Goal: Information Seeking & Learning: Learn about a topic

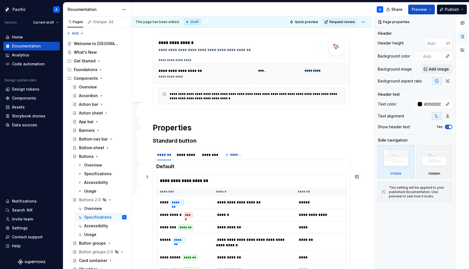
scroll to position [75, 0]
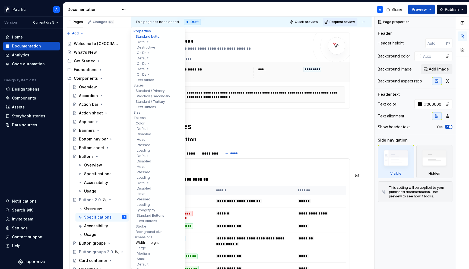
click at [153, 242] on button "Width + height" at bounding box center [158, 242] width 52 height 5
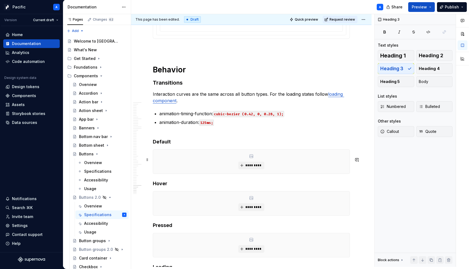
scroll to position [4815, 0]
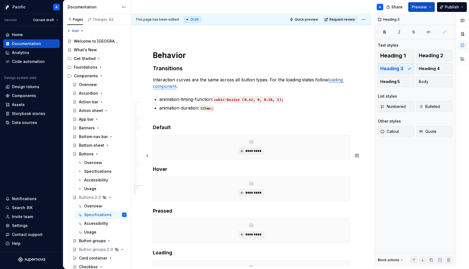
click at [222, 159] on div "*********" at bounding box center [251, 147] width 197 height 24
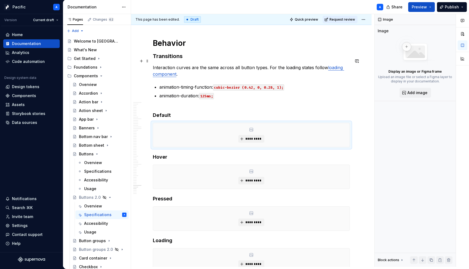
scroll to position [4866, 0]
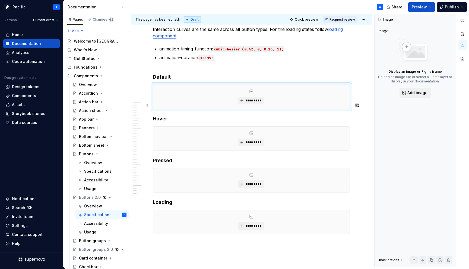
click at [211, 109] on div "*********" at bounding box center [251, 97] width 197 height 24
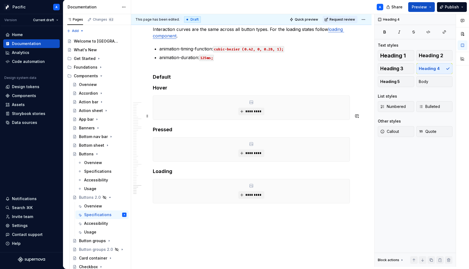
click at [203, 120] on div "*********" at bounding box center [251, 108] width 197 height 24
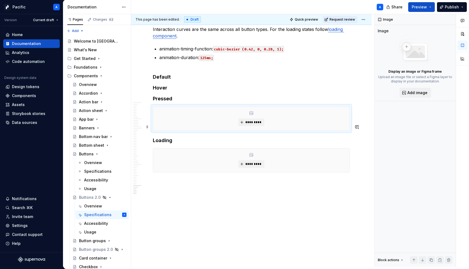
click at [202, 128] on div "*********" at bounding box center [251, 119] width 197 height 24
type textarea "*"
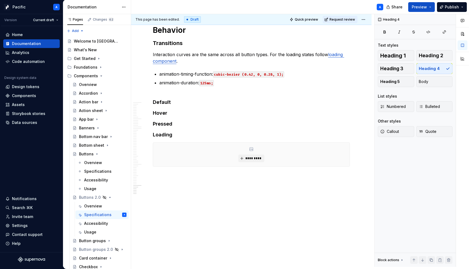
scroll to position [4858, 0]
click at [200, 154] on div "*********" at bounding box center [251, 155] width 197 height 24
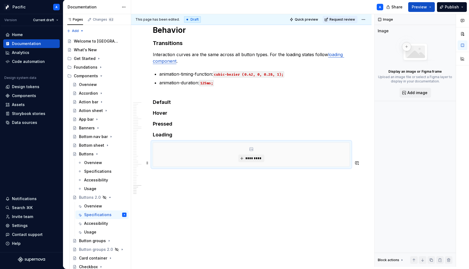
scroll to position [4827, 0]
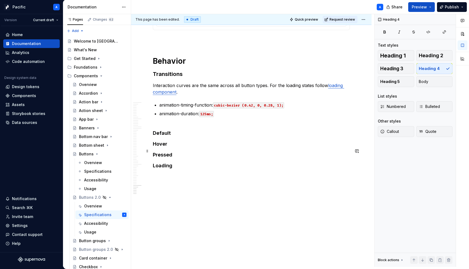
click at [191, 134] on h4 "Default" at bounding box center [251, 133] width 197 height 7
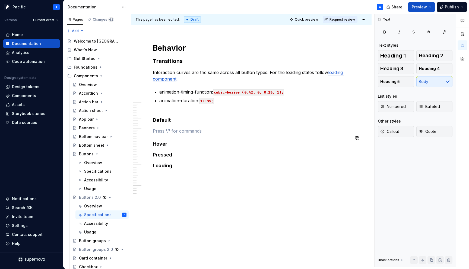
scroll to position [4840, 0]
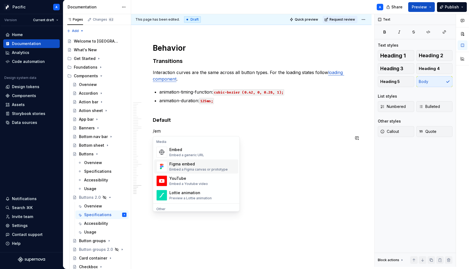
click at [198, 164] on div "Figma embed" at bounding box center [198, 164] width 58 height 5
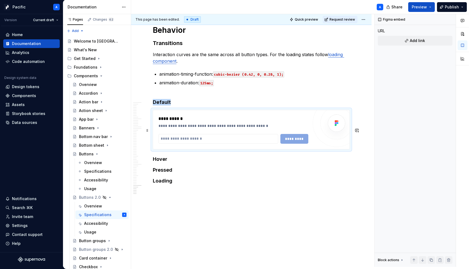
click at [209, 122] on div "**********" at bounding box center [235, 119] width 153 height 7
click at [148, 129] on span at bounding box center [147, 131] width 4 height 8
click at [172, 139] on div "Duplicate" at bounding box center [172, 138] width 35 height 5
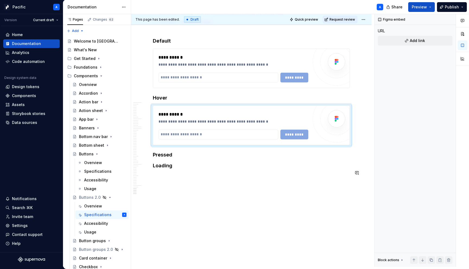
scroll to position [4904, 0]
click at [148, 125] on span at bounding box center [147, 126] width 4 height 8
click at [174, 132] on div "Duplicate" at bounding box center [172, 132] width 35 height 5
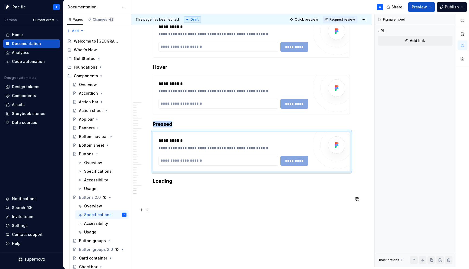
scroll to position [4966, 0]
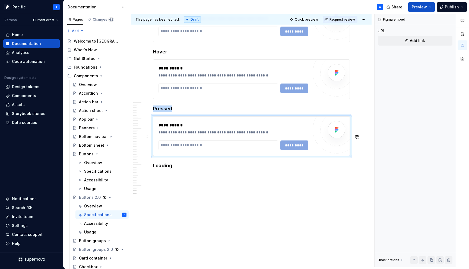
click at [159, 120] on div "**********" at bounding box center [251, 136] width 197 height 39
click at [148, 133] on span at bounding box center [147, 137] width 4 height 8
click at [160, 130] on div "Duplicate" at bounding box center [170, 127] width 46 height 9
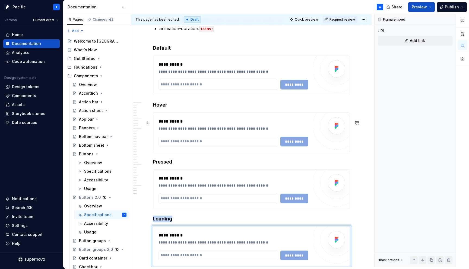
scroll to position [4894, 0]
click at [199, 68] on div "**********" at bounding box center [235, 65] width 153 height 7
click at [161, 52] on h4 "Default" at bounding box center [251, 48] width 197 height 7
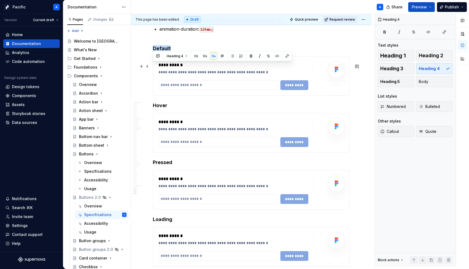
click at [161, 52] on h4 "Default" at bounding box center [251, 48] width 197 height 7
click at [163, 109] on h4 "Hover" at bounding box center [251, 105] width 197 height 7
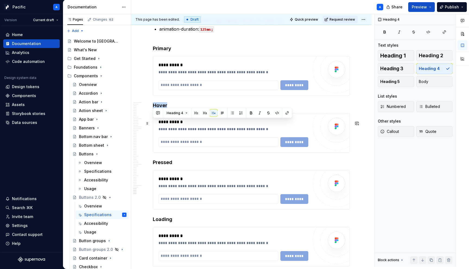
click at [163, 109] on h4 "Hover" at bounding box center [251, 105] width 197 height 7
click at [162, 166] on h4 "Pressed" at bounding box center [251, 162] width 197 height 7
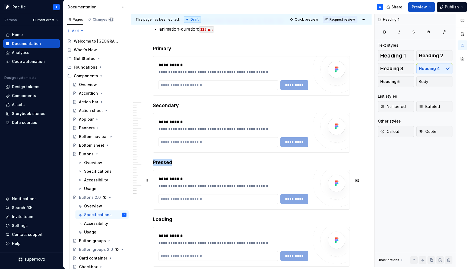
click at [162, 166] on h4 "Pressed" at bounding box center [251, 162] width 197 height 7
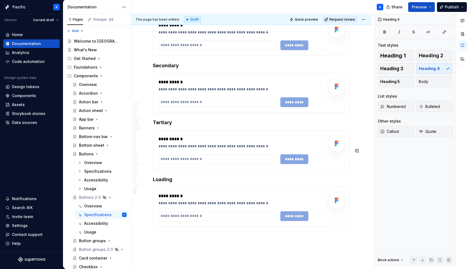
scroll to position [4944, 0]
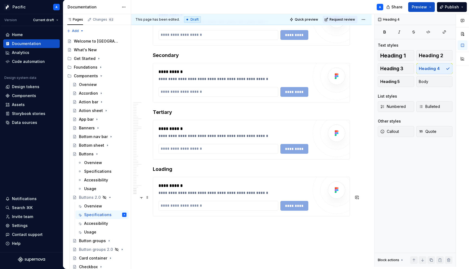
click at [161, 173] on h4 "Loading" at bounding box center [251, 169] width 197 height 7
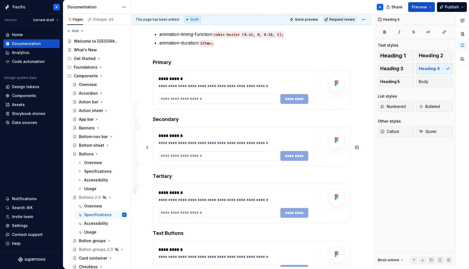
scroll to position [4881, 0]
click at [205, 104] on div "**********" at bounding box center [234, 89] width 150 height 28
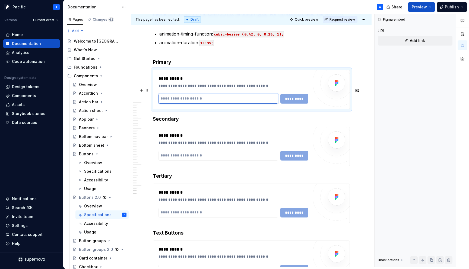
scroll to position [4960, 0]
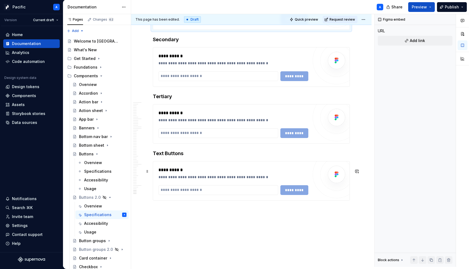
click at [179, 157] on h4 "Text Buttons" at bounding box center [251, 153] width 197 height 7
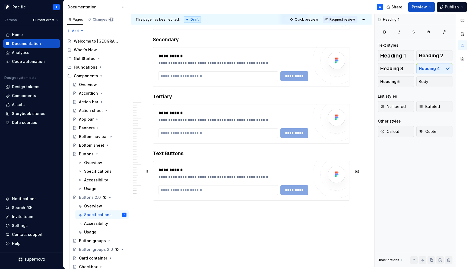
click at [183, 157] on h4 "Text Buttons" at bounding box center [251, 153] width 197 height 7
click at [191, 157] on h4 "Text Buttons (Hover state only)" at bounding box center [251, 153] width 197 height 7
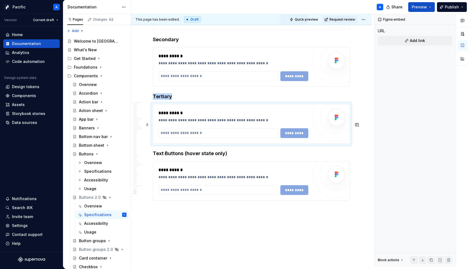
click at [207, 124] on div "**********" at bounding box center [251, 124] width 197 height 39
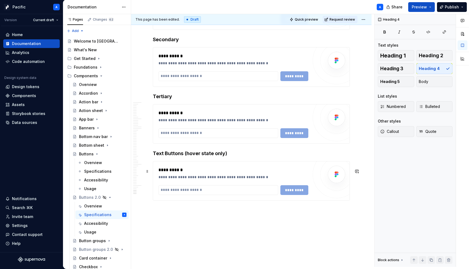
click at [226, 157] on h4 "Text Buttons (hover state only)" at bounding box center [251, 153] width 197 height 7
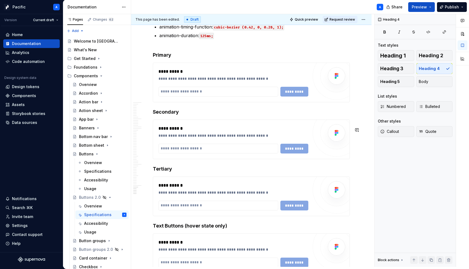
scroll to position [4886, 0]
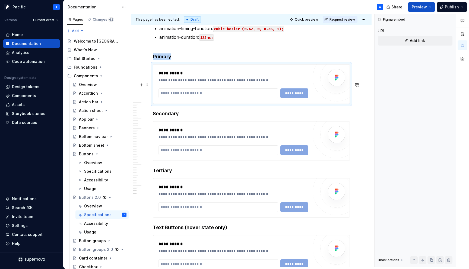
click at [181, 83] on div "**********" at bounding box center [235, 80] width 153 height 5
type textarea "*"
paste input "**********"
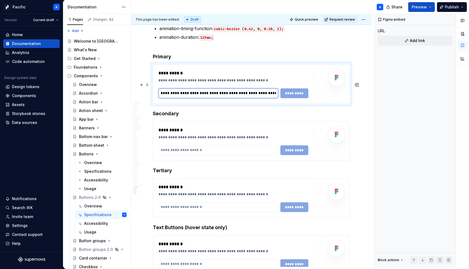
scroll to position [0, 304]
type input "**********"
click at [292, 96] on span "*********" at bounding box center [297, 93] width 21 height 5
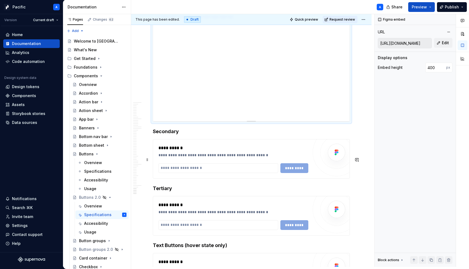
scroll to position [4939, 0]
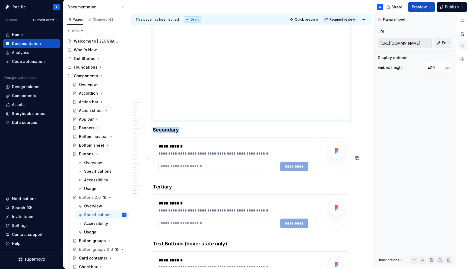
click at [212, 172] on input "text" at bounding box center [219, 167] width 120 height 10
type textarea "*"
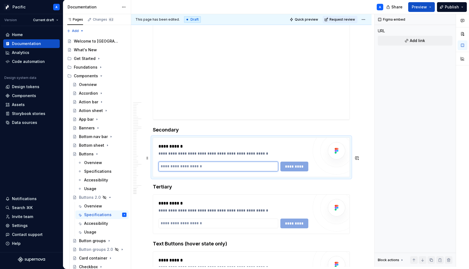
click at [251, 172] on input "text" at bounding box center [219, 167] width 120 height 10
paste input "**********"
type input "**********"
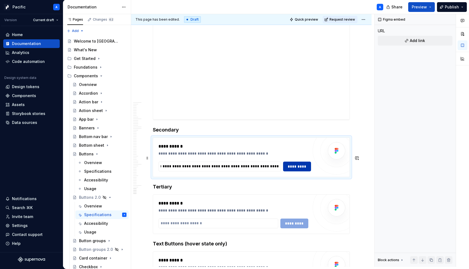
scroll to position [0, 0]
click at [298, 172] on button "*********" at bounding box center [297, 167] width 28 height 10
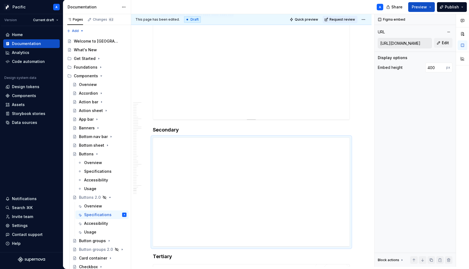
type textarea "*"
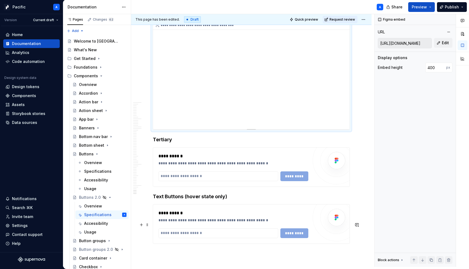
scroll to position [5059, 0]
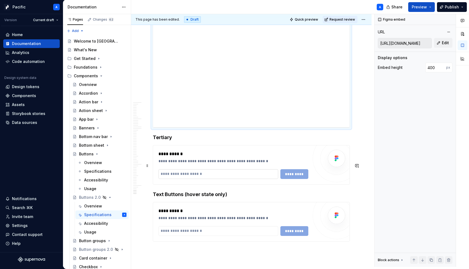
click at [209, 179] on input "text" at bounding box center [219, 174] width 120 height 10
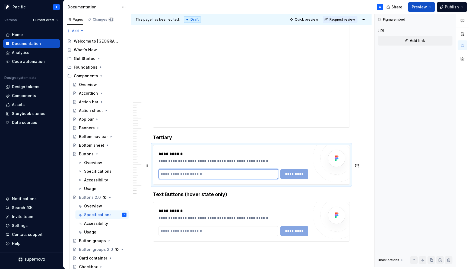
paste input "**********"
type input "**********"
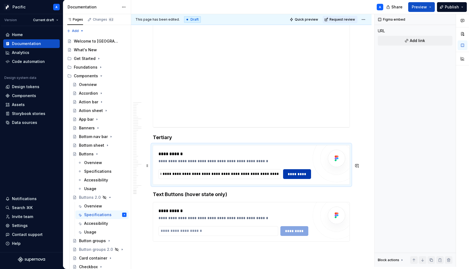
click at [299, 177] on span "*********" at bounding box center [297, 174] width 21 height 5
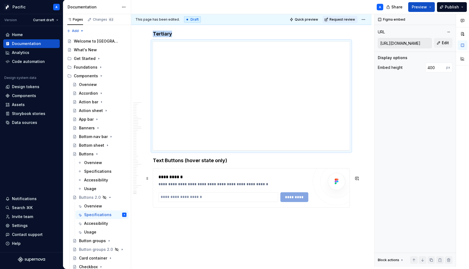
scroll to position [5174, 0]
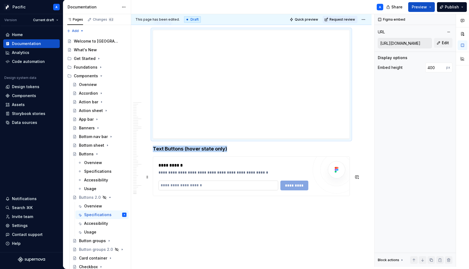
click at [263, 191] on input "text" at bounding box center [219, 186] width 120 height 10
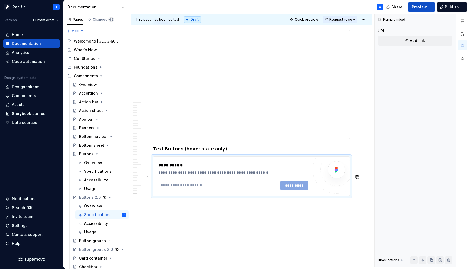
type textarea "*"
click at [239, 191] on input "text" at bounding box center [219, 186] width 120 height 10
paste input "**********"
type input "**********"
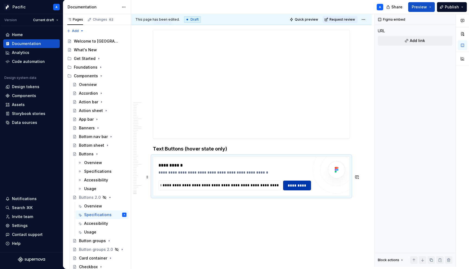
click at [298, 188] on span "*********" at bounding box center [297, 185] width 21 height 5
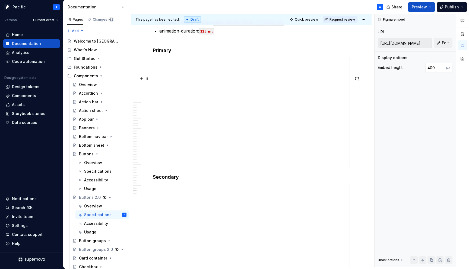
scroll to position [4893, 0]
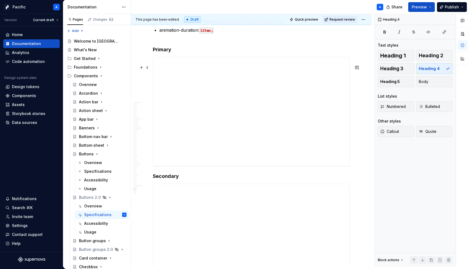
click at [170, 53] on h4 "Primary" at bounding box center [251, 49] width 197 height 7
click at [173, 53] on h4 "Primary" at bounding box center [251, 49] width 197 height 7
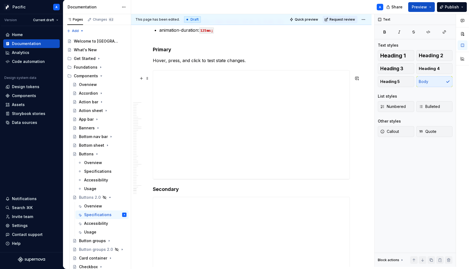
click at [168, 64] on p "Hover, press, and click to test state changes." at bounding box center [251, 60] width 197 height 7
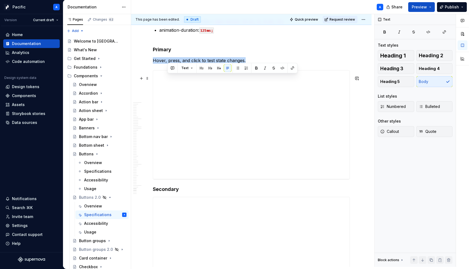
click at [168, 64] on p "Hover, press, and click to test state changes." at bounding box center [251, 60] width 197 height 7
copy p "Hover, press, and click to test state changes."
click at [178, 64] on p "Hover, press, and click to test state changes." at bounding box center [251, 60] width 197 height 7
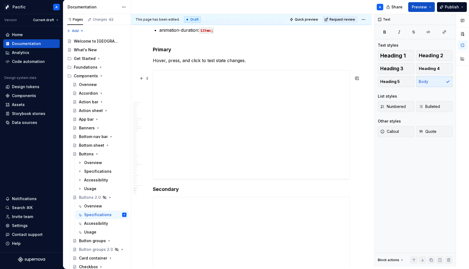
click at [200, 64] on p "Hover, press, and click to test state changes." at bounding box center [251, 60] width 197 height 7
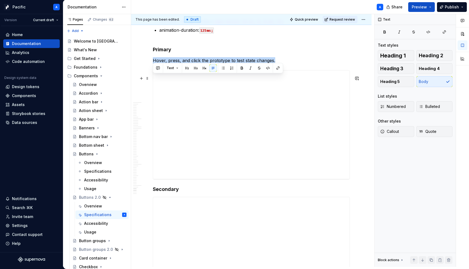
drag, startPoint x: 283, startPoint y: 81, endPoint x: 150, endPoint y: 80, distance: 132.8
click at [234, 64] on p "Hover, press, and click the prototype to test state changes." at bounding box center [251, 60] width 197 height 7
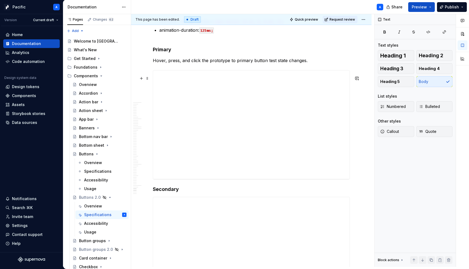
click at [294, 64] on p "Hover, press, and click the prototype to primary button test state changes." at bounding box center [251, 60] width 197 height 7
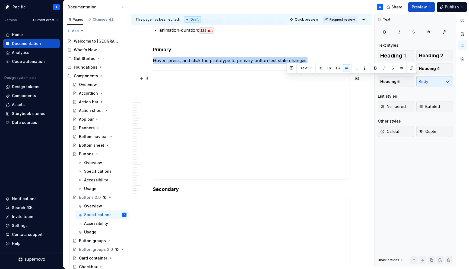
click at [294, 64] on p "Hover, press, and click the prototype to primary button test state changes." at bounding box center [251, 60] width 197 height 7
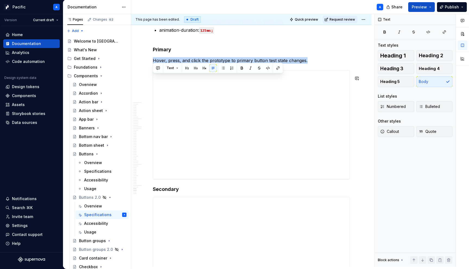
copy p "Hover, press, and click the prototype to primary button test state changes."
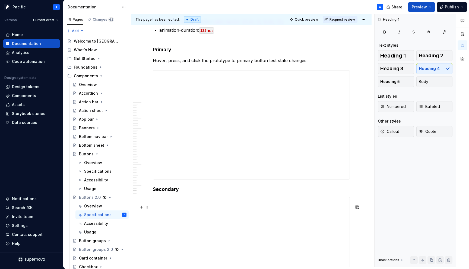
click at [210, 193] on h4 "Secondary" at bounding box center [251, 189] width 197 height 7
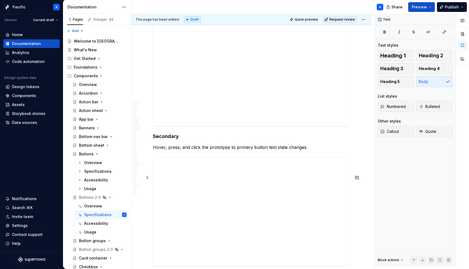
scroll to position [4951, 0]
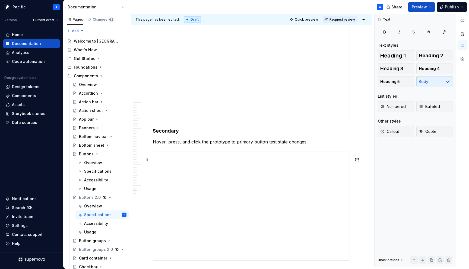
click at [243, 145] on p "Hover, press, and click the prototype to primary button test state changes." at bounding box center [251, 142] width 197 height 7
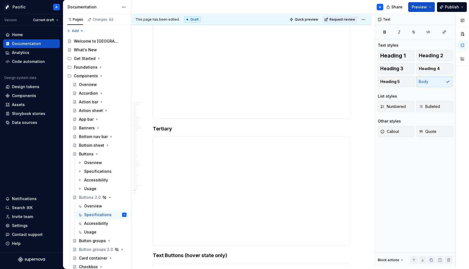
scroll to position [5095, 0]
click at [204, 130] on h4 "Tertiary" at bounding box center [251, 127] width 197 height 7
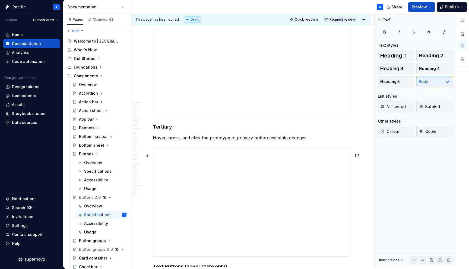
click at [240, 141] on p "Hover, press, and click the prototype to primary button test state changes." at bounding box center [251, 138] width 197 height 7
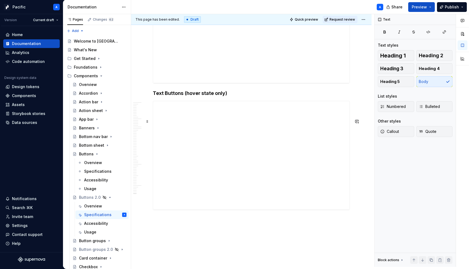
scroll to position [5269, 0]
click at [239, 96] on h4 "Text Buttons (hover state only)" at bounding box center [251, 93] width 197 height 7
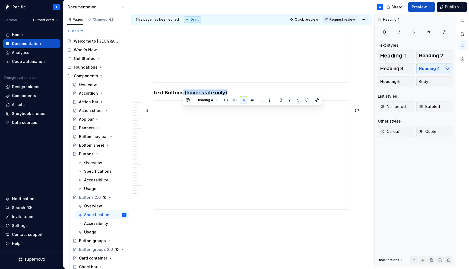
drag, startPoint x: 239, startPoint y: 111, endPoint x: 182, endPoint y: 110, distance: 56.8
click at [182, 96] on h4 "Text Buttons (hover state only)" at bounding box center [251, 93] width 197 height 7
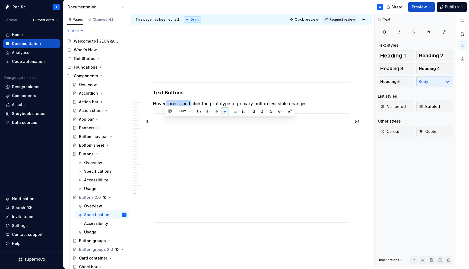
drag, startPoint x: 165, startPoint y: 123, endPoint x: 190, endPoint y: 122, distance: 24.7
click at [190, 107] on p "Hover, press, and click the prototype to primary button test state changes." at bounding box center [251, 103] width 197 height 7
drag, startPoint x: 200, startPoint y: 122, endPoint x: 165, endPoint y: 122, distance: 35.0
click at [165, 107] on p "Hover, press, and click the prototype to primary button test state changes." at bounding box center [251, 103] width 197 height 7
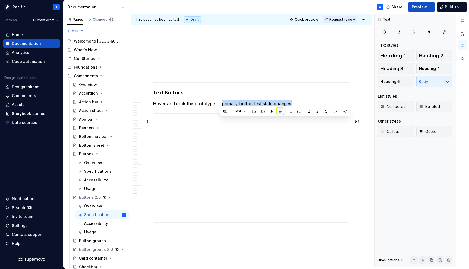
drag, startPoint x: 220, startPoint y: 121, endPoint x: 291, endPoint y: 121, distance: 71.7
click at [291, 107] on p "Hover and click the prototype to primary button test state changes." at bounding box center [251, 103] width 197 height 7
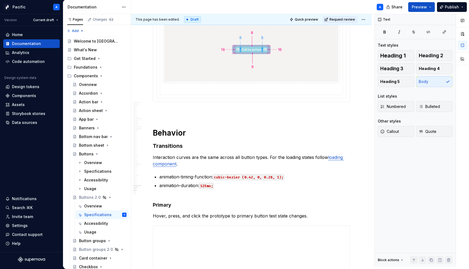
scroll to position [4939, 0]
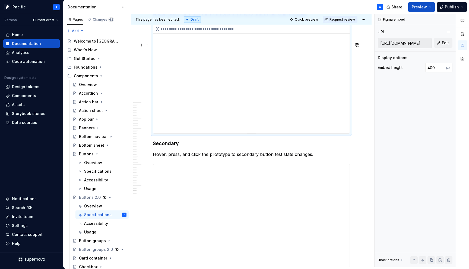
click at [199, 100] on div "**********" at bounding box center [251, 79] width 197 height 109
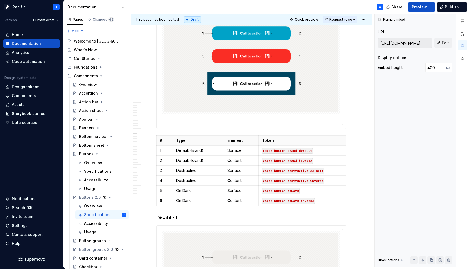
scroll to position [2258, 0]
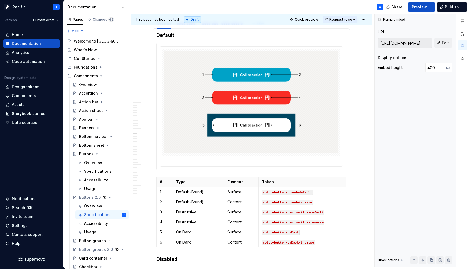
click at [307, 15] on div "This page has been edited. Draft Quick preview Request review" at bounding box center [251, 19] width 241 height 11
click at [311, 21] on span "Quick preview" at bounding box center [306, 19] width 23 height 4
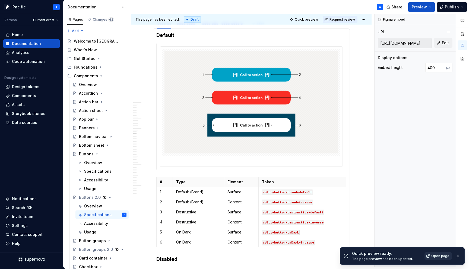
click at [433, 256] on span "Open page" at bounding box center [440, 256] width 18 height 4
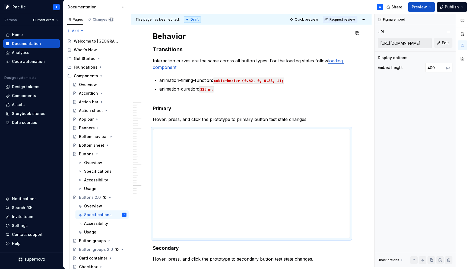
scroll to position [4837, 0]
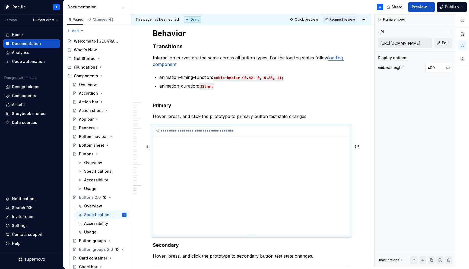
click at [176, 168] on div "**********" at bounding box center [251, 181] width 197 height 109
type textarea "*"
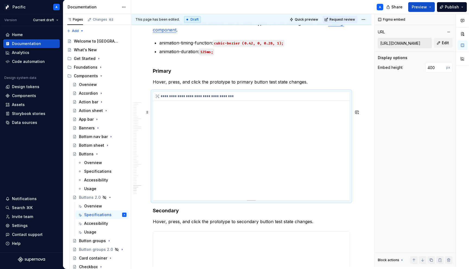
scroll to position [4870, 0]
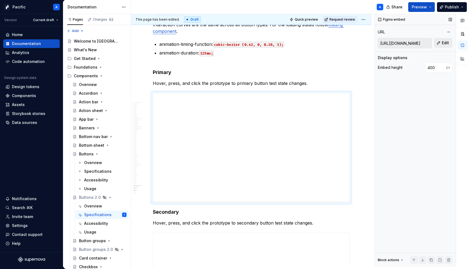
click at [445, 44] on span "Edit" at bounding box center [445, 42] width 7 height 5
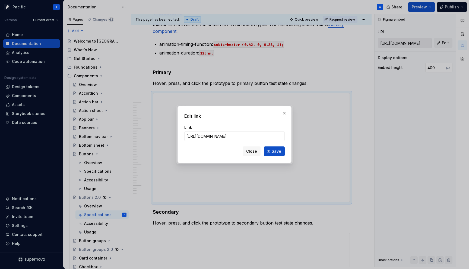
scroll to position [0, 334]
type input "https://www.figma.com/proto/6LpbGvX8G8dJvVZLRRvL8t/Supernova-Assets---Component…"
click at [270, 150] on button "Save" at bounding box center [274, 152] width 21 height 10
type input "https://embed.figma.com/proto/6LpbGvX8G8dJvVZLRRvL8t/Supernova-Assets---Compone…"
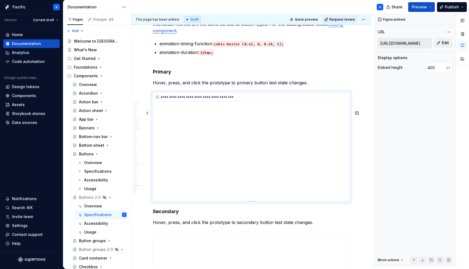
scroll to position [4877, 0]
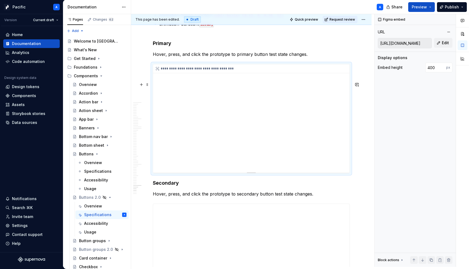
type textarea "*"
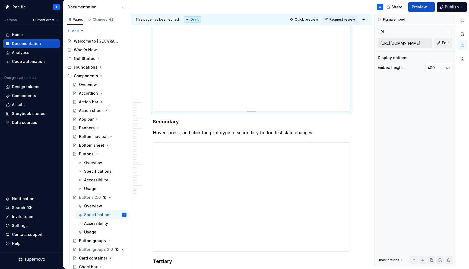
scroll to position [4981, 0]
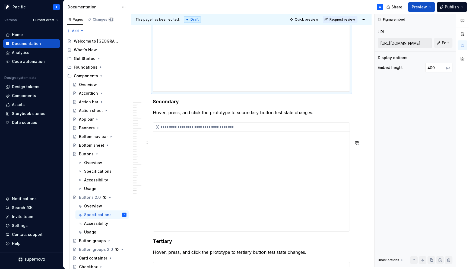
type input "https://embed.figma.com/proto/6LpbGvX8G8dJvVZLRRvL8t/Supernova-Assets---Compone…"
click at [313, 178] on div "**********" at bounding box center [251, 177] width 197 height 109
click at [423, 44] on input "https://embed.figma.com/proto/6LpbGvX8G8dJvVZLRRvL8t/Supernova-Assets---Compone…" at bounding box center [404, 43] width 53 height 10
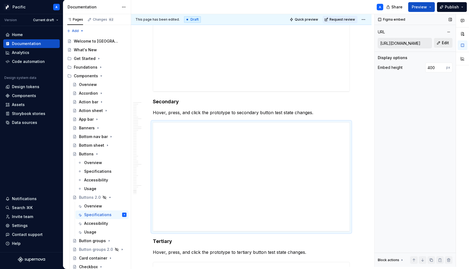
click at [442, 44] on span "Edit" at bounding box center [445, 42] width 7 height 5
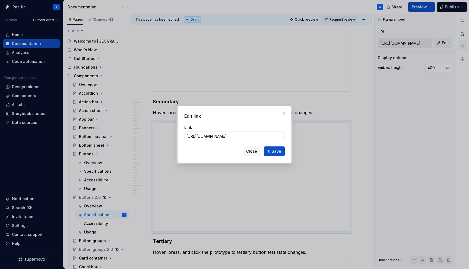
type input "https://www.figma.com/proto/6LpbGvX8G8dJvVZLRRvL8t/Supernova-Assets---Component…"
click button "Save" at bounding box center [274, 152] width 21 height 10
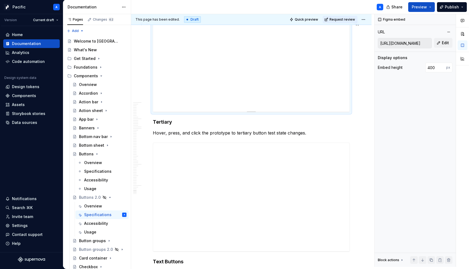
scroll to position [5105, 0]
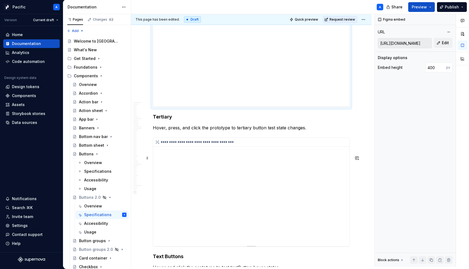
type input "https://embed.figma.com/proto/6LpbGvX8G8dJvVZLRRvL8t/Supernova-Assets---Compone…"
click at [325, 208] on div "**********" at bounding box center [251, 192] width 197 height 109
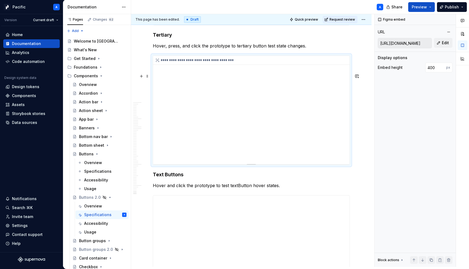
scroll to position [5189, 0]
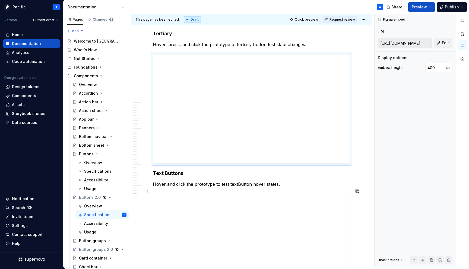
type textarea "*"
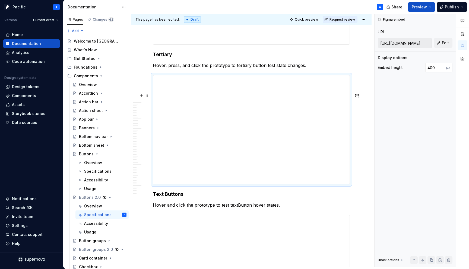
scroll to position [5169, 0]
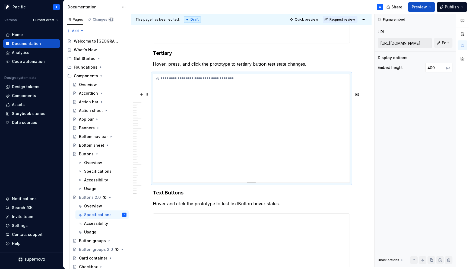
click at [343, 118] on div "**********" at bounding box center [251, 128] width 197 height 109
click at [447, 42] on span "Edit" at bounding box center [445, 42] width 7 height 5
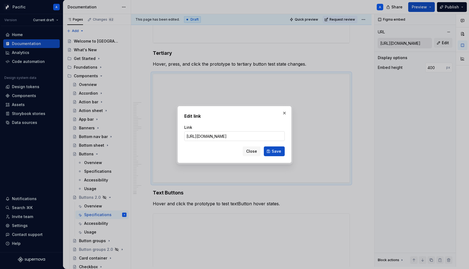
scroll to position [0, 334]
type input "https://www.figma.com/proto/6LpbGvX8G8dJvVZLRRvL8t/Supernova-Assets---Component…"
click at [281, 149] on span "Save" at bounding box center [277, 151] width 10 height 5
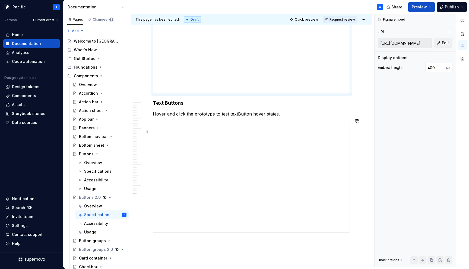
scroll to position [5260, 0]
type input "https://embed.figma.com/proto/6LpbGvX8G8dJvVZLRRvL8t/Supernova-Assets---Compone…"
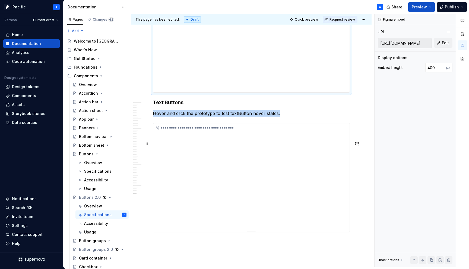
click at [322, 173] on div "**********" at bounding box center [251, 178] width 197 height 109
type textarea "*"
click at [317, 160] on div "**********" at bounding box center [251, 178] width 197 height 109
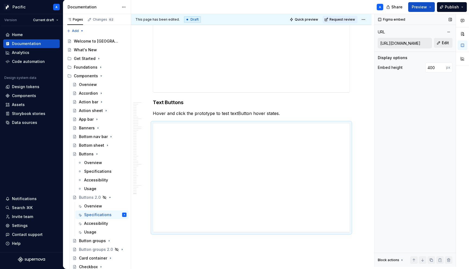
click at [447, 43] on span "Edit" at bounding box center [445, 42] width 7 height 5
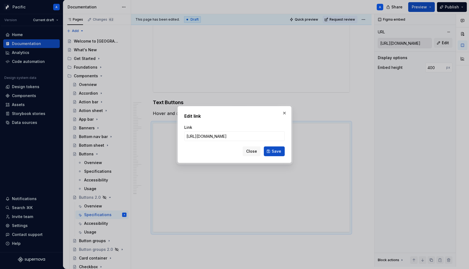
scroll to position [0, 337]
type input "https://www.figma.com/proto/6LpbGvX8G8dJvVZLRRvL8t/Supernova-Assets---Component…"
click at [276, 151] on span "Save" at bounding box center [277, 151] width 10 height 5
type input "https://embed.figma.com/proto/6LpbGvX8G8dJvVZLRRvL8t/Supernova-Assets---Compone…"
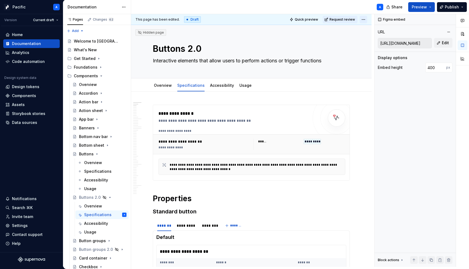
click at [369, 18] on html "Pacific A Version Current draft Home Documentation Analytics Code automation De…" at bounding box center [234, 134] width 469 height 269
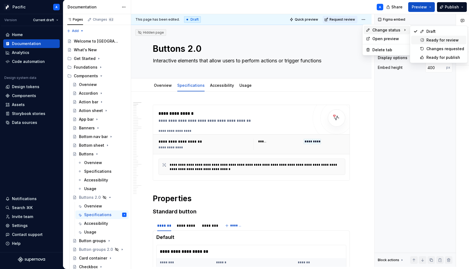
click at [437, 42] on div "Ready for review" at bounding box center [446, 39] width 38 height 5
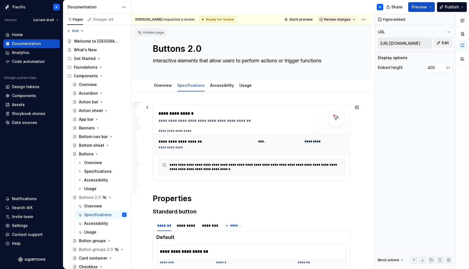
click at [254, 107] on div "**********" at bounding box center [251, 142] width 197 height 75
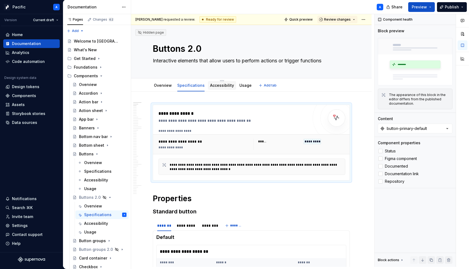
click at [227, 86] on link "Accessibility" at bounding box center [222, 85] width 24 height 5
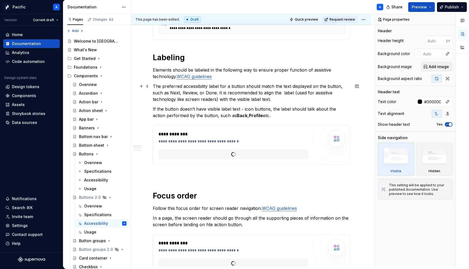
scroll to position [153, 0]
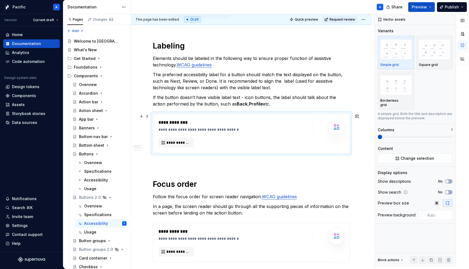
click at [230, 119] on div "**********" at bounding box center [235, 122] width 153 height 7
click at [116, 181] on button "Page tree" at bounding box center [115, 180] width 8 height 8
click at [89, 181] on div "Pages Changes 62 Add Accessibility guide for tree Page tree. Navigate the tree …" at bounding box center [97, 141] width 68 height 255
click at [114, 179] on button "Page tree" at bounding box center [115, 180] width 8 height 8
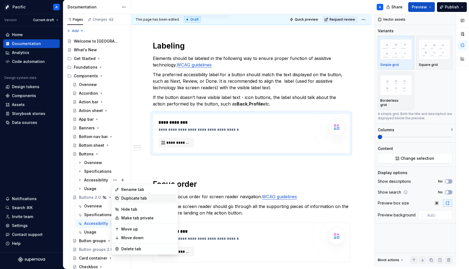
click at [133, 197] on div "Duplicate tab" at bounding box center [147, 198] width 53 height 5
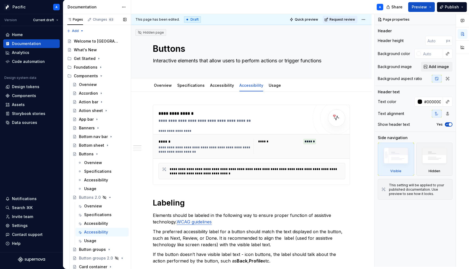
type textarea "*"
type textarea "Buttons 2.0"
click at [104, 224] on div "Accessibility" at bounding box center [96, 223] width 24 height 5
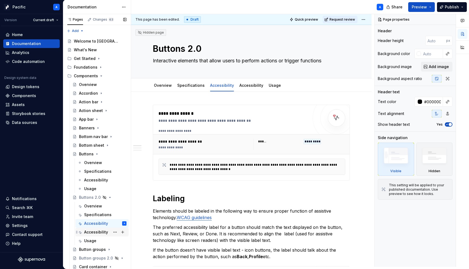
click at [102, 232] on div "Accessibility" at bounding box center [96, 232] width 24 height 5
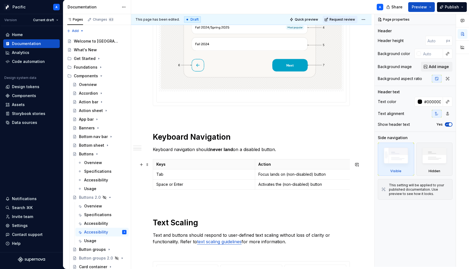
scroll to position [619, 0]
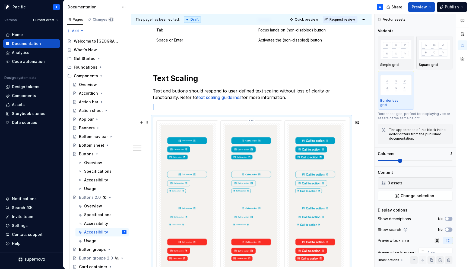
click at [282, 221] on div "**********" at bounding box center [251, 254] width 61 height 267
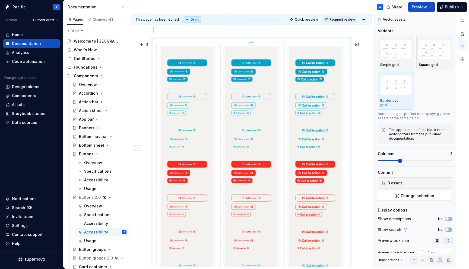
scroll to position [838, 0]
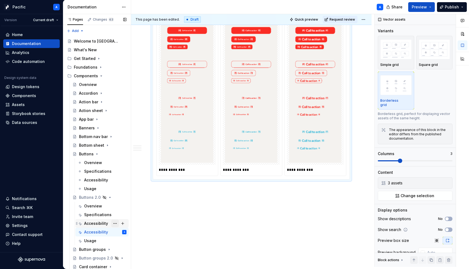
click at [116, 224] on button "Page tree" at bounding box center [115, 224] width 8 height 8
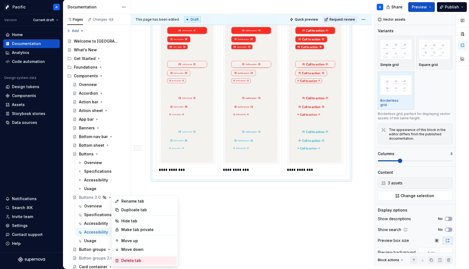
click at [136, 259] on div "Delete tab" at bounding box center [147, 260] width 53 height 5
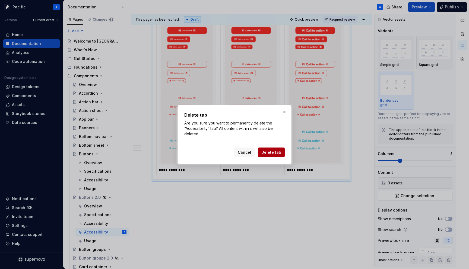
click at [276, 149] on button "Delete tab" at bounding box center [271, 153] width 27 height 10
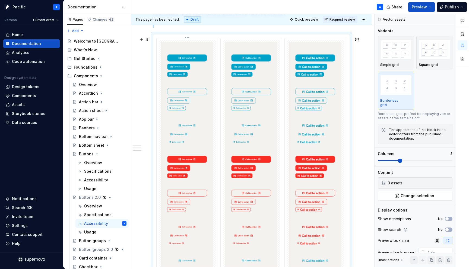
scroll to position [602, 0]
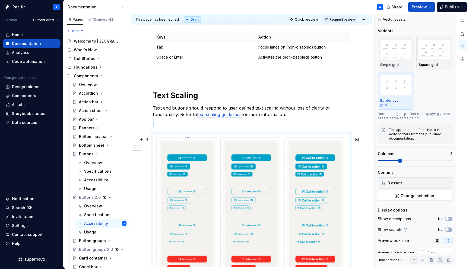
click at [201, 182] on img at bounding box center [187, 267] width 53 height 250
click at [162, 126] on p at bounding box center [251, 124] width 197 height 7
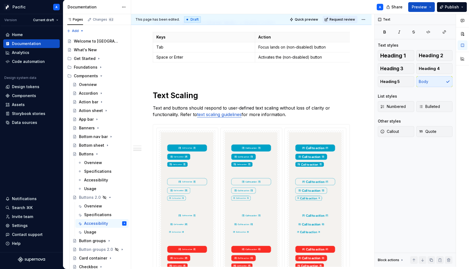
type textarea "*"
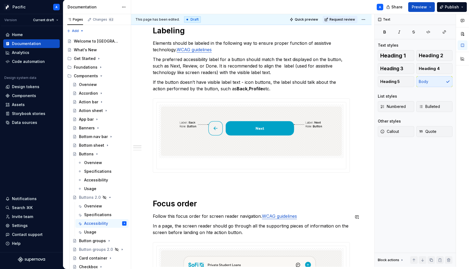
scroll to position [115, 0]
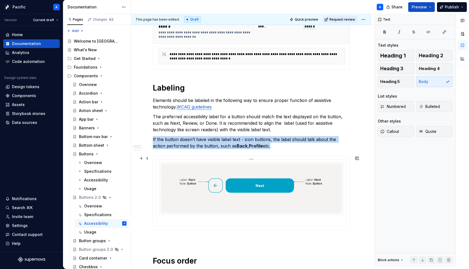
click at [186, 186] on img at bounding box center [251, 188] width 181 height 49
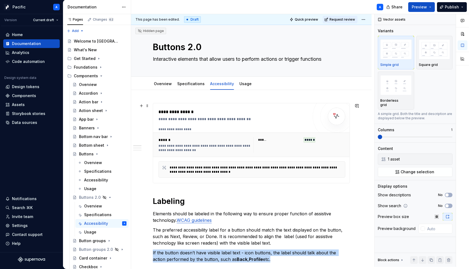
scroll to position [0, 0]
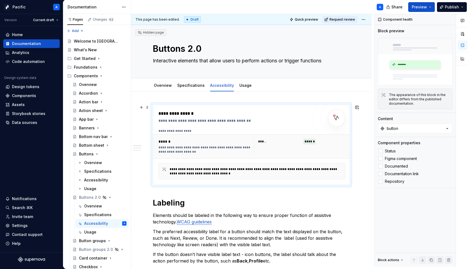
click at [193, 125] on div "**********" at bounding box center [234, 144] width 150 height 69
click at [419, 127] on button "button" at bounding box center [415, 129] width 75 height 10
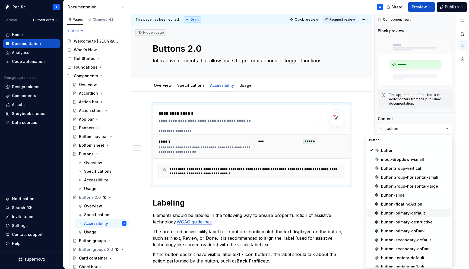
type input "button"
click at [419, 213] on div "button-primary-default" at bounding box center [403, 213] width 44 height 5
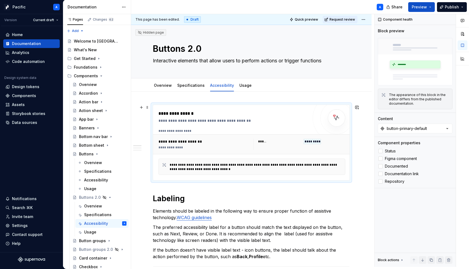
click at [257, 159] on div "**********" at bounding box center [252, 152] width 187 height 46
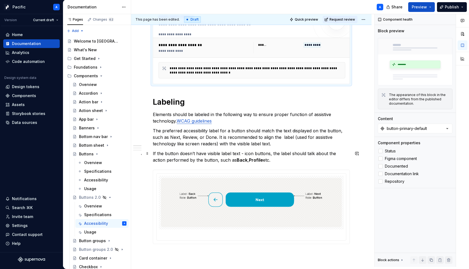
scroll to position [101, 0]
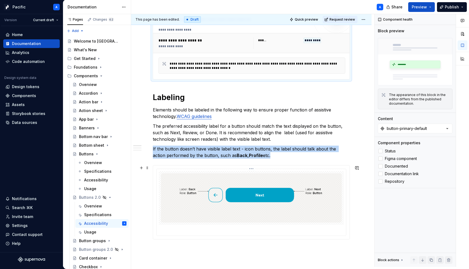
click at [218, 204] on img at bounding box center [251, 197] width 181 height 49
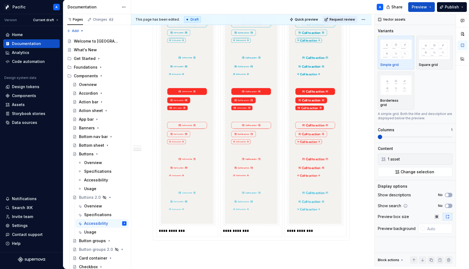
scroll to position [824, 0]
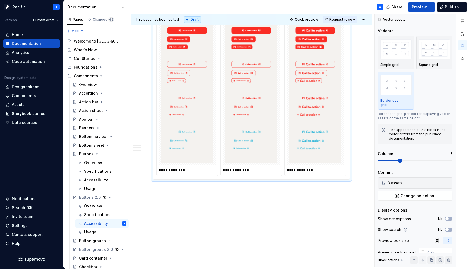
click at [200, 154] on img at bounding box center [187, 38] width 53 height 250
click at [446, 179] on button "button" at bounding box center [448, 183] width 8 height 8
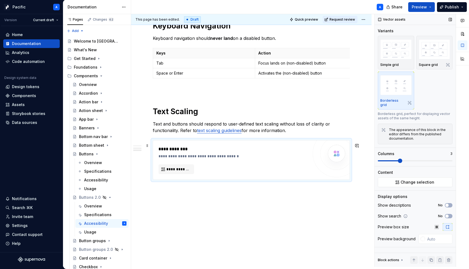
click at [251, 162] on div "**********" at bounding box center [234, 160] width 150 height 28
click at [18, 115] on div "Storybook stories" at bounding box center [28, 113] width 33 height 5
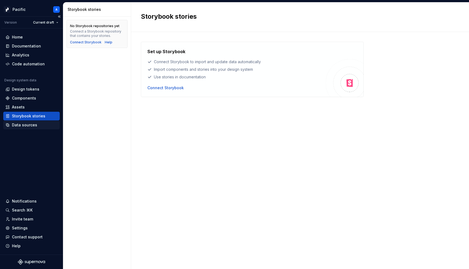
click at [18, 127] on div "Data sources" at bounding box center [24, 124] width 25 height 5
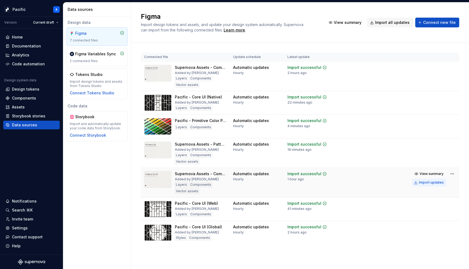
click at [433, 184] on div "Import updates" at bounding box center [431, 183] width 25 height 4
click at [22, 45] on div "Documentation" at bounding box center [26, 45] width 29 height 5
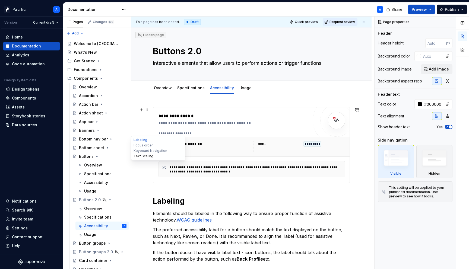
click at [139, 156] on button "Text Scaling" at bounding box center [158, 156] width 52 height 5
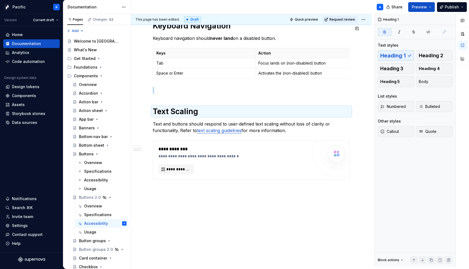
scroll to position [585, 0]
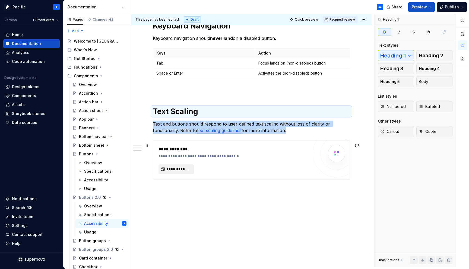
click at [185, 172] on button "**********" at bounding box center [177, 170] width 36 height 10
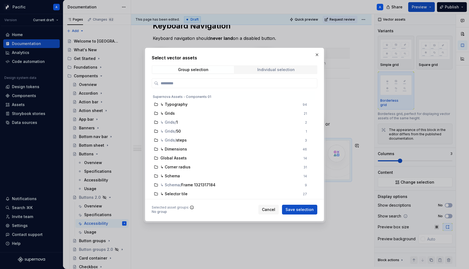
click at [249, 73] on span "Individual selection" at bounding box center [276, 70] width 82 height 8
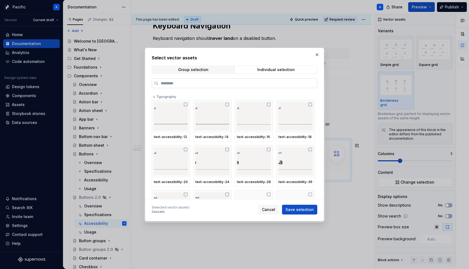
type textarea "*"
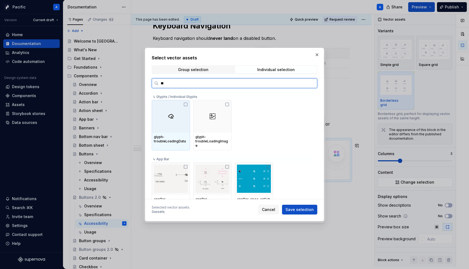
type input "*"
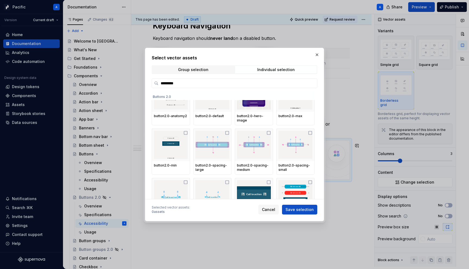
scroll to position [0, 0]
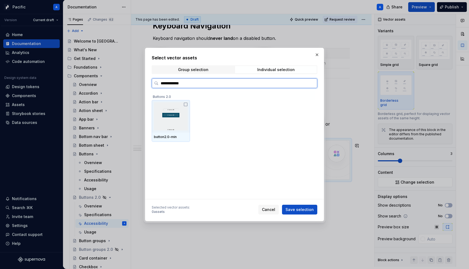
click at [168, 121] on img at bounding box center [171, 116] width 34 height 28
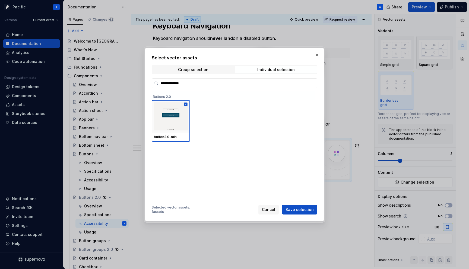
drag, startPoint x: 180, startPoint y: 84, endPoint x: 203, endPoint y: 89, distance: 23.4
click at [203, 89] on div "**********" at bounding box center [235, 138] width 166 height 121
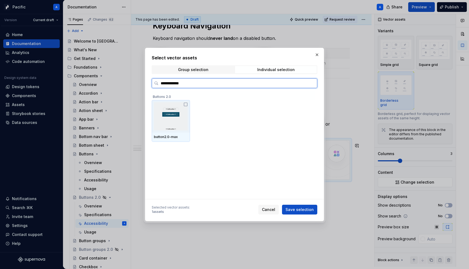
click at [182, 106] on img at bounding box center [171, 116] width 34 height 28
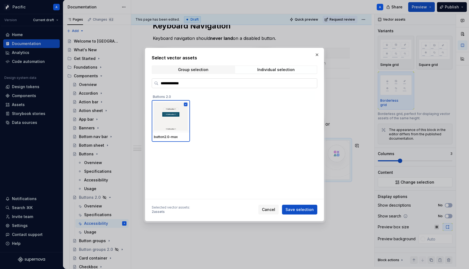
click at [182, 84] on input "**********" at bounding box center [238, 83] width 159 height 5
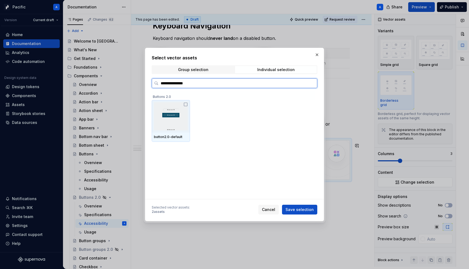
type input "**********"
click at [172, 122] on img at bounding box center [171, 116] width 34 height 28
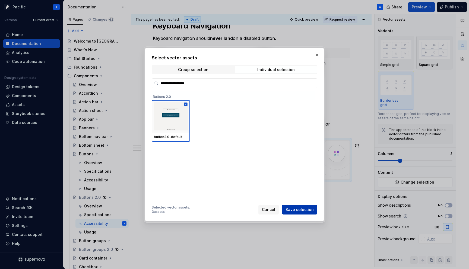
click at [311, 211] on span "Save selection" at bounding box center [300, 209] width 28 height 5
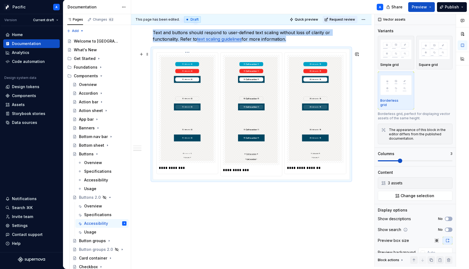
scroll to position [678, 0]
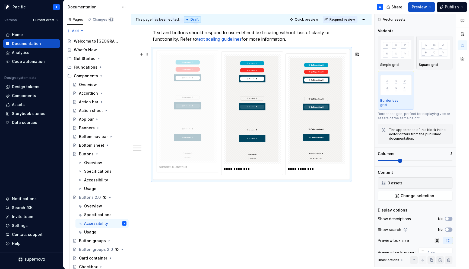
drag, startPoint x: 311, startPoint y: 144, endPoint x: 197, endPoint y: 147, distance: 114.1
click at [197, 147] on body "Pacific A Version Current draft Home Documentation Analytics Code automation De…" at bounding box center [234, 134] width 469 height 269
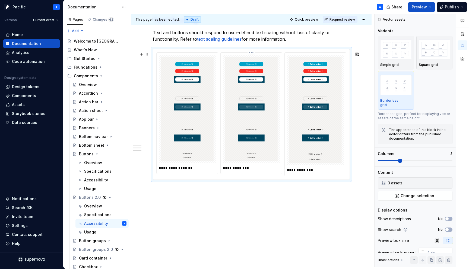
click at [246, 168] on p "**********" at bounding box center [252, 167] width 58 height 5
click at [230, 169] on p "**********" at bounding box center [252, 167] width 58 height 5
click at [230, 168] on p "**********" at bounding box center [252, 167] width 58 height 5
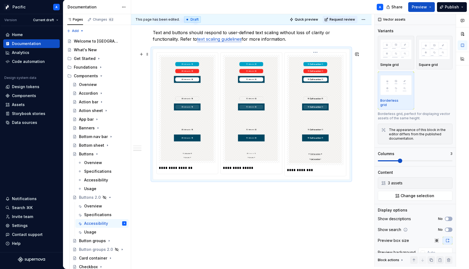
click at [302, 172] on p "**********" at bounding box center [316, 170] width 58 height 5
click at [181, 166] on p "**********" at bounding box center [188, 167] width 58 height 5
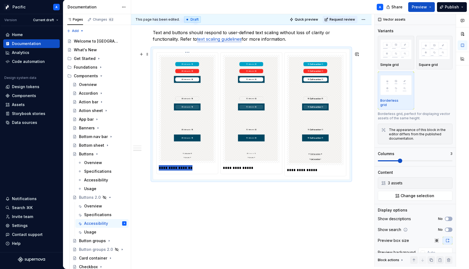
click at [181, 166] on p "**********" at bounding box center [188, 167] width 58 height 5
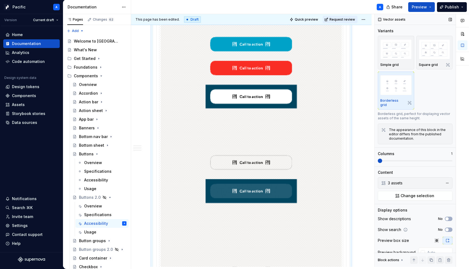
click at [378, 159] on span at bounding box center [380, 161] width 4 height 4
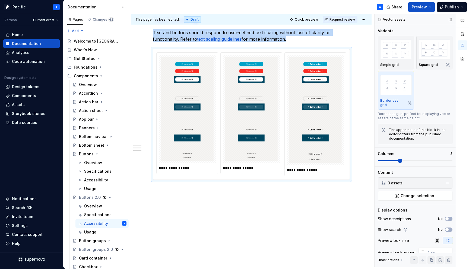
click at [399, 159] on span at bounding box center [400, 161] width 4 height 4
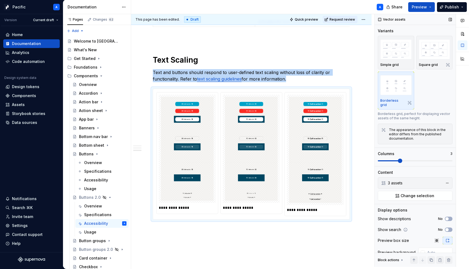
scroll to position [7, 0]
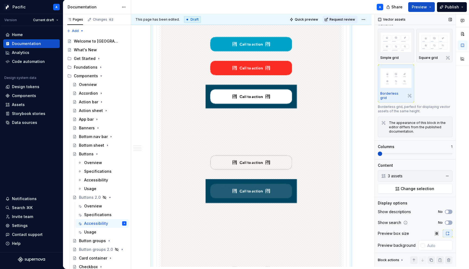
click at [378, 152] on span at bounding box center [380, 154] width 4 height 4
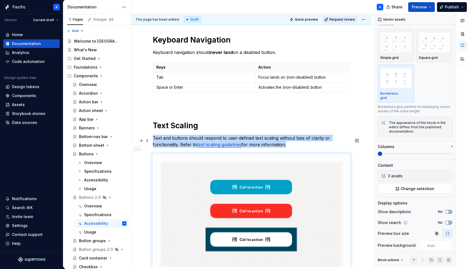
scroll to position [571, 0]
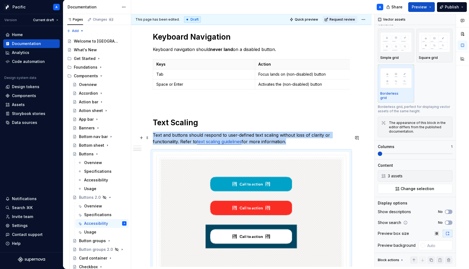
click at [301, 143] on p "Text and buttons should respond to user-defined text scaling without loss of cl…" at bounding box center [251, 138] width 197 height 13
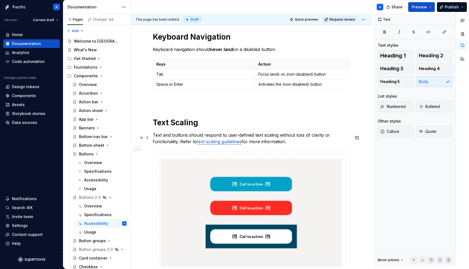
scroll to position [0, 0]
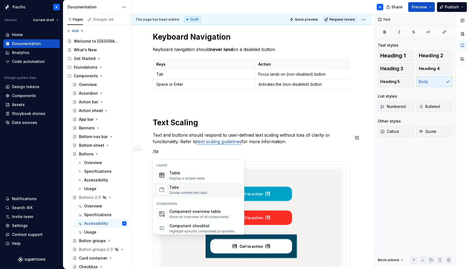
click at [200, 186] on div "Tabs" at bounding box center [188, 187] width 38 height 5
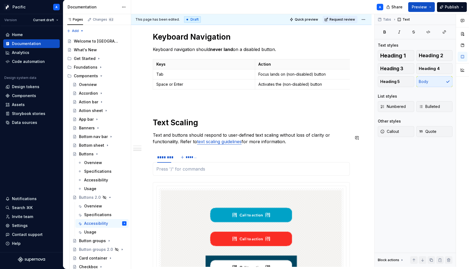
type textarea "*"
click at [164, 158] on div "********" at bounding box center [164, 157] width 14 height 5
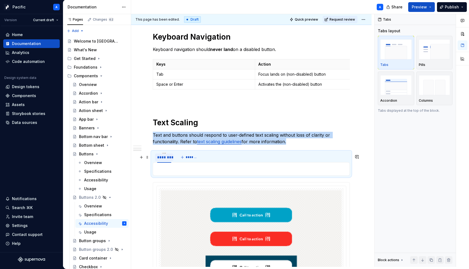
click at [164, 158] on div "********" at bounding box center [164, 157] width 14 height 5
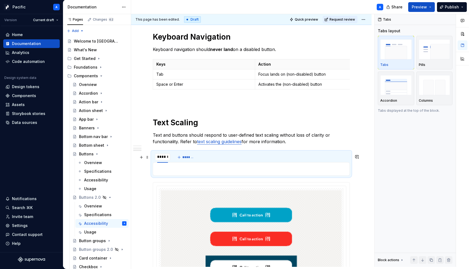
type input "*******"
click at [190, 160] on span "*******" at bounding box center [191, 157] width 12 height 4
type input "*******"
click at [210, 160] on span "*******" at bounding box center [213, 157] width 12 height 4
type input "*"
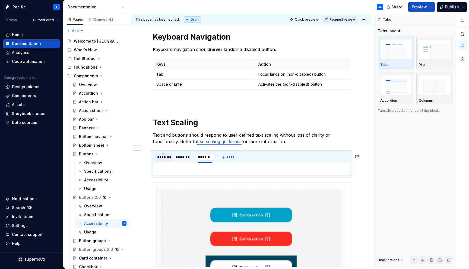
type input "*******"
click at [168, 160] on div "*******" at bounding box center [163, 157] width 13 height 5
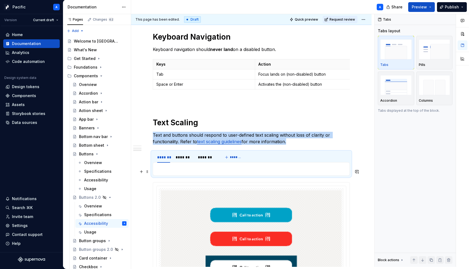
click at [178, 169] on p at bounding box center [251, 169] width 190 height 7
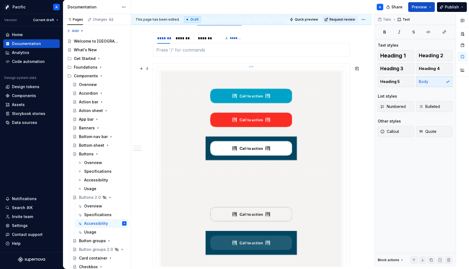
scroll to position [693, 0]
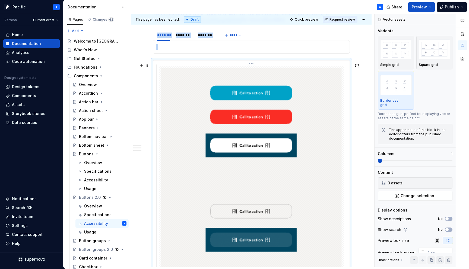
click at [258, 144] on img at bounding box center [251, 246] width 181 height 357
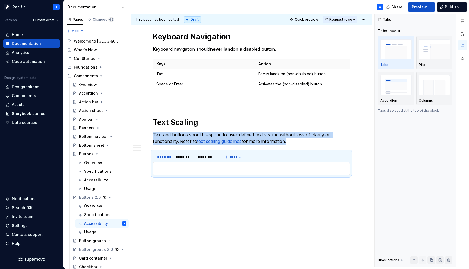
scroll to position [574, 0]
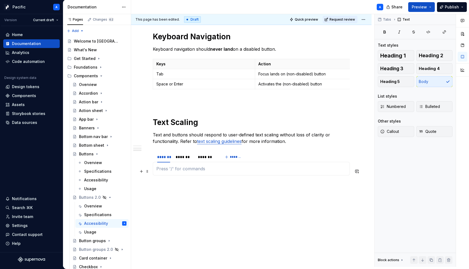
click at [187, 169] on p at bounding box center [251, 169] width 190 height 7
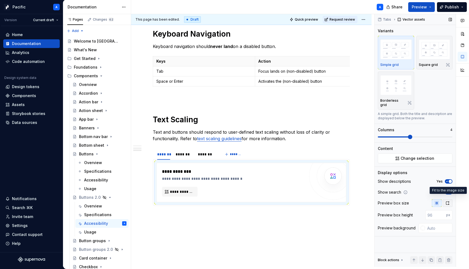
click at [448, 201] on icon "button" at bounding box center [448, 203] width 4 height 4
click at [448, 189] on div "Show search Yes" at bounding box center [415, 193] width 75 height 8
click at [448, 190] on div "Show search Yes" at bounding box center [415, 193] width 75 height 8
click at [448, 191] on icon "button" at bounding box center [447, 192] width 4 height 3
click at [448, 180] on div "Show descriptions Yes" at bounding box center [415, 182] width 75 height 8
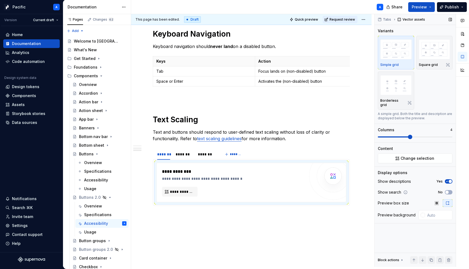
click at [448, 180] on icon "button" at bounding box center [447, 181] width 4 height 3
click at [378, 138] on span at bounding box center [378, 137] width 0 height 1
click at [409, 157] on span "Change selection" at bounding box center [418, 158] width 34 height 5
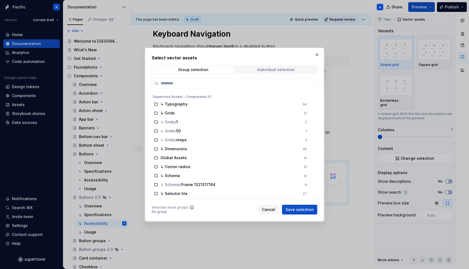
click at [292, 72] on span "Individual selection" at bounding box center [276, 70] width 82 height 8
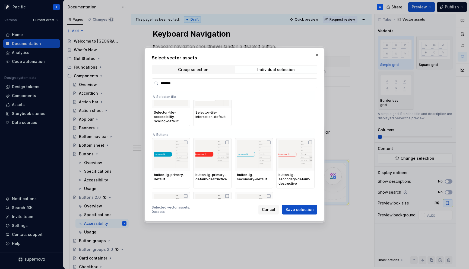
scroll to position [280, 0]
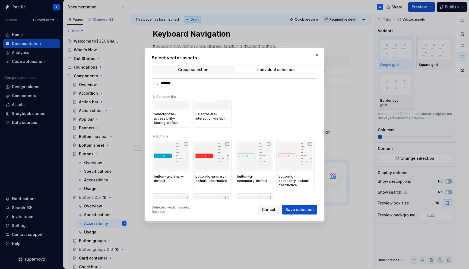
click at [173, 86] on input "*******" at bounding box center [238, 83] width 159 height 5
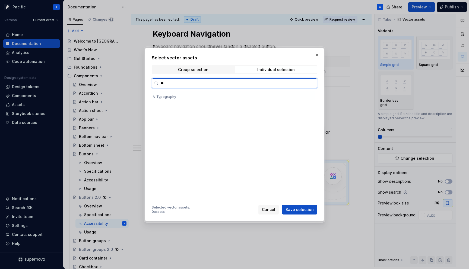
scroll to position [0, 0]
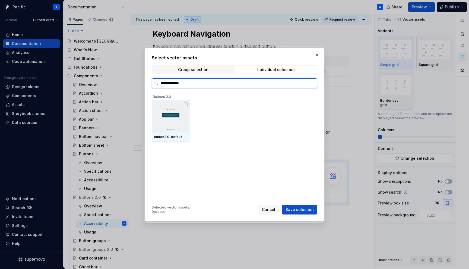
type input "**********"
click at [176, 125] on img at bounding box center [171, 116] width 34 height 28
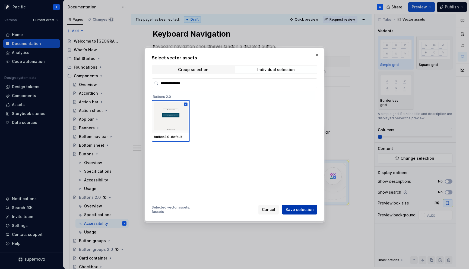
click at [314, 208] on button "Save selection" at bounding box center [299, 210] width 35 height 10
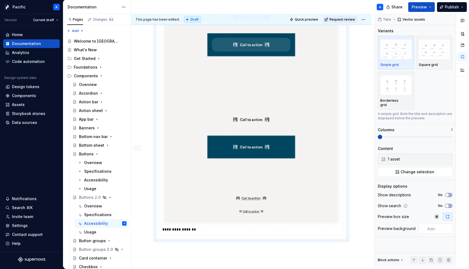
scroll to position [866, 0]
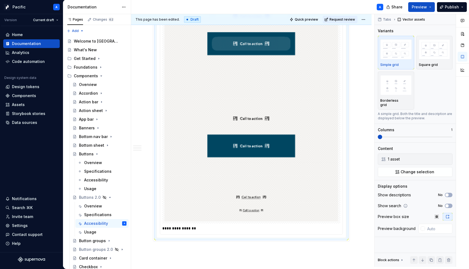
click at [193, 231] on p "**********" at bounding box center [252, 228] width 181 height 5
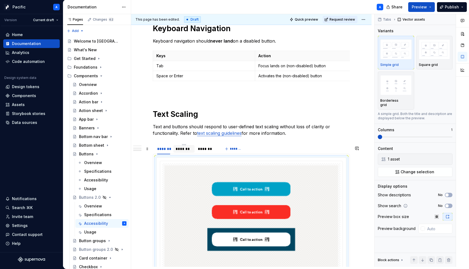
click at [190, 150] on div "*******" at bounding box center [184, 148] width 17 height 5
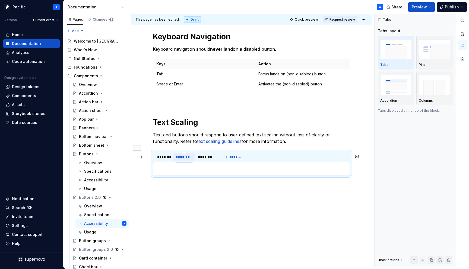
scroll to position [574, 0]
click at [210, 168] on p at bounding box center [251, 169] width 190 height 7
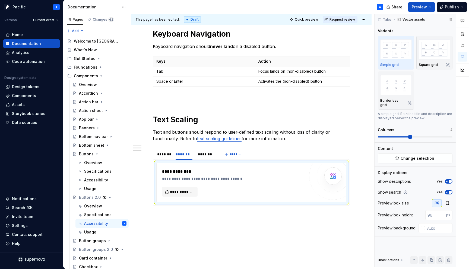
click at [448, 180] on icon "button" at bounding box center [447, 181] width 4 height 3
click at [448, 191] on icon "button" at bounding box center [447, 192] width 4 height 3
click at [448, 202] on icon "button" at bounding box center [447, 203] width 3 height 3
click at [408, 135] on span at bounding box center [410, 137] width 4 height 4
click at [396, 155] on button "Change selection" at bounding box center [415, 159] width 75 height 10
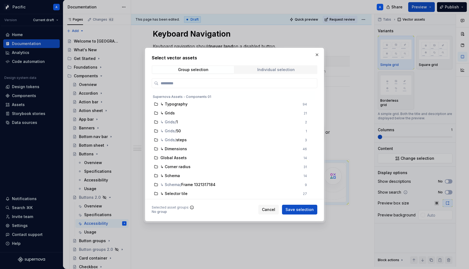
click at [280, 71] on div "Individual selection" at bounding box center [275, 70] width 37 height 4
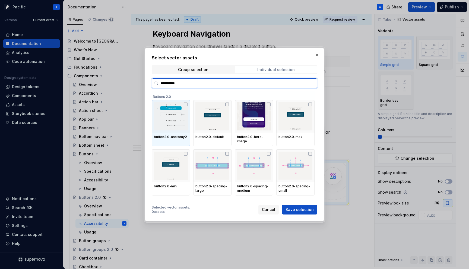
type input "**********"
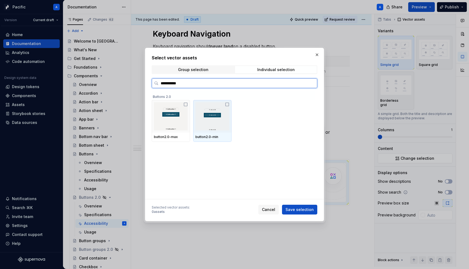
click at [228, 126] on img at bounding box center [212, 116] width 34 height 28
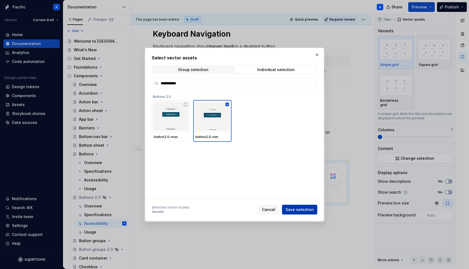
click at [312, 210] on span "Save selection" at bounding box center [300, 209] width 28 height 5
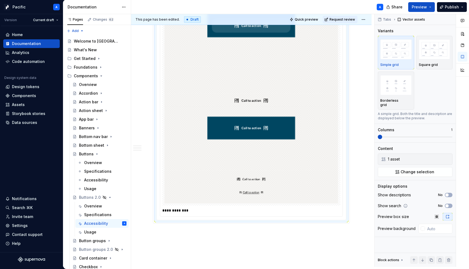
scroll to position [888, 0]
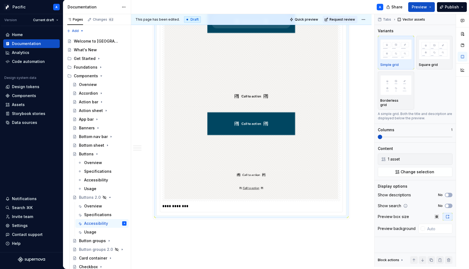
type textarea "*"
click at [232, 209] on p "**********" at bounding box center [252, 206] width 181 height 5
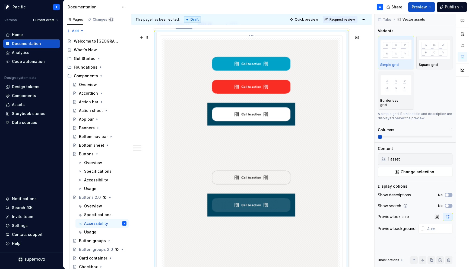
scroll to position [653, 0]
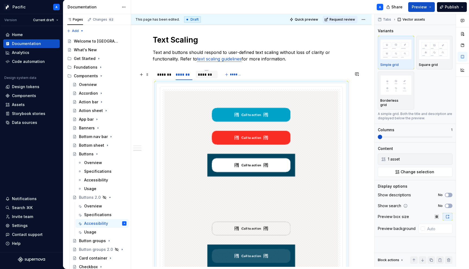
click at [202, 77] on div "*******" at bounding box center [207, 74] width 18 height 5
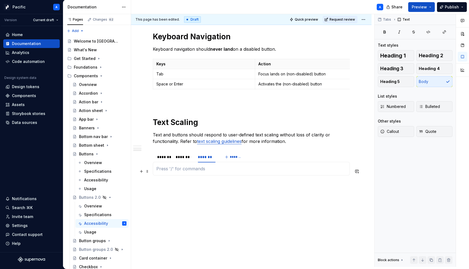
click at [213, 171] on p at bounding box center [251, 169] width 190 height 7
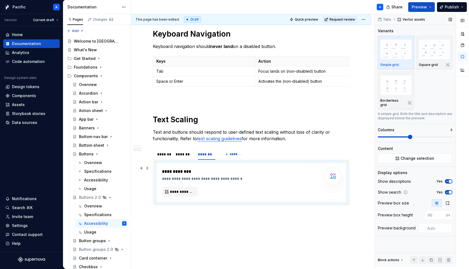
type textarea "*"
click at [447, 201] on icon "button" at bounding box center [448, 203] width 4 height 4
click at [447, 191] on icon "button" at bounding box center [447, 192] width 4 height 3
click at [447, 180] on icon "button" at bounding box center [447, 181] width 4 height 3
click at [378, 139] on span at bounding box center [380, 137] width 4 height 4
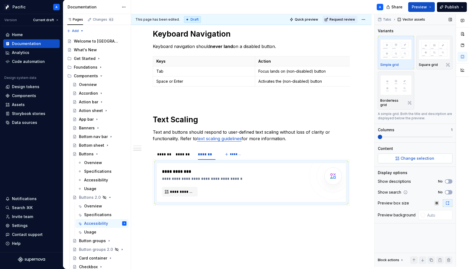
click at [388, 157] on button "Change selection" at bounding box center [415, 159] width 75 height 10
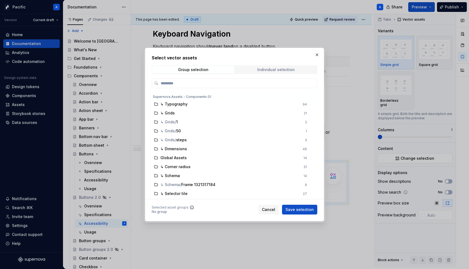
click at [280, 69] on div "Individual selection" at bounding box center [275, 70] width 37 height 4
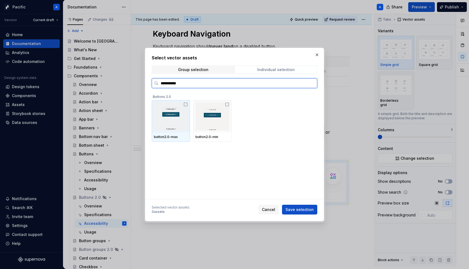
type input "**********"
click at [184, 115] on img at bounding box center [171, 116] width 34 height 28
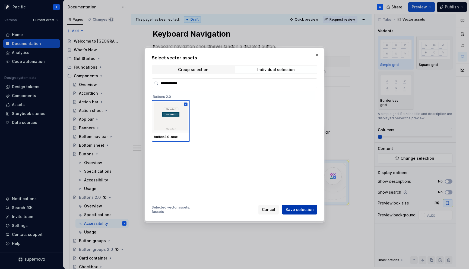
click at [308, 211] on span "Save selection" at bounding box center [300, 209] width 28 height 5
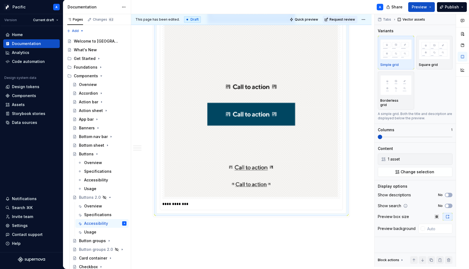
scroll to position [910, 0]
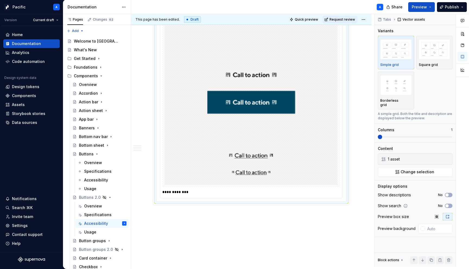
click at [181, 195] on p "**********" at bounding box center [252, 191] width 181 height 5
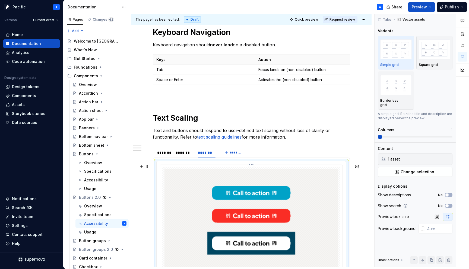
scroll to position [554, 0]
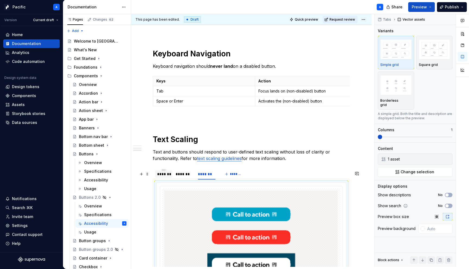
click at [165, 175] on div "*******" at bounding box center [163, 174] width 13 height 5
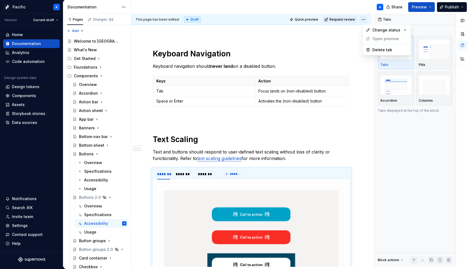
click at [369, 18] on html "Pacific A Version Current draft Home Documentation Analytics Code automation De…" at bounding box center [234, 134] width 469 height 269
click at [433, 40] on div "Ready for review" at bounding box center [446, 39] width 38 height 5
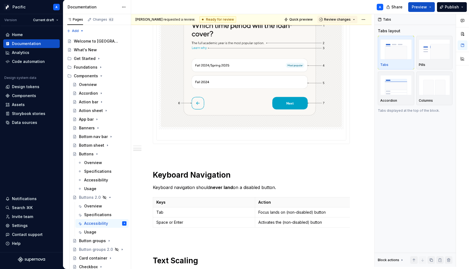
scroll to position [0, 0]
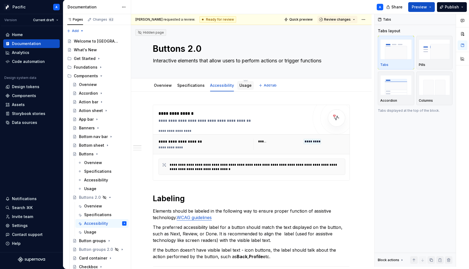
click at [243, 85] on link "Usage" at bounding box center [245, 85] width 12 height 5
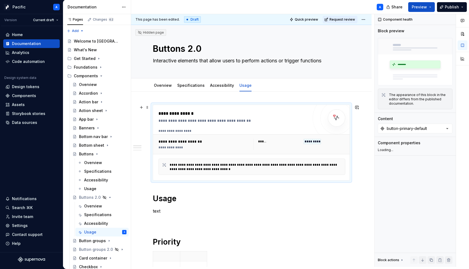
click at [178, 121] on div "**********" at bounding box center [235, 120] width 153 height 5
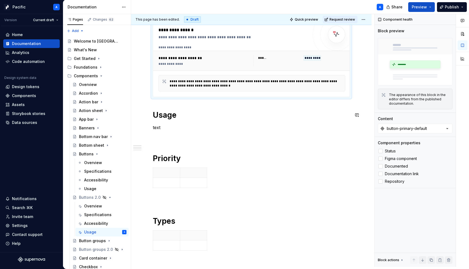
scroll to position [93, 0]
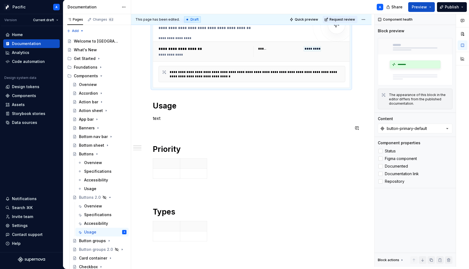
click at [180, 122] on div "**********" at bounding box center [251, 180] width 197 height 337
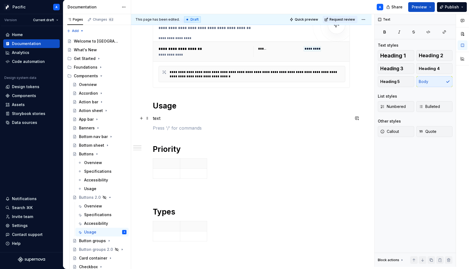
click at [179, 120] on p "text" at bounding box center [251, 118] width 197 height 7
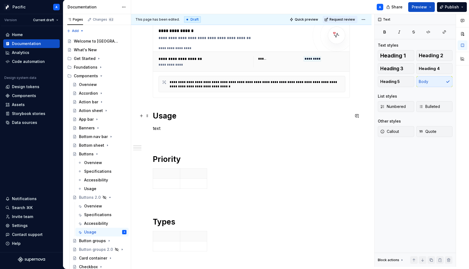
scroll to position [83, 0]
click at [96, 153] on icon "Page tree" at bounding box center [97, 154] width 4 height 4
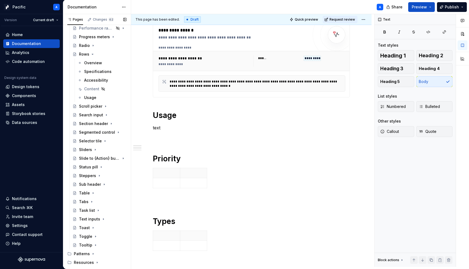
scroll to position [342, 0]
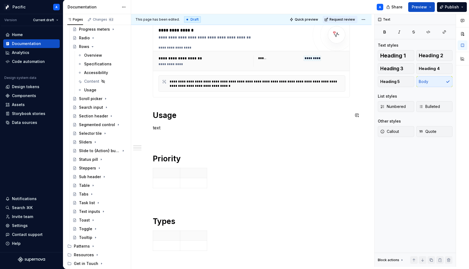
click at [197, 125] on p "text" at bounding box center [251, 128] width 197 height 7
click at [171, 103] on div "**********" at bounding box center [251, 189] width 197 height 337
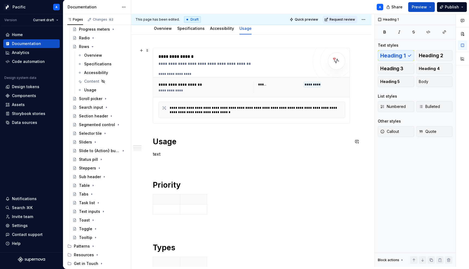
scroll to position [55, 0]
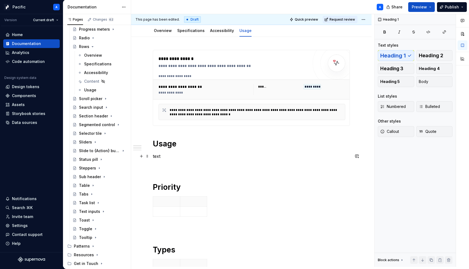
click at [174, 155] on p "text" at bounding box center [251, 156] width 197 height 7
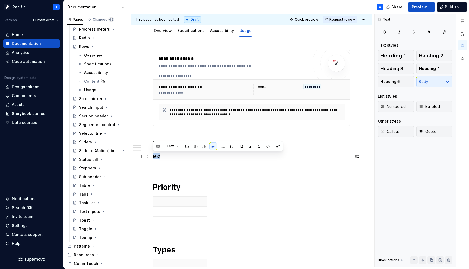
click at [174, 155] on p "text" at bounding box center [251, 156] width 197 height 7
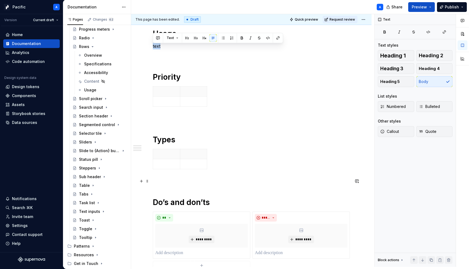
scroll to position [164, 0]
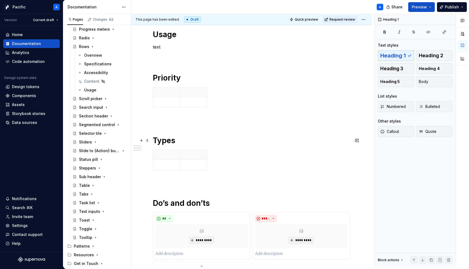
click at [174, 143] on h1 "Types" at bounding box center [251, 141] width 197 height 10
type textarea "*"
click at [172, 143] on h1 "Types" at bounding box center [251, 141] width 197 height 10
click at [238, 176] on div "**********" at bounding box center [251, 109] width 197 height 337
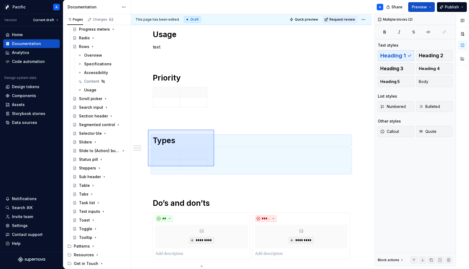
drag, startPoint x: 148, startPoint y: 130, endPoint x: 213, endPoint y: 167, distance: 74.7
click at [213, 167] on div "**********" at bounding box center [252, 140] width 243 height 253
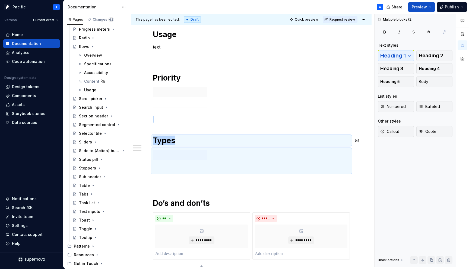
copy div "Types"
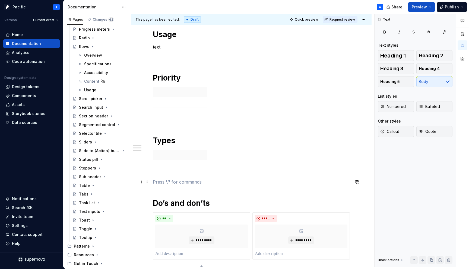
click at [200, 185] on p at bounding box center [251, 182] width 197 height 7
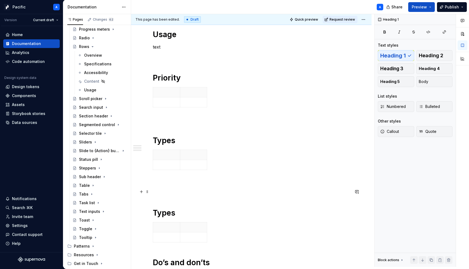
click at [158, 192] on p at bounding box center [251, 192] width 197 height 7
click at [167, 188] on div "**********" at bounding box center [251, 134] width 197 height 387
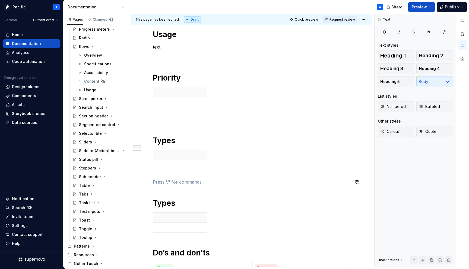
click at [162, 177] on div "**********" at bounding box center [251, 134] width 197 height 387
click at [165, 204] on h1 "Types" at bounding box center [251, 203] width 197 height 10
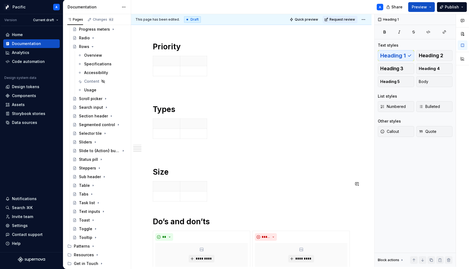
scroll to position [200, 0]
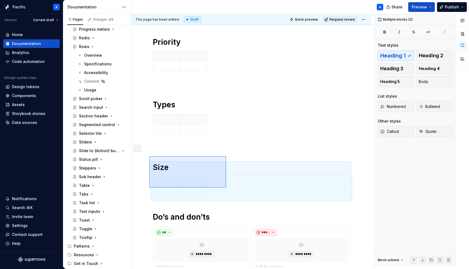
drag, startPoint x: 150, startPoint y: 157, endPoint x: 226, endPoint y: 188, distance: 82.4
click at [226, 188] on div "**********" at bounding box center [252, 140] width 243 height 253
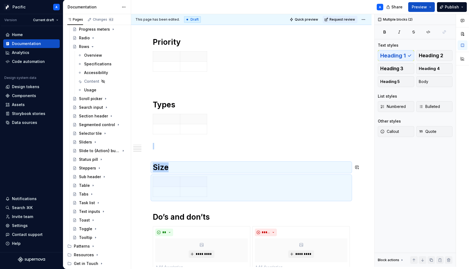
copy div "Size"
click at [222, 191] on div at bounding box center [251, 188] width 197 height 23
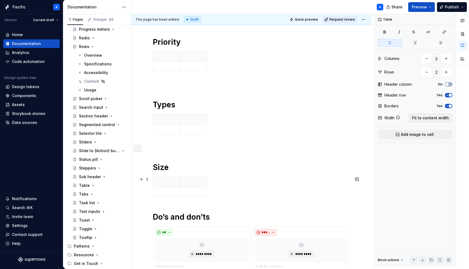
click at [220, 192] on div at bounding box center [251, 188] width 197 height 23
click at [150, 216] on div "**********" at bounding box center [251, 135] width 241 height 487
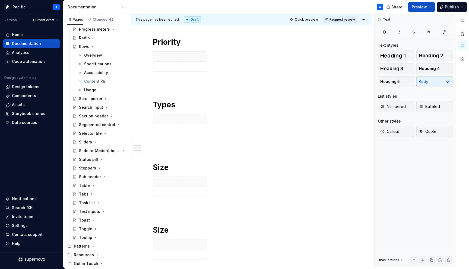
click at [159, 212] on div "**********" at bounding box center [251, 136] width 197 height 463
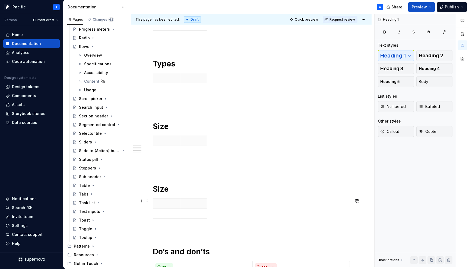
scroll to position [249, 0]
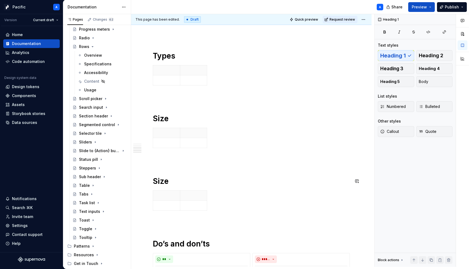
click at [149, 176] on div "**********" at bounding box center [251, 124] width 241 height 563
click at [160, 180] on h1 "Size" at bounding box center [251, 181] width 197 height 10
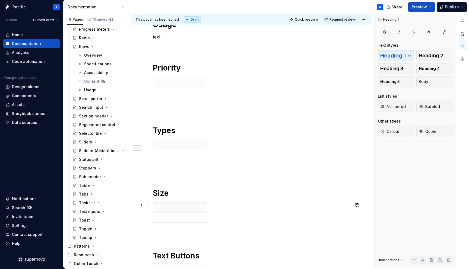
scroll to position [149, 0]
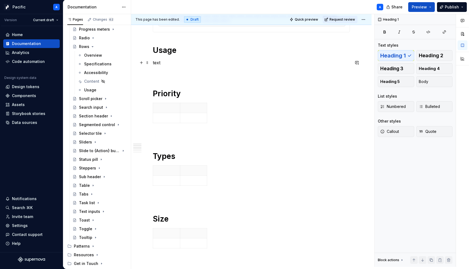
click at [159, 60] on p "text" at bounding box center [251, 62] width 197 height 7
click at [155, 75] on p at bounding box center [251, 72] width 197 height 7
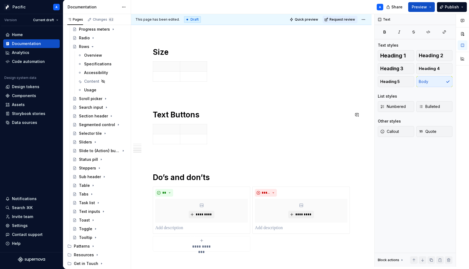
scroll to position [315, 0]
click at [186, 177] on h1 "Do’s and don’ts" at bounding box center [251, 178] width 197 height 10
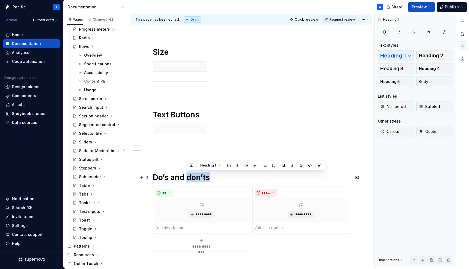
click at [186, 177] on h1 "Do’s and don’ts" at bounding box center [251, 178] width 197 height 10
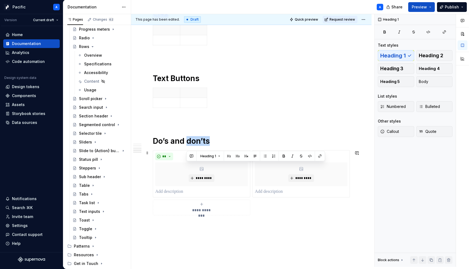
scroll to position [356, 0]
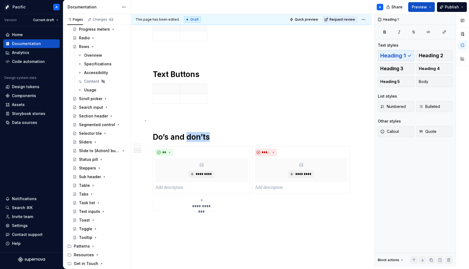
click at [145, 120] on div "**********" at bounding box center [252, 140] width 243 height 253
click at [159, 135] on h1 "Do’s and don’ts" at bounding box center [251, 137] width 197 height 10
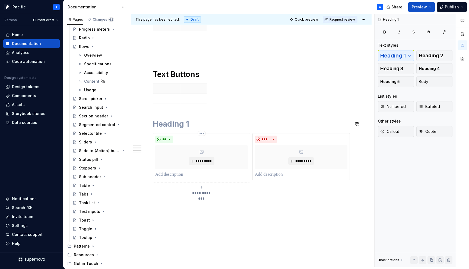
scroll to position [354, 0]
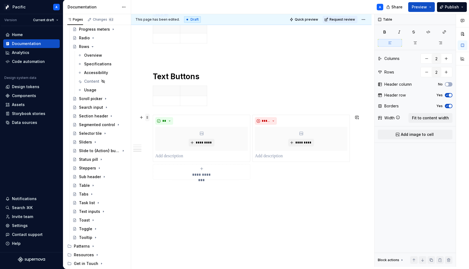
click at [148, 118] on span at bounding box center [147, 118] width 4 height 8
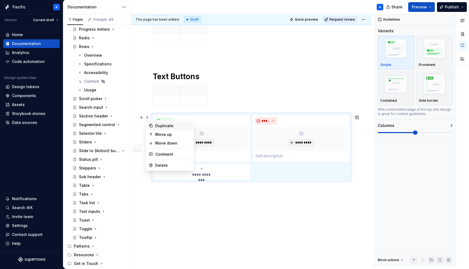
click at [159, 125] on div "Duplicate" at bounding box center [172, 125] width 35 height 5
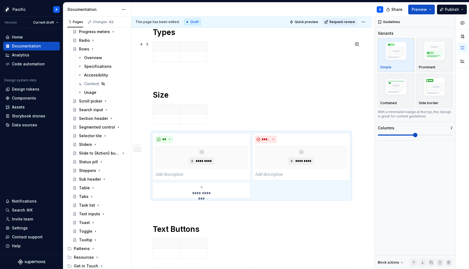
scroll to position [295, 0]
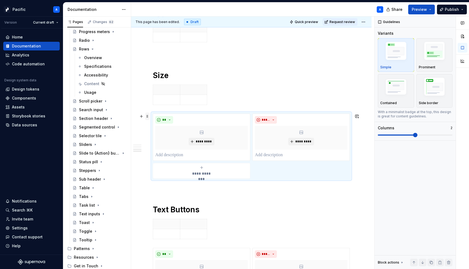
click at [146, 116] on span at bounding box center [147, 117] width 4 height 8
click at [170, 123] on div "Duplicate" at bounding box center [172, 124] width 35 height 5
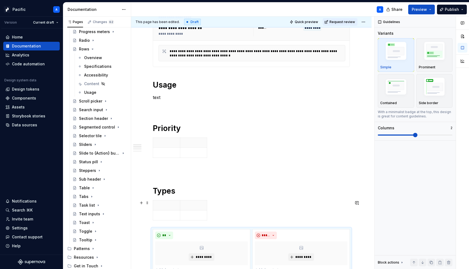
scroll to position [122, 0]
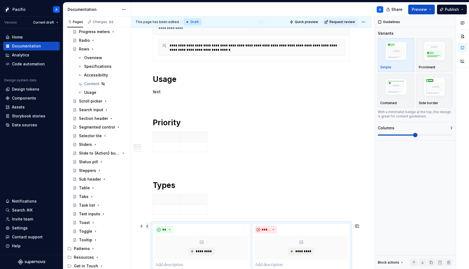
click at [147, 226] on span at bounding box center [147, 227] width 4 height 8
click at [167, 173] on div "Duplicate" at bounding box center [172, 175] width 35 height 5
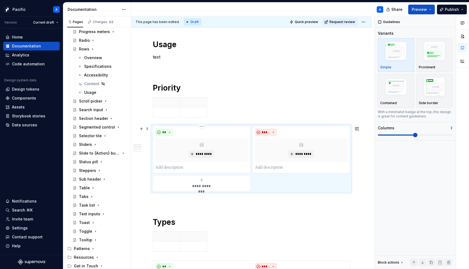
scroll to position [153, 0]
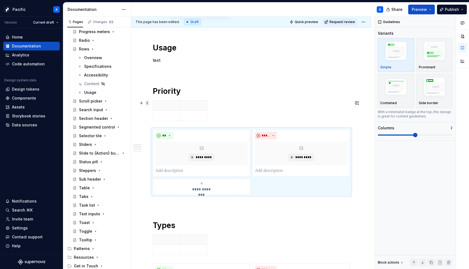
click at [147, 105] on span at bounding box center [147, 103] width 4 height 8
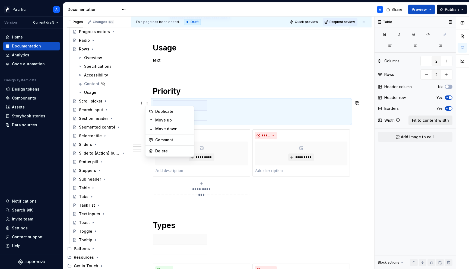
click at [439, 123] on span "Fit to content width" at bounding box center [430, 120] width 37 height 5
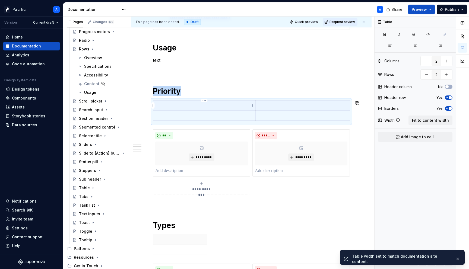
click at [200, 106] on p at bounding box center [204, 105] width 96 height 5
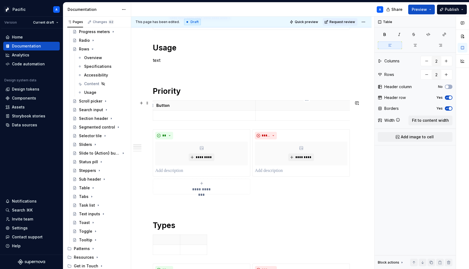
click at [289, 104] on p at bounding box center [307, 105] width 96 height 5
click at [204, 101] on html "Pacific A Version Current draft Home Documentation Analytics Code automation De…" at bounding box center [234, 134] width 469 height 269
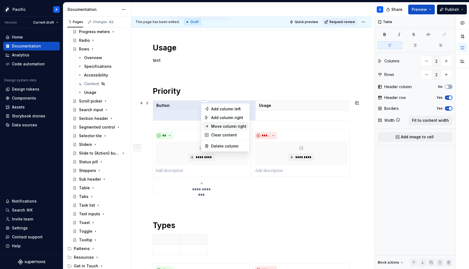
click at [236, 128] on div "Move column right" at bounding box center [228, 126] width 35 height 5
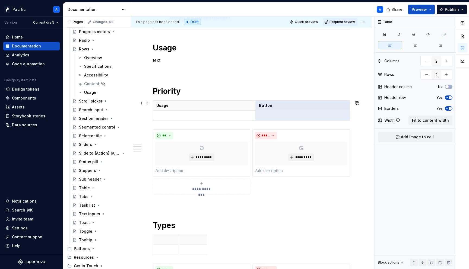
scroll to position [0, 3]
click at [262, 106] on p "Button" at bounding box center [304, 105] width 96 height 5
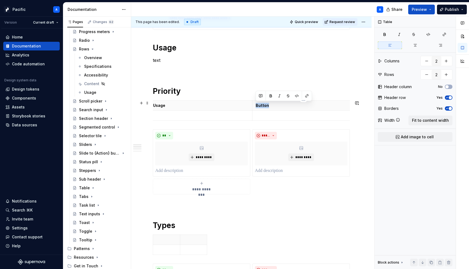
click at [262, 106] on p "Button" at bounding box center [304, 105] width 96 height 5
click at [149, 102] on span at bounding box center [147, 103] width 4 height 8
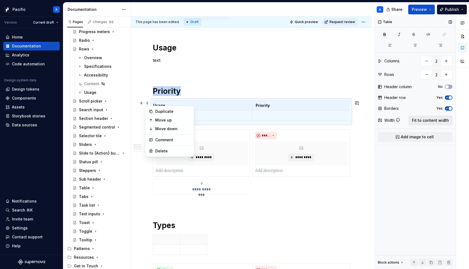
click at [425, 121] on span "Fit to content width" at bounding box center [430, 120] width 37 height 5
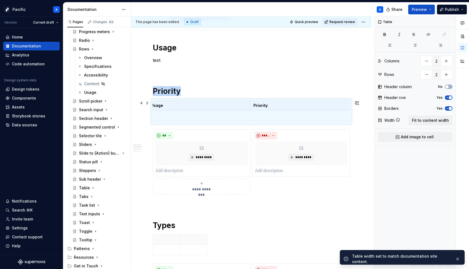
scroll to position [0, 0]
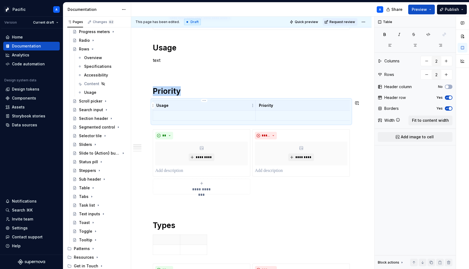
type textarea "*"
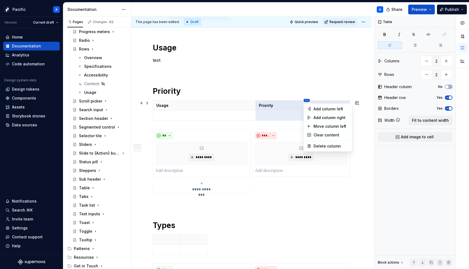
click at [308, 101] on html "Pacific A Version Current draft Home Documentation Analytics Code automation De…" at bounding box center [234, 134] width 469 height 269
click at [319, 126] on div "Move column left" at bounding box center [331, 126] width 35 height 5
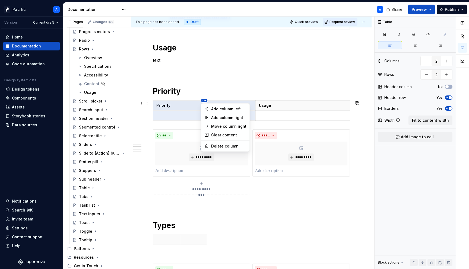
click at [204, 102] on html "Pacific A Version Current draft Home Documentation Analytics Code automation De…" at bounding box center [234, 134] width 469 height 269
click at [227, 121] on div "Add column right" at bounding box center [226, 117] width 46 height 9
type input "3"
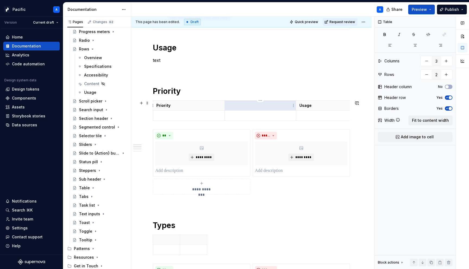
click at [265, 109] on th at bounding box center [261, 106] width 72 height 10
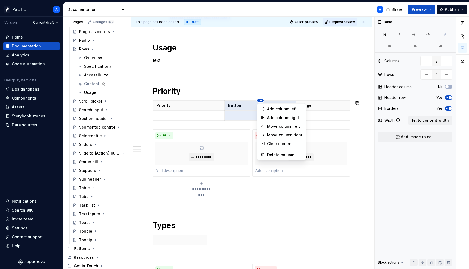
click at [242, 100] on html "Pacific A Version Current draft Home Documentation Analytics Code automation De…" at bounding box center [234, 134] width 469 height 269
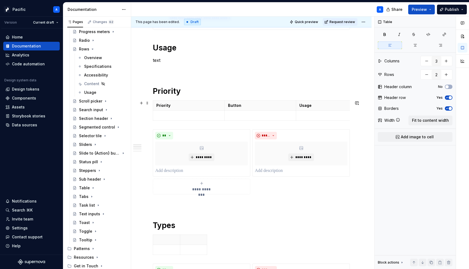
drag, startPoint x: 260, startPoint y: 100, endPoint x: 209, endPoint y: 100, distance: 51.0
click at [209, 99] on html "Pacific A Version Current draft Home Documentation Analytics Code automation De…" at bounding box center [234, 134] width 469 height 269
click at [261, 101] on html "Pacific A Version Current draft Home Documentation Analytics Code automation De…" at bounding box center [234, 134] width 469 height 269
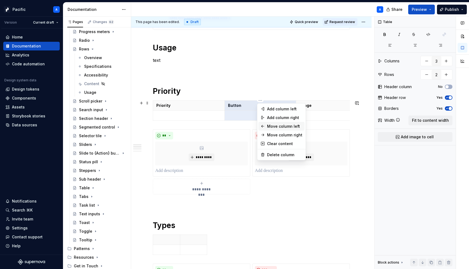
click at [288, 126] on div "Move column left" at bounding box center [284, 126] width 35 height 5
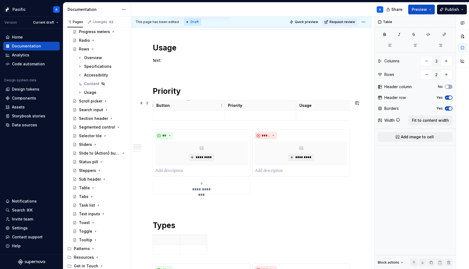
click at [198, 108] on p "Button" at bounding box center [188, 105] width 65 height 5
click at [196, 115] on p at bounding box center [188, 115] width 65 height 5
click at [428, 134] on span "Add image to cell" at bounding box center [417, 136] width 33 height 5
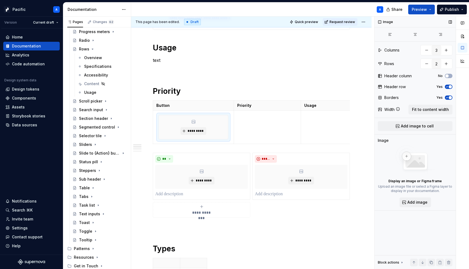
type textarea "*"
click at [261, 137] on td at bounding box center [267, 127] width 67 height 33
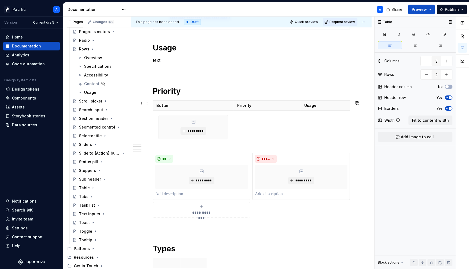
scroll to position [159, 0]
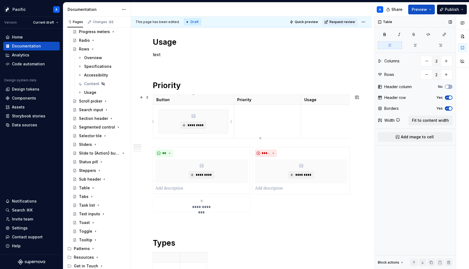
click at [155, 121] on td "*********" at bounding box center [193, 121] width 81 height 33
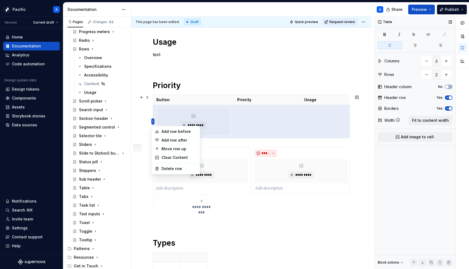
click at [152, 121] on html "Pacific A Version Current draft Home Documentation Analytics Code automation De…" at bounding box center [234, 134] width 469 height 269
click at [185, 141] on div "Add row after" at bounding box center [179, 140] width 35 height 5
type input "3"
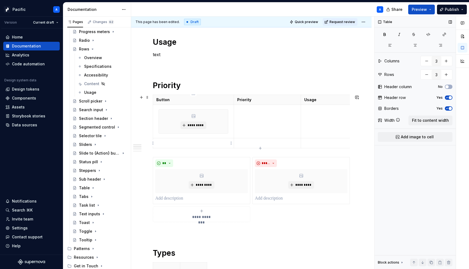
click at [174, 143] on p at bounding box center [193, 143] width 74 height 5
click at [431, 134] on button "Add image to cell" at bounding box center [415, 137] width 75 height 10
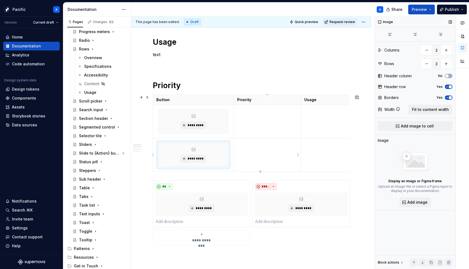
click at [258, 153] on td at bounding box center [267, 154] width 67 height 33
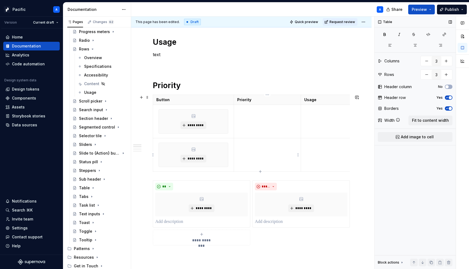
scroll to position [200, 0]
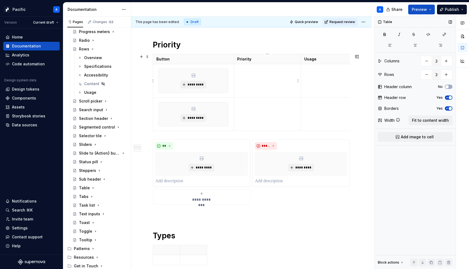
click at [288, 86] on td at bounding box center [267, 80] width 67 height 33
click at [271, 104] on p at bounding box center [267, 102] width 60 height 5
click at [261, 130] on icon "button" at bounding box center [260, 131] width 4 height 4
type input "4"
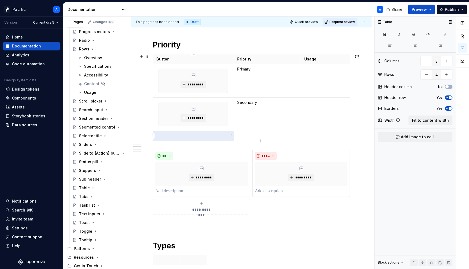
click at [197, 137] on p at bounding box center [193, 135] width 74 height 5
click at [421, 137] on span "Add image to cell" at bounding box center [417, 136] width 33 height 5
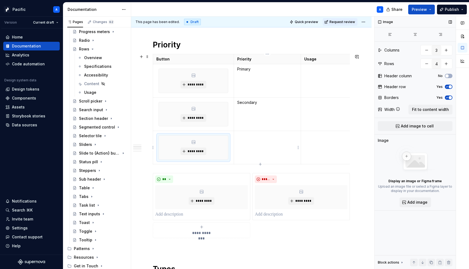
click at [262, 156] on td at bounding box center [267, 147] width 67 height 33
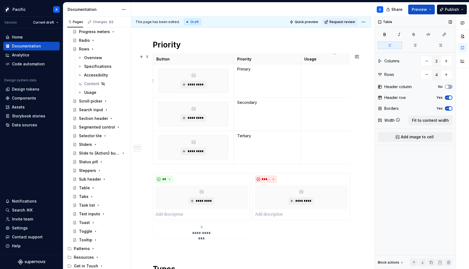
click at [322, 76] on td at bounding box center [334, 80] width 67 height 33
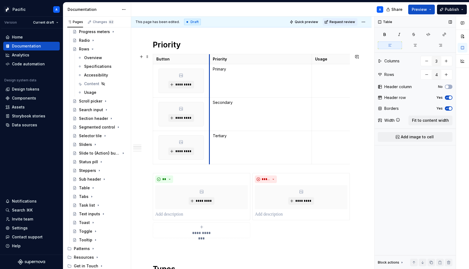
drag, startPoint x: 233, startPoint y: 57, endPoint x: 209, endPoint y: 59, distance: 24.5
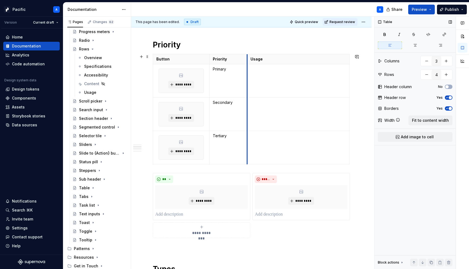
drag, startPoint x: 312, startPoint y: 58, endPoint x: 247, endPoint y: 61, distance: 64.7
click at [247, 61] on th "Usage" at bounding box center [298, 59] width 102 height 10
drag, startPoint x: 349, startPoint y: 58, endPoint x: 415, endPoint y: 67, distance: 66.9
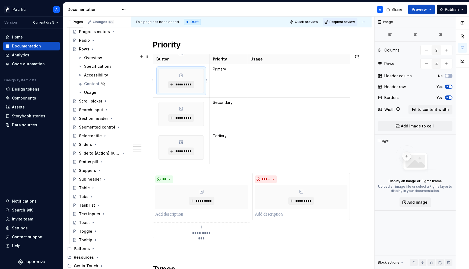
click at [185, 85] on span "*********" at bounding box center [183, 85] width 17 height 4
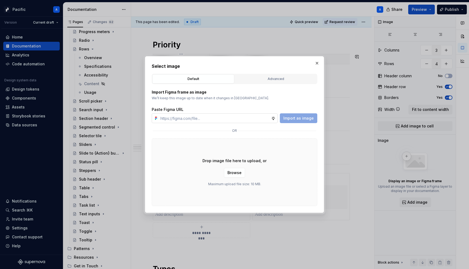
type textarea "*"
type input "https://www.figma.com/design/6LpbGvX8G8dJvVZLRRvL8t/Supernova-Assets---Componen…"
click at [305, 117] on span "Import as image" at bounding box center [298, 118] width 30 height 5
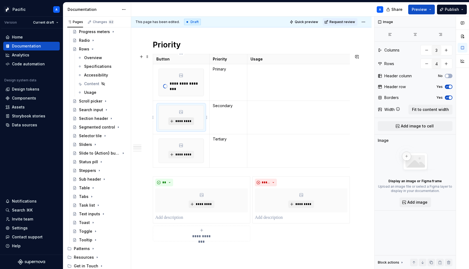
click at [185, 121] on span "*********" at bounding box center [183, 121] width 17 height 4
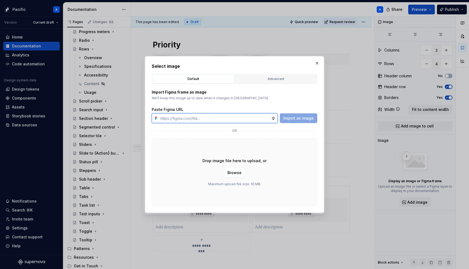
type textarea "*"
paste input "https://www.figma.com/design/6LpbGvX8G8dJvVZLRRvL8t/Supernova-Assets---Componen…"
type input "https://www.figma.com/design/6LpbGvX8G8dJvVZLRRvL8t/Supernova-Assets---Componen…"
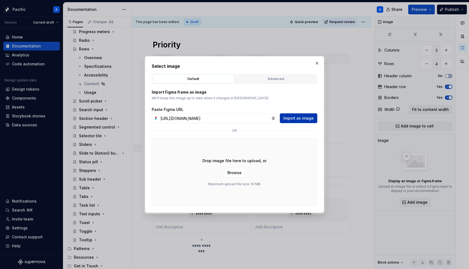
scroll to position [0, 0]
click at [295, 120] on span "Import as image" at bounding box center [298, 118] width 30 height 5
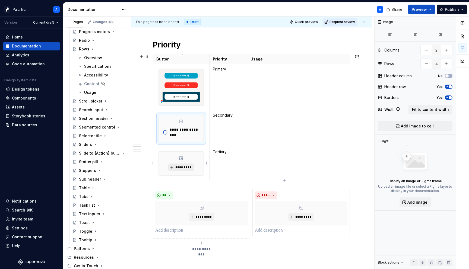
click at [180, 166] on span "*********" at bounding box center [183, 167] width 17 height 4
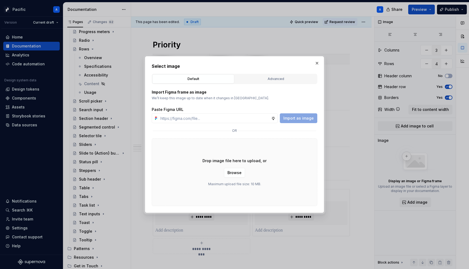
type textarea "*"
click at [216, 116] on input "text" at bounding box center [214, 118] width 113 height 10
paste input "https://www.figma.com/design/6LpbGvX8G8dJvVZLRRvL8t/Supernova-Assets---Componen…"
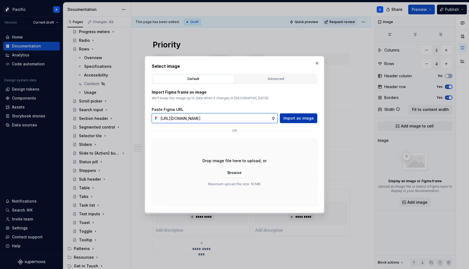
type input "https://www.figma.com/design/6LpbGvX8G8dJvVZLRRvL8t/Supernova-Assets---Componen…"
click at [304, 114] on button "Import as image" at bounding box center [298, 118] width 37 height 10
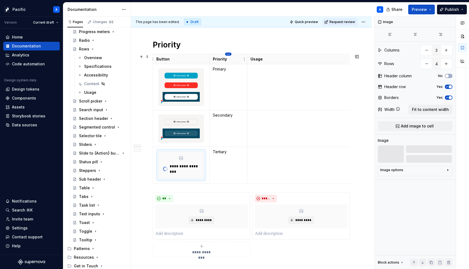
click at [227, 55] on html "Pacific A Version Current draft Home Documentation Analytics Code automation De…" at bounding box center [234, 134] width 469 height 269
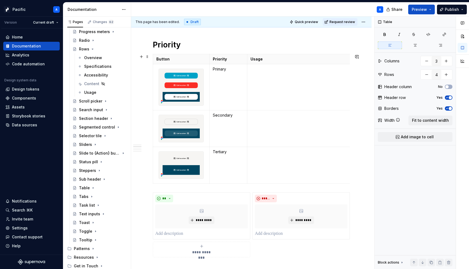
click at [227, 55] on html "Pacific A Version Current draft Home Documentation Analytics Code automation De…" at bounding box center [234, 134] width 469 height 269
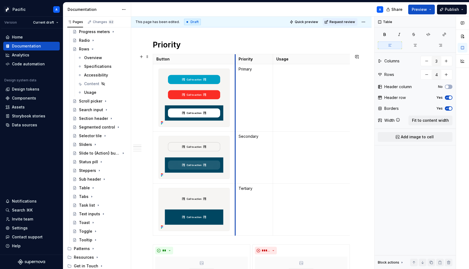
drag, startPoint x: 209, startPoint y: 57, endPoint x: 235, endPoint y: 55, distance: 25.9
click at [235, 55] on th "Priority" at bounding box center [254, 59] width 38 height 10
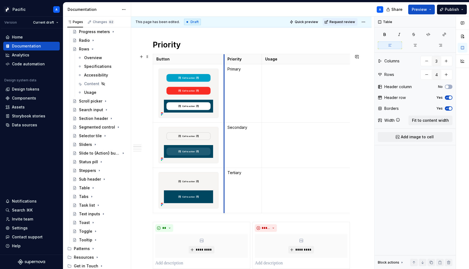
drag, startPoint x: 236, startPoint y: 59, endPoint x: 225, endPoint y: 59, distance: 11.1
click at [225, 59] on th "Priority" at bounding box center [243, 59] width 38 height 10
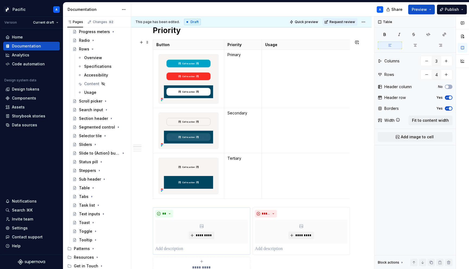
scroll to position [202, 0]
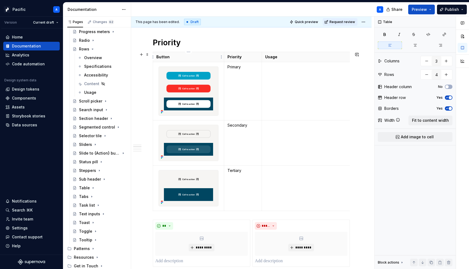
click at [158, 55] on p "Button" at bounding box center [188, 56] width 64 height 5
click at [254, 88] on td "Primary" at bounding box center [243, 91] width 38 height 58
click at [281, 85] on td at bounding box center [346, 91] width 169 height 58
type textarea "*"
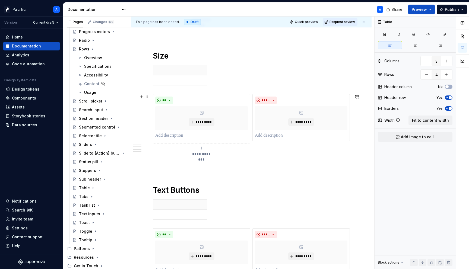
scroll to position [630, 0]
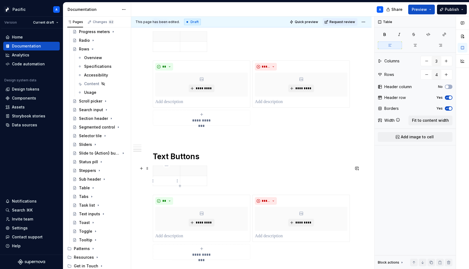
type input "2"
click at [165, 184] on td at bounding box center [166, 181] width 27 height 10
click at [403, 135] on span "Add image to cell" at bounding box center [417, 136] width 33 height 5
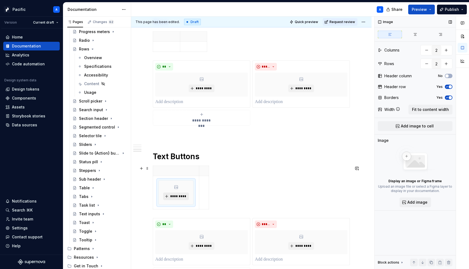
type textarea "*"
click at [176, 195] on span "*********" at bounding box center [178, 196] width 17 height 4
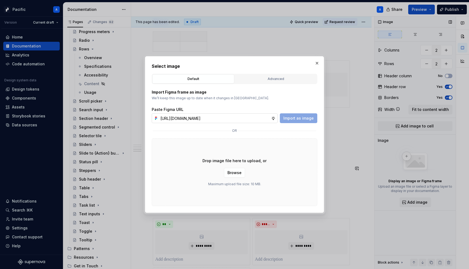
scroll to position [0, 145]
type input "https://www.figma.com/design/6LpbGvX8G8dJvVZLRRvL8t/Supernova-Assets---Componen…"
click at [298, 118] on span "Import as image" at bounding box center [298, 118] width 30 height 5
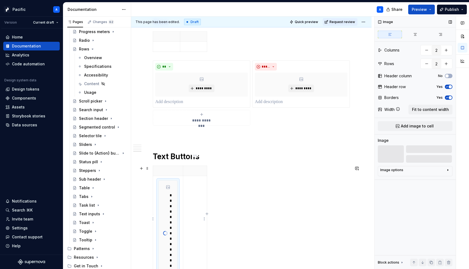
scroll to position [641, 0]
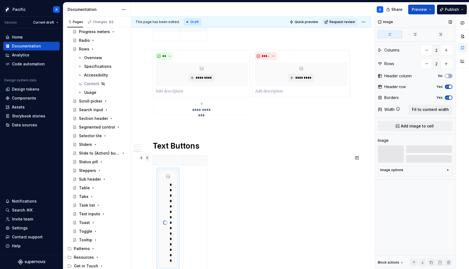
click at [148, 159] on span at bounding box center [147, 158] width 4 height 8
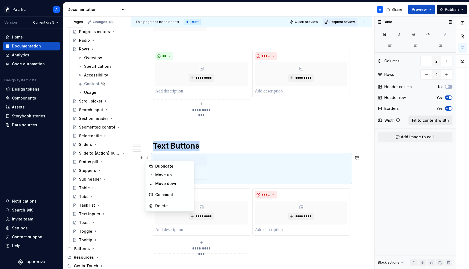
click at [440, 119] on span "Fit to content width" at bounding box center [430, 120] width 37 height 5
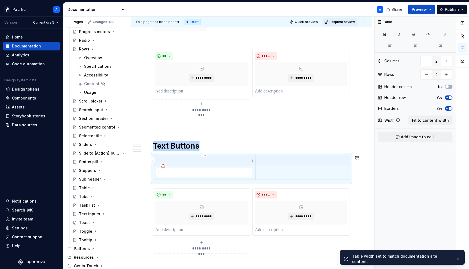
click at [229, 160] on p at bounding box center [204, 160] width 96 height 5
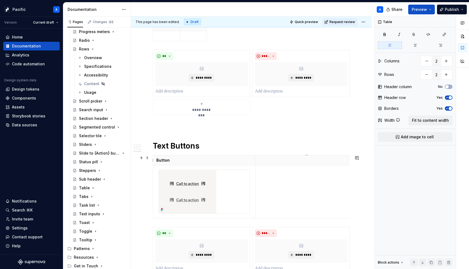
click at [305, 160] on p at bounding box center [307, 160] width 96 height 5
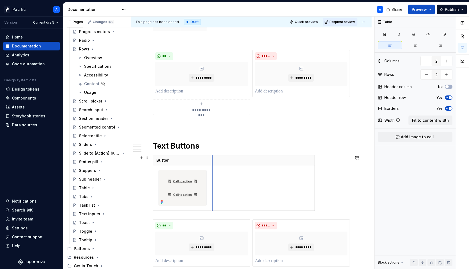
drag, startPoint x: 255, startPoint y: 159, endPoint x: 211, endPoint y: 157, distance: 43.5
click at [147, 157] on span at bounding box center [147, 158] width 4 height 8
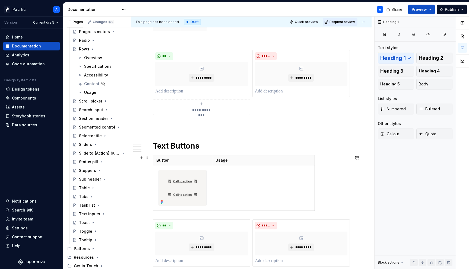
click at [179, 146] on h1 "Text Buttons" at bounding box center [251, 146] width 197 height 10
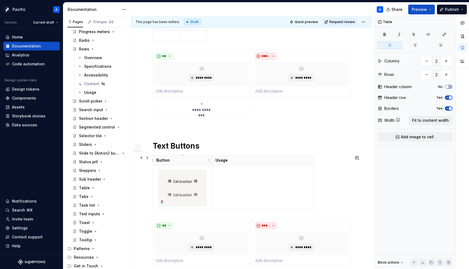
click at [162, 159] on p "Button" at bounding box center [182, 160] width 52 height 5
click at [248, 162] on p "Usage" at bounding box center [264, 160] width 96 height 5
click at [146, 158] on span at bounding box center [147, 158] width 4 height 8
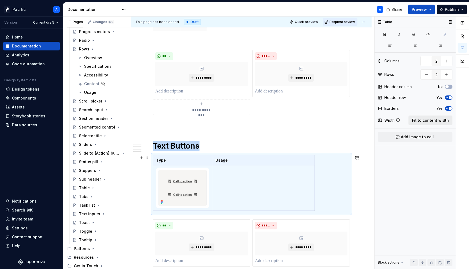
click at [431, 123] on button "Fit to content width" at bounding box center [431, 121] width 44 height 10
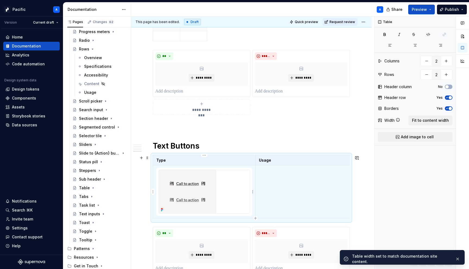
click at [229, 178] on div at bounding box center [204, 191] width 91 height 43
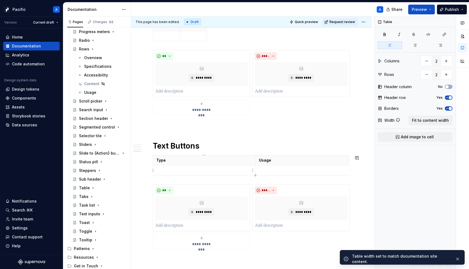
click at [228, 172] on p at bounding box center [204, 170] width 96 height 5
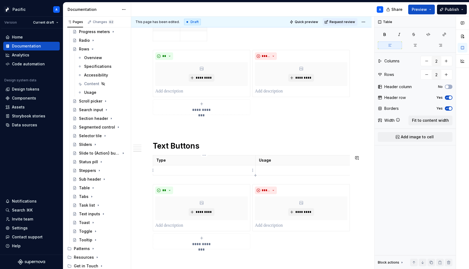
type textarea "*"
click at [420, 135] on span "Add image to cell" at bounding box center [417, 136] width 33 height 5
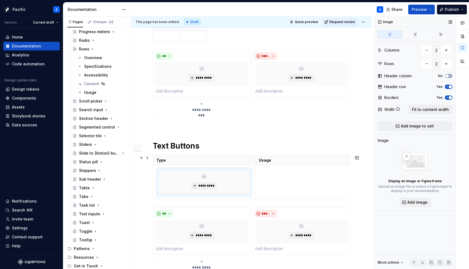
click at [256, 199] on div "Type Usage *********" at bounding box center [251, 178] width 197 height 46
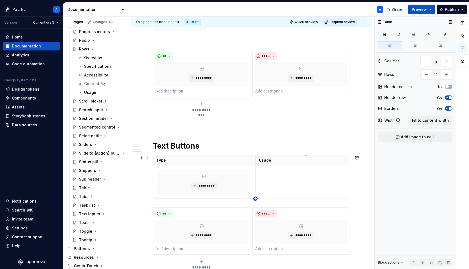
click at [255, 198] on icon "button" at bounding box center [255, 199] width 2 height 2
type input "3"
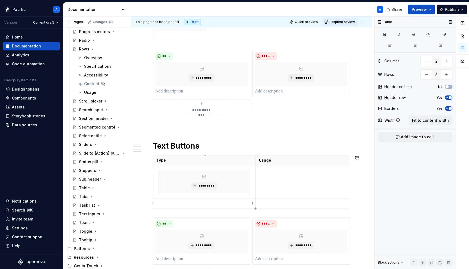
click at [233, 205] on p at bounding box center [204, 203] width 96 height 5
click at [424, 134] on span "Add image to cell" at bounding box center [417, 136] width 33 height 5
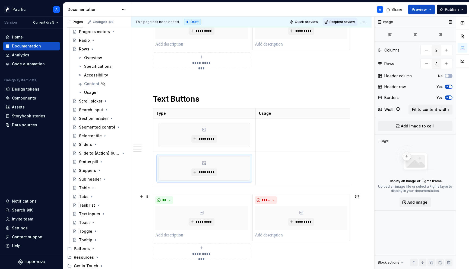
scroll to position [685, 0]
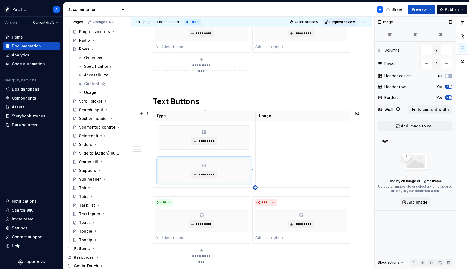
click at [257, 189] on icon "button" at bounding box center [255, 188] width 4 height 4
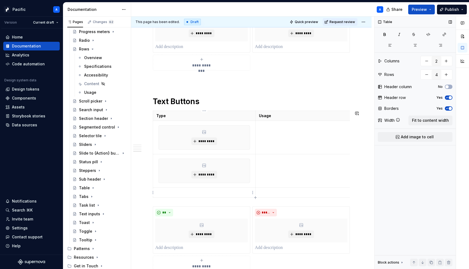
click at [210, 193] on p at bounding box center [204, 192] width 96 height 5
click at [417, 135] on span "Add image to cell" at bounding box center [417, 136] width 33 height 5
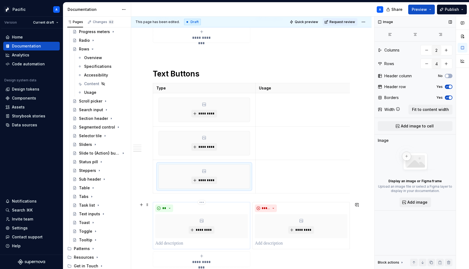
scroll to position [713, 0]
click at [255, 193] on icon "button" at bounding box center [255, 193] width 2 height 2
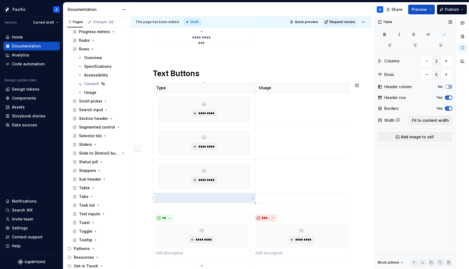
click at [241, 197] on p at bounding box center [204, 197] width 96 height 5
click at [435, 137] on button "Add image to cell" at bounding box center [415, 137] width 75 height 10
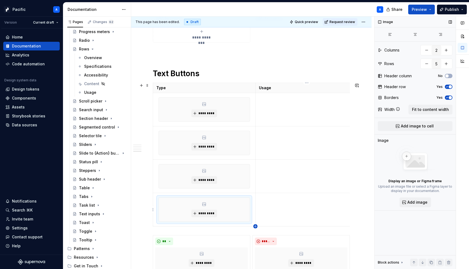
click at [255, 226] on icon "button" at bounding box center [255, 227] width 4 height 4
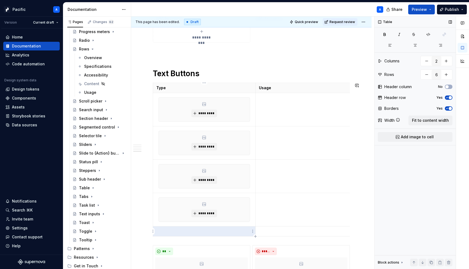
click at [226, 233] on p at bounding box center [204, 231] width 96 height 5
click at [427, 136] on span "Add image to cell" at bounding box center [417, 136] width 33 height 5
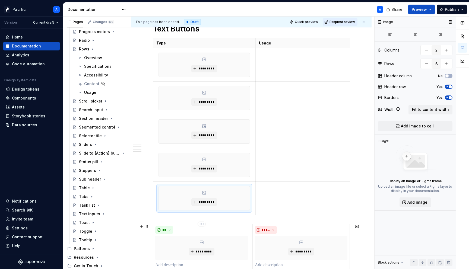
scroll to position [758, 0]
click at [257, 215] on icon "button" at bounding box center [255, 215] width 4 height 4
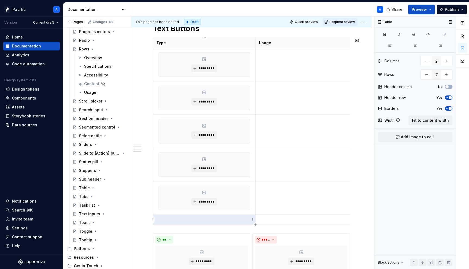
click at [235, 217] on p at bounding box center [204, 219] width 96 height 5
click at [421, 138] on span "Add image to cell" at bounding box center [417, 136] width 33 height 5
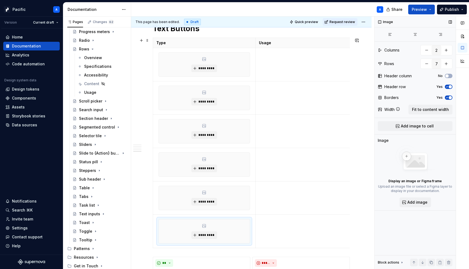
scroll to position [754, 0]
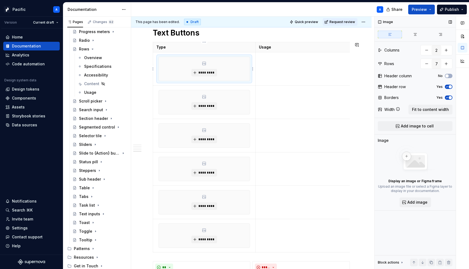
click at [219, 69] on div "*********" at bounding box center [204, 69] width 91 height 24
click at [207, 75] on button "*********" at bounding box center [204, 73] width 26 height 8
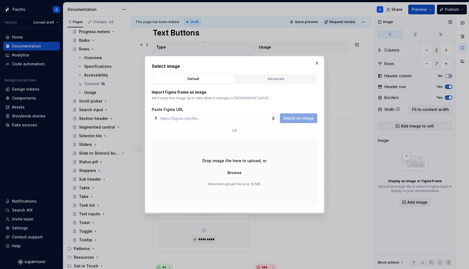
type textarea "*"
type input "https://www.figma.com/design/6LpbGvX8G8dJvVZLRRvL8t/Supernova-Assets---Componen…"
click at [304, 118] on span "Import as image" at bounding box center [298, 118] width 30 height 5
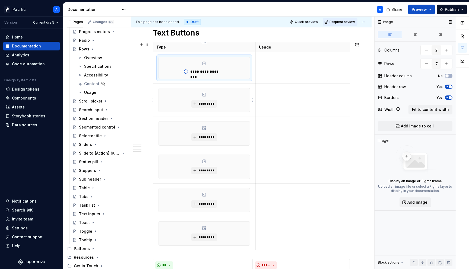
click at [231, 104] on div "*********" at bounding box center [204, 100] width 91 height 24
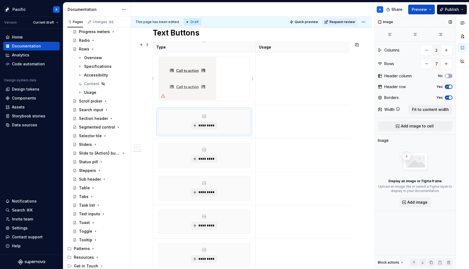
type textarea "*"
click at [204, 124] on span "*********" at bounding box center [206, 126] width 17 height 4
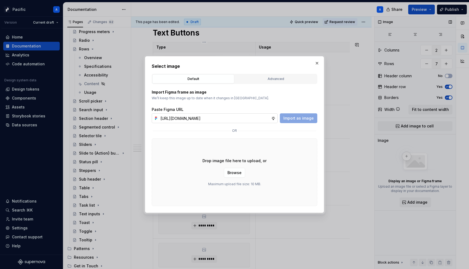
scroll to position [0, 145]
type input "https://www.figma.com/design/6LpbGvX8G8dJvVZLRRvL8t/Supernova-Assets---Componen…"
click at [314, 120] on button "Import as image" at bounding box center [298, 118] width 37 height 10
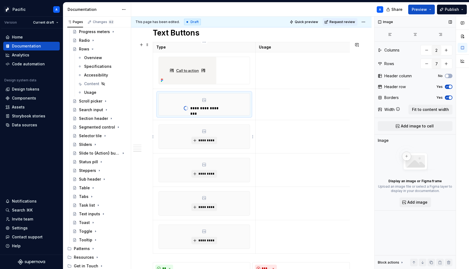
click at [182, 138] on div "*********" at bounding box center [204, 137] width 91 height 24
click at [208, 141] on span "*********" at bounding box center [206, 140] width 17 height 4
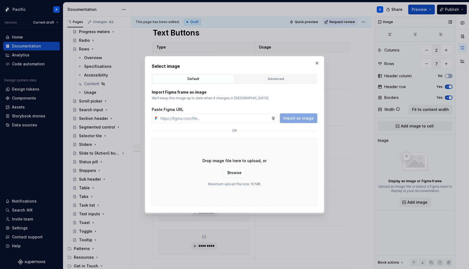
type textarea "*"
click at [237, 115] on input "text" at bounding box center [214, 118] width 113 height 10
paste input "https://www.figma.com/design/6LpbGvX8G8dJvVZLRRvL8t/Supernova-Assets---Componen…"
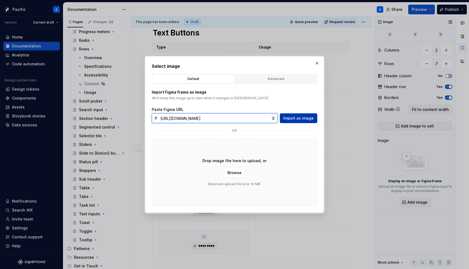
type input "https://www.figma.com/design/6LpbGvX8G8dJvVZLRRvL8t/Supernova-Assets---Componen…"
click at [307, 118] on span "Import as image" at bounding box center [298, 118] width 30 height 5
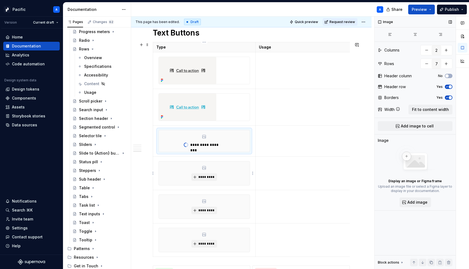
scroll to position [807, 0]
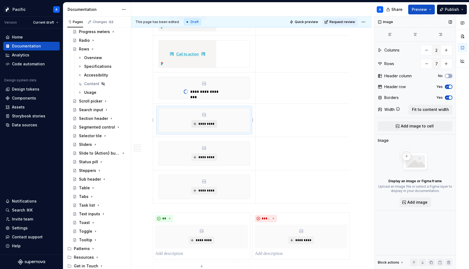
click at [212, 123] on span "*********" at bounding box center [206, 124] width 17 height 4
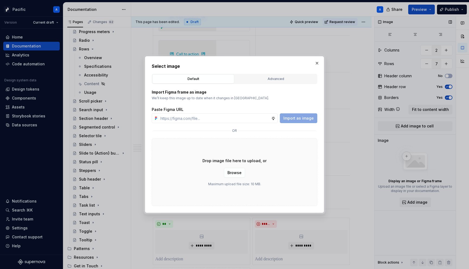
type textarea "*"
click at [241, 114] on input "text" at bounding box center [214, 118] width 113 height 10
paste input "https://www.figma.com/design/6LpbGvX8G8dJvVZLRRvL8t/Supernova-Assets---Componen…"
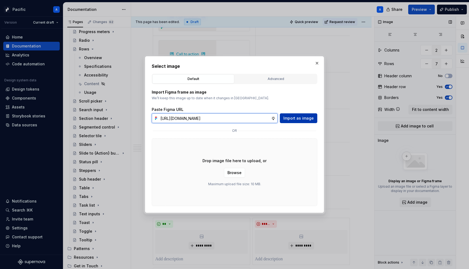
type input "https://www.figma.com/design/6LpbGvX8G8dJvVZLRRvL8t/Supernova-Assets---Componen…"
click at [303, 118] on span "Import as image" at bounding box center [298, 118] width 30 height 5
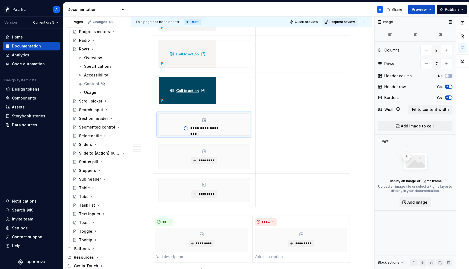
scroll to position [854, 0]
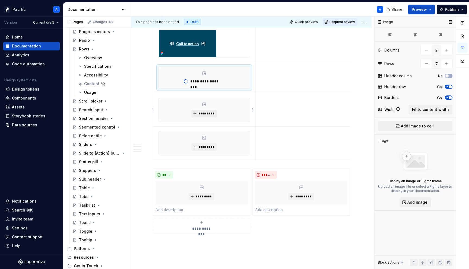
click at [207, 115] on span "*********" at bounding box center [206, 114] width 17 height 4
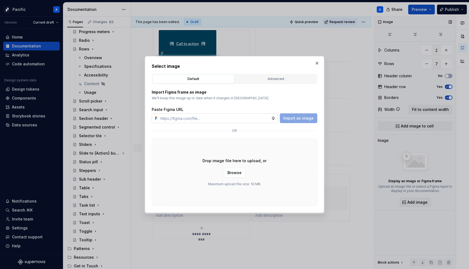
type textarea "*"
click at [218, 118] on input "text" at bounding box center [214, 118] width 113 height 10
paste input "https://www.figma.com/design/6LpbGvX8G8dJvVZLRRvL8t/Supernova-Assets---Componen…"
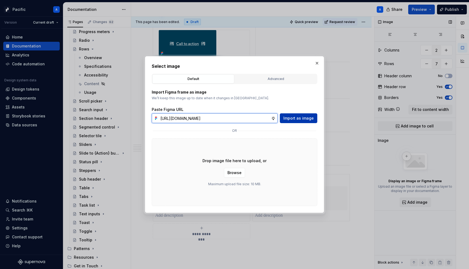
type input "https://www.figma.com/design/6LpbGvX8G8dJvVZLRRvL8t/Supernova-Assets---Componen…"
click at [305, 122] on button "Import as image" at bounding box center [298, 118] width 37 height 10
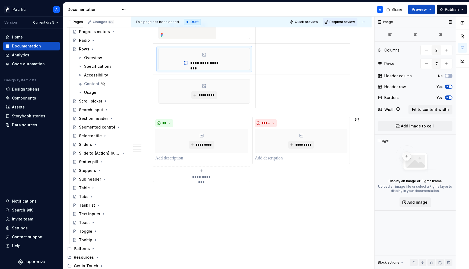
scroll to position [909, 0]
click at [201, 97] on span "*********" at bounding box center [206, 96] width 17 height 4
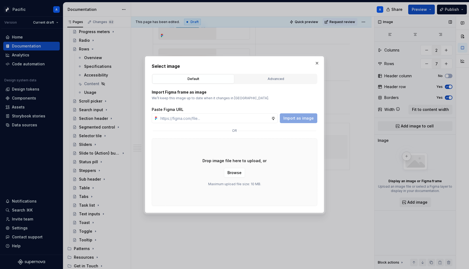
type textarea "*"
click at [184, 115] on input "text" at bounding box center [214, 118] width 113 height 10
paste input "https://www.figma.com/design/6LpbGvX8G8dJvVZLRRvL8t/Supernova-Assets---Componen…"
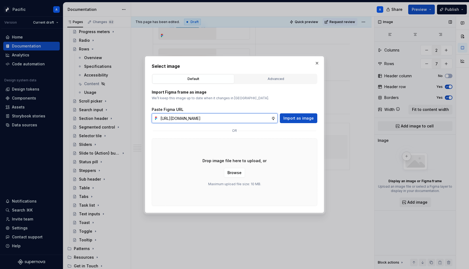
scroll to position [0, 145]
type input "https://www.figma.com/design/6LpbGvX8G8dJvVZLRRvL8t/Supernova-Assets---Componen…"
click at [304, 120] on span "Import as image" at bounding box center [298, 118] width 30 height 5
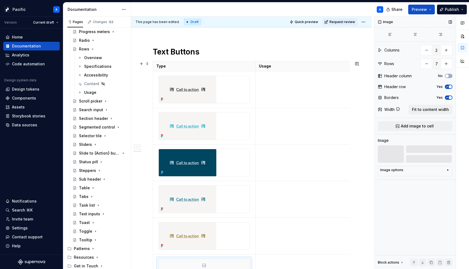
scroll to position [742, 0]
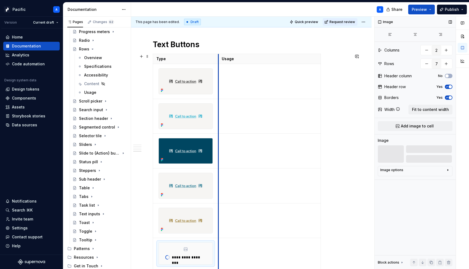
drag, startPoint x: 255, startPoint y: 61, endPoint x: 218, endPoint y: 65, distance: 37.5
click at [218, 65] on tbody "**********" at bounding box center [237, 162] width 168 height 216
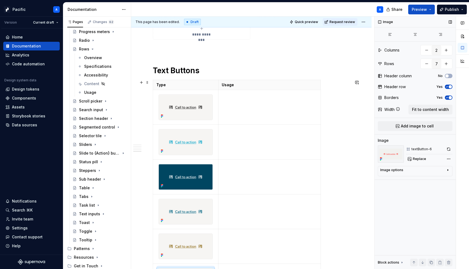
scroll to position [716, 0]
drag, startPoint x: 320, startPoint y: 83, endPoint x: 393, endPoint y: 97, distance: 74.3
click at [248, 96] on p at bounding box center [306, 94] width 169 height 5
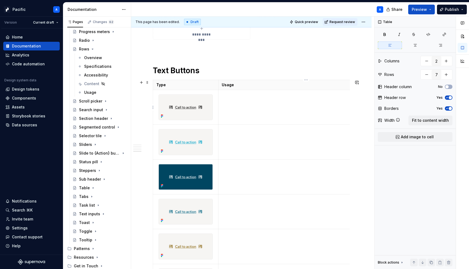
type textarea "*"
click at [160, 83] on p "Type" at bounding box center [185, 84] width 59 height 5
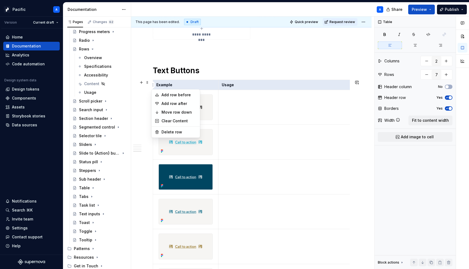
click at [153, 86] on html "Pacific A Version Current draft Home Documentation Analytics Code automation De…" at bounding box center [234, 134] width 469 height 269
drag, startPoint x: 187, startPoint y: 105, endPoint x: 187, endPoint y: 97, distance: 7.4
click at [153, 86] on html "Pacific A Version Current draft Home Documentation Analytics Code automation De…" at bounding box center [234, 134] width 469 height 269
click at [187, 104] on div "Add row after" at bounding box center [179, 103] width 35 height 5
type input "8"
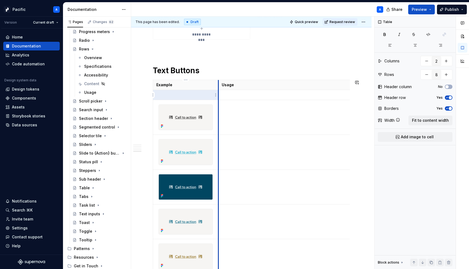
type textarea "*"
type input "7"
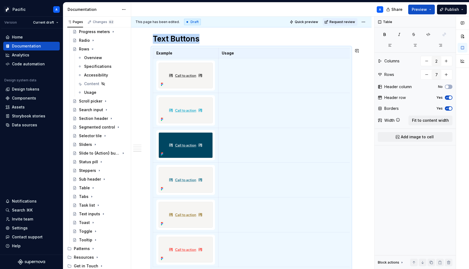
type textarea "*"
click at [185, 48] on table "Example Usage" at bounding box center [273, 157] width 241 height 219
click at [190, 52] on p "Example" at bounding box center [185, 52] width 59 height 5
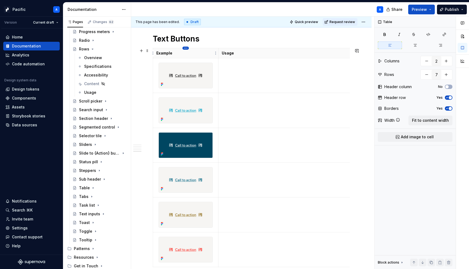
click at [187, 48] on html "Pacific A Version Current draft Home Documentation Analytics Code automation De…" at bounding box center [234, 134] width 469 height 269
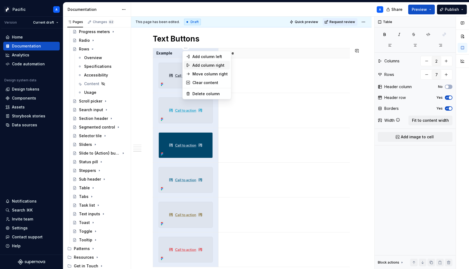
click at [216, 63] on div "Add column right" at bounding box center [209, 65] width 35 height 5
type input "3"
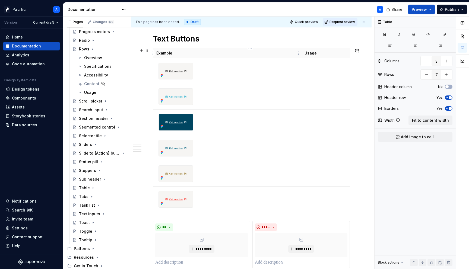
click at [225, 53] on p at bounding box center [250, 52] width 96 height 5
click at [229, 62] on p at bounding box center [250, 63] width 96 height 5
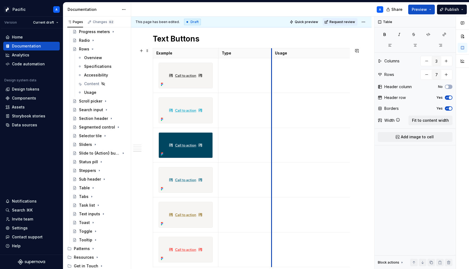
drag, startPoint x: 302, startPoint y: 53, endPoint x: 247, endPoint y: 57, distance: 55.0
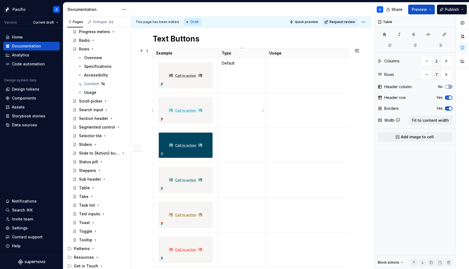
click at [241, 107] on td at bounding box center [242, 110] width 48 height 35
click at [244, 145] on td at bounding box center [242, 145] width 48 height 35
click at [241, 183] on td at bounding box center [242, 180] width 48 height 35
click at [241, 210] on td at bounding box center [242, 215] width 48 height 35
click at [240, 250] on td at bounding box center [242, 249] width 48 height 35
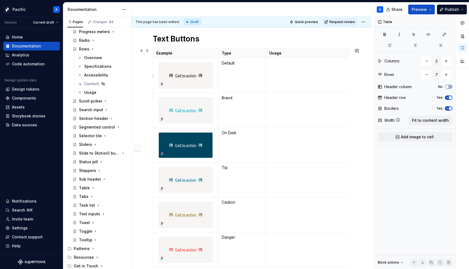
click at [283, 70] on td at bounding box center [353, 75] width 175 height 35
drag, startPoint x: 265, startPoint y: 49, endPoint x: 246, endPoint y: 49, distance: 19.3
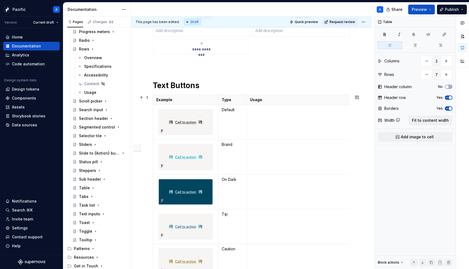
scroll to position [699, 0]
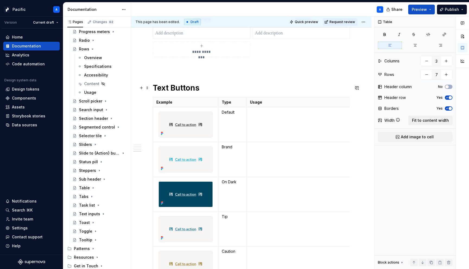
click at [201, 87] on h1 "Text Buttons" at bounding box center [251, 88] width 197 height 10
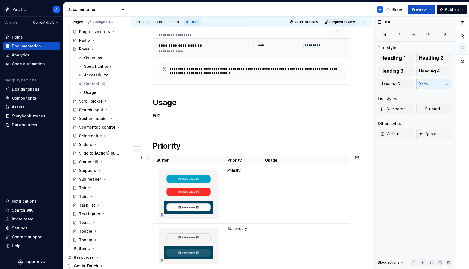
scroll to position [89, 0]
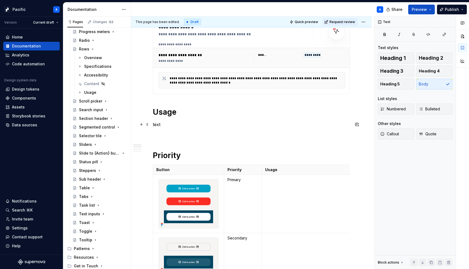
click at [158, 124] on p "text" at bounding box center [251, 124] width 197 height 7
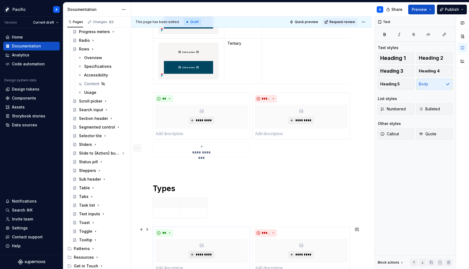
scroll to position [329, 0]
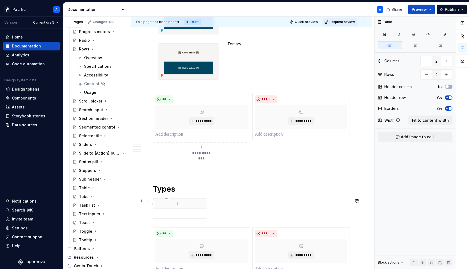
click at [164, 203] on p at bounding box center [166, 203] width 20 height 5
click at [159, 203] on p "Type" at bounding box center [166, 203] width 20 height 5
click at [165, 205] on p "Button" at bounding box center [166, 203] width 20 height 5
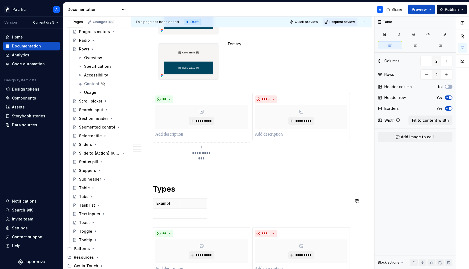
type textarea "*"
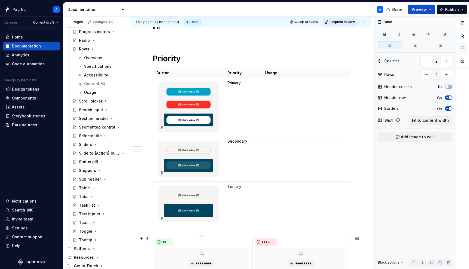
scroll to position [181, 0]
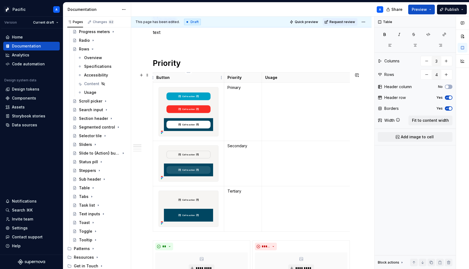
type input "3"
type input "4"
click at [160, 77] on p "Button" at bounding box center [188, 77] width 64 height 5
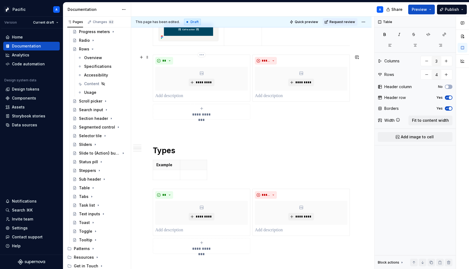
scroll to position [372, 0]
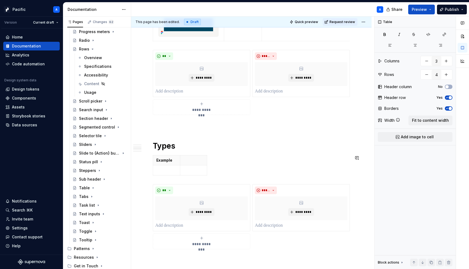
type input "2"
click at [196, 166] on td at bounding box center [193, 171] width 27 height 10
click at [194, 163] on th at bounding box center [193, 161] width 27 height 10
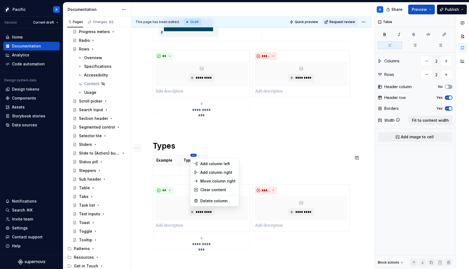
click at [195, 153] on html "Pacific A Version Current draft Home Documentation Analytics Code automation De…" at bounding box center [234, 134] width 469 height 269
click at [228, 170] on div "Add column right" at bounding box center [217, 172] width 35 height 5
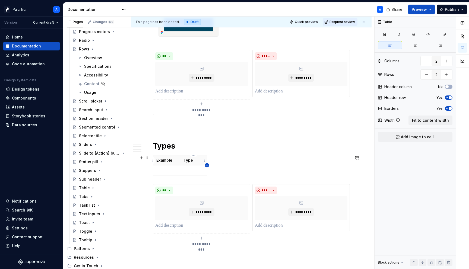
click at [208, 164] on icon "button" at bounding box center [207, 165] width 4 height 4
type input "3"
click at [209, 161] on th at bounding box center [212, 161] width 10 height 10
click at [148, 158] on span at bounding box center [147, 158] width 4 height 8
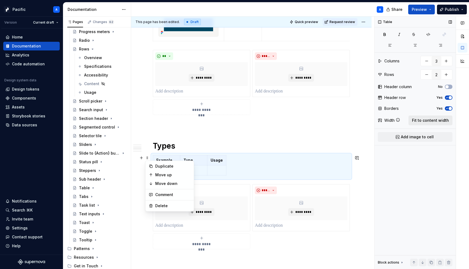
click at [426, 120] on span "Fit to content width" at bounding box center [430, 120] width 37 height 5
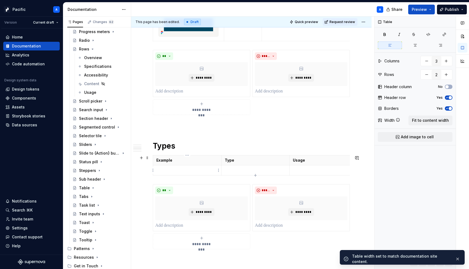
click at [189, 173] on p at bounding box center [187, 170] width 62 height 5
click at [411, 135] on span "Add image to cell" at bounding box center [417, 136] width 33 height 5
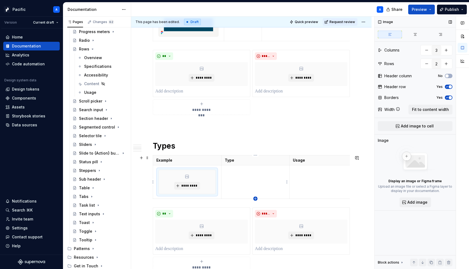
click at [256, 199] on icon "button" at bounding box center [255, 199] width 4 height 4
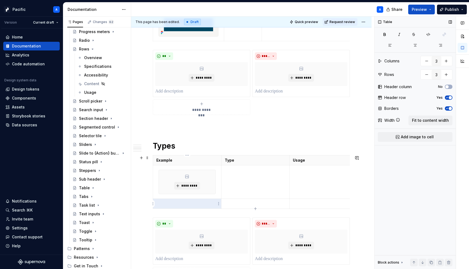
click at [188, 204] on p at bounding box center [187, 203] width 62 height 5
click at [405, 137] on span "Add image to cell" at bounding box center [417, 136] width 33 height 5
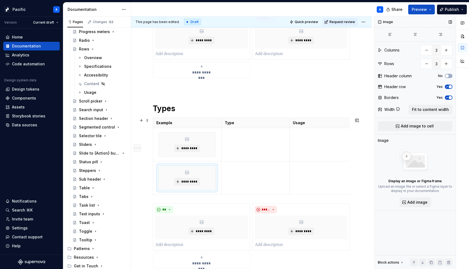
scroll to position [412, 0]
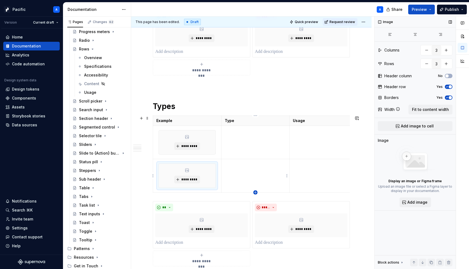
click at [255, 191] on icon "button" at bounding box center [255, 193] width 4 height 4
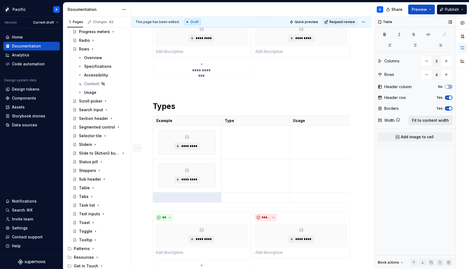
click at [429, 118] on span "Fit to content width" at bounding box center [430, 120] width 37 height 5
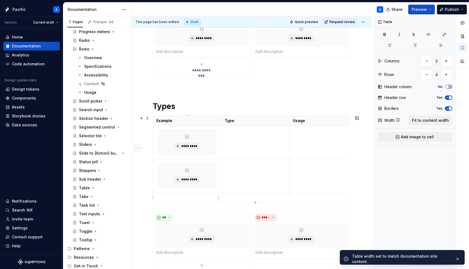
click at [210, 200] on p at bounding box center [187, 197] width 62 height 5
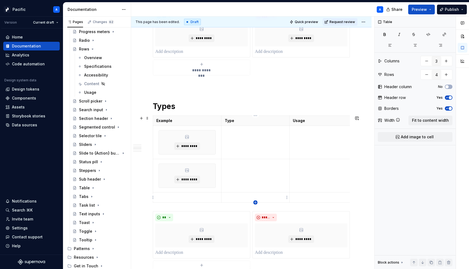
type textarea "*"
click at [419, 140] on button "Add image to cell" at bounding box center [415, 137] width 75 height 10
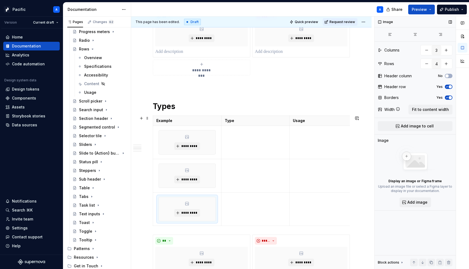
scroll to position [423, 0]
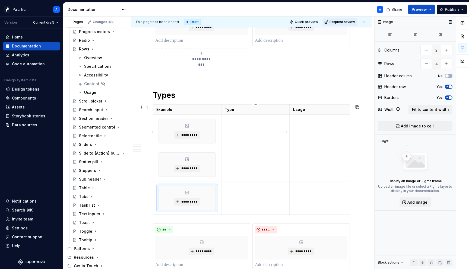
click at [242, 134] on td at bounding box center [255, 131] width 68 height 33
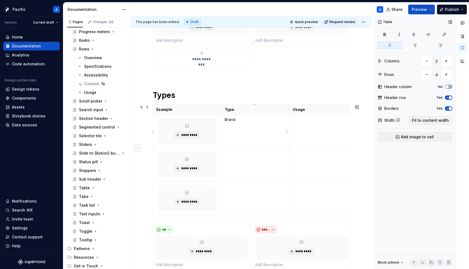
click at [224, 121] on td "Brand" at bounding box center [255, 131] width 68 height 33
click at [242, 121] on p "Default (Brand" at bounding box center [256, 119] width 62 height 5
click at [249, 150] on td at bounding box center [255, 164] width 68 height 33
click at [254, 197] on td at bounding box center [255, 198] width 68 height 33
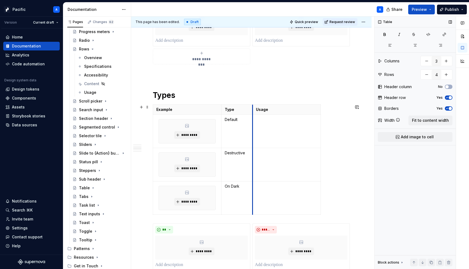
drag, startPoint x: 290, startPoint y: 109, endPoint x: 253, endPoint y: 109, distance: 37.2
click at [253, 109] on th "Usage" at bounding box center [286, 110] width 68 height 10
drag, startPoint x: 321, startPoint y: 108, endPoint x: 406, endPoint y: 100, distance: 85.9
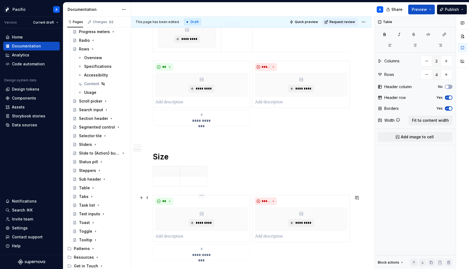
scroll to position [587, 0]
type input "2"
click at [164, 179] on p at bounding box center [166, 179] width 20 height 5
click at [164, 173] on th at bounding box center [166, 170] width 27 height 10
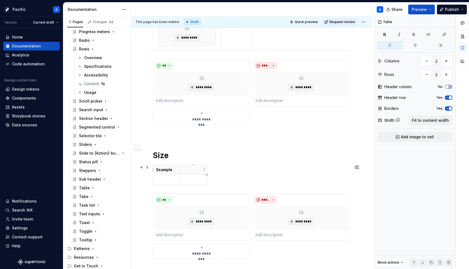
click at [187, 170] on p at bounding box center [194, 169] width 20 height 5
click at [207, 175] on icon "button" at bounding box center [207, 175] width 2 height 2
type input "3"
click at [210, 170] on p at bounding box center [211, 169] width 3 height 5
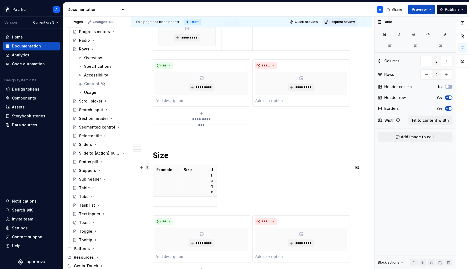
click at [147, 169] on span at bounding box center [147, 168] width 4 height 8
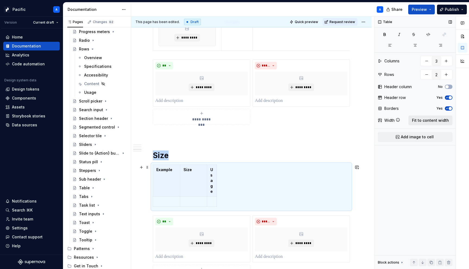
click at [415, 122] on span "Fit to content width" at bounding box center [430, 120] width 37 height 5
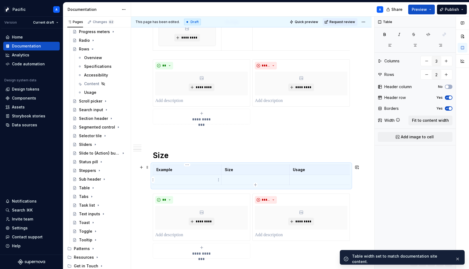
click at [189, 183] on td at bounding box center [187, 180] width 68 height 10
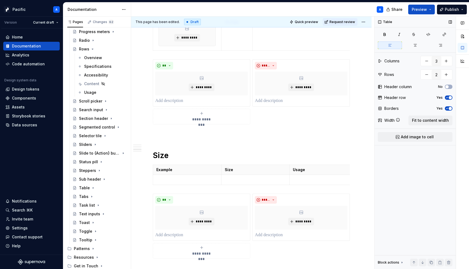
click at [405, 132] on div "Table Columns 3 Rows 2 Header column No Header row Yes Borders Yes Width Fit to…" at bounding box center [415, 143] width 81 height 253
click at [406, 135] on span "Add image to cell" at bounding box center [417, 136] width 33 height 5
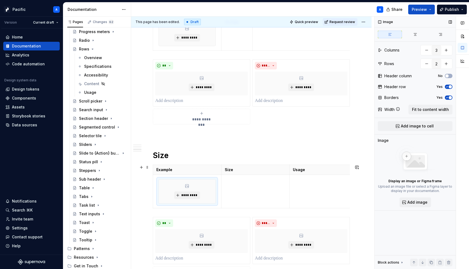
type textarea "*"
click at [245, 195] on td at bounding box center [255, 191] width 68 height 33
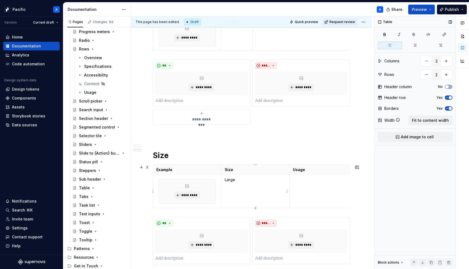
click at [255, 208] on icon "button" at bounding box center [255, 208] width 2 height 2
type input "3"
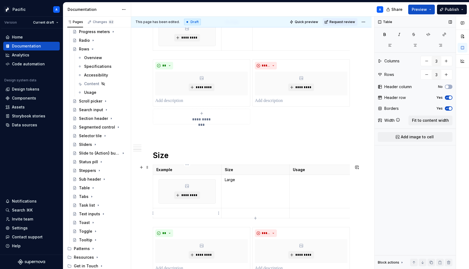
click at [194, 218] on td at bounding box center [187, 214] width 68 height 10
click at [405, 137] on span "Add image to cell" at bounding box center [417, 136] width 33 height 5
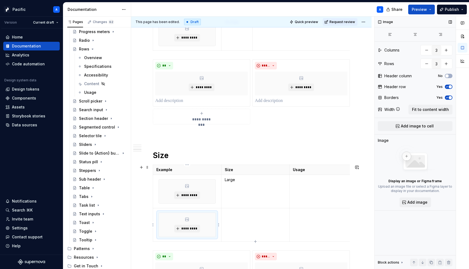
type textarea "*"
click at [255, 226] on td at bounding box center [255, 225] width 68 height 33
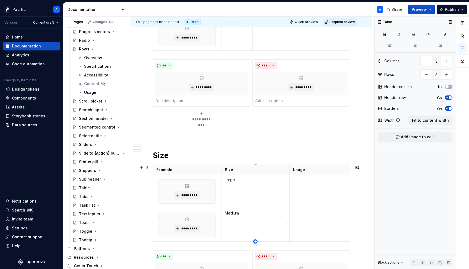
click at [255, 241] on icon "button" at bounding box center [255, 242] width 2 height 2
type input "4"
click at [401, 137] on button "Add image to cell" at bounding box center [415, 137] width 75 height 10
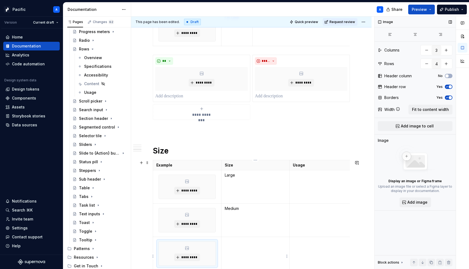
click at [228, 249] on td at bounding box center [255, 256] width 68 height 39
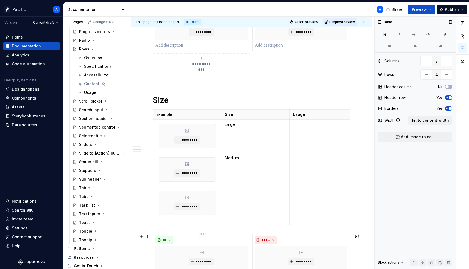
scroll to position [644, 0]
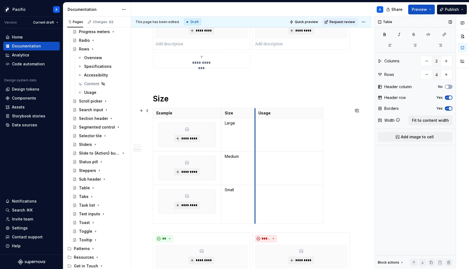
drag, startPoint x: 290, startPoint y: 117, endPoint x: 255, endPoint y: 118, distance: 34.8
click at [255, 118] on tbody "Example Size Usage ********* Large ********* Medium ********* Small" at bounding box center [238, 166] width 170 height 116
drag, startPoint x: 323, startPoint y: 112, endPoint x: 430, endPoint y: 117, distance: 107.1
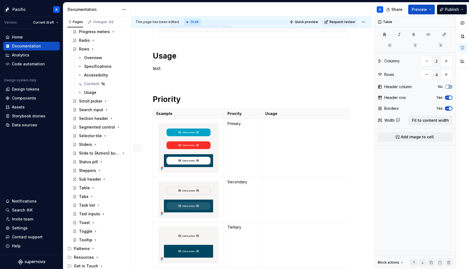
scroll to position [66, 0]
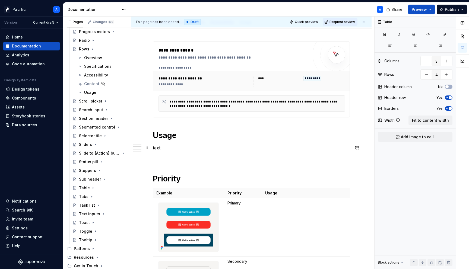
click at [178, 146] on p "text" at bounding box center [251, 148] width 197 height 7
click at [282, 207] on td at bounding box center [346, 227] width 169 height 58
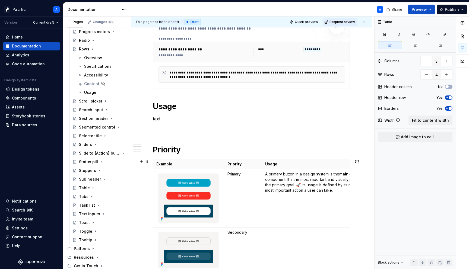
scroll to position [96, 0]
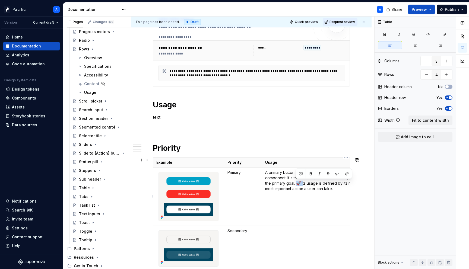
drag, startPoint x: 301, startPoint y: 183, endPoint x: 296, endPoint y: 183, distance: 5.4
click at [296, 183] on p "A primary button in a design system is the main call-to-action (CTA) on a page …" at bounding box center [346, 181] width 162 height 22
click at [327, 188] on p "A primary button in a design system is the main call-to-action (CTA) on a page …" at bounding box center [346, 181] width 162 height 22
click at [303, 179] on p "A primary button in a design system is the main call-to-action (CTA) on a page …" at bounding box center [346, 186] width 162 height 33
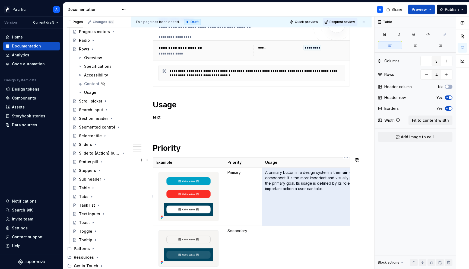
click at [303, 179] on p "A primary button in a design system is the main call-to-action (CTA) on a page …" at bounding box center [346, 186] width 162 height 33
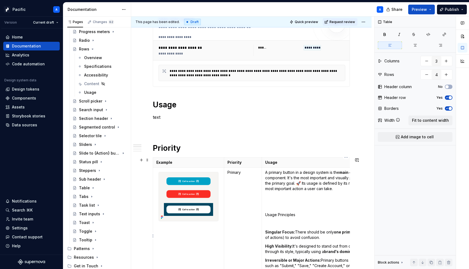
click at [293, 198] on p at bounding box center [346, 197] width 162 height 5
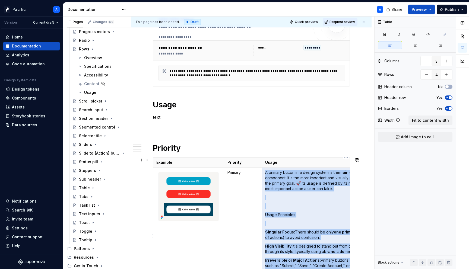
drag, startPoint x: 292, startPoint y: 222, endPoint x: 267, endPoint y: 194, distance: 38.2
click at [267, 194] on td "A primary button in a design system is the main call-to-action (CTA) on a page …" at bounding box center [346, 236] width 169 height 137
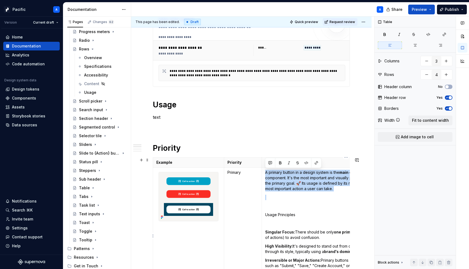
click at [267, 194] on td "A primary button in a design system is the main call-to-action (CTA) on a page …" at bounding box center [346, 236] width 169 height 137
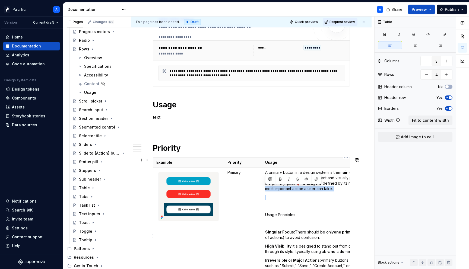
drag, startPoint x: 266, startPoint y: 191, endPoint x: 268, endPoint y: 198, distance: 7.0
click at [268, 198] on td "A primary button in a design system is the main call-to-action (CTA) on a page …" at bounding box center [346, 236] width 169 height 137
click at [268, 198] on p at bounding box center [346, 197] width 162 height 5
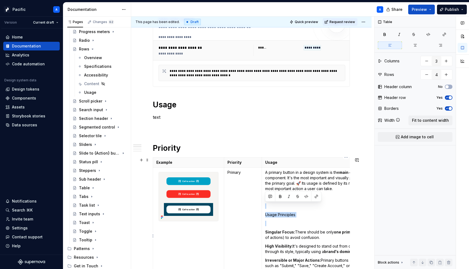
drag, startPoint x: 311, startPoint y: 223, endPoint x: 296, endPoint y: 206, distance: 23.3
click at [296, 206] on td "A primary button in a design system is the main call-to-action (CTA) on a page …" at bounding box center [346, 236] width 169 height 137
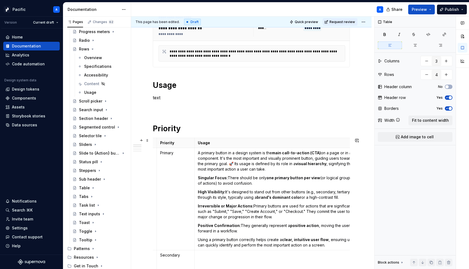
scroll to position [0, 68]
click at [233, 165] on p "A primary button in a design system is the main call-to-action (CTA) on a page …" at bounding box center [278, 161] width 162 height 22
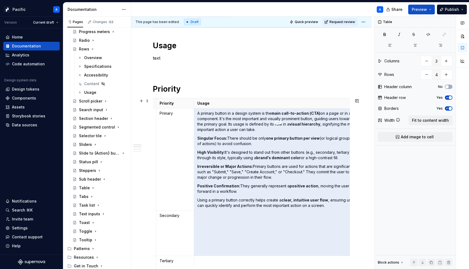
scroll to position [165, 0]
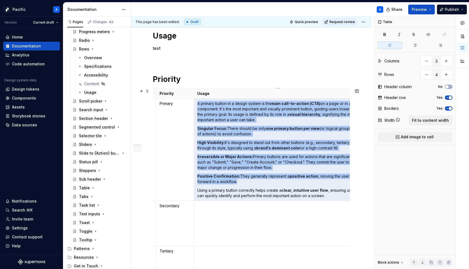
drag, startPoint x: 196, startPoint y: 176, endPoint x: 327, endPoint y: 197, distance: 132.4
click at [327, 197] on td "A primary button in a design system is the main call-to-action (CTA) on a page …" at bounding box center [278, 150] width 169 height 102
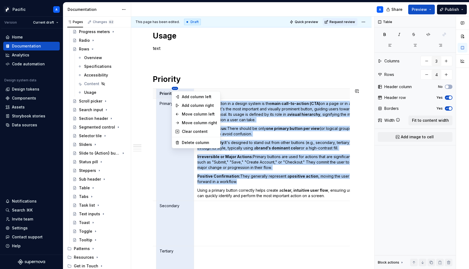
click at [176, 88] on html "Pacific A Version Current draft Home Documentation Analytics Code automation De…" at bounding box center [234, 134] width 469 height 269
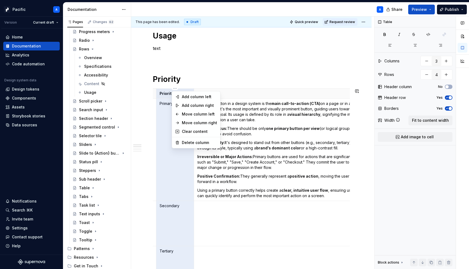
click at [414, 45] on div "Comments Open comments No comments yet Select ‘Comment’ from the block context …" at bounding box center [422, 143] width 94 height 253
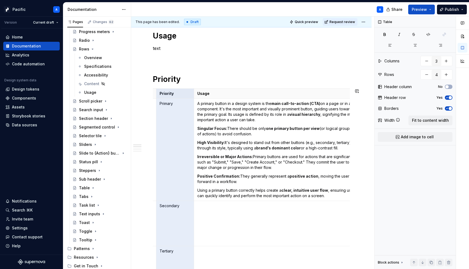
click at [414, 45] on icon "button" at bounding box center [415, 45] width 4 height 4
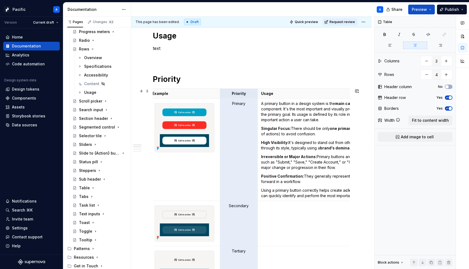
scroll to position [0, 0]
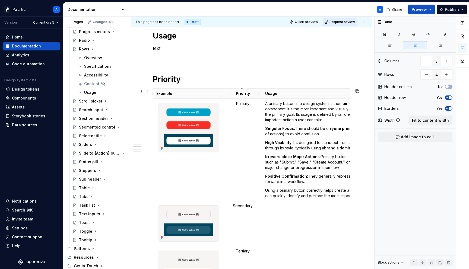
click at [231, 93] on p "Priority" at bounding box center [243, 93] width 31 height 5
click at [396, 46] on button "button" at bounding box center [390, 46] width 24 height 8
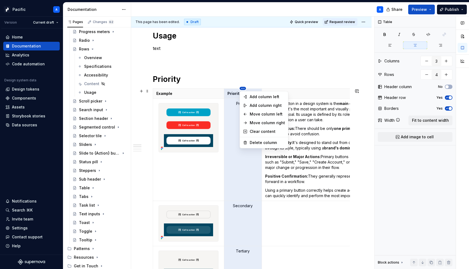
click at [244, 89] on html "Pacific A Version Current draft Home Documentation Analytics Code automation De…" at bounding box center [234, 134] width 469 height 269
click at [393, 46] on div "Comments Open comments No comments yet Select ‘Comment’ from the block context …" at bounding box center [422, 143] width 94 height 253
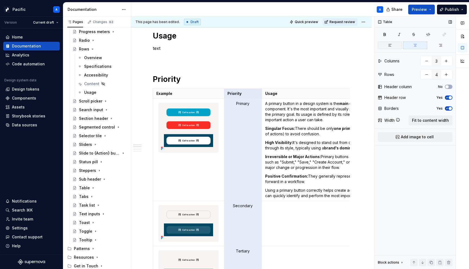
click at [393, 46] on button "button" at bounding box center [390, 46] width 24 height 8
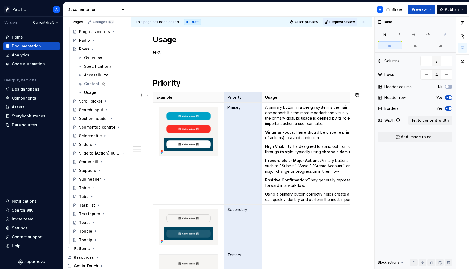
scroll to position [161, 0]
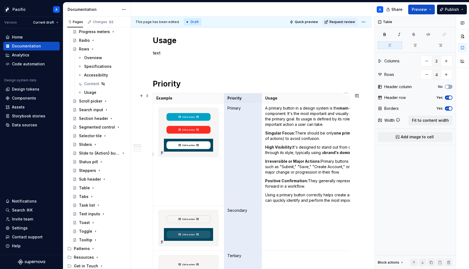
click at [298, 159] on td "A primary button in a design system is the main call-to-action (CTA) on a page …" at bounding box center [346, 154] width 169 height 102
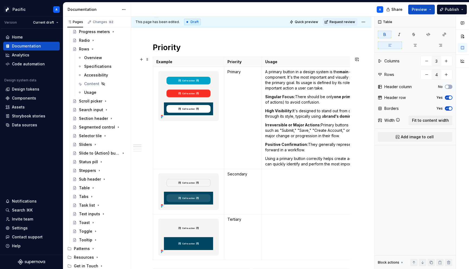
scroll to position [192, 0]
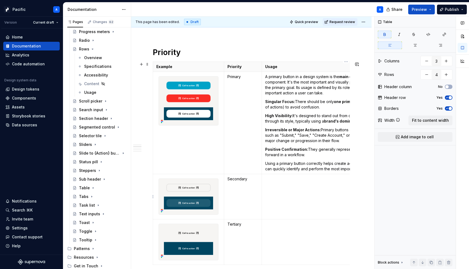
click at [304, 199] on td at bounding box center [346, 196] width 169 height 45
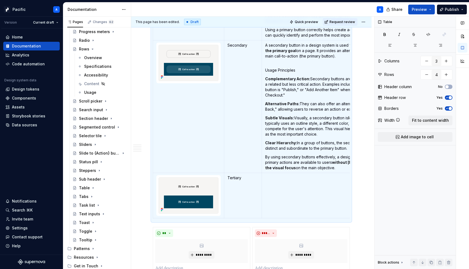
scroll to position [336, 0]
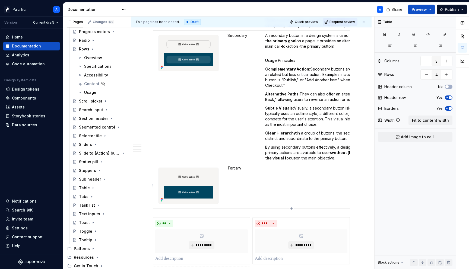
click at [276, 168] on p at bounding box center [346, 168] width 162 height 5
type textarea "*"
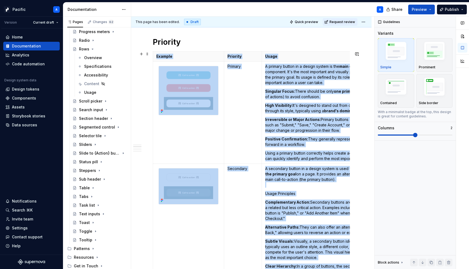
scroll to position [201, 0]
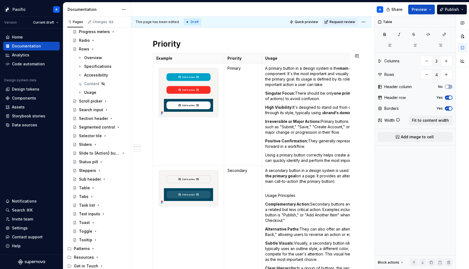
click at [243, 53] on html "Pacific A Version Current draft Home Documentation Analytics Code automation De…" at bounding box center [234, 134] width 469 height 269
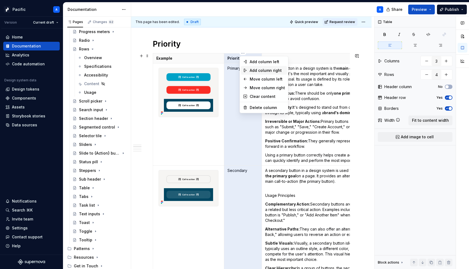
click at [267, 71] on div "Add column right" at bounding box center [267, 70] width 35 height 5
type input "4"
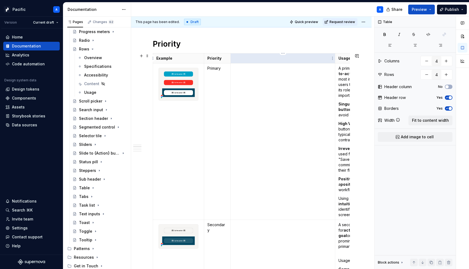
click at [268, 62] on th at bounding box center [282, 58] width 105 height 10
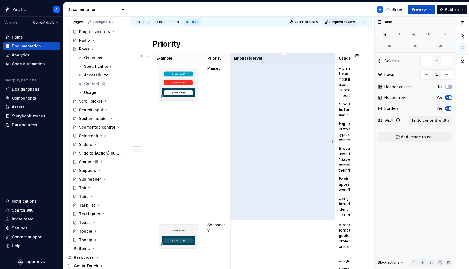
click at [256, 72] on td at bounding box center [282, 142] width 105 height 157
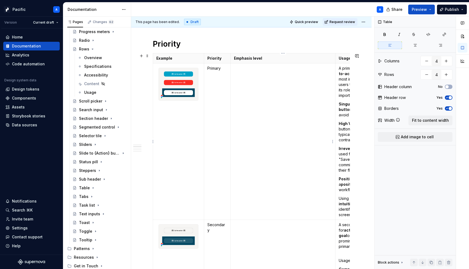
click at [249, 95] on td at bounding box center [282, 142] width 105 height 157
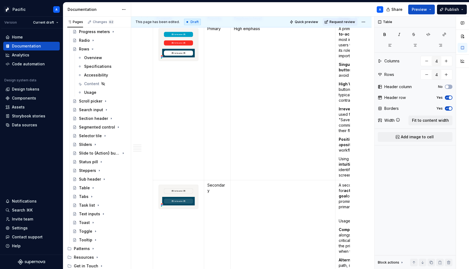
scroll to position [240, 0]
click at [266, 202] on td at bounding box center [282, 272] width 105 height 182
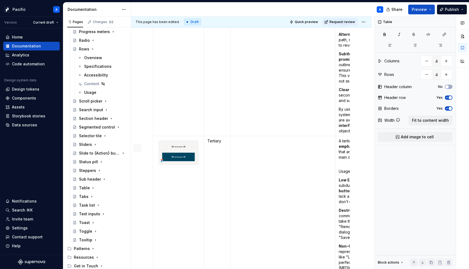
scroll to position [466, 0]
click at [284, 195] on td at bounding box center [282, 237] width 105 height 203
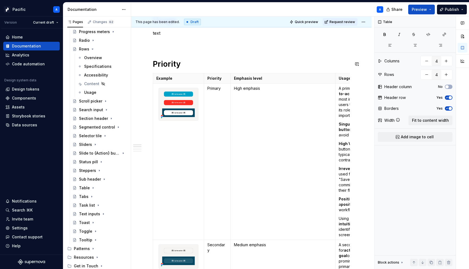
scroll to position [182, 0]
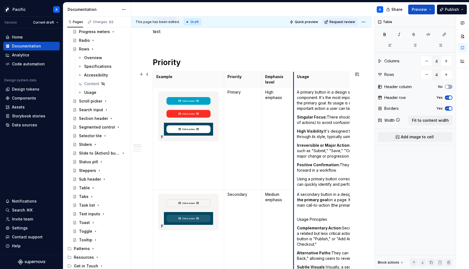
drag, startPoint x: 335, startPoint y: 76, endPoint x: 262, endPoint y: 75, distance: 73.0
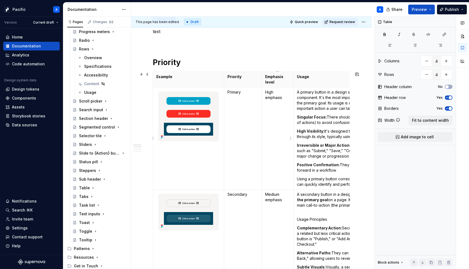
click at [278, 99] on p "High emphasis" at bounding box center [277, 95] width 25 height 11
click at [279, 202] on p "Medium emphasis" at bounding box center [277, 197] width 25 height 11
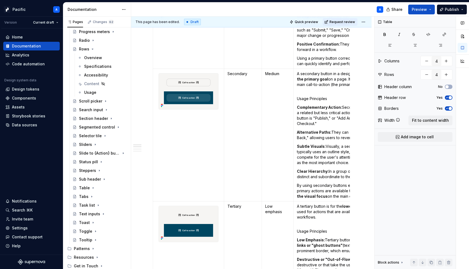
scroll to position [305, 0]
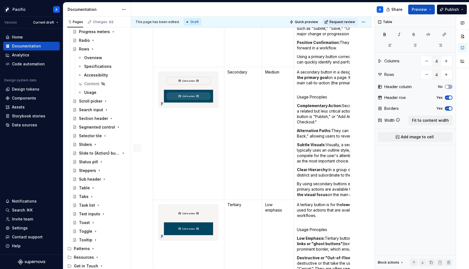
click at [277, 210] on p "Low emphasis" at bounding box center [277, 207] width 25 height 11
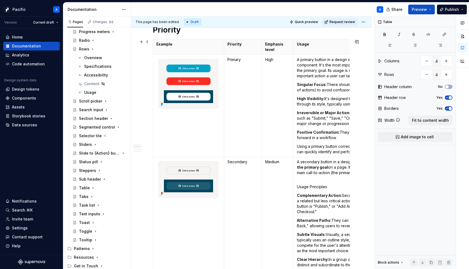
scroll to position [210, 0]
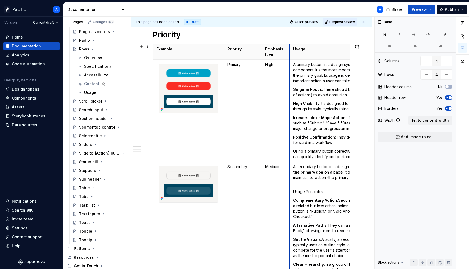
drag, startPoint x: 294, startPoint y: 50, endPoint x: 290, endPoint y: 50, distance: 3.8
click at [290, 50] on th "Usage" at bounding box center [374, 51] width 169 height 15
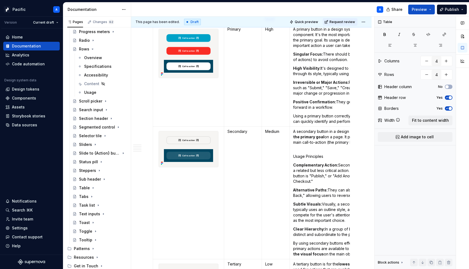
scroll to position [248, 0]
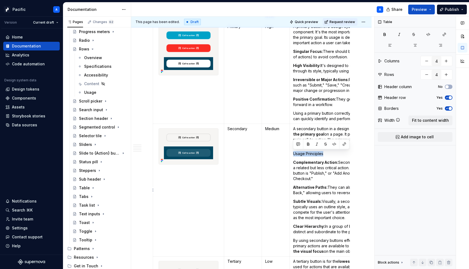
drag, startPoint x: 330, startPoint y: 153, endPoint x: 300, endPoint y: 148, distance: 30.4
click at [300, 148] on td "A secondary button in a design system is used for actions that are important bu…" at bounding box center [374, 190] width 169 height 133
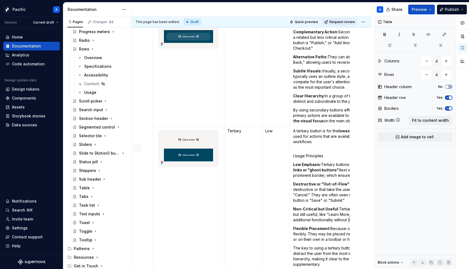
scroll to position [365, 0]
click at [319, 154] on p "Usage Principles" at bounding box center [374, 155] width 162 height 5
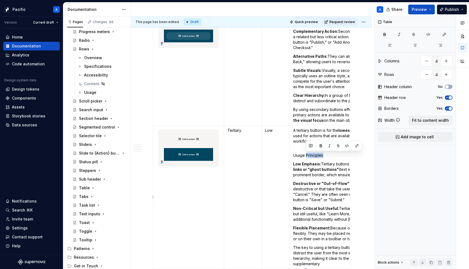
click at [319, 154] on p "Usage Principles" at bounding box center [374, 155] width 162 height 5
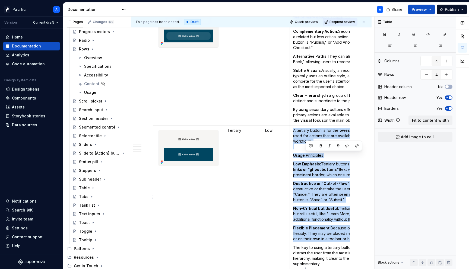
click at [319, 154] on p "Usage Principles" at bounding box center [374, 155] width 162 height 5
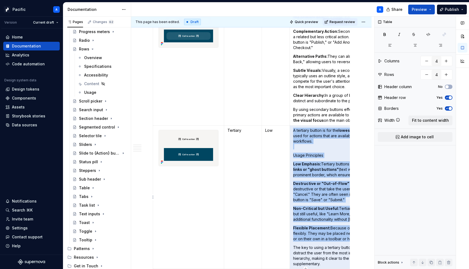
click at [319, 154] on p "Usage Principles" at bounding box center [374, 155] width 162 height 5
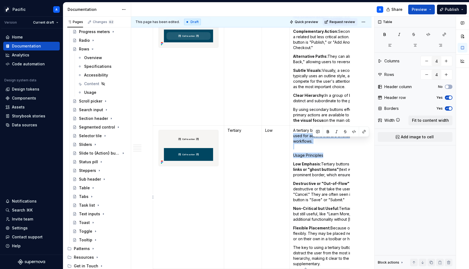
drag, startPoint x: 320, startPoint y: 146, endPoint x: 330, endPoint y: 155, distance: 13.9
click at [330, 155] on td "A tertiary button is for the lowest-priority, least-emphasized actions on a pag…" at bounding box center [374, 198] width 169 height 144
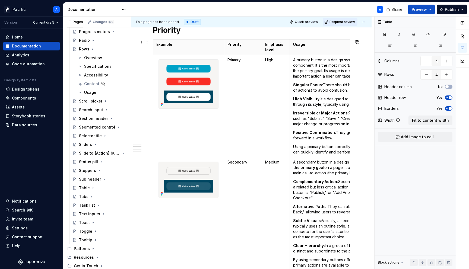
scroll to position [215, 0]
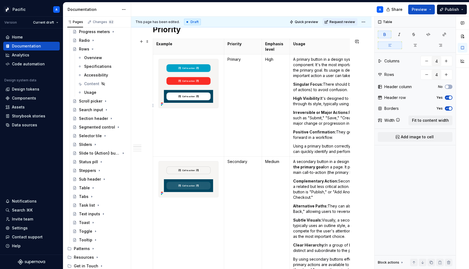
click at [311, 83] on strong "Singular Focus:" at bounding box center [308, 84] width 30 height 5
click at [305, 97] on strong "High Visibility:" at bounding box center [306, 98] width 27 height 5
click at [323, 112] on strong "Irreversible or Major Actions:" at bounding box center [321, 112] width 56 height 5
click at [334, 113] on strong "Irreversible or major Actions:" at bounding box center [320, 112] width 55 height 5
click at [312, 133] on strong "Positive Confirmation:" at bounding box center [314, 132] width 43 height 5
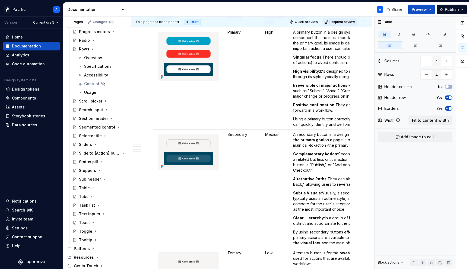
scroll to position [250, 0]
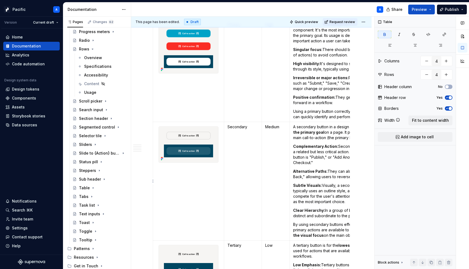
click at [326, 148] on strong "Complementary Action:" at bounding box center [315, 146] width 45 height 5
click at [315, 172] on strong "Alternative Paths:" at bounding box center [310, 171] width 34 height 5
click at [308, 186] on strong "Subtle Visuals:" at bounding box center [307, 185] width 29 height 5
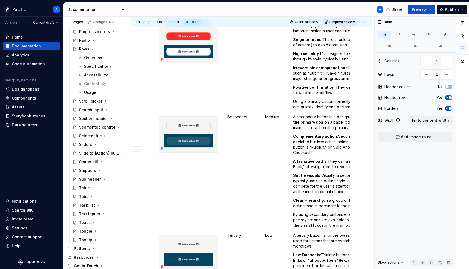
scroll to position [259, 0]
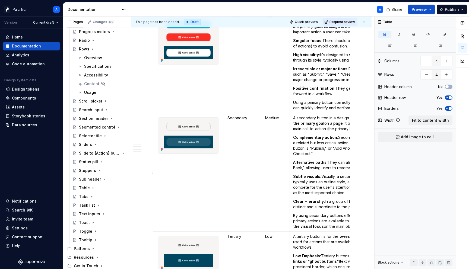
click at [305, 201] on strong "Clear Hierarchy:" at bounding box center [309, 201] width 32 height 5
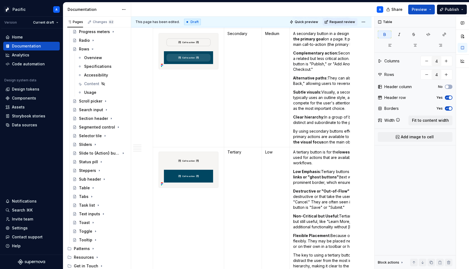
scroll to position [349, 0]
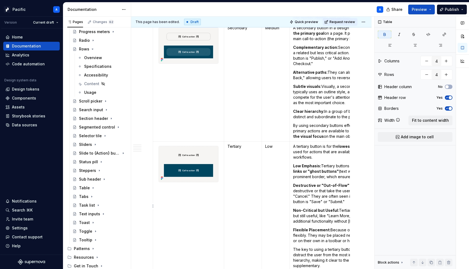
click at [304, 167] on strong "Low Emphasis:" at bounding box center [307, 166] width 28 height 5
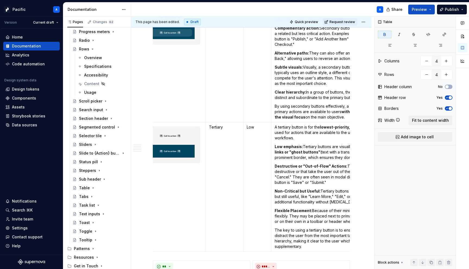
scroll to position [0, 30]
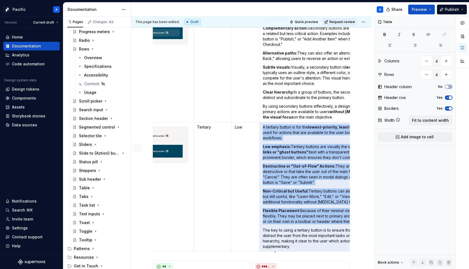
drag, startPoint x: 317, startPoint y: 184, endPoint x: 265, endPoint y: 166, distance: 54.9
click at [265, 166] on p "Destructive or "Out-of-Flow" Actions: They are commonly used for actions that a…" at bounding box center [344, 175] width 162 height 22
click at [281, 175] on p "Destructive or "Out-of-Flow" Actions: They are commonly used for actions that a…" at bounding box center [344, 175] width 162 height 22
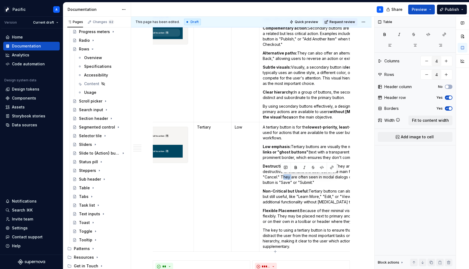
click at [281, 175] on p "Destructive or "Out-of-Flow" Actions: They are commonly used for actions that a…" at bounding box center [344, 175] width 162 height 22
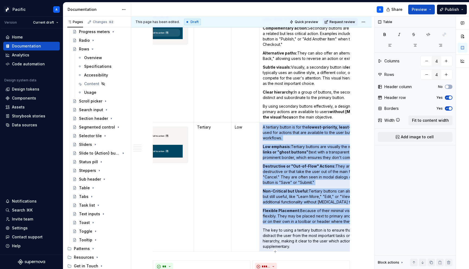
click at [281, 175] on p "Destructive or "Out-of-Flow" Actions: They are commonly used for actions that a…" at bounding box center [344, 175] width 162 height 22
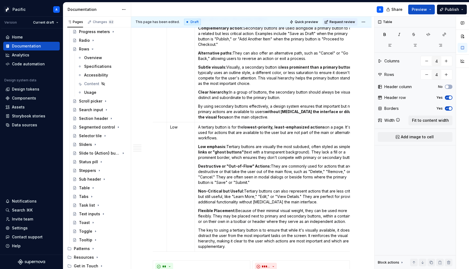
scroll to position [0, 102]
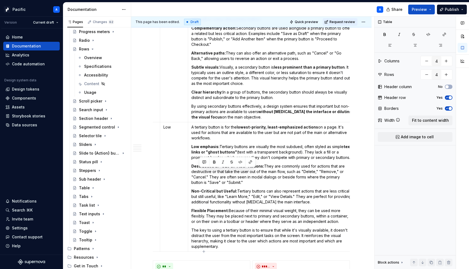
drag, startPoint x: 251, startPoint y: 181, endPoint x: 199, endPoint y: 170, distance: 53.3
click at [199, 170] on p "Destructive or "Out-of-Flow" Actions: They are commonly used for actions that a…" at bounding box center [272, 175] width 162 height 22
click at [212, 180] on p "Destructive or "Out-of-Flow" Actions: They are commonly used for actions that a…" at bounding box center [272, 175] width 162 height 22
click at [198, 166] on strong "Destructive or "Out-of-Flow" Actions:" at bounding box center [227, 166] width 73 height 5
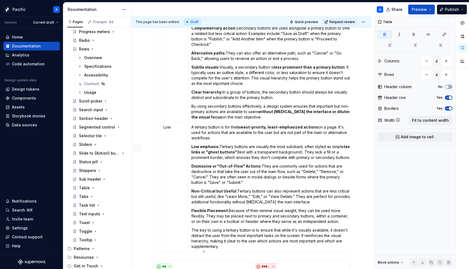
click at [261, 179] on p "Dismissive or "Out-of-Flow" Actions: They are commonly used for actions that ar…" at bounding box center [272, 175] width 162 height 22
click at [248, 167] on strong "Dismissive or "Out-of-Flow" Actions:" at bounding box center [226, 166] width 70 height 5
click at [197, 173] on p "Dismissive or "Out-of-Flow" actions: They are commonly used for actions that ar…" at bounding box center [272, 175] width 162 height 22
click at [320, 171] on p "Dismissive or "Out-of-Flow" actions: They are commonly used for actions that ar…" at bounding box center [272, 175] width 162 height 22
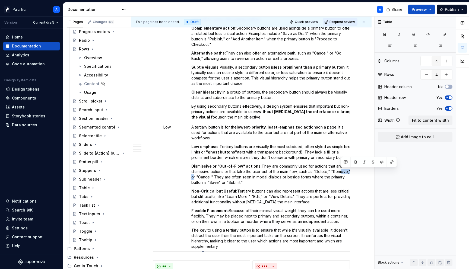
scroll to position [0, 103]
drag, startPoint x: 352, startPoint y: 171, endPoint x: 319, endPoint y: 171, distance: 32.9
click at [319, 171] on p "Dismissive or "Out-of-Flow" actions: They are commonly used for actions that ar…" at bounding box center [272, 175] width 162 height 22
click at [343, 172] on p "Dismissive or "Out-of-Flow" actions: They are commonly used for actions that ar…" at bounding box center [272, 175] width 162 height 22
click at [345, 173] on p "Dismissive or "Out-of-Flow" actions: They are commonly used for actions that ar…" at bounding box center [272, 175] width 162 height 22
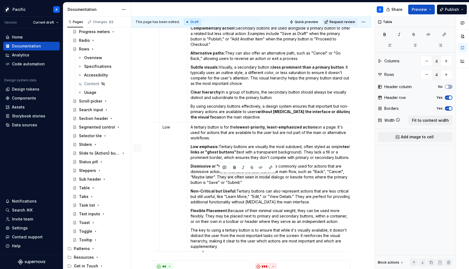
drag, startPoint x: 246, startPoint y: 184, endPoint x: 220, endPoint y: 176, distance: 27.3
click at [220, 176] on p "Dismissive or "Out-of-Flow" actions: They are commonly used for actions that ar…" at bounding box center [272, 175] width 162 height 22
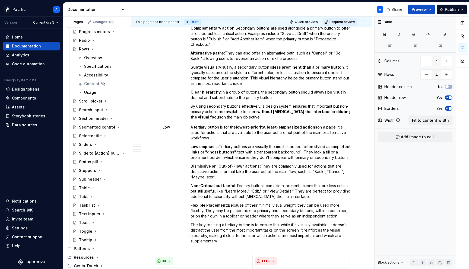
click at [202, 185] on strong "Non-Critical but Useful:" at bounding box center [214, 186] width 46 height 5
click at [222, 188] on strong "Non-critical but Useful:" at bounding box center [213, 186] width 45 height 5
click at [209, 205] on strong "Flexible Placement:" at bounding box center [209, 205] width 37 height 5
click at [209, 206] on strong "Flexible Placement:" at bounding box center [209, 205] width 37 height 5
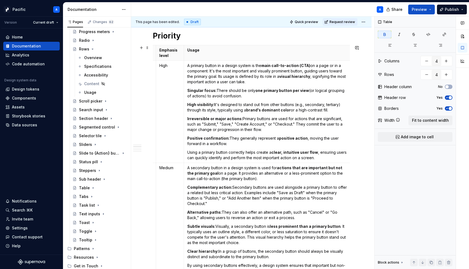
scroll to position [207, 0]
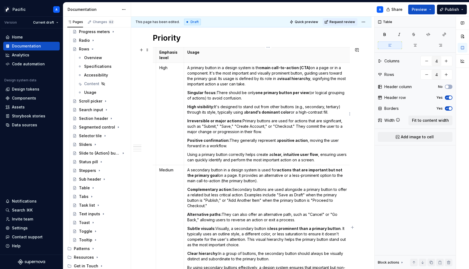
click at [247, 113] on p "High visibility: It's designed to stand out from other buttons (e.g., secondary…" at bounding box center [268, 109] width 162 height 11
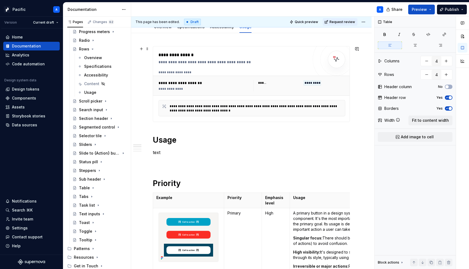
scroll to position [62, 0]
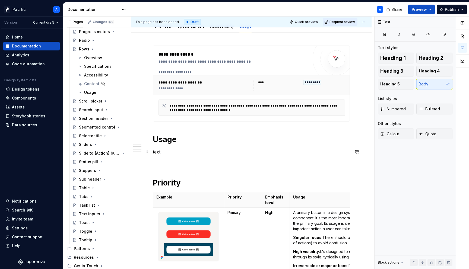
click at [157, 151] on p "text" at bounding box center [251, 152] width 197 height 7
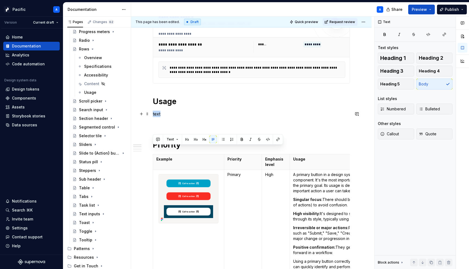
scroll to position [48, 0]
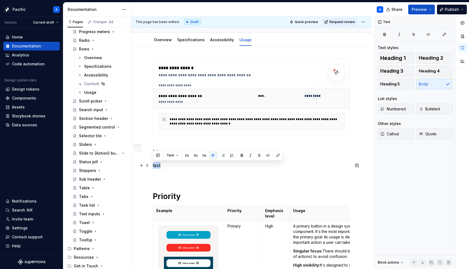
click at [207, 166] on p "text" at bounding box center [251, 165] width 197 height 7
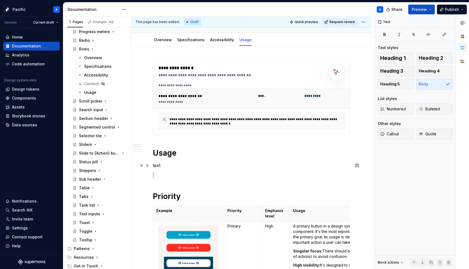
click at [207, 166] on p "text" at bounding box center [251, 165] width 197 height 7
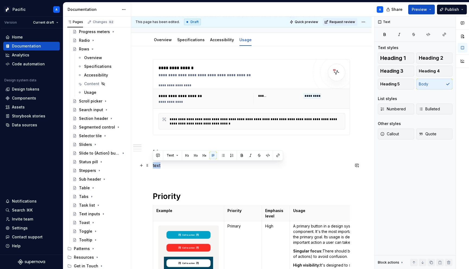
click at [207, 166] on p "text" at bounding box center [251, 165] width 197 height 7
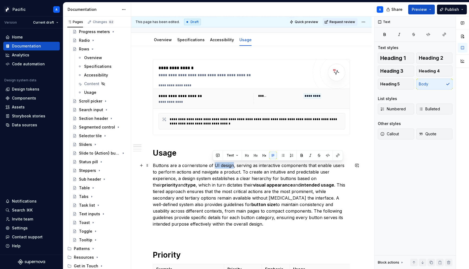
drag, startPoint x: 213, startPoint y: 165, endPoint x: 231, endPoint y: 165, distance: 18.7
click at [231, 165] on p "Buttons are a cornerstone of UI design, serving as interactive components that …" at bounding box center [251, 194] width 197 height 65
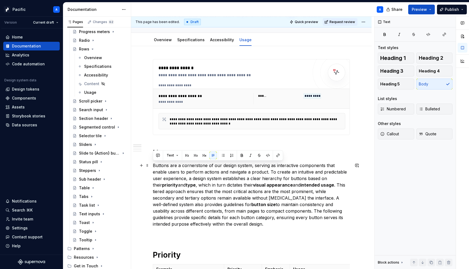
drag, startPoint x: 211, startPoint y: 223, endPoint x: 150, endPoint y: 164, distance: 85.6
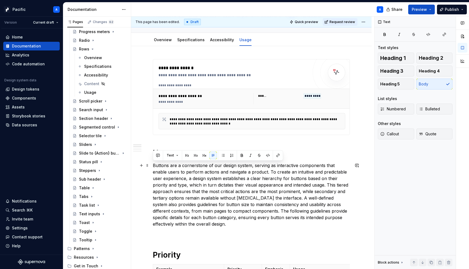
click at [226, 204] on p "Buttons are a cornerstone of our design system, serving as interactive componen…" at bounding box center [251, 194] width 197 height 65
click at [160, 165] on p "Buttons are a cornerstone of our design system, serving as interactive componen…" at bounding box center [251, 194] width 197 height 65
click at [208, 189] on p "Buttons are a cornerstone of our design system, serving as interactive componen…" at bounding box center [251, 194] width 197 height 65
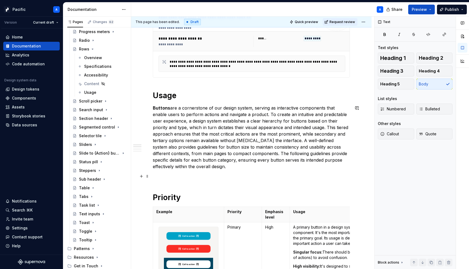
scroll to position [115, 0]
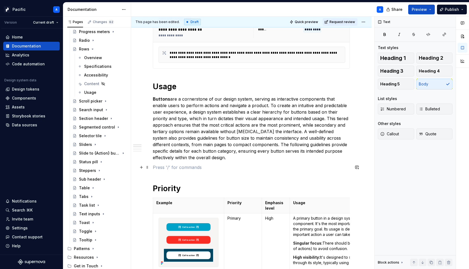
click at [183, 169] on p at bounding box center [251, 167] width 197 height 7
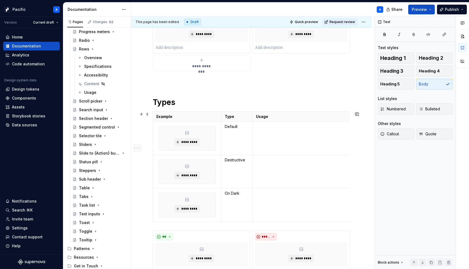
scroll to position [687, 0]
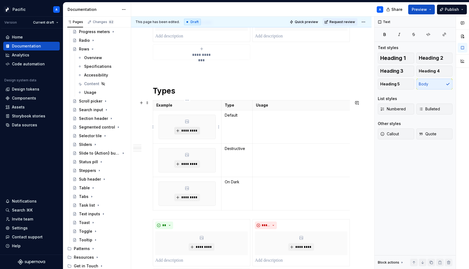
click at [185, 131] on span "*********" at bounding box center [189, 131] width 17 height 4
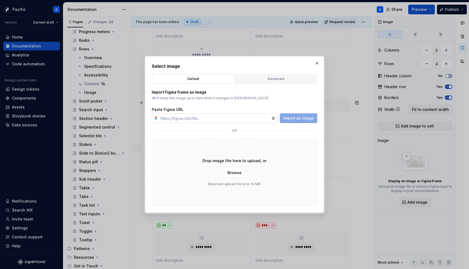
type textarea "*"
type input "https://www.figma.com/design/6LpbGvX8G8dJvVZLRRvL8t/Supernova-Assets---Componen…"
click at [306, 118] on span "Import as image" at bounding box center [298, 118] width 30 height 5
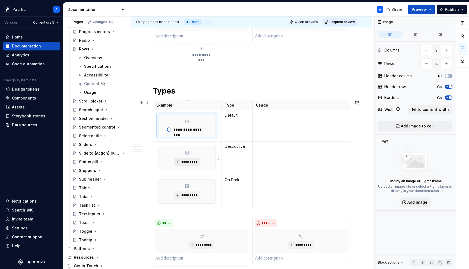
click at [189, 160] on span "*********" at bounding box center [189, 162] width 17 height 4
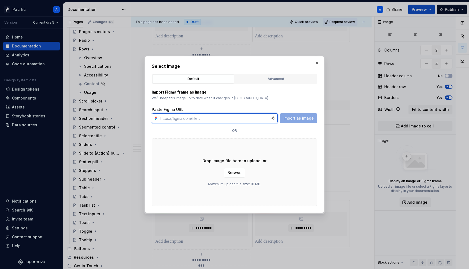
type textarea "*"
paste input "https://www.figma.com/design/6LpbGvX8G8dJvVZLRRvL8t/Supernova-Assets---Componen…"
type input "https://www.figma.com/design/6LpbGvX8G8dJvVZLRRvL8t/Supernova-Assets---Componen…"
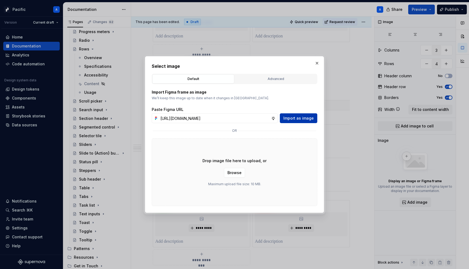
scroll to position [0, 0]
click at [296, 116] on span "Import as image" at bounding box center [298, 118] width 30 height 5
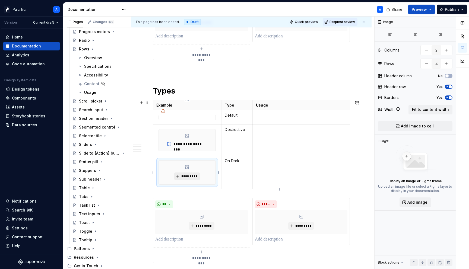
click at [191, 178] on span "*********" at bounding box center [189, 176] width 17 height 4
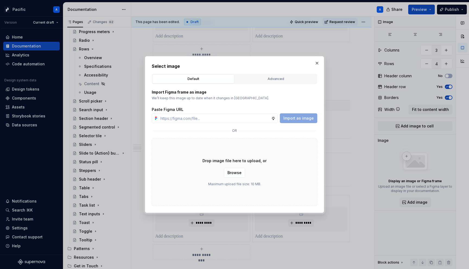
type textarea "*"
click at [199, 116] on input "text" at bounding box center [214, 118] width 113 height 10
paste input "https://www.figma.com/design/6LpbGvX8G8dJvVZLRRvL8t/Supernova-Assets---Componen…"
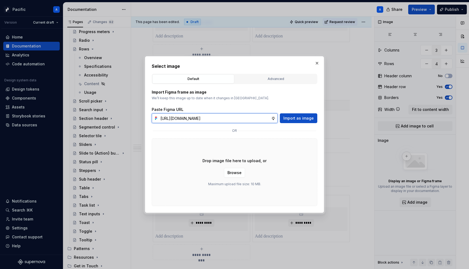
scroll to position [0, 147]
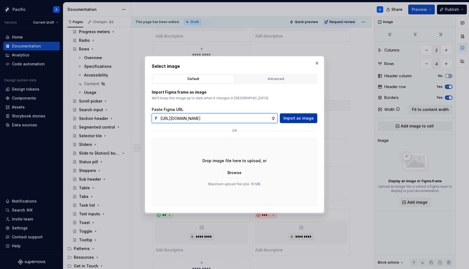
type input "https://www.figma.com/design/6LpbGvX8G8dJvVZLRRvL8t/Supernova-Assets---Componen…"
click at [305, 119] on span "Import as image" at bounding box center [298, 118] width 30 height 5
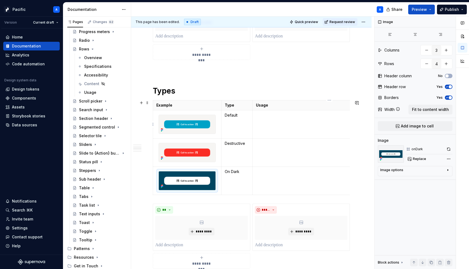
click at [277, 130] on td at bounding box center [329, 124] width 154 height 28
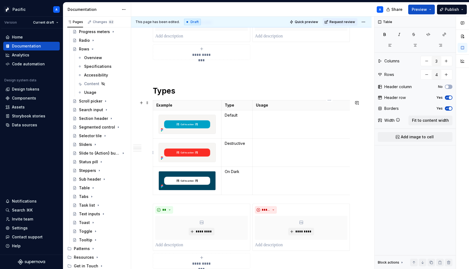
scroll to position [688, 0]
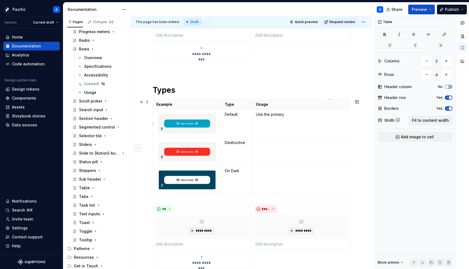
click at [277, 116] on p "Use the primary" at bounding box center [329, 114] width 147 height 5
click at [185, 118] on img at bounding box center [187, 123] width 57 height 19
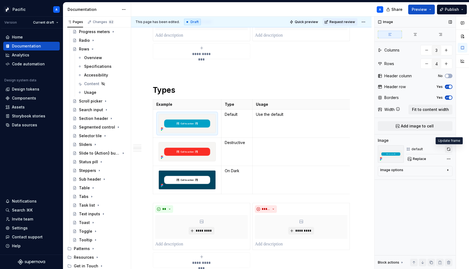
click at [448, 149] on button "button" at bounding box center [449, 150] width 8 height 8
click at [205, 178] on img at bounding box center [187, 180] width 57 height 19
click at [448, 150] on button "button" at bounding box center [449, 150] width 8 height 8
click at [285, 121] on td "Use the default" at bounding box center [329, 124] width 154 height 28
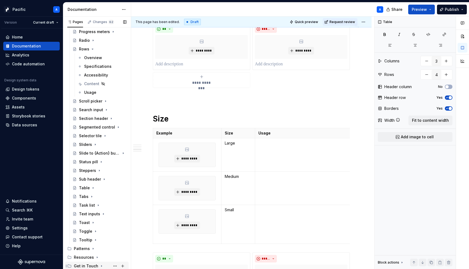
scroll to position [924, 0]
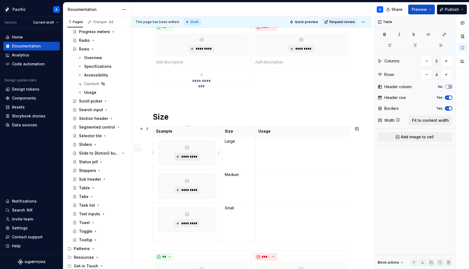
click at [191, 155] on span "*********" at bounding box center [189, 157] width 17 height 4
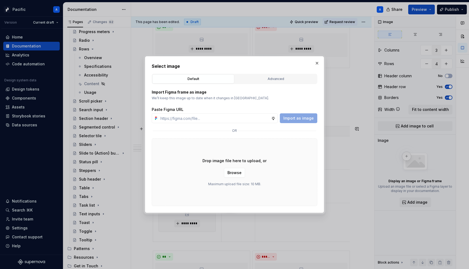
type textarea "*"
type input "https://www.figma.com/design/6LpbGvX8G8dJvVZLRRvL8t/Supernova-Assets---Componen…"
click at [305, 122] on button "Import as image" at bounding box center [298, 118] width 37 height 10
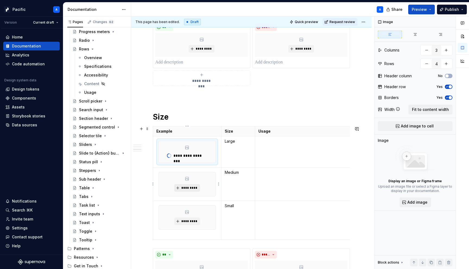
click at [191, 189] on span "*********" at bounding box center [189, 188] width 17 height 4
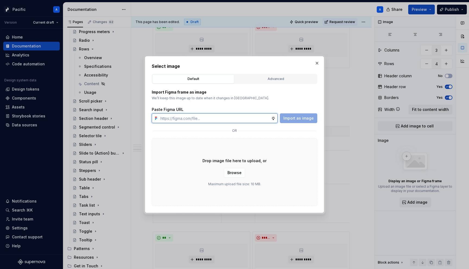
type textarea "*"
click at [211, 116] on input "text" at bounding box center [214, 118] width 113 height 10
paste input "https://www.figma.com/design/6LpbGvX8G8dJvVZLRRvL8t/Supernova-Assets---Componen…"
type input "https://www.figma.com/design/6LpbGvX8G8dJvVZLRRvL8t/Supernova-Assets---Componen…"
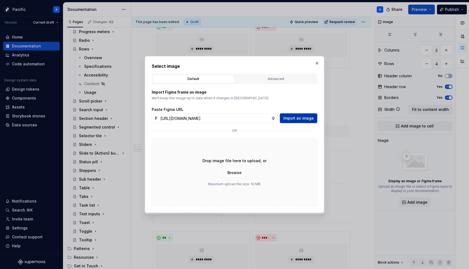
scroll to position [0, 0]
click at [305, 116] on span "Import as image" at bounding box center [298, 118] width 30 height 5
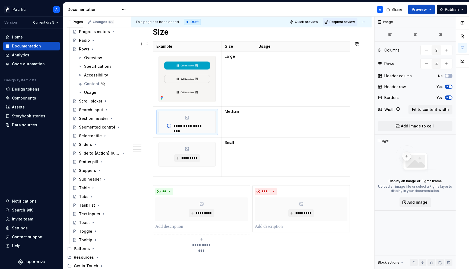
scroll to position [1008, 0]
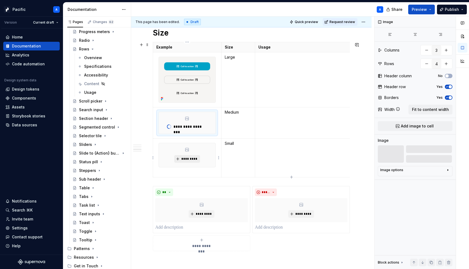
click at [191, 158] on span "*********" at bounding box center [189, 159] width 17 height 4
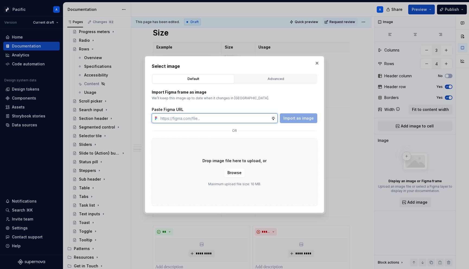
type textarea "*"
paste input "https://www.figma.com/design/6LpbGvX8G8dJvVZLRRvL8t/Supernova-Assets---Componen…"
type input "https://www.figma.com/design/6LpbGvX8G8dJvVZLRRvL8t/Supernova-Assets---Componen…"
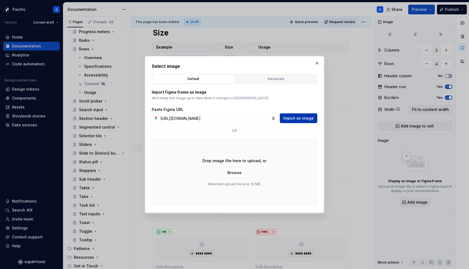
scroll to position [0, 0]
click at [310, 121] on span "Import as image" at bounding box center [298, 118] width 30 height 5
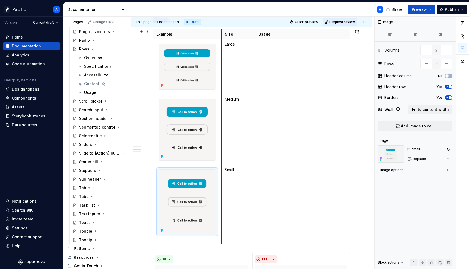
scroll to position [1011, 0]
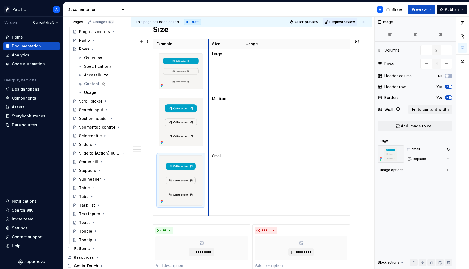
drag, startPoint x: 222, startPoint y: 45, endPoint x: 209, endPoint y: 51, distance: 14.0
click at [209, 51] on tbody "Example Size Usage Large Medium Small" at bounding box center [285, 127] width 264 height 177
type textarea "*"
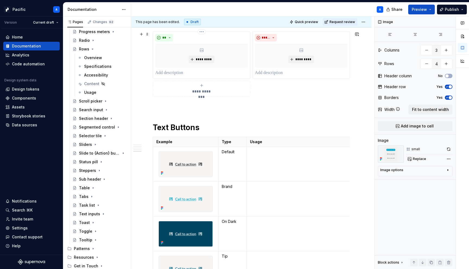
scroll to position [1205, 0]
click at [283, 156] on td at bounding box center [334, 164] width 175 height 35
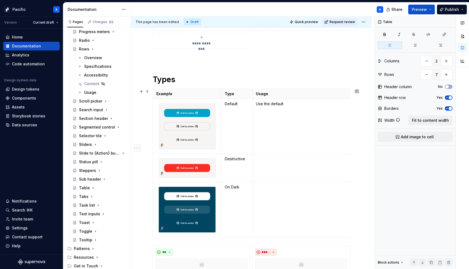
scroll to position [693, 0]
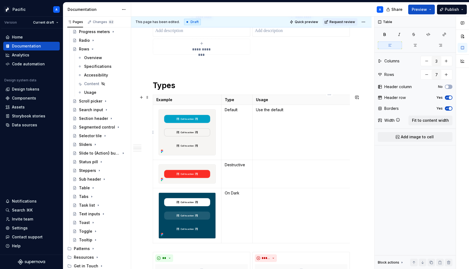
type input "4"
click at [280, 144] on td "Use the default" at bounding box center [329, 132] width 154 height 55
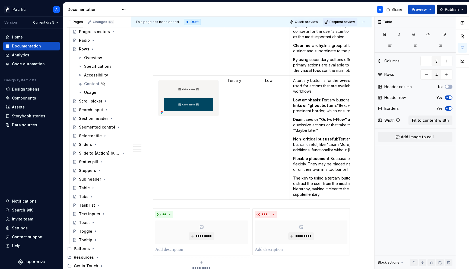
scroll to position [473, 0]
type textarea "*"
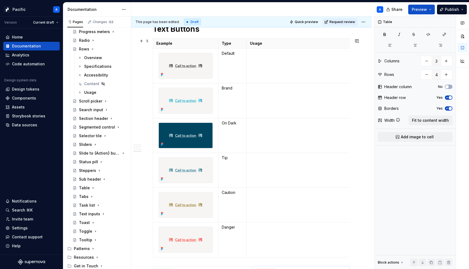
scroll to position [1272, 0]
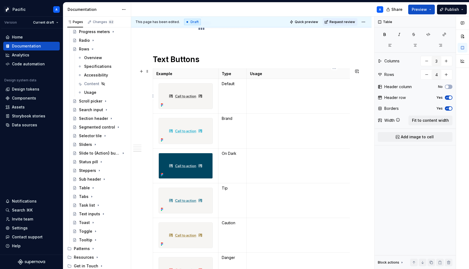
type input "7"
click at [271, 100] on td at bounding box center [334, 96] width 175 height 35
click at [256, 85] on p "inline actions part of a component or content; on base or elevated surfaces" at bounding box center [334, 83] width 169 height 5
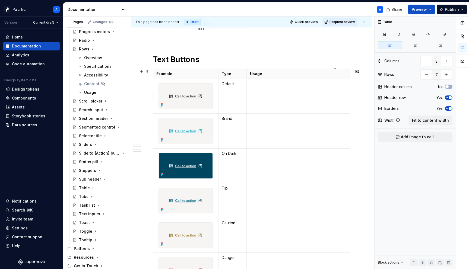
click at [262, 94] on td at bounding box center [334, 96] width 175 height 35
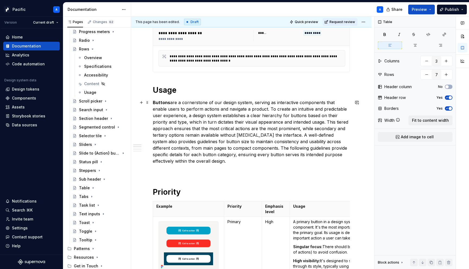
scroll to position [0, 0]
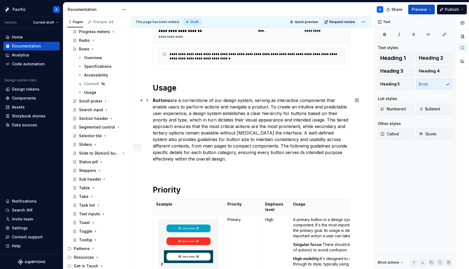
click at [257, 142] on p "Buttons are a cornerstone of our design system, serving as interactive componen…" at bounding box center [251, 129] width 197 height 65
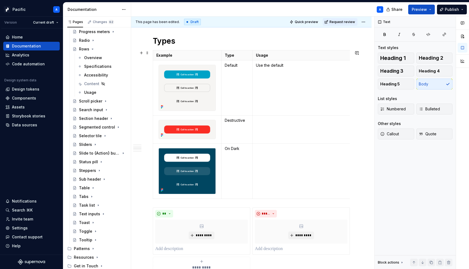
scroll to position [737, 0]
click at [268, 64] on p "Use the default" at bounding box center [329, 64] width 147 height 5
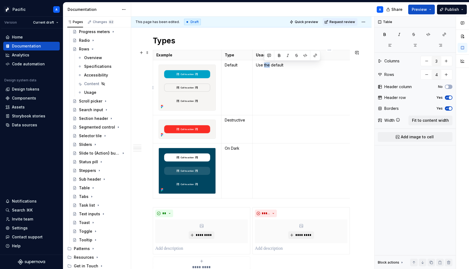
click at [268, 64] on p "Use the default" at bounding box center [329, 64] width 147 height 5
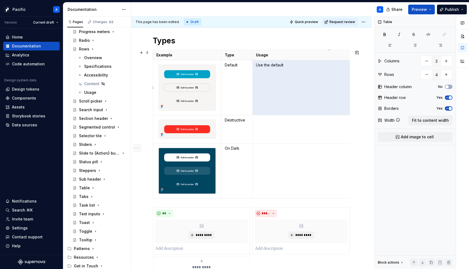
click at [268, 64] on p "Use the default" at bounding box center [329, 64] width 147 height 5
click at [265, 90] on td "Use the default" at bounding box center [329, 87] width 154 height 55
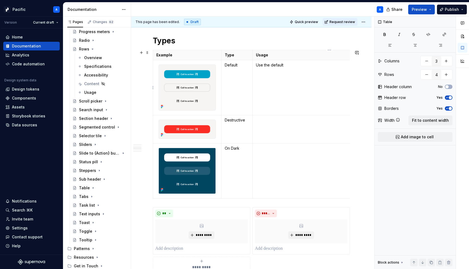
click at [266, 86] on td "Use the default" at bounding box center [329, 87] width 154 height 55
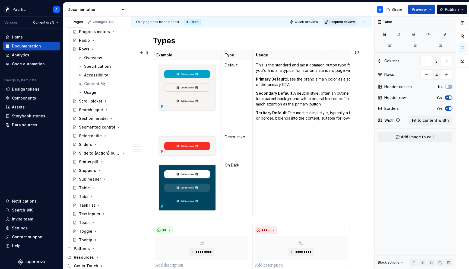
click at [274, 158] on td at bounding box center [329, 146] width 154 height 28
click at [275, 81] on strong "Primary Default:" at bounding box center [271, 79] width 31 height 5
click at [279, 93] on strong "Secondary Default:" at bounding box center [274, 93] width 37 height 5
click at [274, 113] on strong "Tertiary Default:" at bounding box center [272, 112] width 32 height 5
click at [275, 126] on p at bounding box center [329, 126] width 147 height 5
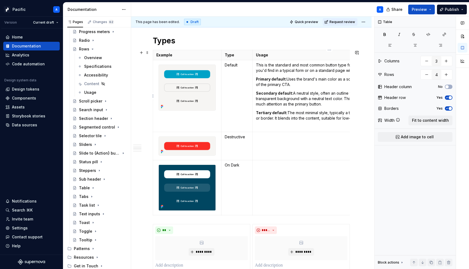
scroll to position [0, 27]
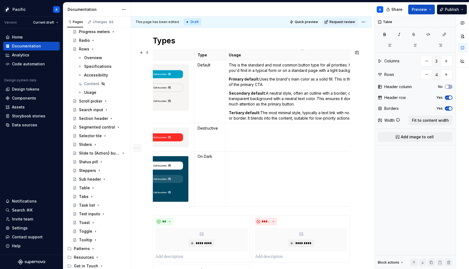
click at [264, 135] on td at bounding box center [302, 138] width 154 height 28
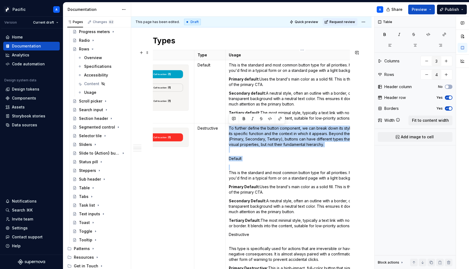
drag, startPoint x: 245, startPoint y: 163, endPoint x: 229, endPoint y: 129, distance: 37.8
click at [229, 129] on td "To further define the button component, we can break down its styles based on i…" at bounding box center [302, 214] width 154 height 181
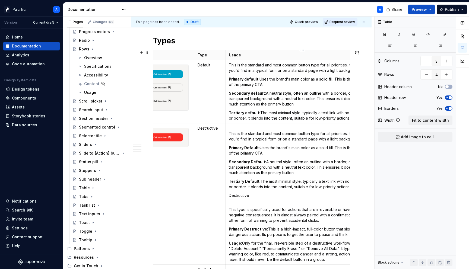
click at [229, 134] on p "This is the standard and most common button type for all priorities. It's the s…" at bounding box center [302, 134] width 147 height 16
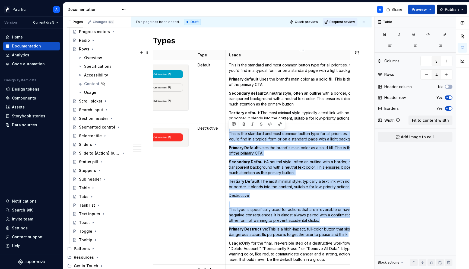
click at [229, 134] on p "This is the standard and most common button type for all priorities. It's the s…" at bounding box center [302, 134] width 147 height 16
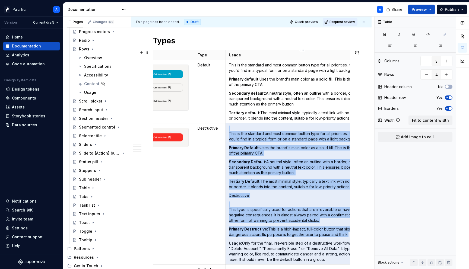
click at [229, 134] on p "This is the standard and most common button type for all priorities. It's the s…" at bounding box center [302, 134] width 147 height 16
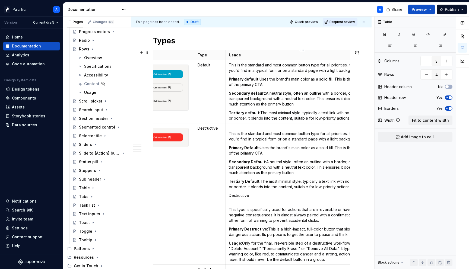
click at [228, 126] on td "This is the standard and most common button type for all priorities. It's the s…" at bounding box center [302, 194] width 154 height 141
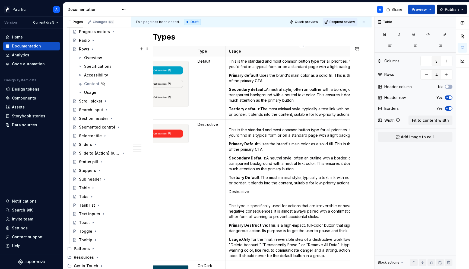
click at [228, 129] on td "This is the standard and most common button type for all priorities. It's the s…" at bounding box center [302, 190] width 154 height 141
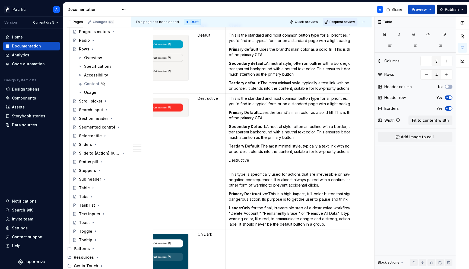
scroll to position [770, 0]
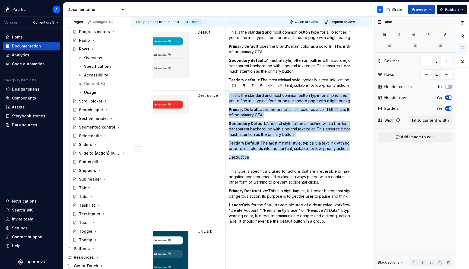
drag, startPoint x: 283, startPoint y: 159, endPoint x: 228, endPoint y: 97, distance: 83.4
click at [228, 97] on td "This is the standard and most common button type for all priorities. It's the s…" at bounding box center [302, 159] width 154 height 136
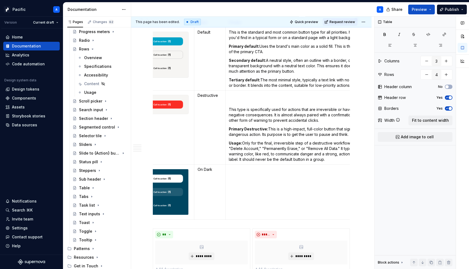
click at [228, 110] on td "This type is specifically used for actions that are irreversible or have seriou…" at bounding box center [302, 128] width 154 height 74
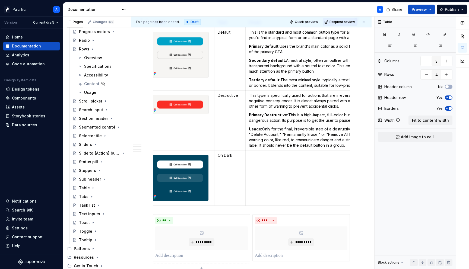
scroll to position [0, 0]
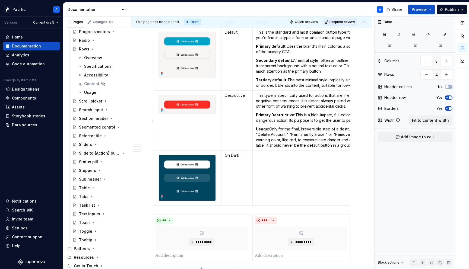
click at [274, 114] on strong "Primary Destructive:" at bounding box center [275, 115] width 39 height 5
click at [273, 133] on p "Usage: Only for the final, irreversible step of a destructive workflow, such as…" at bounding box center [329, 138] width 147 height 22
click at [316, 135] on p "Usage: Only for the final, irreversible step of a destructive workflow, such as…" at bounding box center [329, 138] width 147 height 22
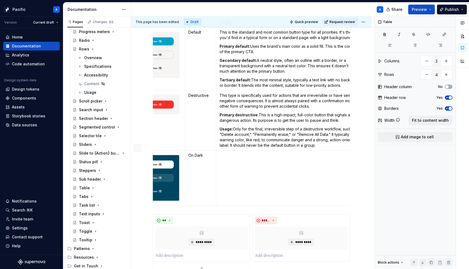
scroll to position [0, 38]
click at [313, 134] on p "Usage: Only for the final, irreversible step of a destructive workflow, such as…" at bounding box center [291, 138] width 147 height 22
click at [320, 135] on p "Usage: Only for the final, irreversible step of a destructive workflow, such as…" at bounding box center [291, 138] width 147 height 22
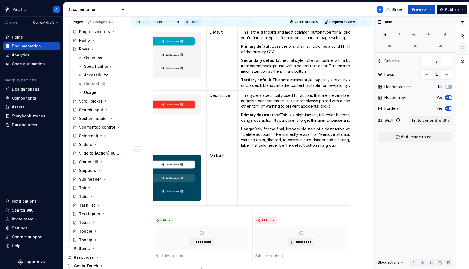
scroll to position [0, 0]
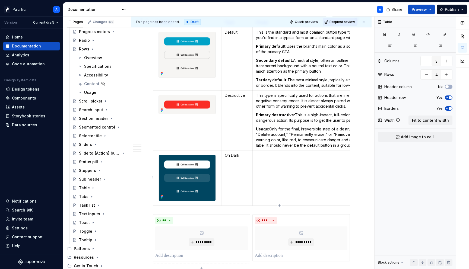
click at [322, 168] on td at bounding box center [329, 178] width 154 height 55
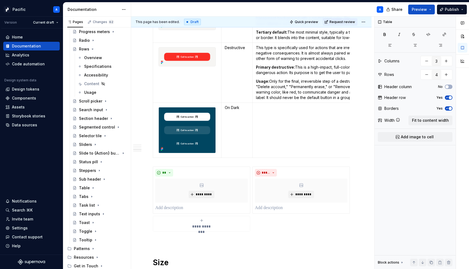
scroll to position [818, 0]
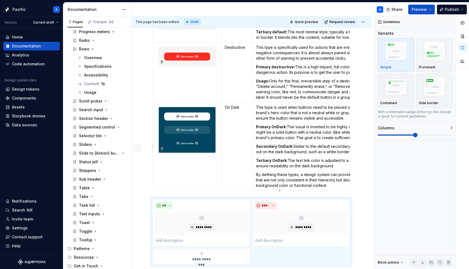
click at [273, 161] on strong "Tertiary OnDark:" at bounding box center [272, 160] width 32 height 5
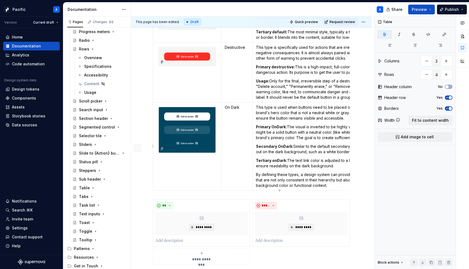
click at [279, 146] on strong "Secondary OnDark:" at bounding box center [274, 146] width 37 height 5
click at [274, 126] on strong "Primary OnDark:" at bounding box center [271, 127] width 31 height 5
click at [309, 163] on p "Tertiary onDark: The text link color is adjusted to a light color (e.g., white)…" at bounding box center [329, 163] width 147 height 11
click at [315, 181] on p "By defining these types, a design system can provide a complete set of buttons …" at bounding box center [329, 180] width 147 height 16
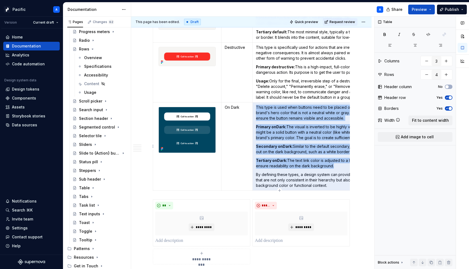
click at [315, 181] on p "By defining these types, a design system can provide a complete set of buttons …" at bounding box center [329, 180] width 147 height 16
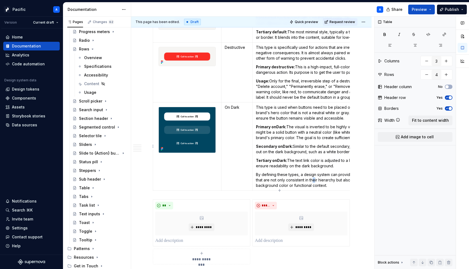
click at [314, 181] on p "By defining these types, a design system can provide a complete set of buttons …" at bounding box center [329, 180] width 147 height 16
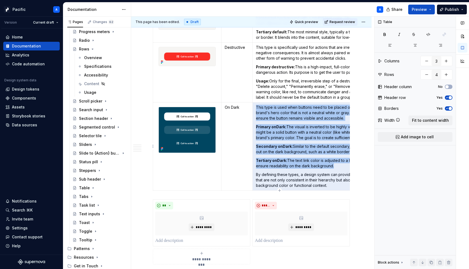
click at [314, 181] on p "By defining these types, a design system can provide a complete set of buttons …" at bounding box center [329, 180] width 147 height 16
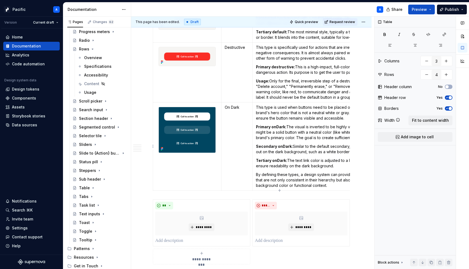
click at [335, 183] on p "By defining these types, a design system can provide a complete set of buttons …" at bounding box center [329, 180] width 147 height 16
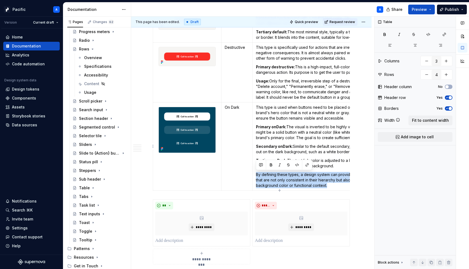
drag, startPoint x: 335, startPoint y: 185, endPoint x: 335, endPoint y: 169, distance: 15.2
click at [335, 169] on td "This type is used when buttons need to be placed on a dark background or a bran…" at bounding box center [329, 147] width 154 height 88
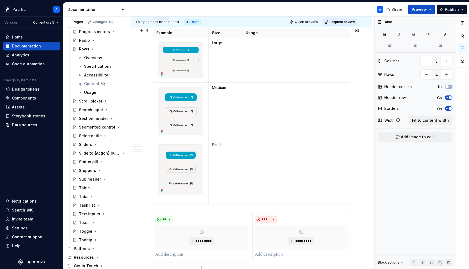
scroll to position [1016, 0]
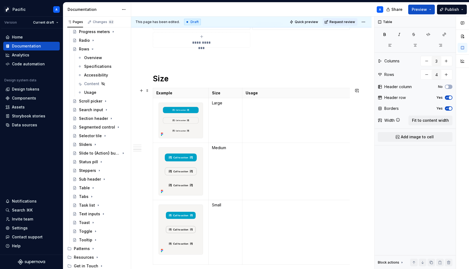
click at [296, 124] on td at bounding box center [329, 120] width 175 height 45
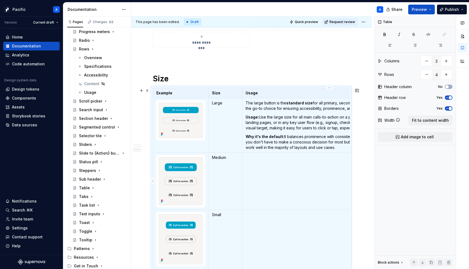
click at [269, 179] on td at bounding box center [329, 181] width 175 height 57
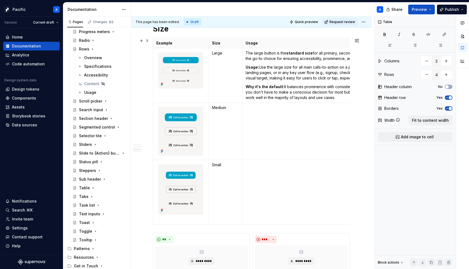
scroll to position [1065, 0]
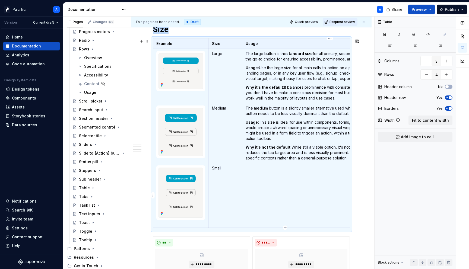
click at [304, 185] on td at bounding box center [329, 195] width 175 height 65
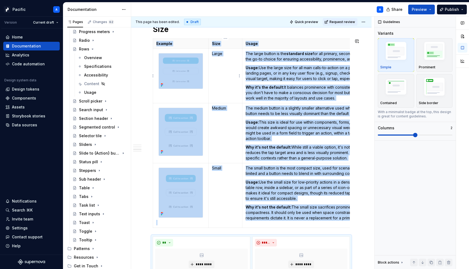
type textarea "*"
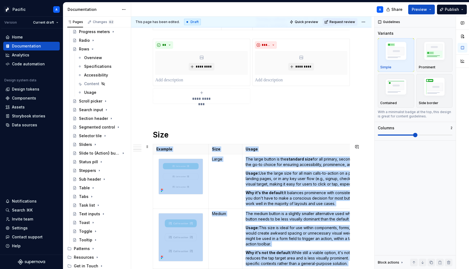
scroll to position [958, 0]
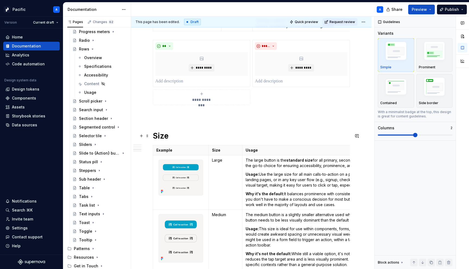
click at [187, 137] on h1 "Size" at bounding box center [251, 136] width 197 height 10
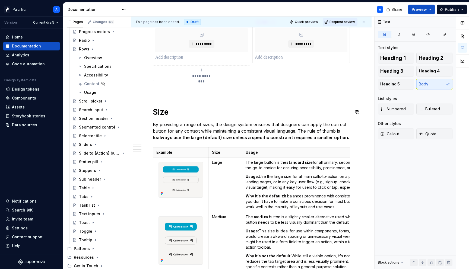
scroll to position [983, 0]
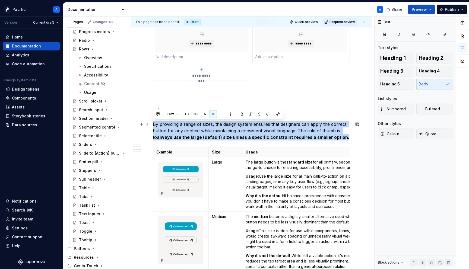
drag, startPoint x: 348, startPoint y: 139, endPoint x: 152, endPoint y: 126, distance: 196.2
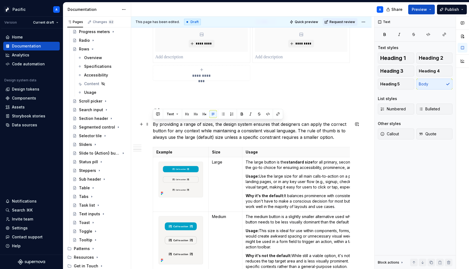
click at [225, 131] on p "By providing a range of sizes, the design system ensures that designers can app…" at bounding box center [251, 131] width 197 height 20
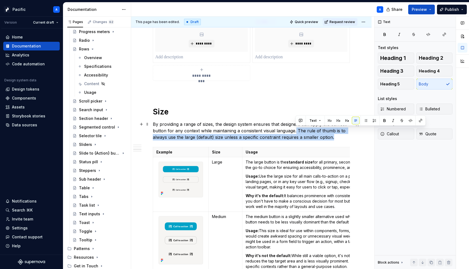
drag, startPoint x: 296, startPoint y: 129, endPoint x: 334, endPoint y: 136, distance: 38.2
click at [334, 136] on p "By providing a range of sizes, the design system ensures that designers can app…" at bounding box center [251, 131] width 197 height 20
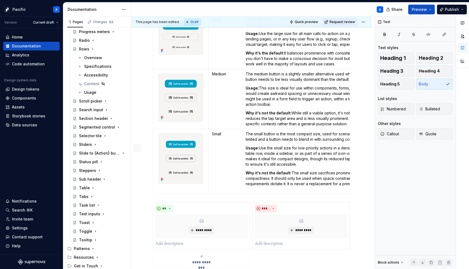
scroll to position [1124, 0]
click at [329, 187] on td "The small button is the most compact size, used for scenarios where space is ex…" at bounding box center [329, 162] width 175 height 65
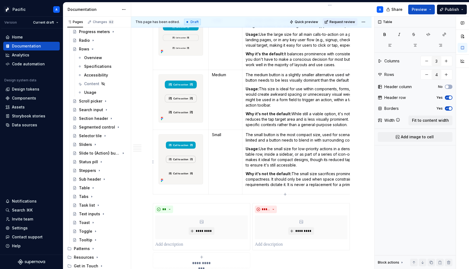
click at [314, 189] on td "The small button is the most compact size, used for scenarios where space is ex…" at bounding box center [329, 162] width 175 height 65
type textarea "*"
drag, startPoint x: 302, startPoint y: 183, endPoint x: 320, endPoint y: 193, distance: 21.0
click at [320, 193] on td "The small button is the most compact size, used for scenarios where space is ex…" at bounding box center [329, 162] width 175 height 65
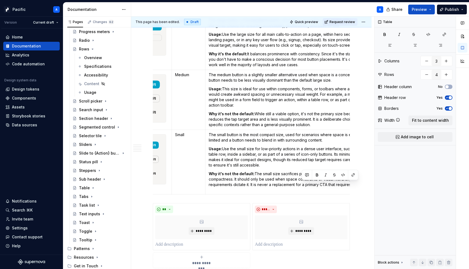
scroll to position [0, 65]
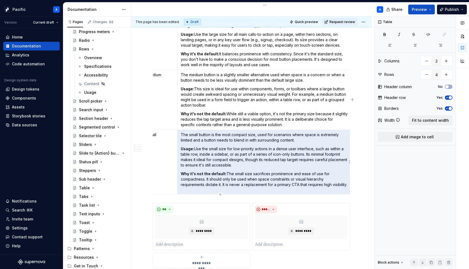
drag, startPoint x: 350, startPoint y: 183, endPoint x: 352, endPoint y: 189, distance: 5.8
click at [352, 189] on td "The small button is the most compact size, used for scenarios where space is ex…" at bounding box center [264, 162] width 175 height 65
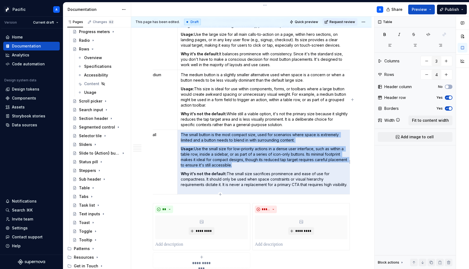
click at [352, 189] on td "The small button is the most compact size, used for scenarios where space is ex…" at bounding box center [264, 162] width 175 height 65
click at [341, 188] on td "The small button is the most compact size, used for scenarios where space is ex…" at bounding box center [264, 162] width 175 height 65
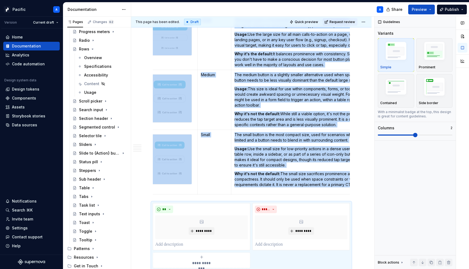
scroll to position [0, 0]
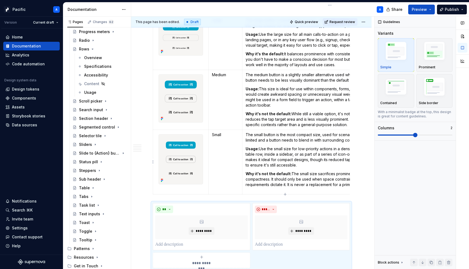
click at [276, 187] on p "Why it's not the default: The small size sacrifices prominence and ease of use …" at bounding box center [330, 179] width 168 height 16
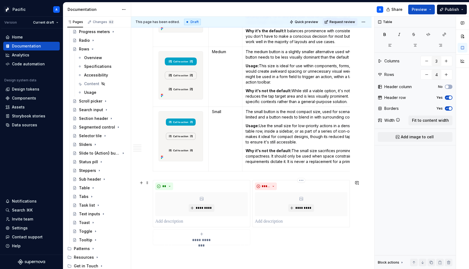
scroll to position [1150, 0]
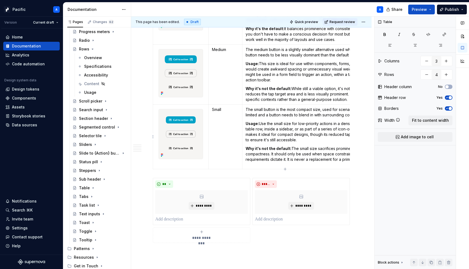
click at [247, 167] on td "The small button is the most compact size, used for scenarios where space is ex…" at bounding box center [329, 137] width 175 height 65
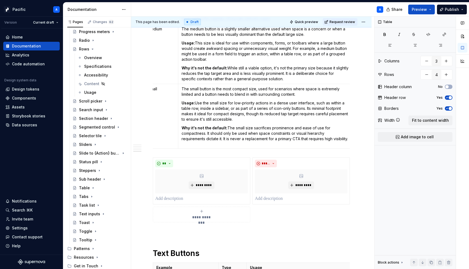
scroll to position [1171, 0]
click at [200, 109] on p "Usage: Use the small size for low-priority actions in a dense user interface, s…" at bounding box center [266, 111] width 168 height 22
click at [244, 108] on p "Usage: Use the small size for low-priority actions in a dense user interface, s…" at bounding box center [266, 111] width 168 height 22
click at [250, 109] on p "Usage: Use the small size for low-priority actions in a dense user interface, s…" at bounding box center [266, 111] width 168 height 22
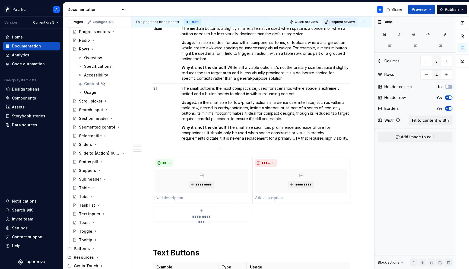
click at [228, 108] on p "Usage: Use the small size for low-priority actions in a dense user interface, s…" at bounding box center [266, 111] width 168 height 22
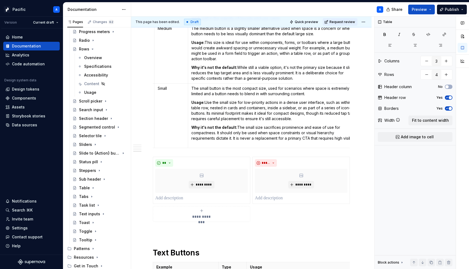
scroll to position [0, 55]
click at [304, 93] on p "The small button is the most compact size, used for scenarios where space is ex…" at bounding box center [274, 91] width 168 height 11
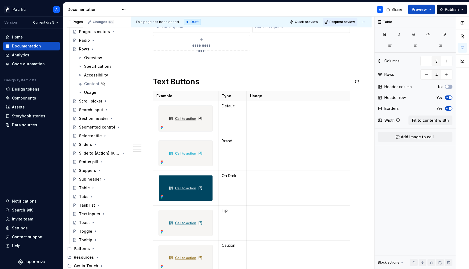
scroll to position [1341, 0]
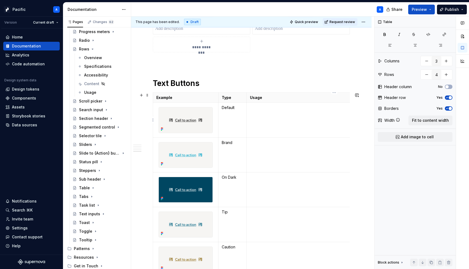
type input "7"
click at [259, 123] on td at bounding box center [334, 120] width 175 height 35
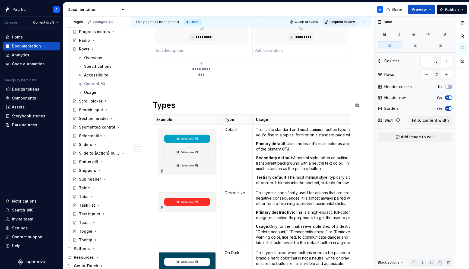
scroll to position [674, 0]
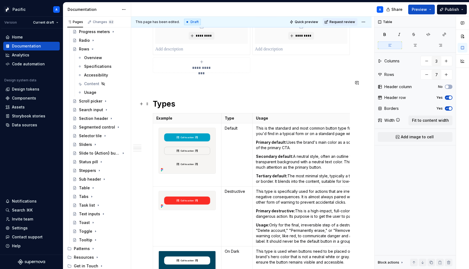
click at [195, 103] on h1 "Types" at bounding box center [251, 104] width 197 height 10
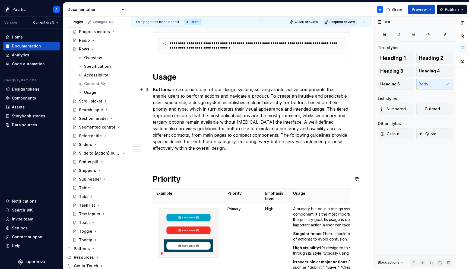
scroll to position [119, 0]
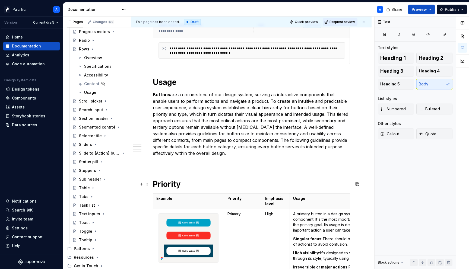
click at [188, 184] on h1 "Priority" at bounding box center [251, 184] width 197 height 10
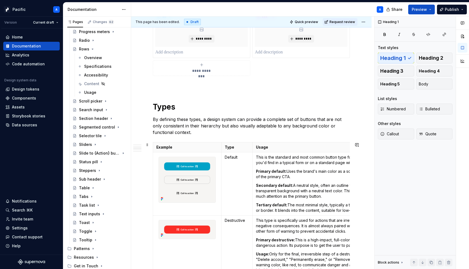
scroll to position [680, 0]
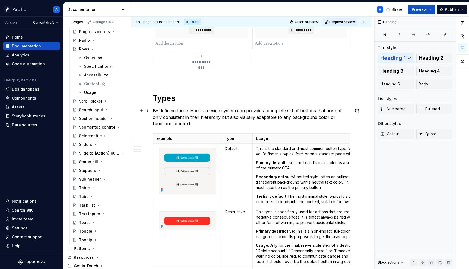
click at [181, 111] on p "By defining these types, a design system can provide a complete set of buttons …" at bounding box center [251, 118] width 197 height 20
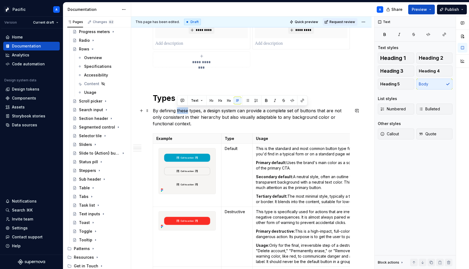
click at [181, 111] on p "By defining these types, a design system can provide a complete set of buttons …" at bounding box center [251, 118] width 197 height 20
click at [207, 111] on p "By defining button types, a design system can provide a complete set of buttons…" at bounding box center [251, 118] width 197 height 20
click at [301, 115] on p "By defining button types, our design system can provide a complete set of butto…" at bounding box center [251, 118] width 197 height 20
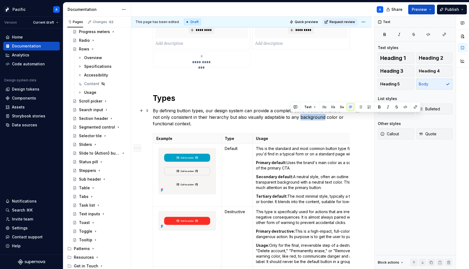
click at [301, 115] on p "By defining button types, our design system can provide a complete set of butto…" at bounding box center [251, 118] width 197 height 20
click at [156, 124] on p "By defining button types, our design system can provide a complete set of butto…" at bounding box center [251, 118] width 197 height 20
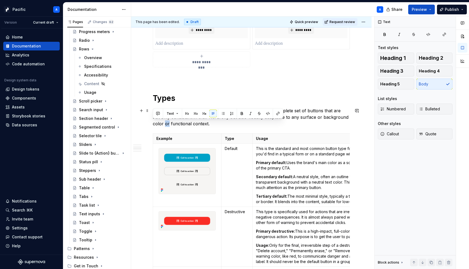
click at [156, 124] on p "By defining button types, our design system can provide a complete set of butto…" at bounding box center [251, 118] width 197 height 20
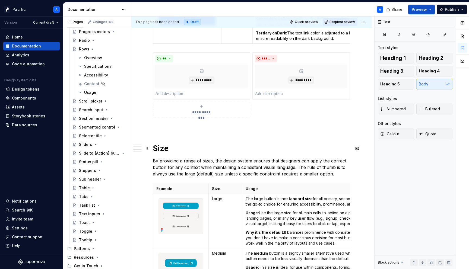
scroll to position [972, 0]
click at [216, 161] on p "By providing a range of sizes, the design system ensures that designers can app…" at bounding box center [251, 167] width 197 height 20
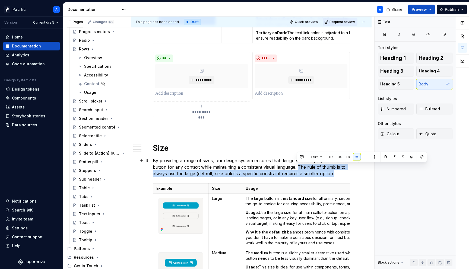
drag, startPoint x: 297, startPoint y: 168, endPoint x: 338, endPoint y: 175, distance: 42.3
click at [338, 175] on p "By providing a range of sizes, our design system ensures that designers can app…" at bounding box center [251, 167] width 197 height 20
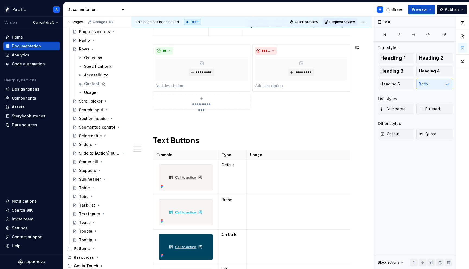
scroll to position [1328, 0]
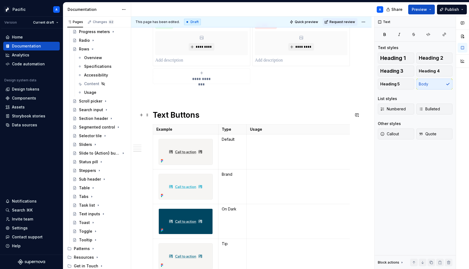
click at [270, 119] on h1 "Text Buttons" at bounding box center [251, 115] width 197 height 10
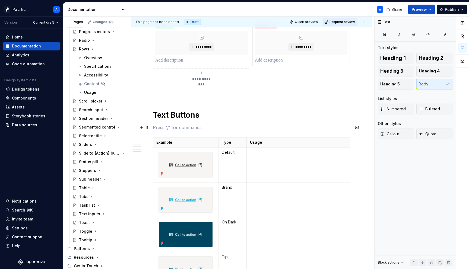
click at [207, 125] on p at bounding box center [251, 127] width 197 height 7
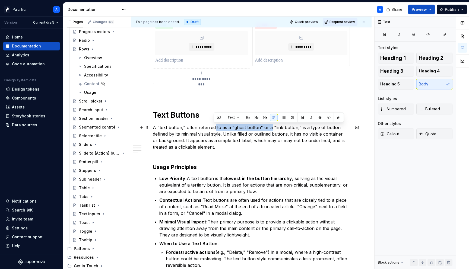
drag, startPoint x: 269, startPoint y: 127, endPoint x: 214, endPoint y: 127, distance: 54.6
click at [214, 127] on p "A "text button," often referred to as a "ghost button" or a "link button," is a…" at bounding box center [251, 140] width 197 height 33
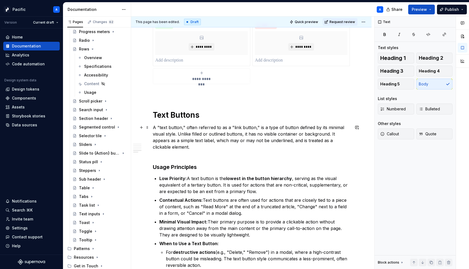
click at [278, 148] on p "A "text button," often referred to as a "link button," is a type of button defi…" at bounding box center [251, 140] width 197 height 33
click at [196, 142] on p "A "text button," often referred to as a "link button," is a type of button defi…" at bounding box center [251, 140] width 197 height 33
click at [273, 146] on p "A "text button," often referred to as a "link button," is a type of button defi…" at bounding box center [251, 140] width 197 height 33
click at [246, 155] on p "A "text button," often referred to as a "link button," is a type of button defi…" at bounding box center [251, 140] width 197 height 33
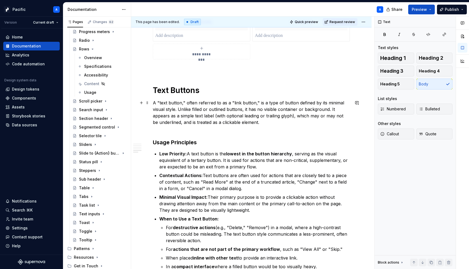
click at [170, 102] on p "A "text button," often referred to as a "link button," is a type of button defi…" at bounding box center [251, 116] width 197 height 33
click at [157, 102] on p "A "text button," often referred to as a "link button," is a type of button defi…" at bounding box center [251, 116] width 197 height 33
click at [160, 102] on p "A "text button," often referred to as a "link button," is a type of button defi…" at bounding box center [251, 116] width 197 height 33
click at [194, 129] on p "A "text button," often referred to as a "link button," is a type of button defi…" at bounding box center [251, 116] width 197 height 33
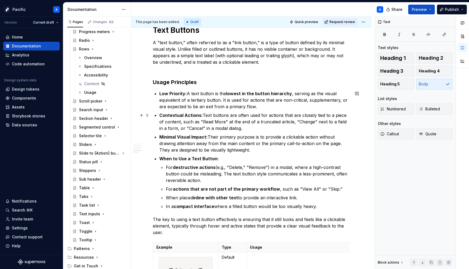
scroll to position [1414, 0]
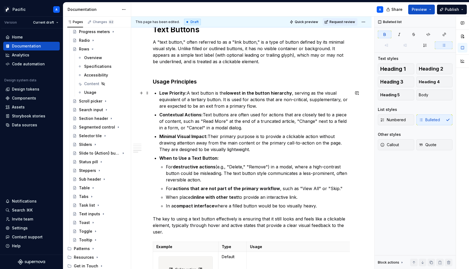
click at [172, 94] on strong "Low Priority:" at bounding box center [172, 92] width 27 height 5
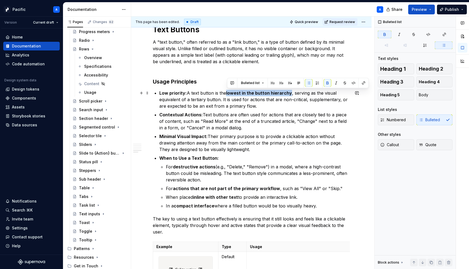
drag, startPoint x: 227, startPoint y: 92, endPoint x: 290, endPoint y: 90, distance: 63.0
click at [290, 90] on p "Low priority: A text button is the lowest in the button hierarchy , serving as …" at bounding box center [254, 100] width 191 height 20
click at [185, 115] on strong "Contextual Actions:" at bounding box center [180, 114] width 43 height 5
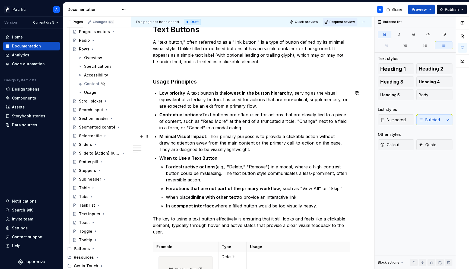
click at [179, 136] on strong "Minimal Visual Impact:" at bounding box center [183, 136] width 48 height 5
click at [192, 137] on strong "Minimal visual Impact:" at bounding box center [183, 136] width 48 height 5
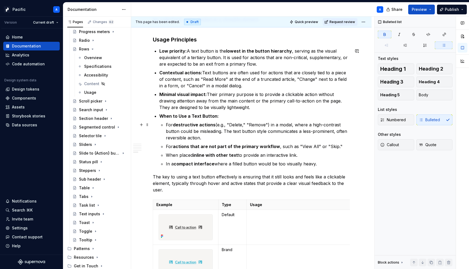
scroll to position [1454, 0]
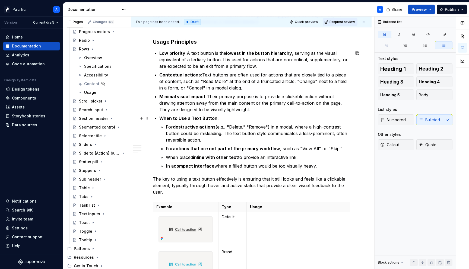
click at [180, 119] on strong "When to Use a Text Button:" at bounding box center [188, 118] width 59 height 5
click at [193, 118] on strong "When to use a Text Button:" at bounding box center [188, 118] width 59 height 5
click at [204, 116] on strong "When to use a text Button:" at bounding box center [188, 118] width 58 height 5
drag, startPoint x: 219, startPoint y: 142, endPoint x: 159, endPoint y: 131, distance: 61.8
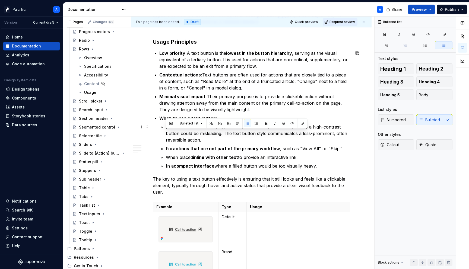
click at [193, 140] on p "For destructive actions (e.g., "Delete," "Remove") in a modal, where a high-con…" at bounding box center [258, 134] width 184 height 20
click at [174, 127] on strong "destructive actions" at bounding box center [194, 126] width 43 height 5
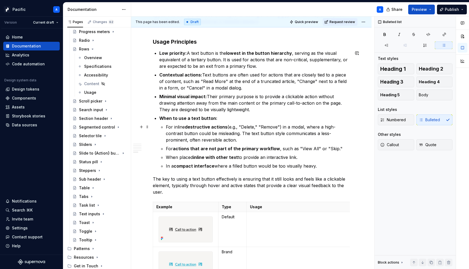
click at [177, 127] on p "For inline destructive actions (e.g., "Delete," "Remove") in a modal, where a h…" at bounding box center [258, 134] width 184 height 20
click at [197, 128] on strong "destructive actions" at bounding box center [207, 126] width 43 height 5
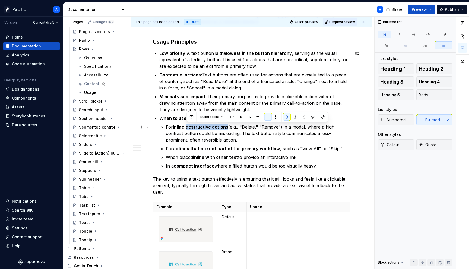
drag, startPoint x: 187, startPoint y: 127, endPoint x: 226, endPoint y: 126, distance: 39.1
click at [226, 126] on strong "destructive actions" at bounding box center [207, 126] width 43 height 5
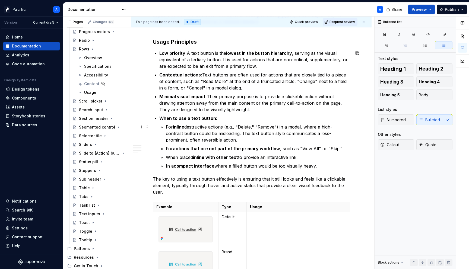
click at [257, 129] on p "For inline destructive actions (e.g., "Delete," "Remove") in a modal, where a h…" at bounding box center [258, 134] width 184 height 20
drag, startPoint x: 286, startPoint y: 127, endPoint x: 302, endPoint y: 127, distance: 16.3
click at [302, 127] on p "For inline destructive actions (e.g., "Delete," "Remove") in a modal, where a h…" at bounding box center [258, 134] width 184 height 20
click at [240, 139] on p "For inline destructive actions (e.g., "Delete," "Remove") in body text, where a…" at bounding box center [258, 134] width 184 height 20
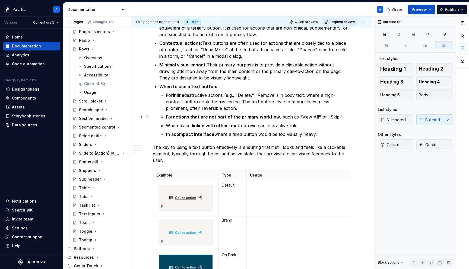
scroll to position [1489, 0]
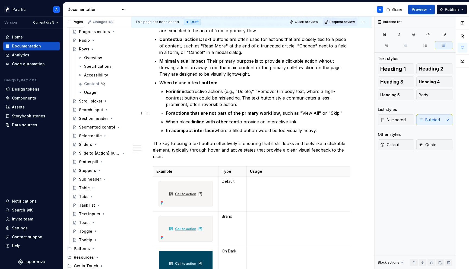
click at [300, 113] on p "For actions that are not part of the primary workflow , such as "View All" or "…" at bounding box center [258, 113] width 184 height 7
click at [311, 113] on p "For actions that are not part of the primary workflow , such as "View All" or "…" at bounding box center [258, 113] width 184 height 7
drag, startPoint x: 333, startPoint y: 115, endPoint x: 324, endPoint y: 114, distance: 9.3
click at [324, 114] on p "For actions that are not part of the primary workflow , such as "View all" or "…" at bounding box center [258, 113] width 184 height 7
click at [328, 113] on p "For actions that are not part of the primary workflow , such as "View all" or "…" at bounding box center [258, 113] width 184 height 7
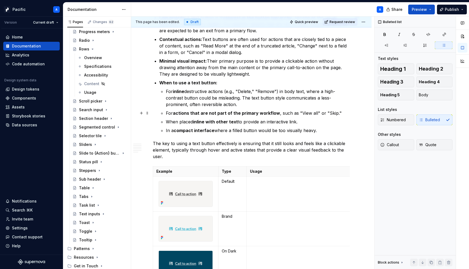
click at [327, 113] on p "For actions that are not part of the primary workflow , such as "View all" or "…" at bounding box center [258, 113] width 184 height 7
click at [283, 144] on p "The key to using a text button effectively is ensuring that it still looks and …" at bounding box center [251, 150] width 197 height 20
click at [213, 132] on strong "compact interface" at bounding box center [194, 130] width 41 height 5
drag, startPoint x: 166, startPoint y: 91, endPoint x: 324, endPoint y: 128, distance: 162.6
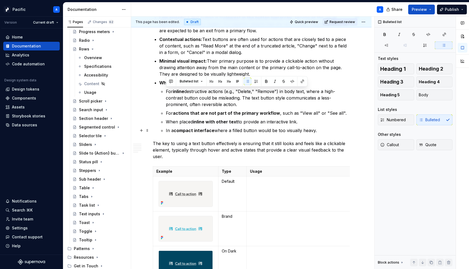
click at [324, 128] on ul "For inline destructive actions (e.g., "Delete," "Remove") in body text, where a…" at bounding box center [258, 111] width 184 height 46
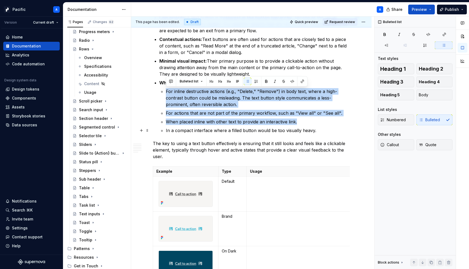
click at [307, 132] on p "In a compact interface where a filled button would be too visually heavy." at bounding box center [258, 130] width 184 height 7
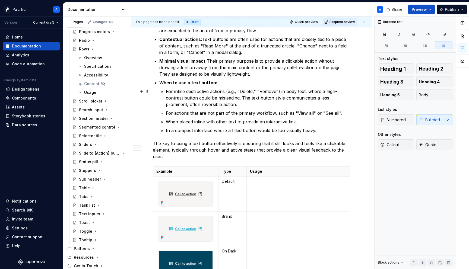
click at [178, 89] on p "For inline destructive actions (e.g., "Delete," "Remove") in body text, where a…" at bounding box center [258, 98] width 184 height 20
click at [209, 121] on p "When placed inline with other text to provide an interactive link." at bounding box center [258, 122] width 184 height 7
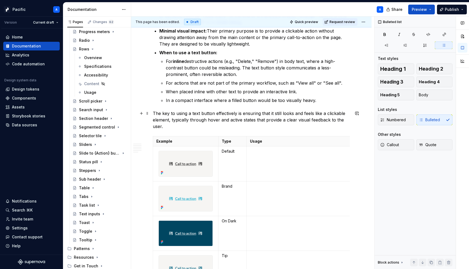
scroll to position [1547, 0]
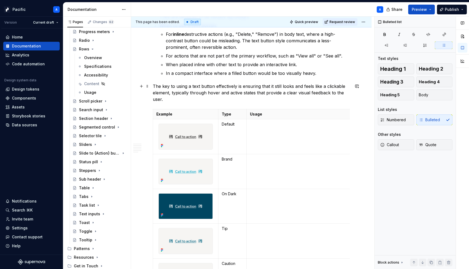
click at [175, 89] on p "The key to using a text button effectively is ensuring that it still looks and …" at bounding box center [251, 93] width 197 height 20
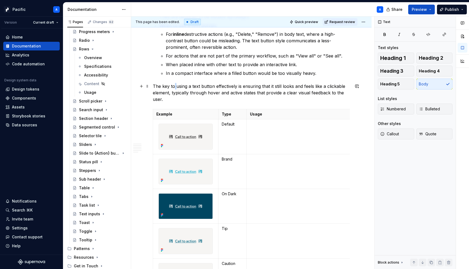
click at [175, 89] on p "The key to using a text button effectively is ensuring that it still looks and …" at bounding box center [251, 93] width 197 height 20
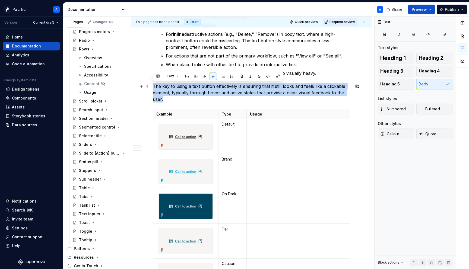
click at [175, 89] on p "The key to using a text button effectively is ensuring that it still looks and …" at bounding box center [251, 93] width 197 height 20
click at [180, 96] on p "The key to using a text button effectively is ensuring that it still looks and …" at bounding box center [251, 93] width 197 height 20
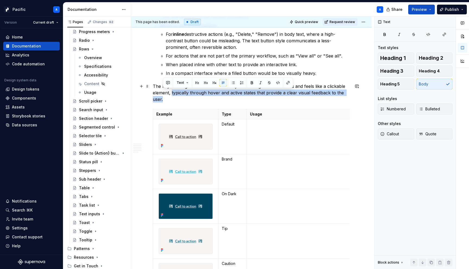
drag, startPoint x: 171, startPoint y: 92, endPoint x: 177, endPoint y: 97, distance: 7.7
click at [177, 97] on p "The key to using a text button effectively is ensuring that it still looks and …" at bounding box center [251, 93] width 197 height 20
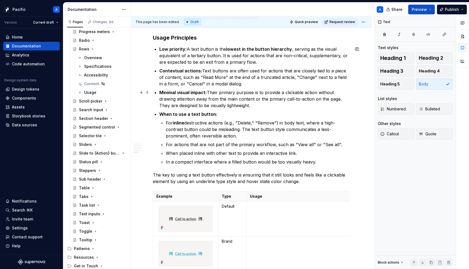
scroll to position [1455, 0]
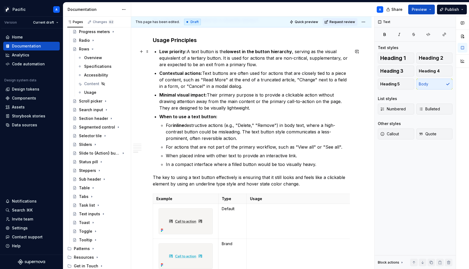
click at [164, 52] on strong "Low priority:" at bounding box center [172, 51] width 27 height 5
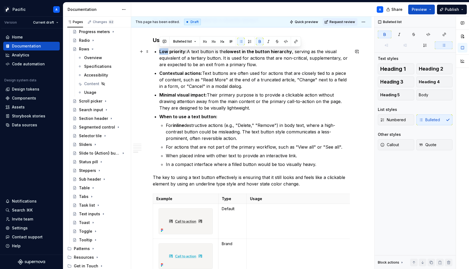
click at [164, 52] on strong "Low priority:" at bounding box center [172, 51] width 27 height 5
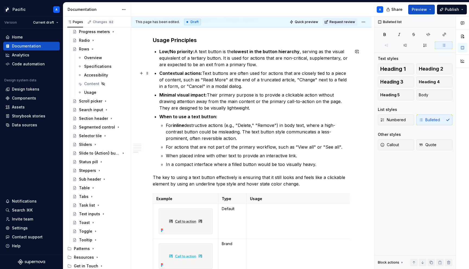
click at [220, 71] on p "Contextual actions: Text buttons are often used for actions that are closely ti…" at bounding box center [254, 80] width 191 height 20
click at [171, 50] on strong "Low/No priority:" at bounding box center [176, 51] width 35 height 5
click at [175, 52] on strong "Low priority:" at bounding box center [172, 51] width 27 height 5
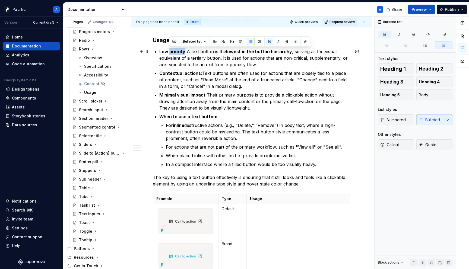
click at [175, 52] on strong "Low priority:" at bounding box center [172, 51] width 27 height 5
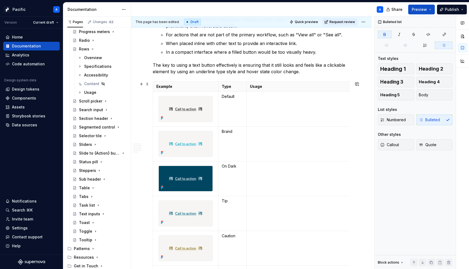
scroll to position [1568, 0]
click at [304, 70] on p "The key to using a text button effectively is ensuring that it still looks and …" at bounding box center [251, 68] width 197 height 13
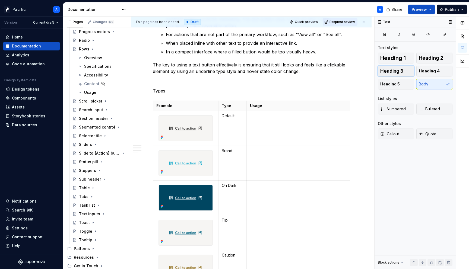
click at [403, 68] on button "Heading 3" at bounding box center [396, 71] width 36 height 11
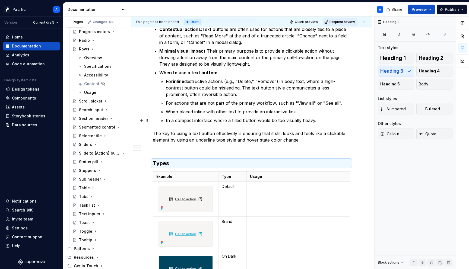
scroll to position [1498, 0]
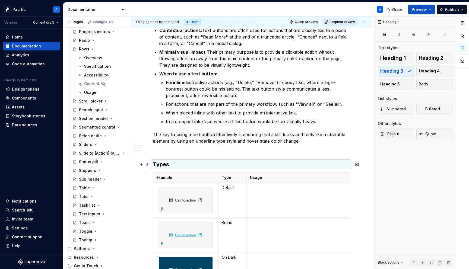
click at [153, 163] on h3 "Types" at bounding box center [251, 165] width 197 height 8
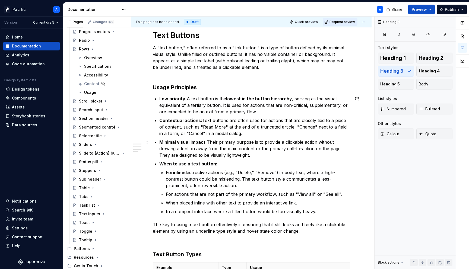
scroll to position [1336, 0]
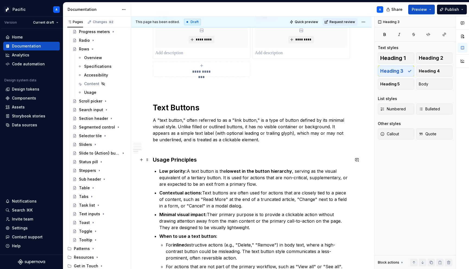
click at [163, 163] on h3 "Usage Principles" at bounding box center [251, 160] width 197 height 8
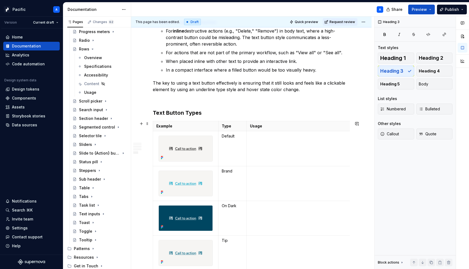
scroll to position [1553, 0]
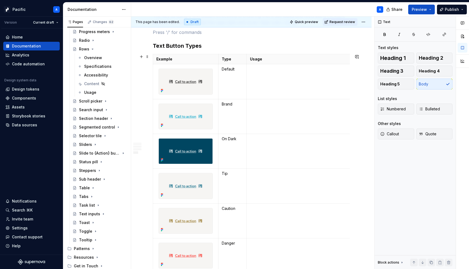
scroll to position [1619, 0]
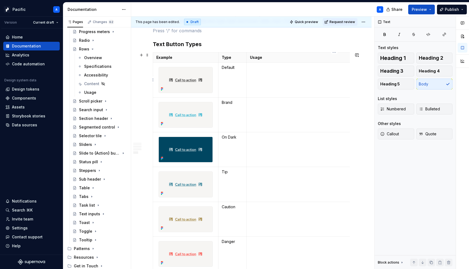
click at [271, 72] on td at bounding box center [334, 80] width 175 height 35
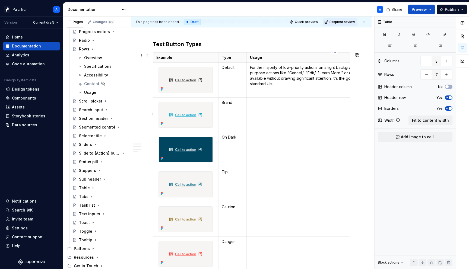
click at [273, 122] on td at bounding box center [334, 114] width 175 height 35
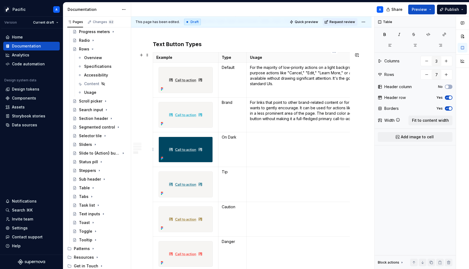
click at [273, 153] on td at bounding box center [334, 149] width 175 height 35
click at [274, 187] on td at bounding box center [334, 184] width 175 height 35
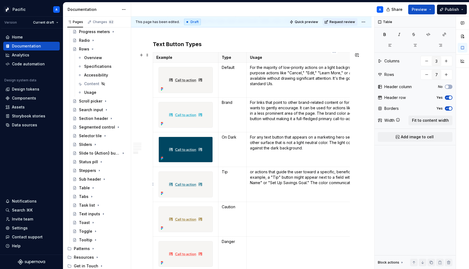
click at [249, 171] on td "or actions that guide the user toward a specific, beneficial option without for…" at bounding box center [334, 184] width 175 height 35
click at [267, 209] on p at bounding box center [334, 206] width 169 height 5
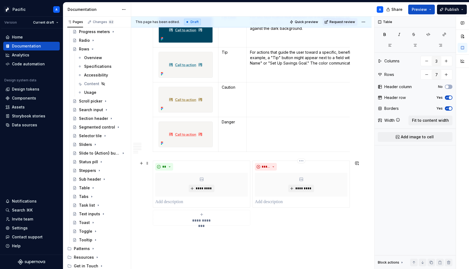
scroll to position [1738, 0]
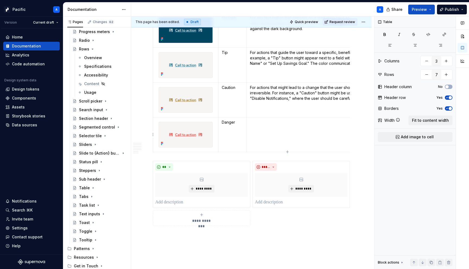
click at [271, 128] on td at bounding box center [334, 134] width 175 height 35
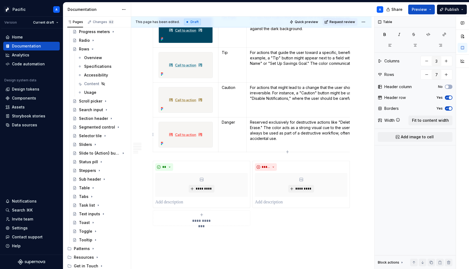
click at [340, 124] on p "Reserved exclusively for destructive actions like "Delete," "Remove," or "Perma…" at bounding box center [334, 131] width 169 height 22
click at [249, 128] on td "Reserved exclusively for destructive actions like "Delete," "Remove," or "Perma…" at bounding box center [334, 134] width 175 height 35
click at [255, 139] on p "Reserved exclusively for destructive actions like "Delete," "Remove," or "Perma…" at bounding box center [334, 131] width 169 height 22
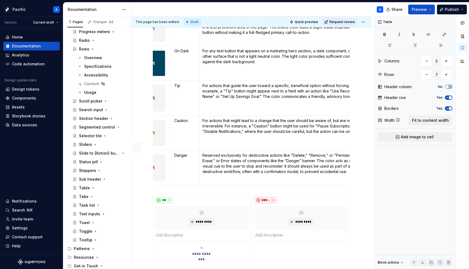
scroll to position [0, 70]
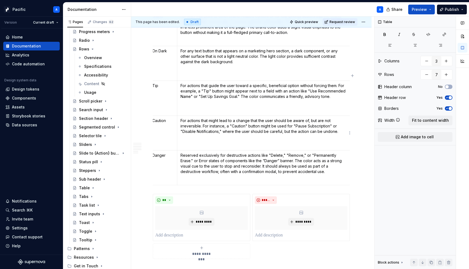
click at [198, 131] on p "For actions that might lead to a change that the user should be aware of, but a…" at bounding box center [265, 126] width 169 height 16
click at [296, 126] on p "For actions that might lead to a change that the user should be aware of, but a…" at bounding box center [265, 126] width 169 height 16
drag, startPoint x: 294, startPoint y: 125, endPoint x: 222, endPoint y: 131, distance: 72.7
click at [222, 131] on p "For actions that might lead to a change that the user should be aware of, but a…" at bounding box center [265, 126] width 169 height 16
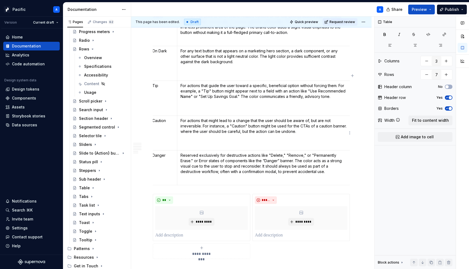
click at [211, 131] on p "For actions that might lead to a change that the user should be aware of, but a…" at bounding box center [265, 126] width 169 height 16
type textarea "*"
drag, startPoint x: 321, startPoint y: 135, endPoint x: 179, endPoint y: 131, distance: 142.1
click at [179, 131] on td "For actions that might lead to a change that the user should be aware of, but a…" at bounding box center [264, 133] width 175 height 35
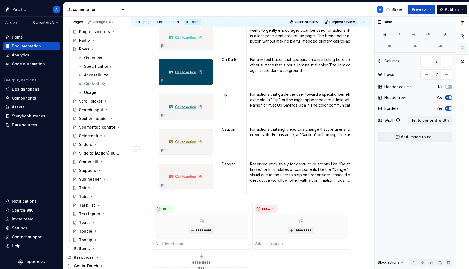
scroll to position [1698, 0]
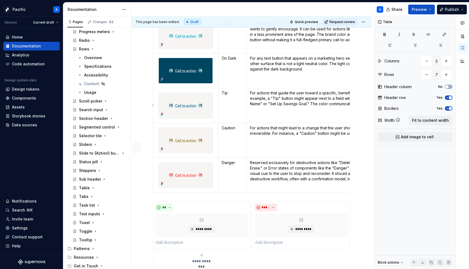
click at [279, 103] on p "For actions that guide the user toward a specific, beneficial option without fo…" at bounding box center [334, 98] width 169 height 16
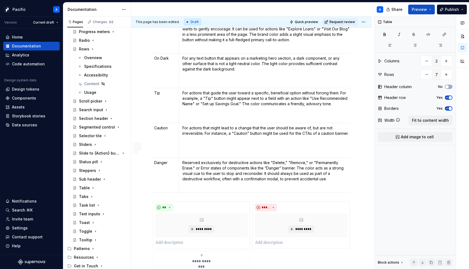
scroll to position [0, 70]
drag, startPoint x: 224, startPoint y: 98, endPoint x: 305, endPoint y: 97, distance: 81.5
click at [305, 97] on p "For actions that guide the user toward a specific, beneficial option without fo…" at bounding box center [265, 98] width 169 height 16
drag, startPoint x: 322, startPoint y: 99, endPoint x: 334, endPoint y: 96, distance: 12.9
click at [334, 96] on p "For actions that guide the user toward a specific, beneficial option without fo…" at bounding box center [265, 98] width 169 height 16
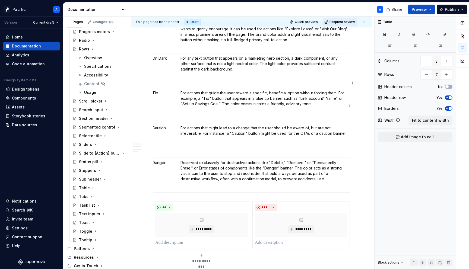
click at [331, 98] on p "For actions that guide the user toward a specific, beneficial option without fo…" at bounding box center [265, 98] width 169 height 16
click at [197, 103] on p "For actions that guide the user toward a specific, beneficial option without fo…" at bounding box center [265, 98] width 169 height 16
click at [182, 104] on p "For actions that guide the user toward a specific, beneficial option without fo…" at bounding box center [265, 98] width 169 height 16
click at [207, 104] on p "For actions that guide the user toward a specific, beneficial option without fo…" at bounding box center [265, 98] width 169 height 16
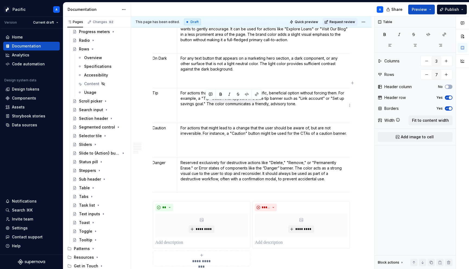
click at [220, 105] on p "For actions that guide the user toward a specific, beneficial option without fo…" at bounding box center [265, 98] width 169 height 16
click at [302, 102] on p "For actions that guide the user toward a specific, beneficial option without fo…" at bounding box center [265, 98] width 169 height 16
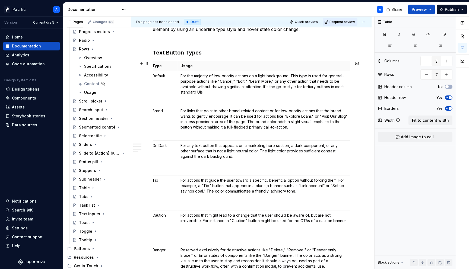
scroll to position [1608, 0]
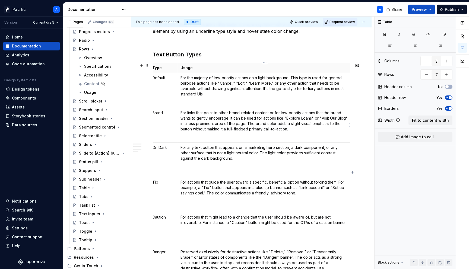
click at [302, 118] on p "For links that point to other brand-related content or for low-priority actions…" at bounding box center [265, 121] width 169 height 22
click at [336, 118] on p "For links that point to other brand-related content or for low-priority actions…" at bounding box center [265, 121] width 169 height 22
click at [183, 124] on p "For links that point to other brand-related content or for low-priority actions…" at bounding box center [265, 121] width 169 height 22
click at [298, 129] on p "For links that point to other brand-related content or for low-priority actions…" at bounding box center [265, 121] width 169 height 22
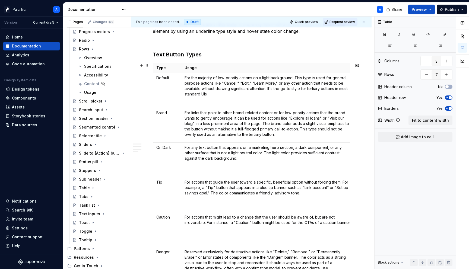
scroll to position [0, 70]
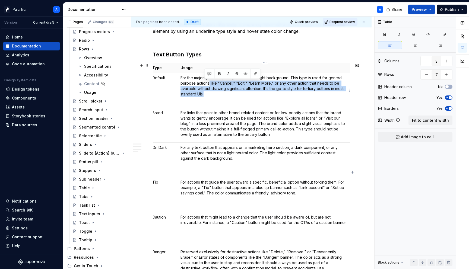
drag, startPoint x: 223, startPoint y: 93, endPoint x: 210, endPoint y: 83, distance: 16.1
click at [210, 83] on p "For the majority of low-priority actions on a light background. This type is us…" at bounding box center [265, 86] width 169 height 22
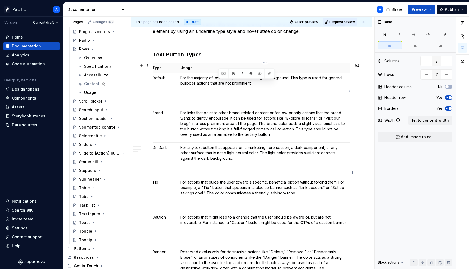
drag, startPoint x: 218, startPoint y: 85, endPoint x: 256, endPoint y: 95, distance: 39.3
click at [256, 95] on td "For the majority of low-priority actions on a light background. This type is us…" at bounding box center [264, 90] width 175 height 35
click at [311, 83] on p "For the majority of low-priority actions on a light background. This type is us…" at bounding box center [265, 80] width 169 height 11
click at [364, 72] on button "button" at bounding box center [363, 74] width 8 height 8
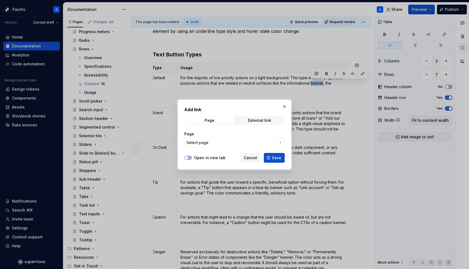
click at [243, 140] on span "Select page" at bounding box center [232, 142] width 90 height 5
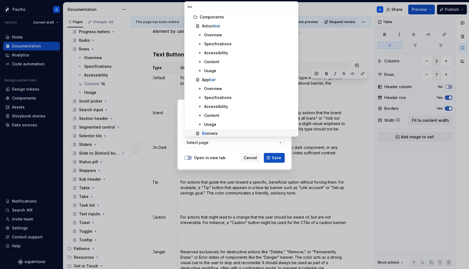
type input "ba"
click at [218, 132] on div "Ba nners" at bounding box center [248, 133] width 93 height 5
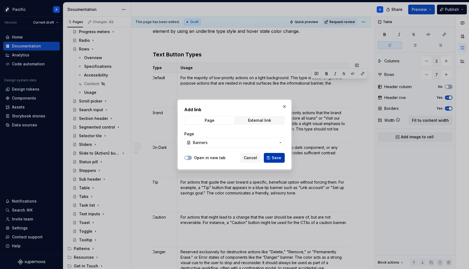
click at [282, 160] on button "Save" at bounding box center [274, 158] width 21 height 10
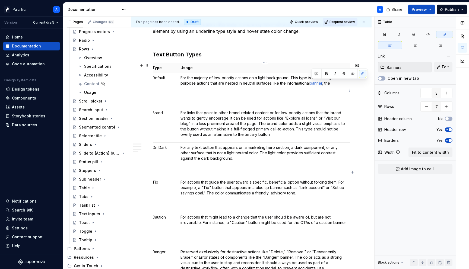
click at [334, 82] on p "For the majority of low-priority actions on a light background. This type is us…" at bounding box center [265, 80] width 169 height 11
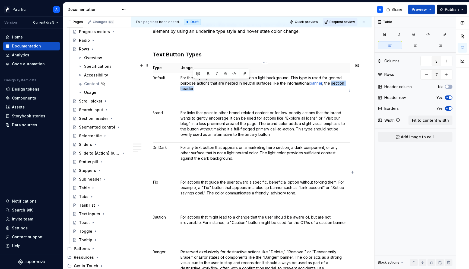
drag, startPoint x: 333, startPoint y: 83, endPoint x: 336, endPoint y: 87, distance: 5.2
click at [336, 87] on p "For the majority of low-priority actions on a light background. This type is us…" at bounding box center [265, 83] width 169 height 16
click at [244, 74] on button "button" at bounding box center [245, 74] width 8 height 8
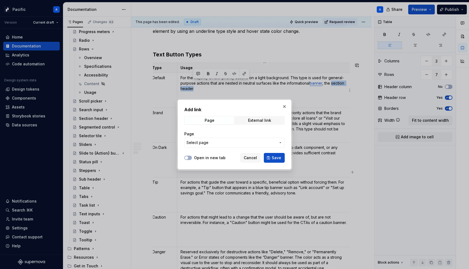
click at [237, 140] on button "Select page" at bounding box center [234, 143] width 100 height 10
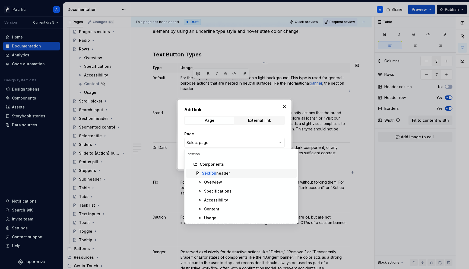
type input "section"
click at [226, 171] on div "Section header" at bounding box center [216, 173] width 28 height 5
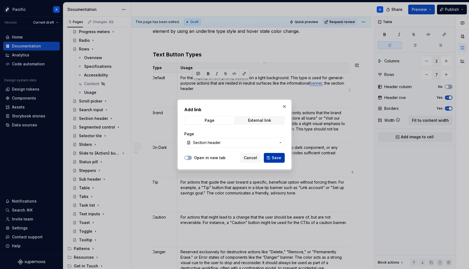
click at [276, 161] on button "Save" at bounding box center [274, 158] width 21 height 10
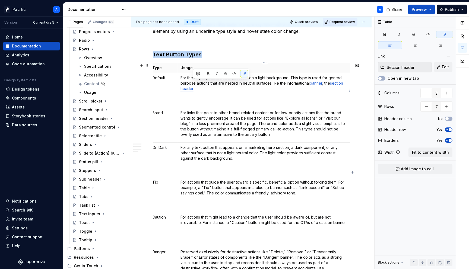
scroll to position [1623, 0]
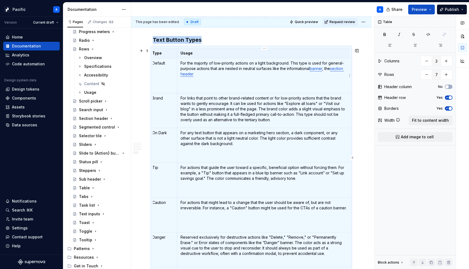
click at [209, 67] on p "For the majority of low-priority actions on a light background. This type is us…" at bounding box center [265, 69] width 169 height 16
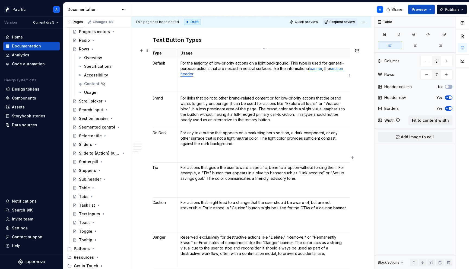
click at [207, 74] on p "For the majority of low-priority actions on a light background. This type is us…" at bounding box center [265, 69] width 169 height 16
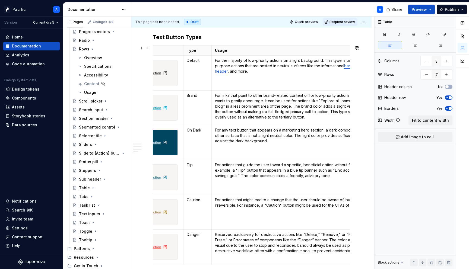
scroll to position [0, 0]
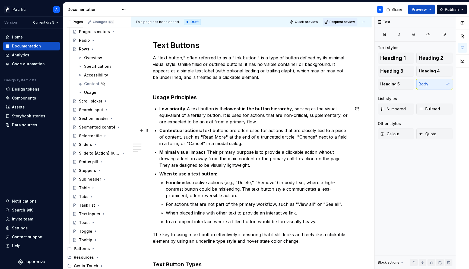
scroll to position [1400, 0]
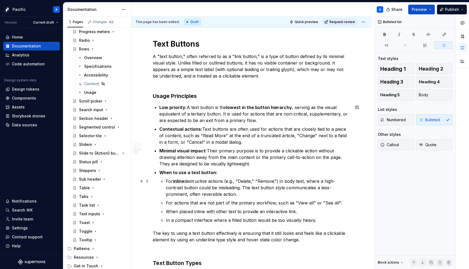
click at [242, 181] on p "For inline destructive actions (e.g., "Delete," "Remove") in body text, where a…" at bounding box center [258, 188] width 184 height 20
click at [272, 180] on p "For inline destructive actions (e.g., "Learn more," "Remove") in body text, whe…" at bounding box center [258, 188] width 184 height 20
click at [278, 180] on p "For inline destructive actions (e.g., "Learn more," "View all") in body text, w…" at bounding box center [258, 188] width 184 height 20
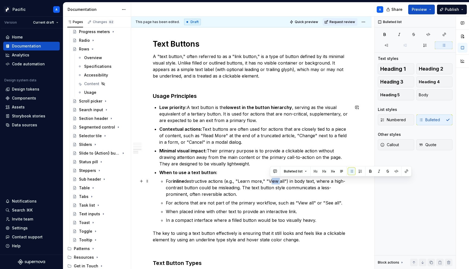
click at [278, 180] on p "For inline destructive actions (e.g., "Learn more," "View all") in body text, w…" at bounding box center [258, 188] width 184 height 20
drag, startPoint x: 285, startPoint y: 180, endPoint x: 269, endPoint y: 180, distance: 16.3
click at [269, 180] on p "For inline destructive actions (e.g., "Learn more," "View all") in body text, w…" at bounding box center [258, 188] width 184 height 20
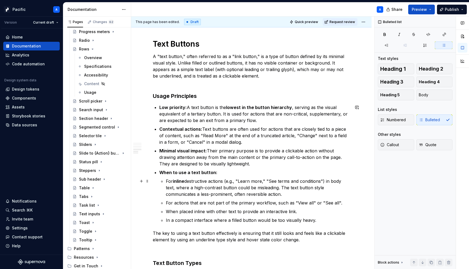
click at [241, 194] on p "For inline destructive actions (e.g., "Learn more," "See terms and conditions")…" at bounding box center [258, 188] width 184 height 20
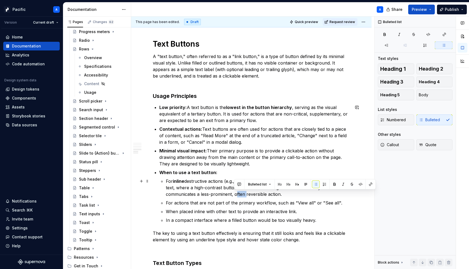
click at [241, 194] on p "For inline destructive actions (e.g., "Learn more," "See terms and conditions")…" at bounding box center [258, 188] width 184 height 20
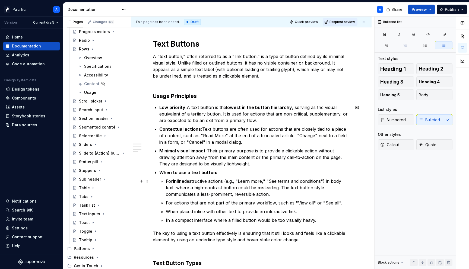
click at [267, 194] on p "For inline destructive actions (e.g., "Learn more," "See terms and conditions")…" at bounding box center [258, 188] width 184 height 20
click at [290, 195] on p "For inline destructive actions (e.g., "Learn more," "See terms and conditions")…" at bounding box center [258, 188] width 184 height 20
click at [253, 206] on p "For actions that are not part of the primary workflow, such as "View all" or "S…" at bounding box center [258, 203] width 184 height 7
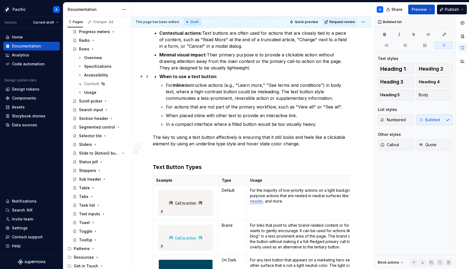
scroll to position [1377, 0]
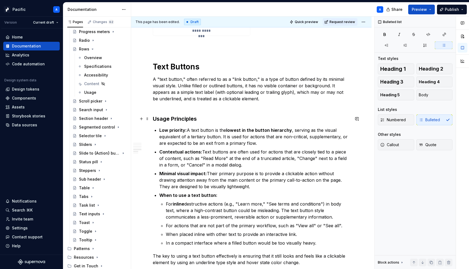
click at [194, 120] on h3 "Usage Principles" at bounding box center [251, 119] width 197 height 8
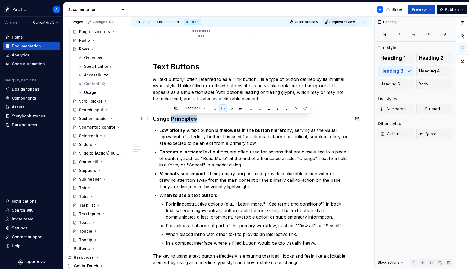
click at [194, 120] on h3 "Usage Principles" at bounding box center [251, 119] width 197 height 8
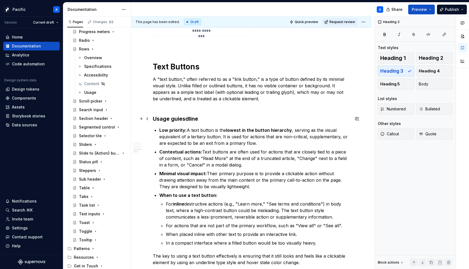
click at [184, 118] on h3 "Usage guiesdline" at bounding box center [251, 119] width 197 height 8
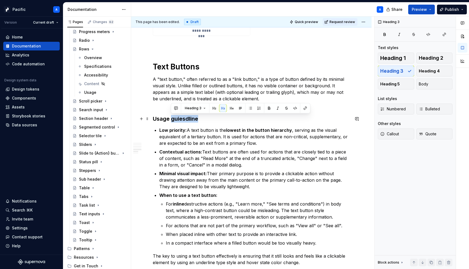
click at [184, 118] on h3 "Usage guiesdline" at bounding box center [251, 119] width 197 height 8
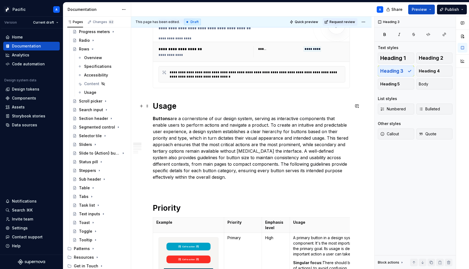
scroll to position [97, 0]
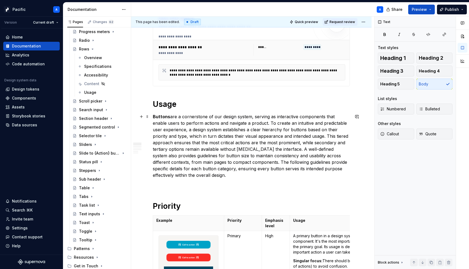
click at [179, 129] on p "Buttons are a cornerstone of our design system, serving as interactive componen…" at bounding box center [251, 145] width 197 height 65
click at [312, 136] on p "Buttons are a cornerstone of our design system, serving as interactive componen…" at bounding box center [251, 145] width 197 height 65
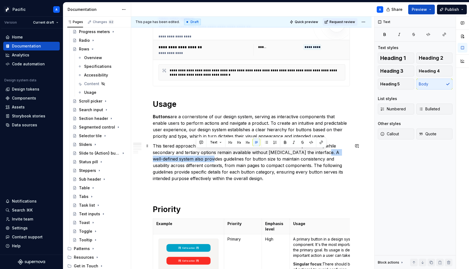
drag, startPoint x: 318, startPoint y: 151, endPoint x: 196, endPoint y: 158, distance: 122.6
click at [196, 158] on p "This tiered approach ensures that the most critical actions are the most promin…" at bounding box center [251, 162] width 197 height 39
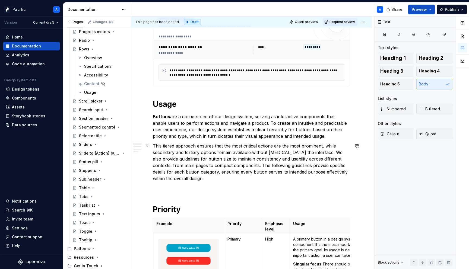
click at [218, 178] on p "This tiered approach ensures that the most critical actions are the most promin…" at bounding box center [251, 162] width 197 height 39
click at [213, 190] on p at bounding box center [251, 188] width 197 height 7
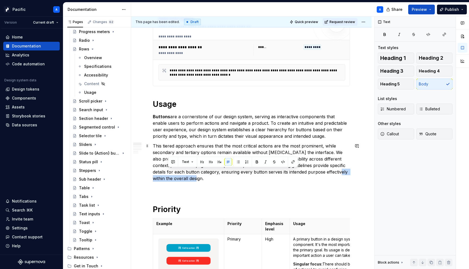
drag, startPoint x: 315, startPoint y: 173, endPoint x: 320, endPoint y: 181, distance: 9.9
click at [320, 181] on p "This tiered approach ensures that the most critical actions are the most promin…" at bounding box center [251, 162] width 197 height 39
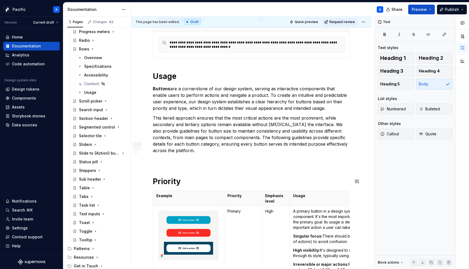
scroll to position [132, 0]
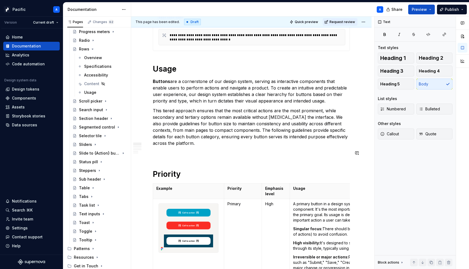
click at [198, 151] on p at bounding box center [251, 153] width 197 height 7
click at [159, 70] on h1 "Usage" at bounding box center [251, 69] width 197 height 10
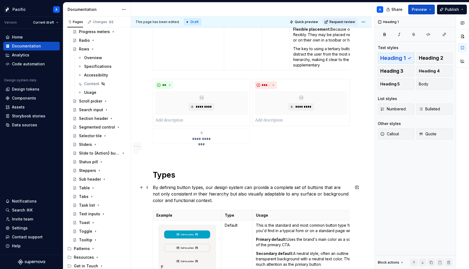
scroll to position [602, 0]
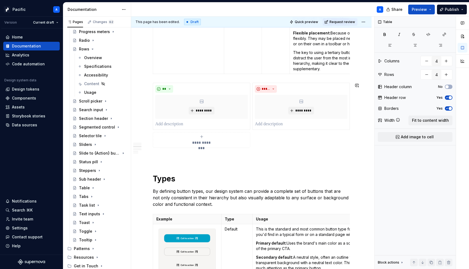
click at [147, 86] on span at bounding box center [147, 86] width 4 height 8
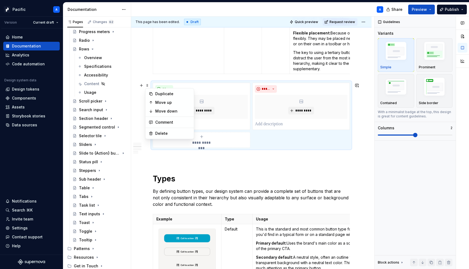
click at [187, 159] on p at bounding box center [251, 157] width 197 height 7
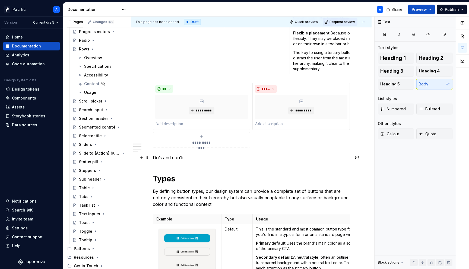
click at [173, 155] on p "Do’s and don’ts" at bounding box center [251, 157] width 197 height 7
click at [206, 148] on button "button" at bounding box center [205, 148] width 8 height 8
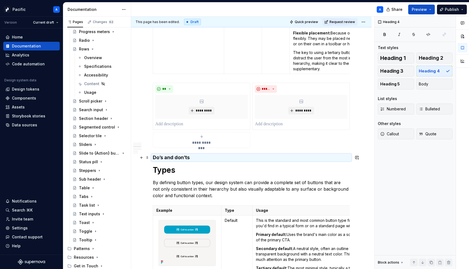
click at [202, 157] on h4 "Do’s and don’ts" at bounding box center [251, 157] width 197 height 7
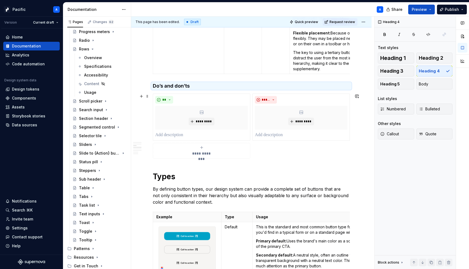
click at [268, 150] on div "**********" at bounding box center [251, 126] width 197 height 65
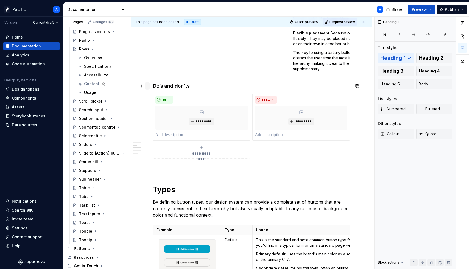
click at [147, 87] on span at bounding box center [147, 86] width 4 height 8
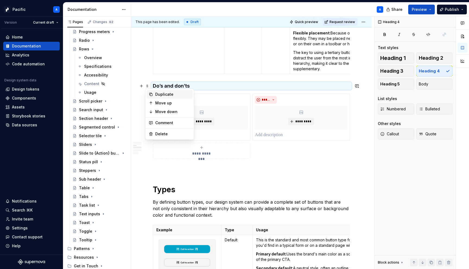
click at [179, 93] on div "Duplicate" at bounding box center [172, 94] width 35 height 5
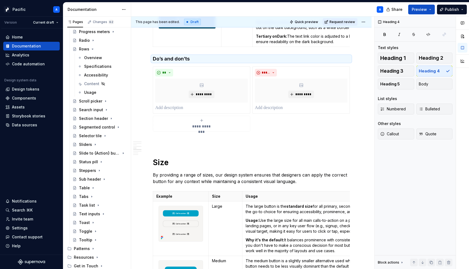
scroll to position [981, 0]
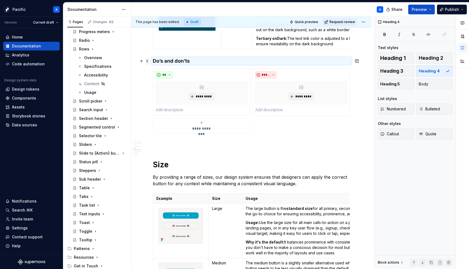
click at [148, 61] on span at bounding box center [147, 61] width 4 height 8
click at [160, 70] on div "Duplicate" at bounding box center [172, 69] width 35 height 5
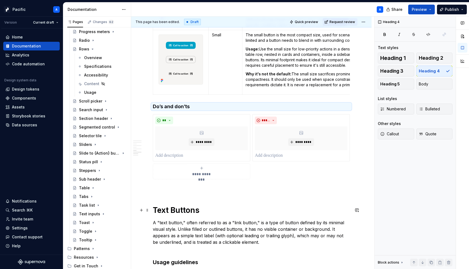
scroll to position [1268, 0]
click at [148, 108] on span at bounding box center [147, 107] width 4 height 8
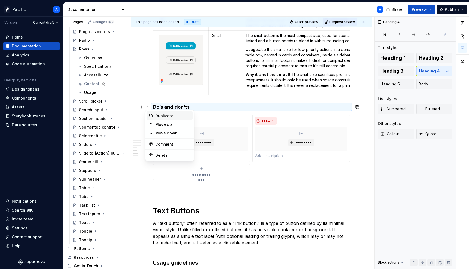
click at [167, 116] on div "Duplicate" at bounding box center [172, 115] width 35 height 5
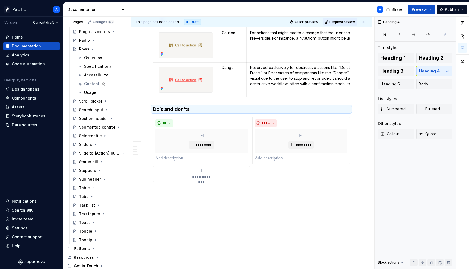
scroll to position [1818, 0]
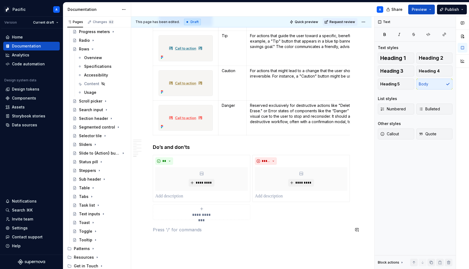
scroll to position [1842, 0]
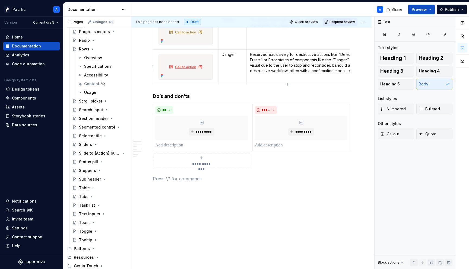
click at [256, 60] on p "Reserved exclusively for destructive actions like "Delete," "Remove," or "Perma…" at bounding box center [334, 63] width 169 height 22
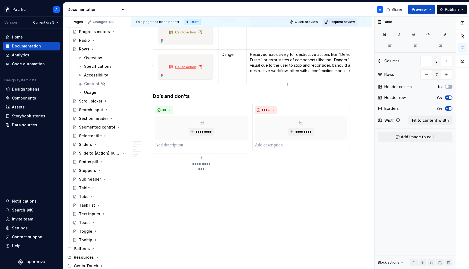
click at [269, 60] on p "Reserved exclusively for destructive actions like "Delete," "Remove," or "Perma…" at bounding box center [334, 63] width 169 height 22
click at [285, 60] on p "Reserved exclusively for destructive actions like "Delete," "Remove," or "Perma…" at bounding box center [334, 63] width 169 height 22
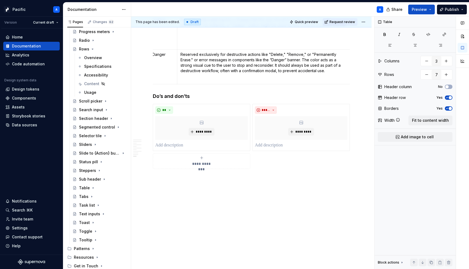
scroll to position [0, 68]
click at [251, 65] on p "Reserved exclusively for destructive actions like "Delete," "Remove," or "Perma…" at bounding box center [266, 63] width 169 height 22
click at [330, 67] on p "Reserved exclusively for destructive actions like "Delete," "Remove," or "Perma…" at bounding box center [266, 63] width 169 height 22
click at [221, 71] on p "Reserved exclusively for destructive actions like "Delete," "Remove," or "Perma…" at bounding box center [266, 65] width 169 height 27
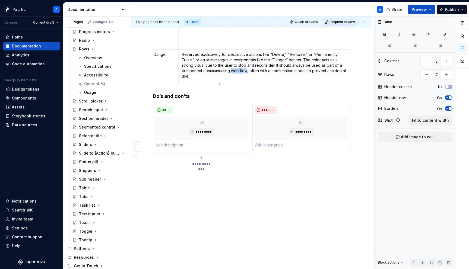
click at [221, 71] on p "Reserved exclusively for destructive actions like "Delete," "Remove," or "Perma…" at bounding box center [266, 65] width 169 height 27
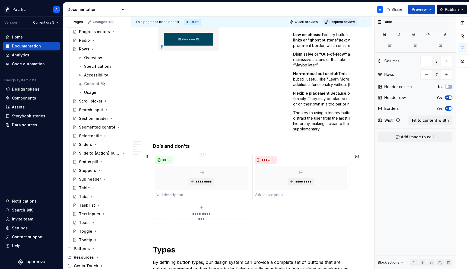
scroll to position [544, 0]
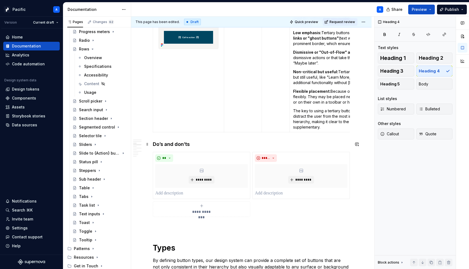
click at [191, 145] on h4 "Do’s and don’ts" at bounding box center [251, 144] width 197 height 7
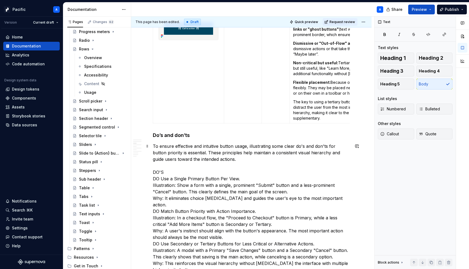
scroll to position [553, 0]
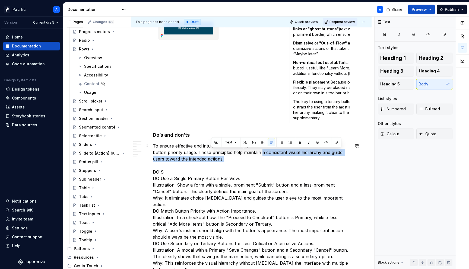
drag, startPoint x: 214, startPoint y: 157, endPoint x: 248, endPoint y: 154, distance: 33.6
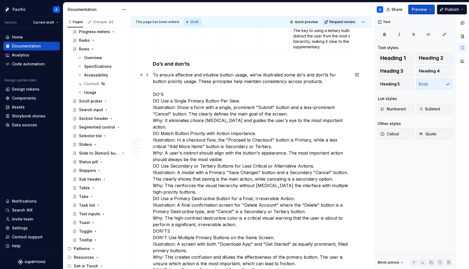
scroll to position [627, 0]
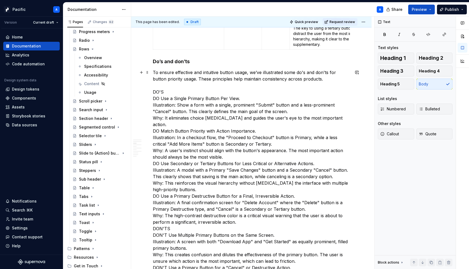
click at [331, 79] on p "To ensure effective and intuitive button usage, we’ve illustrated some do's and…" at bounding box center [251, 212] width 197 height 287
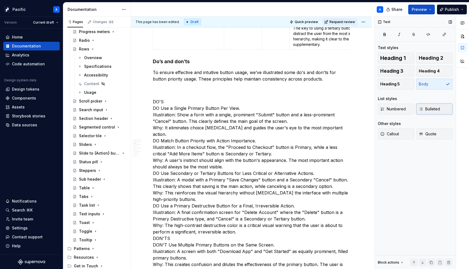
click at [442, 110] on button "Bulleted" at bounding box center [434, 109] width 36 height 11
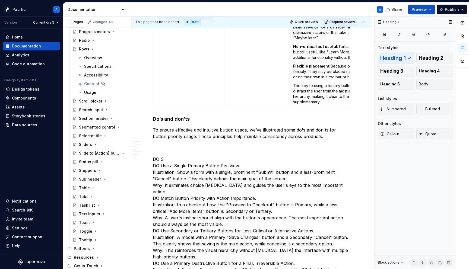
scroll to position [567, 0]
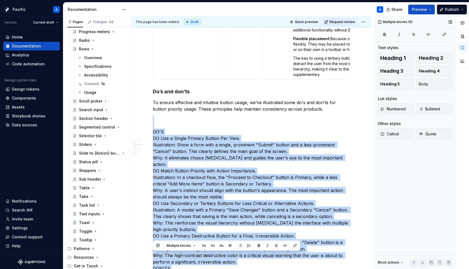
scroll to position [903, 0]
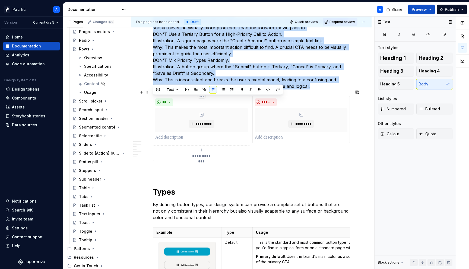
drag, startPoint x: 155, startPoint y: 146, endPoint x: 237, endPoint y: 89, distance: 99.3
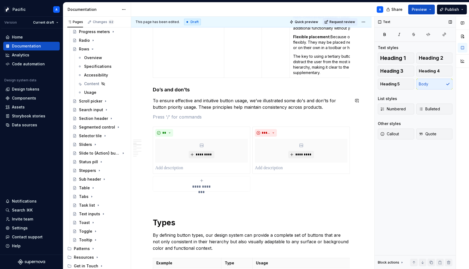
scroll to position [600, 0]
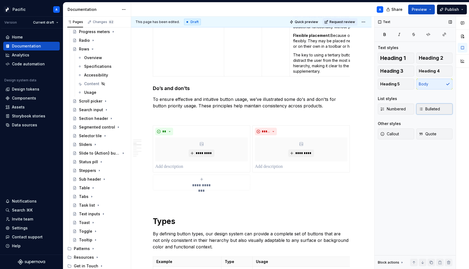
click at [437, 105] on button "Bulleted" at bounding box center [434, 109] width 36 height 11
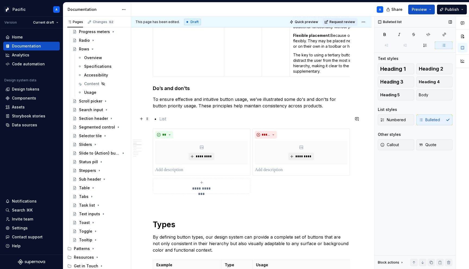
click at [205, 119] on p at bounding box center [254, 119] width 191 height 7
click at [179, 120] on p at bounding box center [254, 119] width 191 height 7
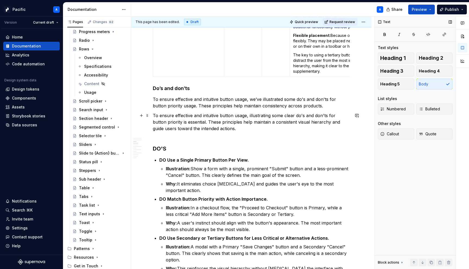
click at [196, 125] on p "To ensure effective and intuitive button usage, illustrating some clear do's an…" at bounding box center [251, 125] width 197 height 26
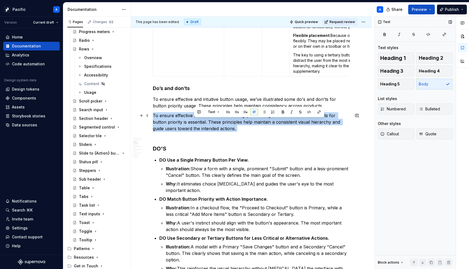
click at [196, 125] on p "To ensure effective and intuitive button usage, illustrating some clear do's an…" at bounding box center [251, 125] width 197 height 26
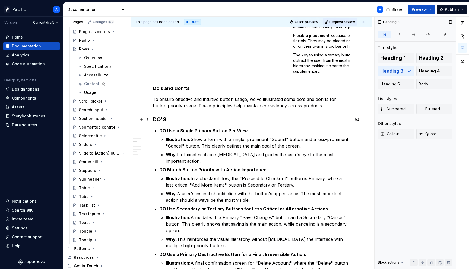
click at [168, 121] on h3 "DO'S" at bounding box center [251, 120] width 197 height 8
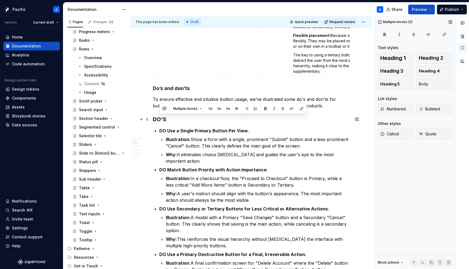
click at [168, 121] on h3 "DO'S" at bounding box center [251, 120] width 197 height 8
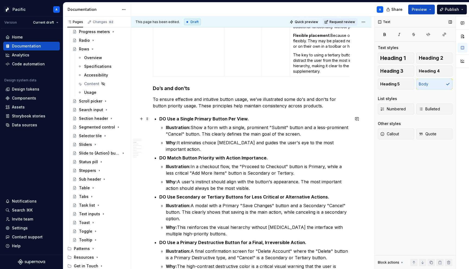
click at [177, 121] on p "DO Use a Single Primary Button Per View." at bounding box center [254, 119] width 191 height 7
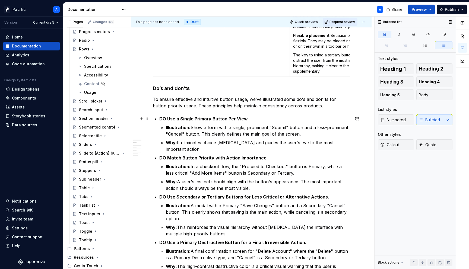
click at [177, 121] on strong "DO Use a Single Primary Button Per View." at bounding box center [204, 118] width 90 height 5
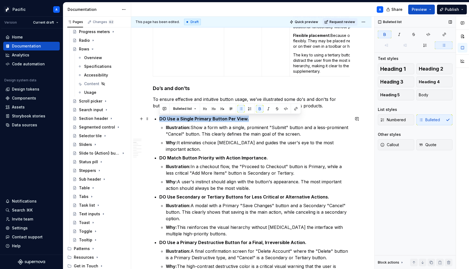
click at [177, 121] on strong "DO Use a Single Primary Button Per View." at bounding box center [204, 118] width 90 height 5
click at [399, 145] on span "Callout" at bounding box center [389, 144] width 19 height 5
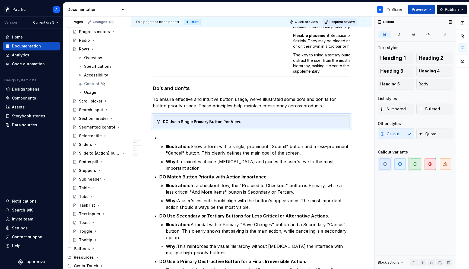
click at [416, 162] on icon "button" at bounding box center [415, 164] width 4 height 4
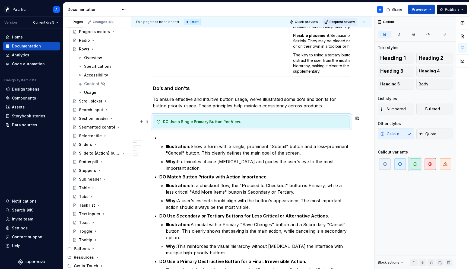
click at [197, 117] on div "DO Use a Single Primary Button Per View." at bounding box center [251, 122] width 197 height 12
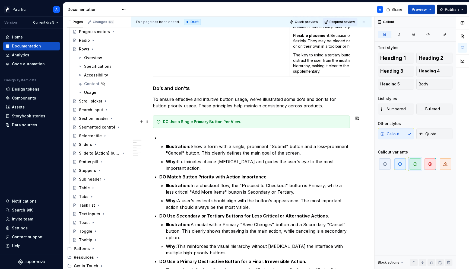
click at [175, 123] on strong "DO Use a Single Primary Button Per View." at bounding box center [202, 121] width 78 height 5
click at [182, 122] on strong "DO use a Single Primary Button Per View." at bounding box center [202, 121] width 78 height 5
click at [193, 122] on strong "DO use a single Primary Button Per View." at bounding box center [201, 121] width 77 height 5
click at [209, 122] on strong "DO use a single primary Button Per View." at bounding box center [201, 121] width 77 height 5
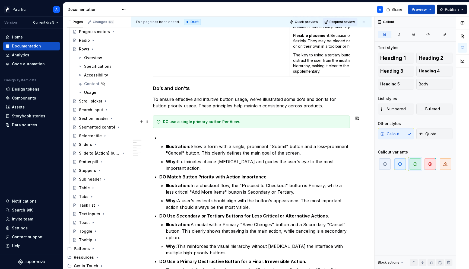
click at [223, 124] on strong "DO use a single primary button Per View." at bounding box center [201, 121] width 77 height 5
click at [231, 122] on strong "DO use a single primary button per View." at bounding box center [201, 121] width 77 height 5
click at [229, 123] on strong "DO use a single primary button per View." at bounding box center [201, 121] width 77 height 5
click at [229, 122] on strong "DO use a single primary button per View." at bounding box center [201, 121] width 77 height 5
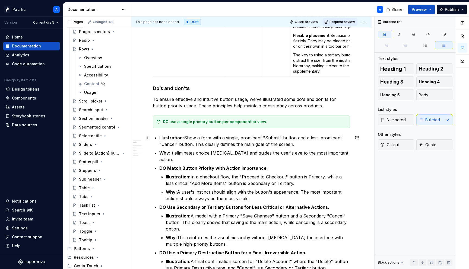
click at [166, 137] on strong "Illustration:" at bounding box center [171, 137] width 25 height 5
click at [349, 154] on p "Why: It eliminates choice [MEDICAL_DATA] and guides the user's eye to the most …" at bounding box center [254, 156] width 191 height 13
click at [257, 166] on strong "DO Match Button Priority with Action Importance." at bounding box center [213, 168] width 109 height 5
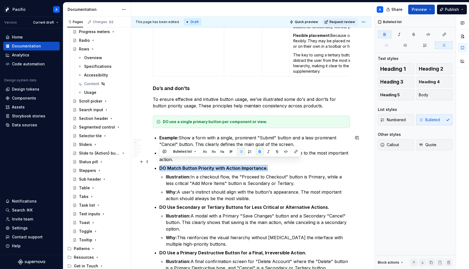
click at [257, 166] on strong "DO Match Button Priority with Action Importance." at bounding box center [213, 168] width 109 height 5
click at [404, 145] on button "Callout" at bounding box center [396, 145] width 36 height 11
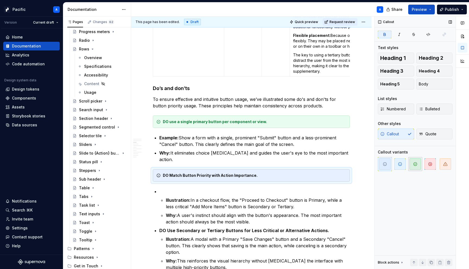
click at [414, 165] on icon "button" at bounding box center [415, 164] width 4 height 4
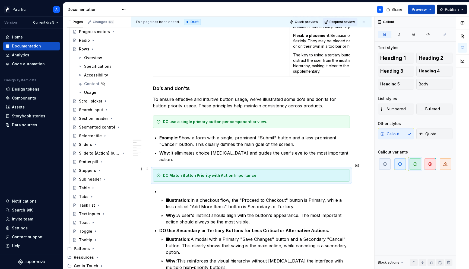
click at [170, 173] on strong "DO Match Button Priority with Action Importance." at bounding box center [210, 175] width 95 height 5
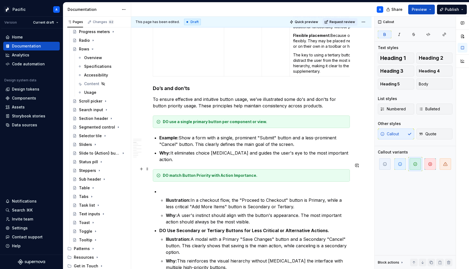
click at [184, 173] on strong "DO match Button Priority with Action Importance." at bounding box center [210, 175] width 94 height 5
click at [197, 173] on strong "DO match button Priority with Action Importance." at bounding box center [210, 175] width 94 height 5
click at [221, 173] on strong "DO match button priority with Action Importance." at bounding box center [210, 175] width 94 height 5
click at [232, 173] on strong "DO match button priority with action Importance." at bounding box center [210, 175] width 94 height 5
click at [223, 188] on p at bounding box center [254, 191] width 191 height 7
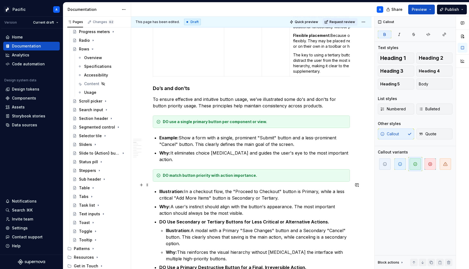
click at [176, 189] on strong "Illustration:" at bounding box center [171, 191] width 25 height 5
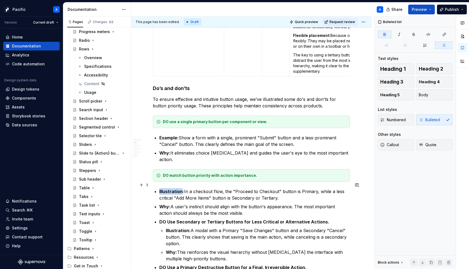
click at [176, 189] on strong "Illustration:" at bounding box center [171, 191] width 25 height 5
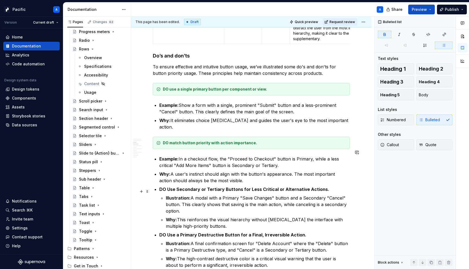
scroll to position [635, 0]
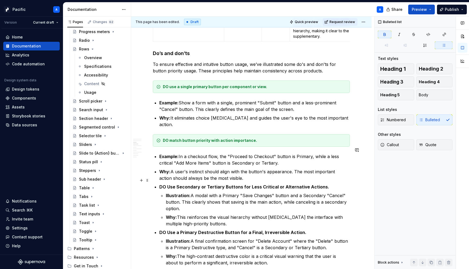
click at [163, 184] on strong "DO Use Secondary or Tertiary Buttons for Less Critical or Alternative Actions." at bounding box center [244, 186] width 170 height 5
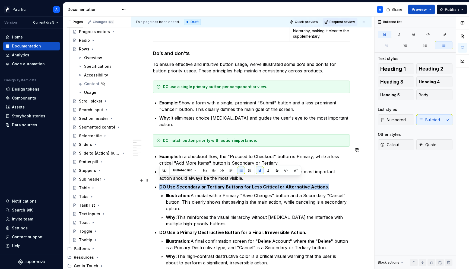
click at [163, 184] on strong "DO Use Secondary or Tertiary Buttons for Less Critical or Alternative Actions." at bounding box center [244, 186] width 170 height 5
click at [396, 140] on button "Callout" at bounding box center [396, 145] width 36 height 11
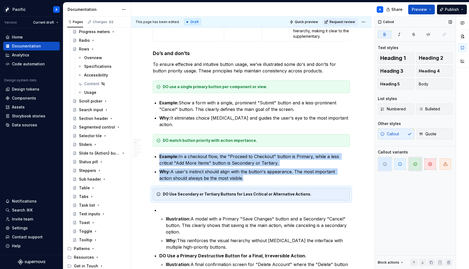
click at [416, 165] on icon "button" at bounding box center [415, 164] width 4 height 4
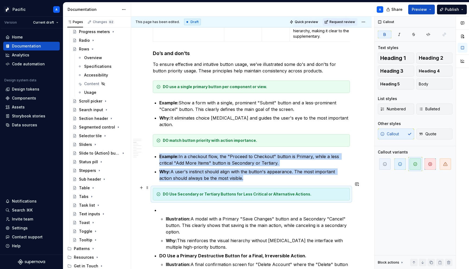
click at [171, 192] on strong "DO Use Secondary or Tertiary Buttons for Less Critical or Alternative Actions." at bounding box center [237, 194] width 149 height 5
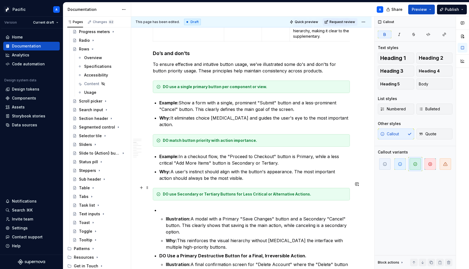
click at [167, 192] on strong "DO use Secondary or Tertiary Buttons for Less Critical or Alternative Actions." at bounding box center [237, 194] width 148 height 5
click at [179, 192] on strong "DO use Secondary or Tertiary Buttons for Less Critical or Alternative Actions." at bounding box center [237, 194] width 148 height 5
click at [203, 192] on strong "DO use secondary or Tertiary Buttons for Less Critical or Alternative Actions." at bounding box center [237, 194] width 148 height 5
click at [219, 192] on strong "DO use secondary or tertiary Buttons for Less Critical or Alternative Actions." at bounding box center [236, 194] width 147 height 5
click at [241, 192] on strong "DO use secondary or tertiary buttons for Less Critical or Alternative Actions." at bounding box center [236, 194] width 147 height 5
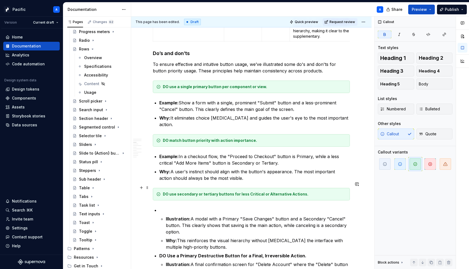
click at [249, 192] on strong "DO use secondary or tertiary buttons for less Critical or Alternative Actions." at bounding box center [236, 194] width 146 height 5
click at [268, 192] on strong "DO use secondary or tertiary buttons for less critical or Alternative Actions." at bounding box center [235, 194] width 145 height 5
click at [287, 192] on strong "DO use secondary or tertiary buttons for less critical or alternative Actions." at bounding box center [235, 194] width 145 height 5
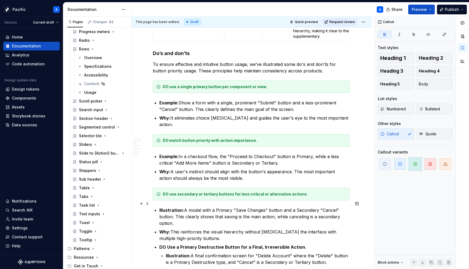
click at [168, 208] on strong "Illustration:" at bounding box center [171, 210] width 25 height 5
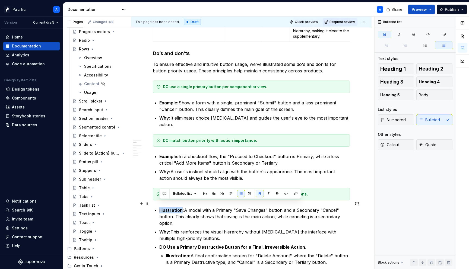
click at [168, 208] on strong "Illustration:" at bounding box center [171, 210] width 25 height 5
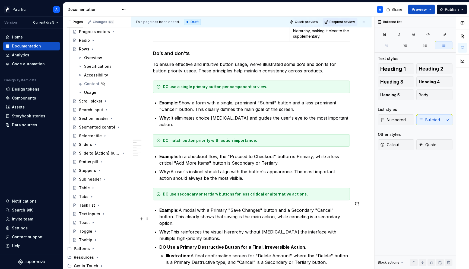
click at [214, 229] on p "Why: This reinforces the visual hierarchy without [MEDICAL_DATA] the interface …" at bounding box center [254, 235] width 191 height 13
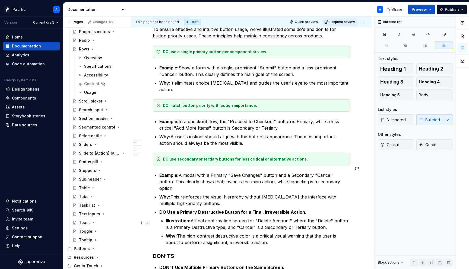
scroll to position [675, 0]
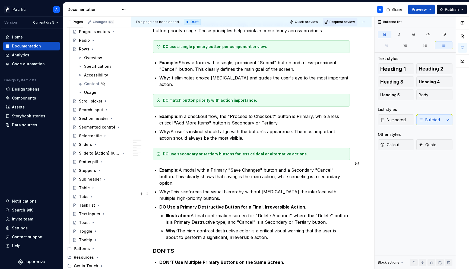
click at [209, 204] on strong "DO Use a Primary Destructive Button for a Final, Irreversible Action." at bounding box center [232, 206] width 147 height 5
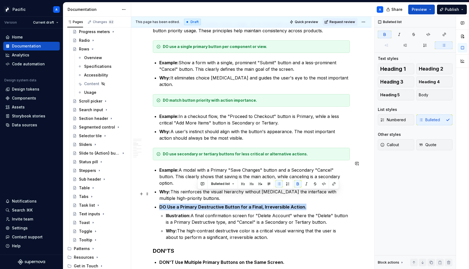
click at [209, 204] on strong "DO Use a Primary Destructive Button for a Final, Irreversible Action." at bounding box center [232, 206] width 147 height 5
click at [403, 142] on button "Callout" at bounding box center [396, 145] width 36 height 11
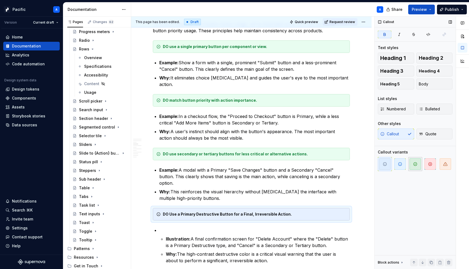
click at [414, 164] on icon "button" at bounding box center [415, 164] width 4 height 4
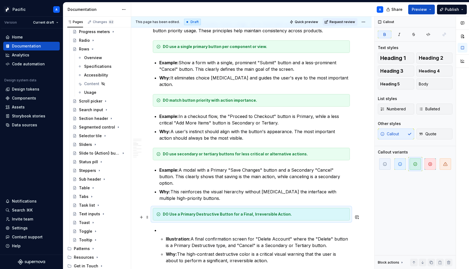
click at [238, 227] on p at bounding box center [254, 230] width 191 height 7
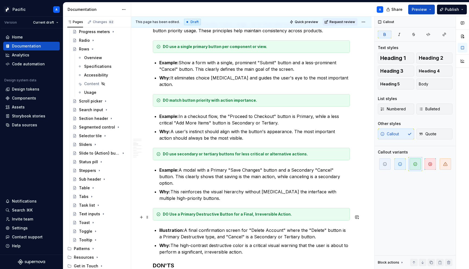
click at [166, 228] on strong "Illustration:" at bounding box center [171, 230] width 25 height 5
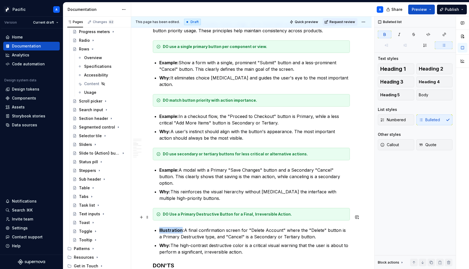
click at [166, 228] on strong "Illustration:" at bounding box center [171, 230] width 25 height 5
click at [172, 212] on strong "DO Use a Primary Destructive Button for a Final, Irreversible Action." at bounding box center [227, 214] width 129 height 5
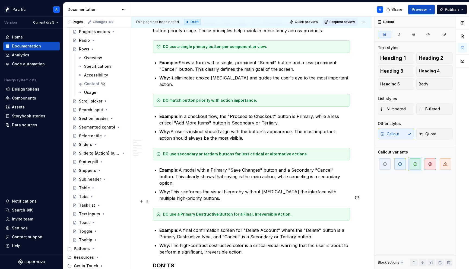
click at [181, 212] on strong "DO use a Primary Destructive Button for a Final, Irreversible Action." at bounding box center [227, 214] width 129 height 5
click at [197, 212] on strong "DO use a primary Destructive Button for a Final, Irreversible Action." at bounding box center [227, 214] width 129 height 5
click at [220, 212] on strong "DO use a primary destructive Button for a Final, Irreversible Action." at bounding box center [227, 214] width 128 height 5
click at [241, 212] on strong "DO use a primary destructive button for a Final, Irreversible Action." at bounding box center [227, 214] width 128 height 5
click at [251, 212] on strong "DO use a primary destructive button for a final, Irreversible Action." at bounding box center [227, 214] width 128 height 5
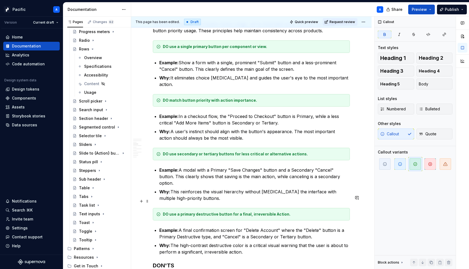
click at [274, 212] on strong "DO use a primary destructive button for a final, irreversible Action." at bounding box center [227, 214] width 128 height 5
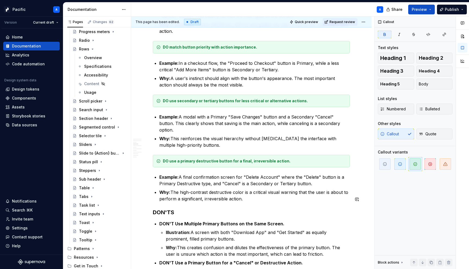
scroll to position [773, 0]
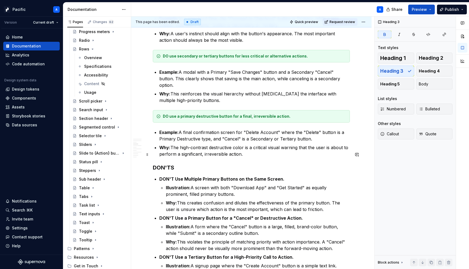
click at [157, 165] on strong "DON'TS" at bounding box center [163, 168] width 21 height 7
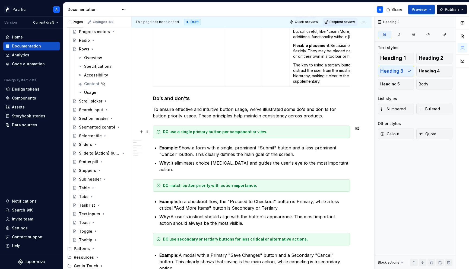
scroll to position [592, 0]
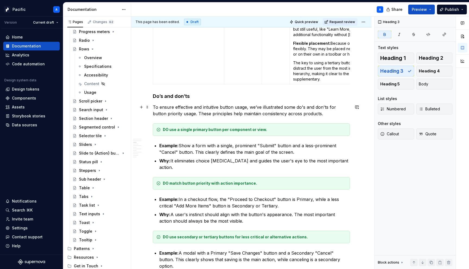
click at [168, 112] on p "To ensure effective and intuitive button usage, we’ve illustrated some do's and…" at bounding box center [251, 110] width 197 height 13
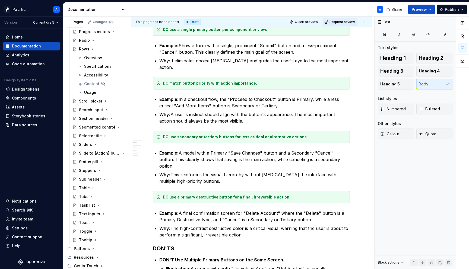
scroll to position [695, 0]
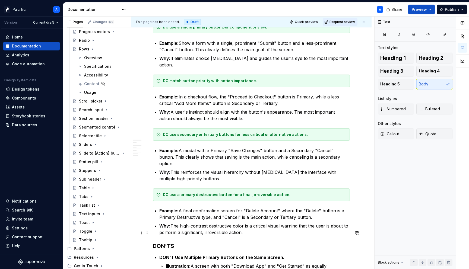
click at [170, 243] on strong "DON'TS" at bounding box center [163, 246] width 21 height 7
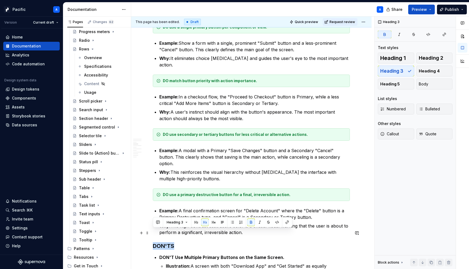
click at [170, 243] on strong "DON'TS" at bounding box center [163, 246] width 21 height 7
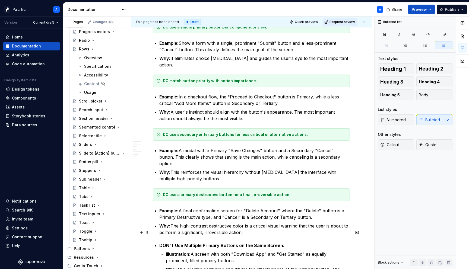
click at [166, 243] on strong "DON'T Use Multiple Primary Buttons on the Same Screen." at bounding box center [221, 245] width 125 height 5
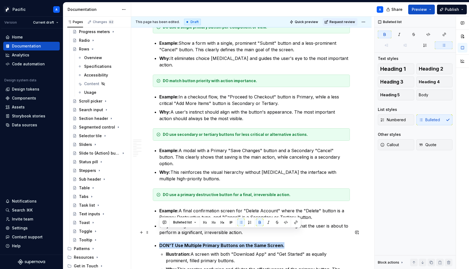
click at [166, 243] on strong "DON'T Use Multiple Primary Buttons on the Same Screen." at bounding box center [221, 245] width 125 height 5
click at [394, 143] on span "Callout" at bounding box center [389, 144] width 19 height 5
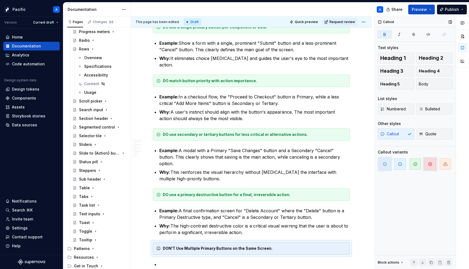
click at [429, 163] on icon "button" at bounding box center [430, 164] width 4 height 4
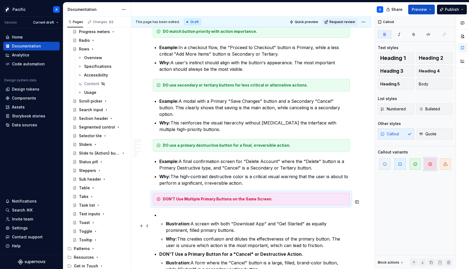
scroll to position [744, 0]
click at [174, 197] on strong "DON'T Use Multiple Primary Buttons on the Same Screen." at bounding box center [218, 199] width 110 height 5
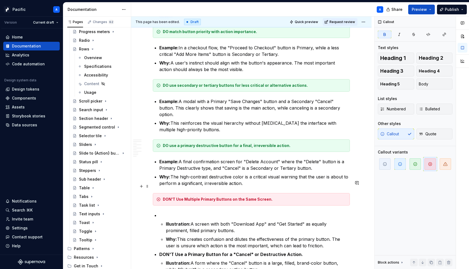
click at [179, 197] on strong "DON'T Use Multiple Primary Buttons on the Same Screen." at bounding box center [218, 199] width 110 height 5
click at [188, 197] on strong "DON'T use Multiple Primary Buttons on the Same Screen." at bounding box center [217, 199] width 109 height 5
click at [202, 197] on strong "DON'T use multiple Primary Buttons on the Same Screen." at bounding box center [217, 199] width 109 height 5
click at [217, 197] on strong "DON'T use multiple primary Buttons on the Same Screen." at bounding box center [217, 199] width 109 height 5
click at [244, 197] on strong "DON'T use multiple primary buttons on the Same Screen." at bounding box center [217, 199] width 109 height 5
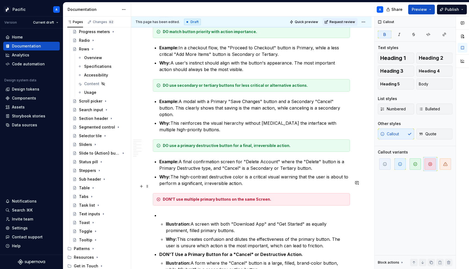
click at [256, 197] on strong "DON'T use multiple primary buttons on the same Screen." at bounding box center [217, 199] width 108 height 5
click at [177, 222] on strong "Illustration:" at bounding box center [178, 224] width 25 height 5
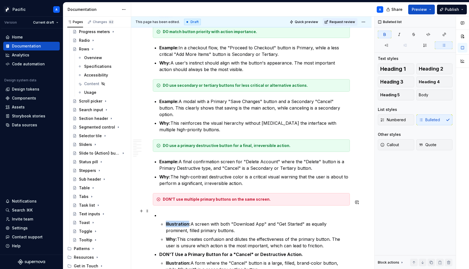
click at [177, 222] on strong "Illustration:" at bounding box center [178, 224] width 25 height 5
click at [165, 212] on p at bounding box center [254, 215] width 191 height 7
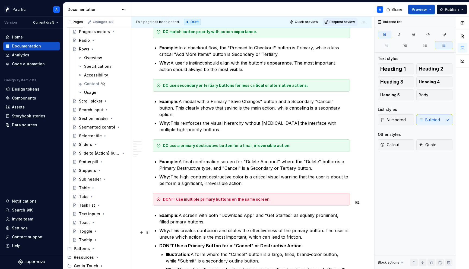
click at [179, 243] on strong "DON'T Use a Primary Button for a "Cancel" or Destructive Action." at bounding box center [231, 245] width 144 height 5
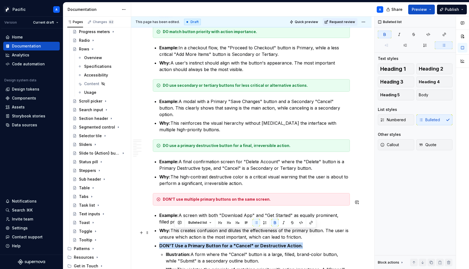
click at [180, 243] on strong "DON'T Use a Primary Button for a "Cancel" or Destructive Action." at bounding box center [231, 245] width 144 height 5
click at [394, 147] on span "Callout" at bounding box center [389, 144] width 19 height 5
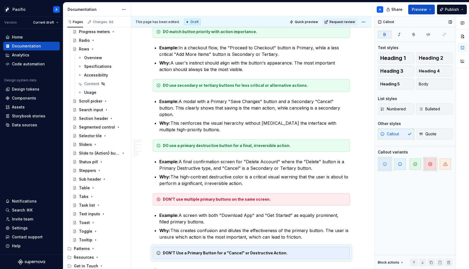
click at [431, 164] on icon "button" at bounding box center [430, 164] width 4 height 4
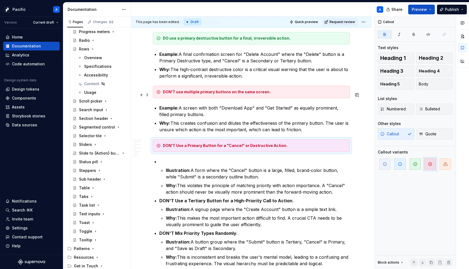
scroll to position [852, 0]
click at [168, 158] on p at bounding box center [254, 161] width 191 height 7
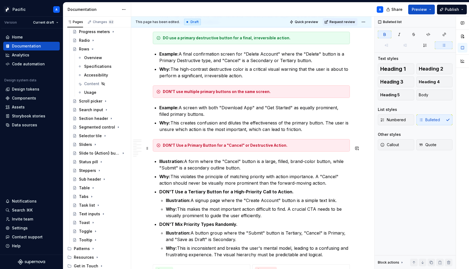
click at [160, 159] on strong "Illustration:" at bounding box center [171, 161] width 25 height 5
click at [164, 189] on strong "DON'T Use a Tertiary Button for a High-Priority Call to Action." at bounding box center [226, 191] width 134 height 5
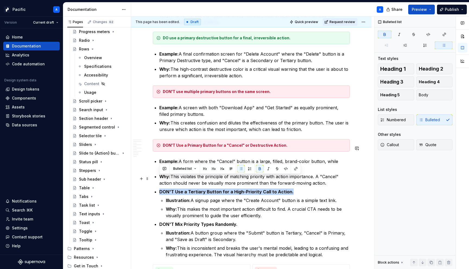
click at [164, 189] on strong "DON'T Use a Tertiary Button for a High-Priority Call to Action." at bounding box center [226, 191] width 134 height 5
click at [393, 146] on span "Callout" at bounding box center [389, 144] width 19 height 5
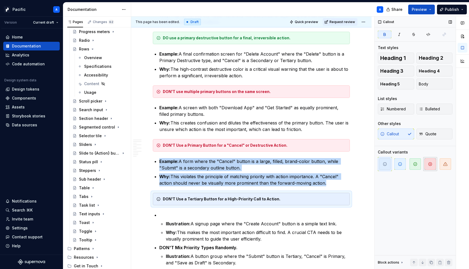
click at [427, 167] on span "button" at bounding box center [430, 164] width 11 height 11
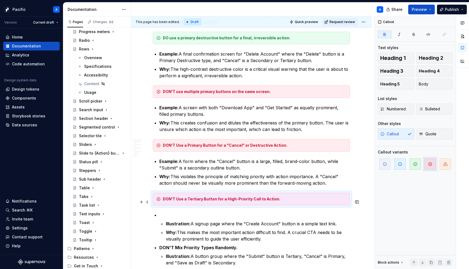
click at [176, 212] on p at bounding box center [254, 215] width 191 height 7
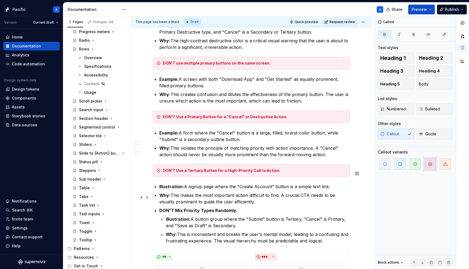
scroll to position [878, 0]
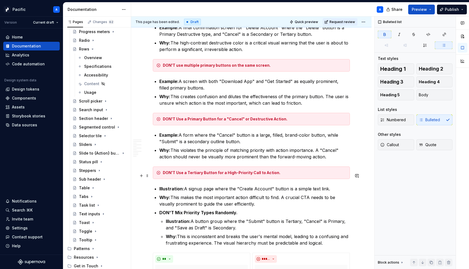
click at [167, 186] on p "Illustration: A signup page where the "Create Account" button is a simple text …" at bounding box center [254, 189] width 191 height 7
click at [173, 210] on strong "DON'T Mix Priority Types Randomly." at bounding box center [198, 212] width 78 height 5
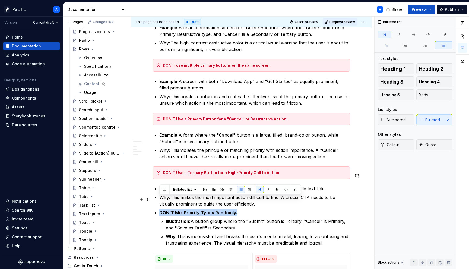
click at [173, 210] on strong "DON'T Mix Priority Types Randomly." at bounding box center [198, 212] width 78 height 5
click at [146, 242] on span at bounding box center [147, 243] width 4 height 8
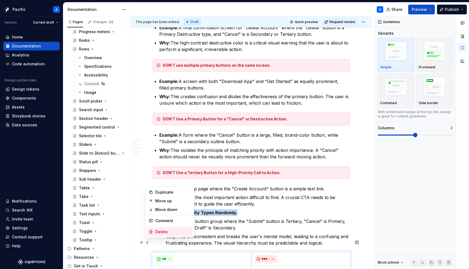
click at [158, 231] on div "Delete" at bounding box center [172, 231] width 35 height 5
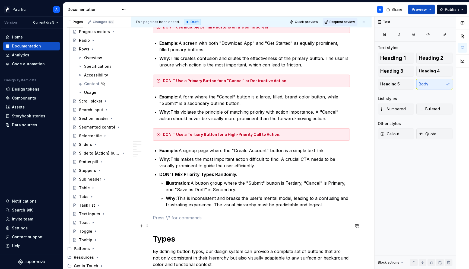
scroll to position [917, 0]
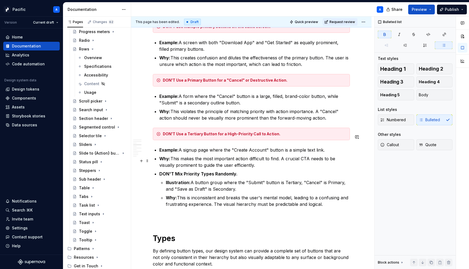
click at [164, 171] on strong "DON'T Mix Priority Types Randomly." at bounding box center [198, 173] width 78 height 5
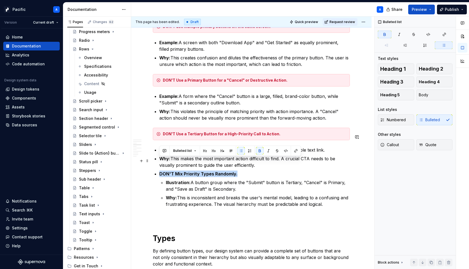
click at [164, 171] on strong "DON'T Mix Priority Types Randomly." at bounding box center [198, 173] width 78 height 5
click at [396, 147] on span "Callout" at bounding box center [389, 144] width 19 height 5
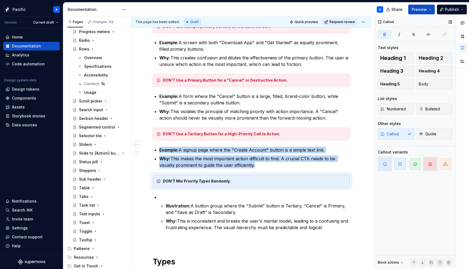
click at [431, 169] on span "button" at bounding box center [430, 164] width 11 height 11
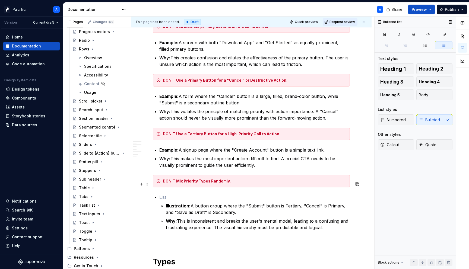
click at [218, 194] on p at bounding box center [254, 197] width 191 height 7
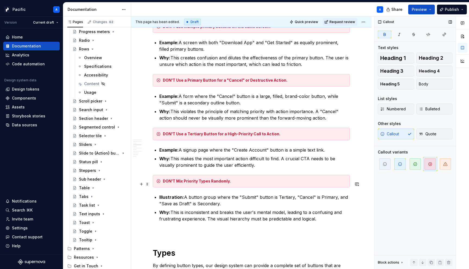
click at [169, 195] on strong "Illustration:" at bounding box center [171, 197] width 25 height 5
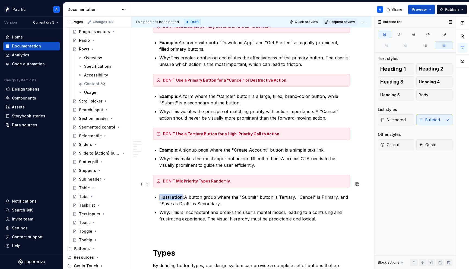
click at [169, 195] on strong "Illustration:" at bounding box center [171, 197] width 25 height 5
click at [265, 194] on p "Example: A button group where the "Submit" button is Tertiary, "Cancel" is Prim…" at bounding box center [254, 200] width 191 height 13
click at [251, 209] on p "Why: This is inconsistent and breaks the user's mental model, leading to a conf…" at bounding box center [254, 215] width 191 height 13
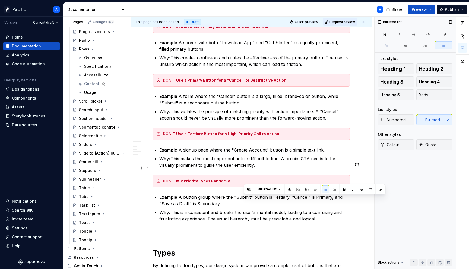
click at [177, 179] on strong "DON'T Mix Priority Types Randomly." at bounding box center [197, 181] width 68 height 5
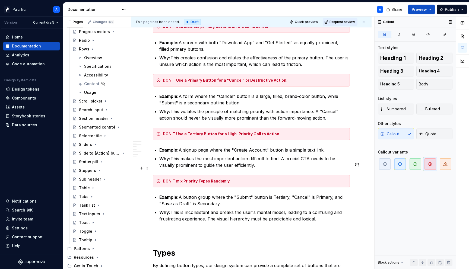
click at [185, 179] on strong "DON'T mix Priority Types Randomly." at bounding box center [197, 181] width 68 height 5
click at [201, 179] on strong "DON'T mix priority Types Randomly." at bounding box center [197, 181] width 68 height 5
click at [212, 179] on strong "DON'T mix priority types Randomly." at bounding box center [196, 181] width 67 height 5
click at [179, 132] on strong "DON'T Use a Tertiary Button for a High-Priority Call to Action." at bounding box center [222, 134] width 118 height 5
click at [189, 132] on strong "DON'T use a Tertiary Button for a High-Priority Call to Action." at bounding box center [221, 134] width 117 height 5
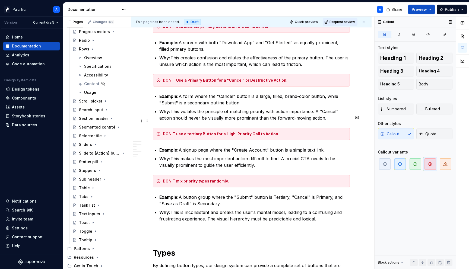
click at [204, 132] on strong "DON'T use a tertiary Button for a High-Priority Call to Action." at bounding box center [221, 134] width 116 height 5
click at [226, 132] on strong "DON'T use a tertiary button for a High-Priority Call to Action." at bounding box center [221, 134] width 116 height 5
click at [236, 132] on strong "DON'T use a tertiary button for a high-Priority Call to Action." at bounding box center [221, 134] width 116 height 5
click at [249, 132] on strong "DON'T use a tertiary button for a high-priority Call to Action." at bounding box center [221, 134] width 116 height 5
drag, startPoint x: 249, startPoint y: 121, endPoint x: 272, endPoint y: 119, distance: 22.8
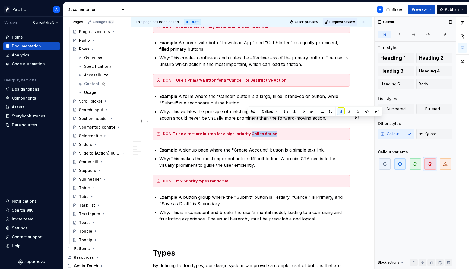
click at [272, 132] on strong "DON'T use a tertiary button for a high-priority Call to Action." at bounding box center [221, 134] width 116 height 5
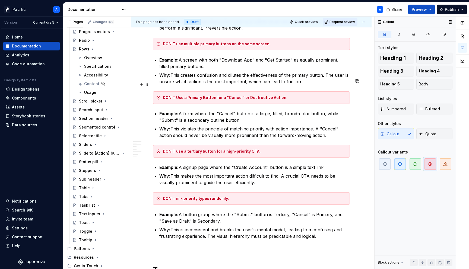
scroll to position [898, 0]
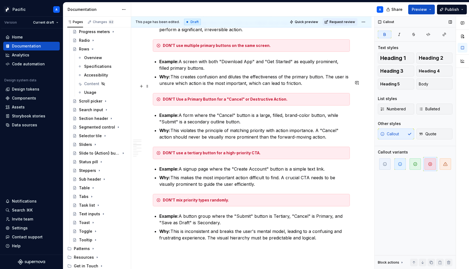
click at [179, 97] on strong "DON'T Use a Primary Button for a "Cancel" or Destructive Action." at bounding box center [225, 99] width 125 height 5
click at [189, 97] on strong "DON'T use a Primary Button for a "Cancel" or Destructive Action." at bounding box center [225, 99] width 124 height 5
click at [205, 97] on strong "DON'T use a primary Button for a "Cancel" or Destructive Action." at bounding box center [225, 99] width 124 height 5
click at [250, 97] on strong "DON'T use a primary button for a "Cancel" or Destructive Action." at bounding box center [225, 99] width 124 height 5
click at [272, 97] on strong "DON'T use a primary button for a "Cancel" or destructive Action." at bounding box center [225, 99] width 124 height 5
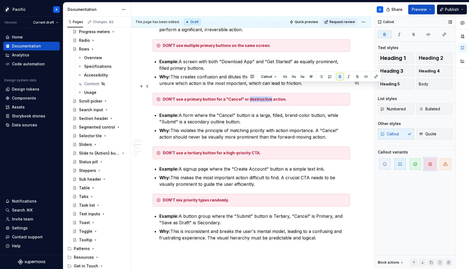
drag, startPoint x: 247, startPoint y: 86, endPoint x: 267, endPoint y: 85, distance: 20.2
click at [267, 97] on strong "DON'T use a primary button for a "Cancel" or destructive action." at bounding box center [225, 99] width 124 height 5
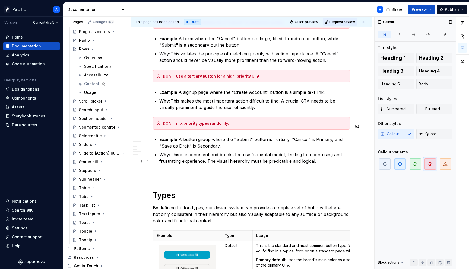
click at [190, 171] on p at bounding box center [251, 174] width 197 height 7
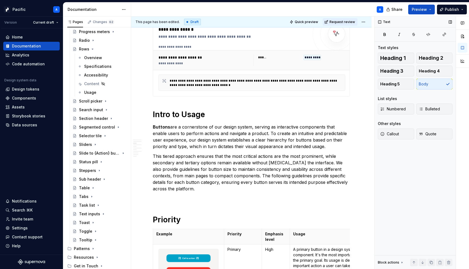
scroll to position [0, 0]
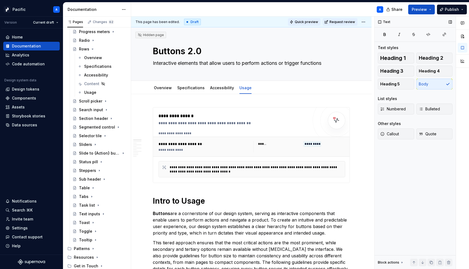
click at [311, 20] on span "Quick preview" at bounding box center [306, 22] width 23 height 4
click at [317, 21] on span "Quick preview" at bounding box center [306, 22] width 23 height 4
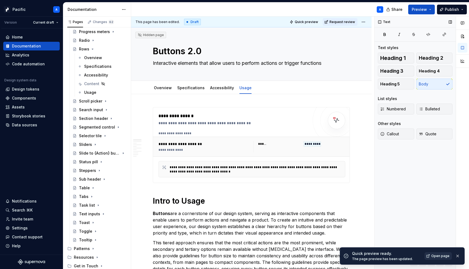
click at [438, 255] on span "Open page" at bounding box center [440, 256] width 18 height 4
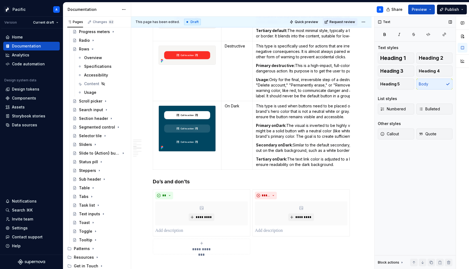
scroll to position [1272, 0]
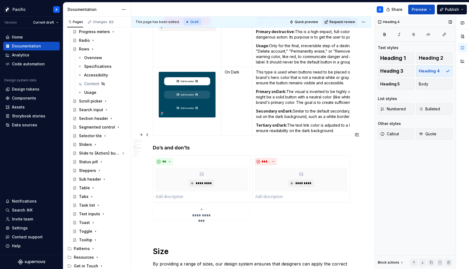
click at [198, 145] on h4 "Do’s and don’ts" at bounding box center [251, 148] width 197 height 7
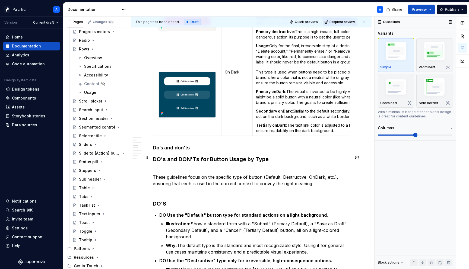
click at [160, 168] on p "These guidelines focus on the specific type of button (Default, Destructive, On…" at bounding box center [251, 181] width 197 height 26
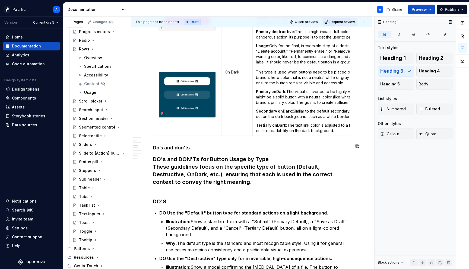
click at [162, 156] on strong "DO's and DON'Ts for Button Usage by Type" at bounding box center [211, 159] width 116 height 7
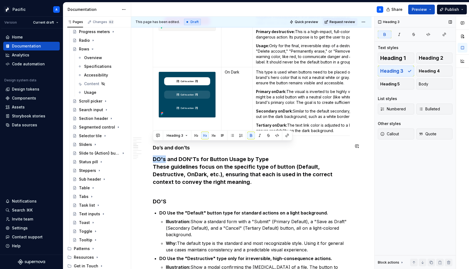
click at [162, 156] on strong "DO's and DON'Ts for Button Usage by Type" at bounding box center [211, 159] width 116 height 7
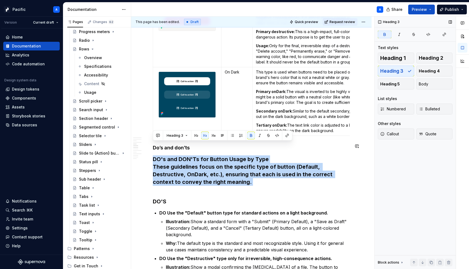
click at [162, 156] on strong "DO's and DON'Ts for Button Usage by Type" at bounding box center [211, 159] width 116 height 7
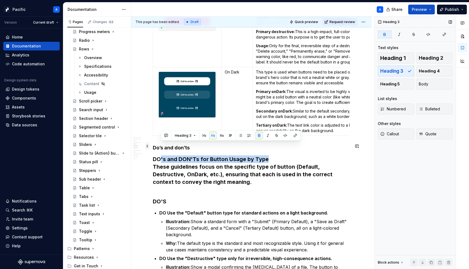
drag, startPoint x: 266, startPoint y: 145, endPoint x: 149, endPoint y: 147, distance: 117.8
click at [153, 147] on div "**********" at bounding box center [251, 196] width 197 height 2721
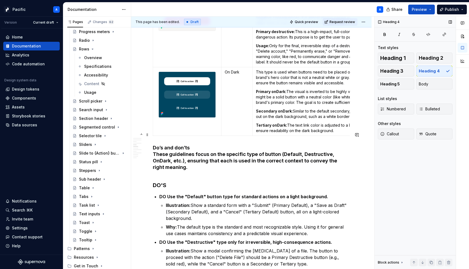
click at [193, 149] on h4 "Do’s and don’ts These guidelines focus on the specific type of button (Default,…" at bounding box center [251, 161] width 197 height 33
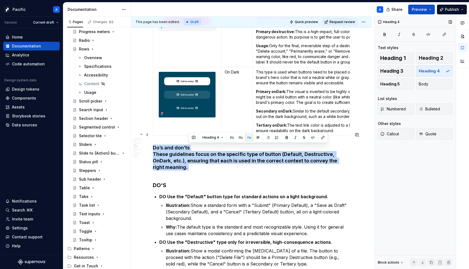
click at [193, 149] on h4 "Do’s and don’ts These guidelines focus on the specific type of button (Default,…" at bounding box center [251, 161] width 197 height 33
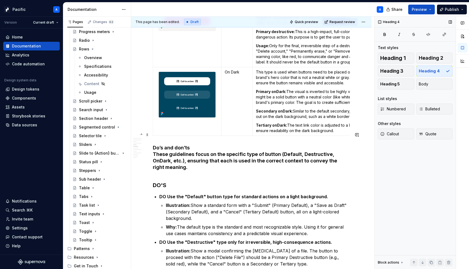
click at [215, 145] on h4 "Do’s and don’ts These guidelines focus on the specific type of button (Default,…" at bounding box center [251, 161] width 197 height 33
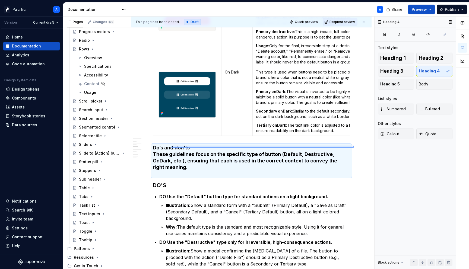
drag, startPoint x: 354, startPoint y: 148, endPoint x: 155, endPoint y: 144, distance: 198.8
click at [155, 144] on div "**********" at bounding box center [252, 143] width 243 height 253
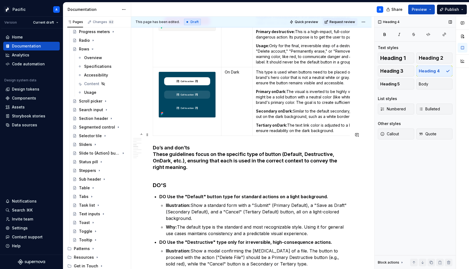
click at [154, 145] on h4 "Do’s and don’ts These guidelines focus on the specific type of button (Default,…" at bounding box center [251, 161] width 197 height 33
click at [156, 145] on h4 "Do’s and don’ts These guidelines focus on the specific type of button (Default,…" at bounding box center [251, 161] width 197 height 33
click at [223, 128] on button "button" at bounding box center [223, 131] width 8 height 8
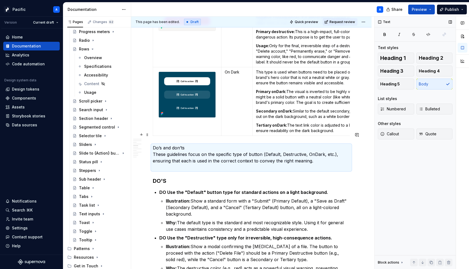
click at [187, 145] on p "Do’s and don’ts These guidelines focus on the specific type of button (Default,…" at bounding box center [251, 158] width 197 height 26
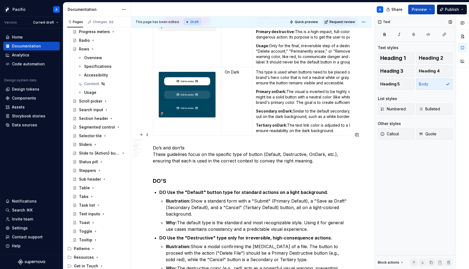
click at [186, 145] on p "Do’s and don’ts These guidelines focus on the specific type of button (Default,…" at bounding box center [251, 158] width 197 height 26
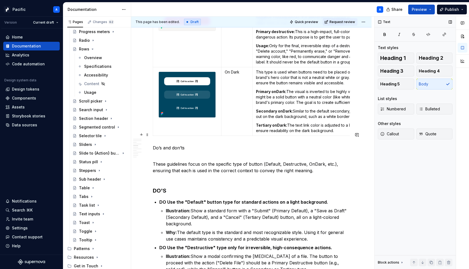
click at [177, 145] on p "Do’s and don’ts" at bounding box center [251, 148] width 197 height 7
click at [203, 125] on button "button" at bounding box center [205, 125] width 8 height 8
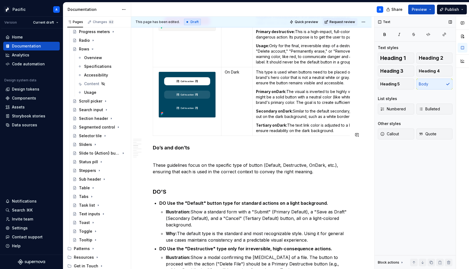
click at [195, 156] on p "These guidelines focus on the specific type of button (Default, Destructive, On…" at bounding box center [251, 169] width 197 height 26
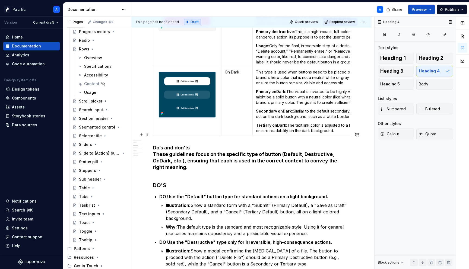
click at [206, 145] on h4 "Do’s and don’ts These guidelines focus on the specific type of button (Default,…" at bounding box center [251, 161] width 197 height 33
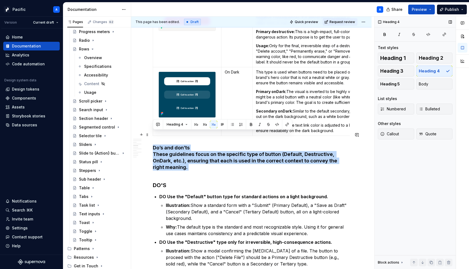
click at [206, 145] on h4 "Do’s and don’ts These guidelines focus on the specific type of button (Default,…" at bounding box center [251, 161] width 197 height 33
drag, startPoint x: 197, startPoint y: 134, endPoint x: 353, endPoint y: 149, distance: 156.3
click at [353, 149] on div "**********" at bounding box center [251, 222] width 241 height 2799
click at [424, 86] on span "Body" at bounding box center [424, 83] width 10 height 5
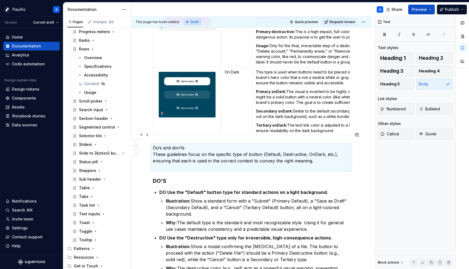
click at [206, 145] on p "Do’s and don’ts These guidelines focus on the specific type of button (Default,…" at bounding box center [251, 158] width 197 height 26
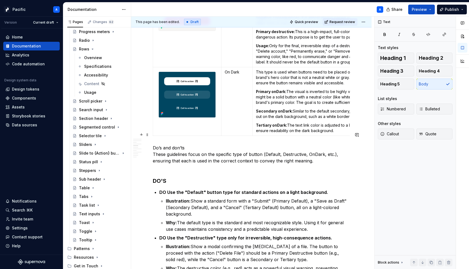
click at [169, 145] on p "Do’s and don’ts These guidelines focus on the specific type of button (Default,…" at bounding box center [251, 158] width 197 height 26
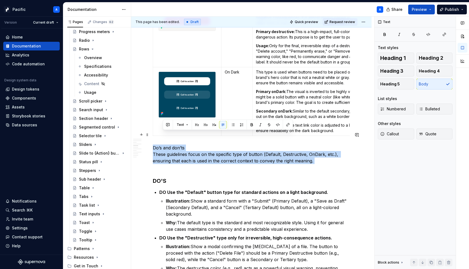
click at [169, 145] on p "Do’s and don’ts These guidelines focus on the specific type of button (Default,…" at bounding box center [251, 158] width 197 height 26
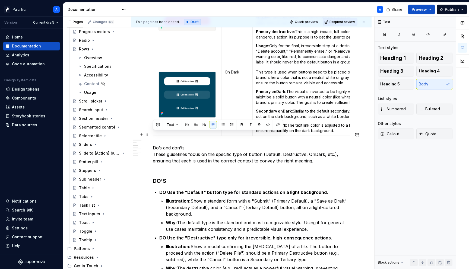
click at [186, 145] on p "Do’s and don’ts These guidelines focus on the specific type of button (Default,…" at bounding box center [251, 158] width 197 height 26
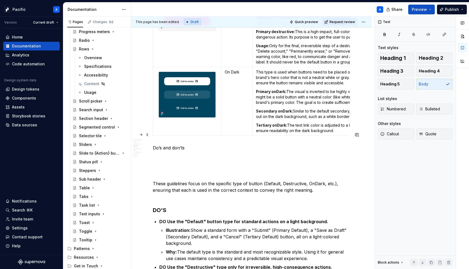
click at [165, 145] on p "Do’s and don’ts" at bounding box center [251, 148] width 197 height 7
click at [206, 124] on button "button" at bounding box center [205, 125] width 8 height 8
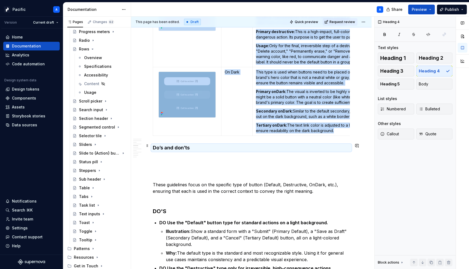
click at [204, 156] on p at bounding box center [251, 159] width 197 height 7
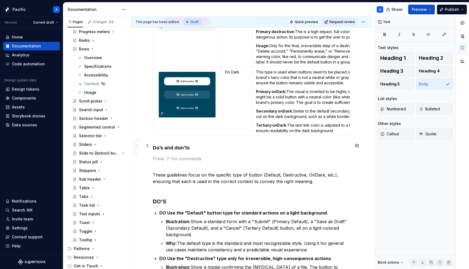
click at [188, 156] on p at bounding box center [251, 159] width 197 height 7
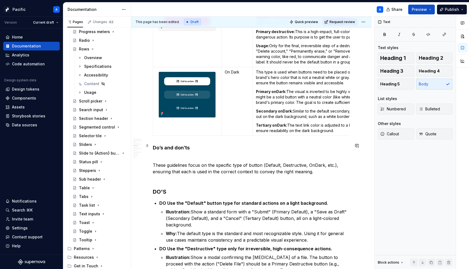
click at [171, 156] on p "These guidelines focus on the specific type of button (Default, Destructive, On…" at bounding box center [251, 169] width 197 height 26
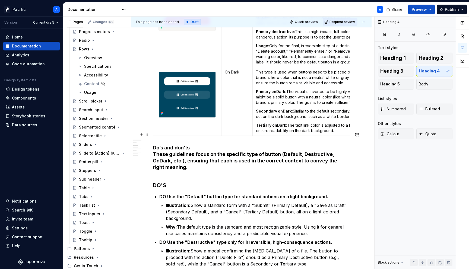
click at [172, 145] on h4 "Do’s and don’ts These guidelines focus on the specific type of button (Default,…" at bounding box center [251, 161] width 197 height 33
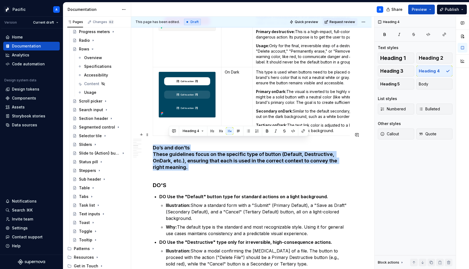
click at [172, 145] on h4 "Do’s and don’ts These guidelines focus on the specific type of button (Default,…" at bounding box center [251, 161] width 197 height 33
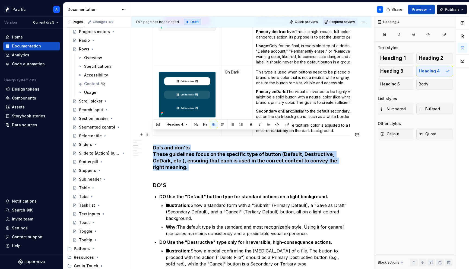
click at [172, 145] on h4 "Do’s and don’ts These guidelines focus on the specific type of button (Default,…" at bounding box center [251, 161] width 197 height 33
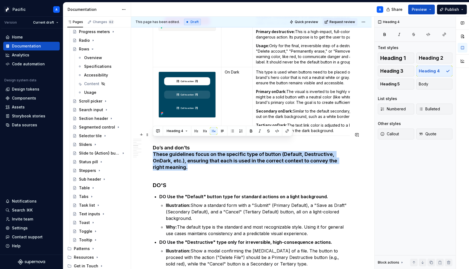
drag, startPoint x: 153, startPoint y: 141, endPoint x: 350, endPoint y: 147, distance: 197.2
click at [350, 147] on h4 "Do’s and don’ts These guidelines focus on the specific type of button (Default,…" at bounding box center [251, 161] width 197 height 33
click at [219, 132] on button "button" at bounding box center [223, 131] width 8 height 8
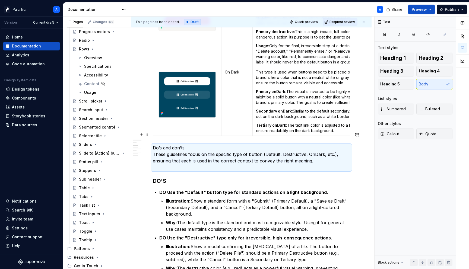
click at [207, 155] on p "Do’s and don’ts These guidelines focus on the specific type of button (Default,…" at bounding box center [251, 158] width 197 height 26
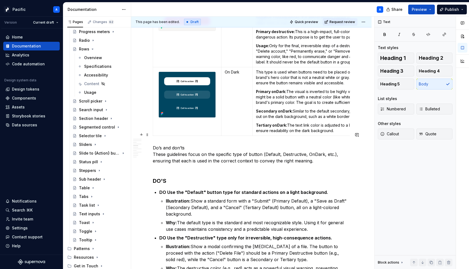
click at [221, 155] on p "Do’s and don’ts These guidelines focus on the specific type of button (Default,…" at bounding box center [251, 158] width 197 height 26
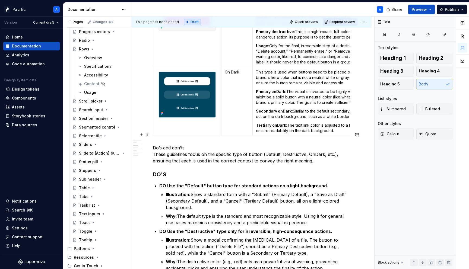
click at [195, 145] on p "Do’s and don’ts These guidelines focus on the specific type of button (Default,…" at bounding box center [251, 155] width 197 height 20
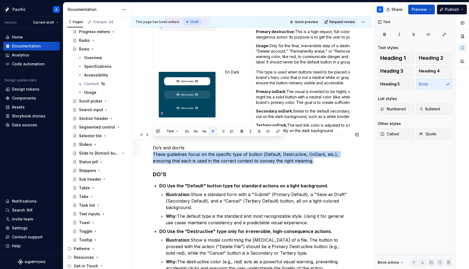
drag, startPoint x: 315, startPoint y: 149, endPoint x: 149, endPoint y: 143, distance: 166.3
click at [149, 143] on div "**********" at bounding box center [251, 217] width 241 height 2788
copy p "These guidelines focus on the specific type of button (Default, Destructive, On…"
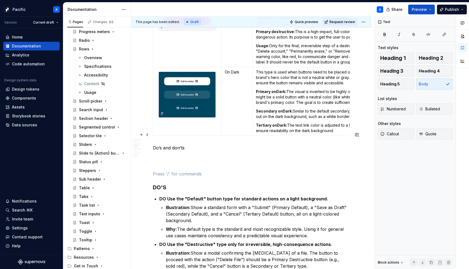
click at [160, 145] on p "Do’s and don’ts" at bounding box center [251, 151] width 197 height 13
click at [206, 125] on button "button" at bounding box center [205, 125] width 8 height 8
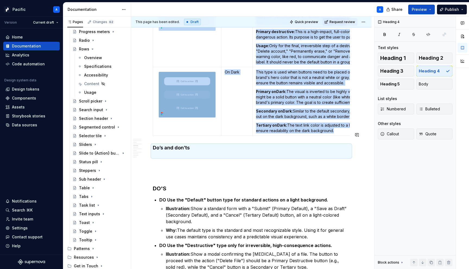
click at [170, 146] on div "**********" at bounding box center [251, 187] width 197 height 2702
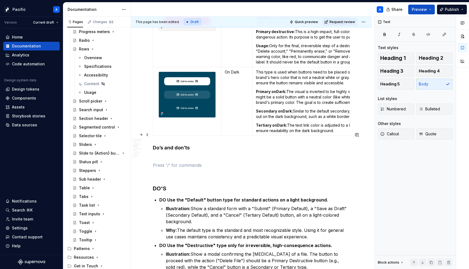
click at [170, 145] on h4 "Do’s and don’ts" at bounding box center [251, 151] width 197 height 13
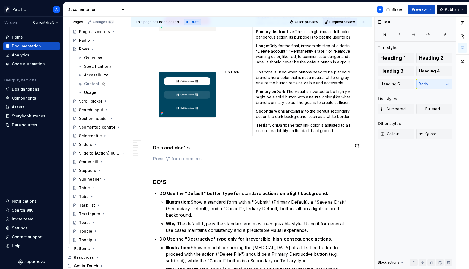
click at [171, 142] on div "**********" at bounding box center [251, 183] width 197 height 2695
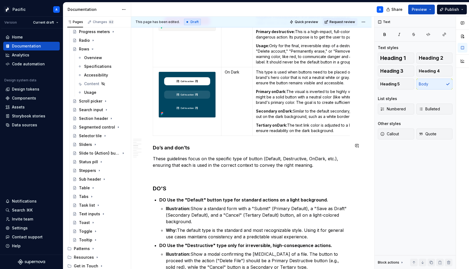
click at [162, 141] on div "**********" at bounding box center [251, 187] width 197 height 2702
click at [180, 166] on div "**********" at bounding box center [251, 187] width 197 height 2702
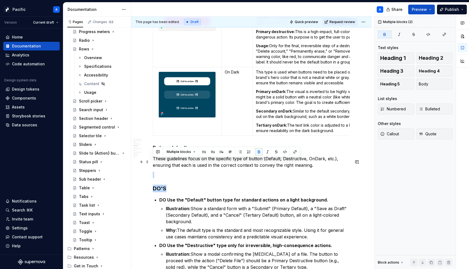
drag, startPoint x: 174, startPoint y: 178, endPoint x: 155, endPoint y: 160, distance: 26.1
click at [155, 160] on div "**********" at bounding box center [251, 187] width 197 height 2702
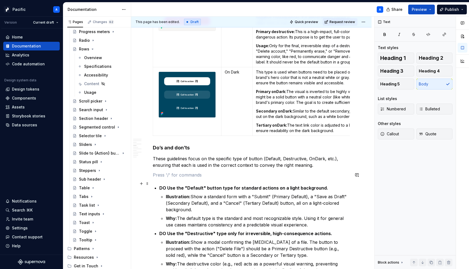
click at [176, 194] on strong "Illustration:" at bounding box center [178, 196] width 25 height 5
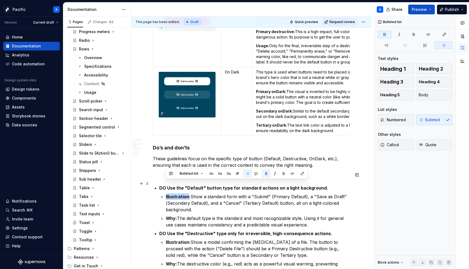
click at [176, 194] on strong "Illustration:" at bounding box center [178, 196] width 25 height 5
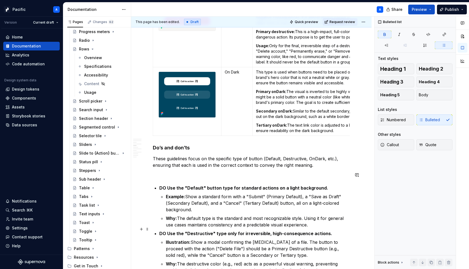
click at [172, 240] on strong "Illustration:" at bounding box center [178, 242] width 25 height 5
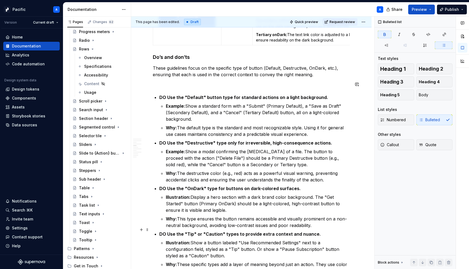
scroll to position [1363, 0]
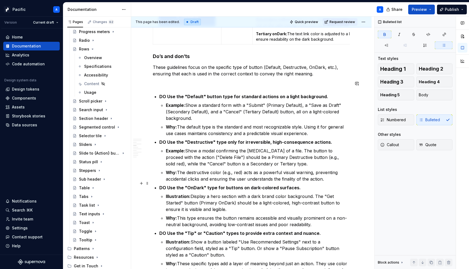
click at [173, 194] on strong "Illustration:" at bounding box center [178, 196] width 25 height 5
click at [172, 239] on strong "Illustration:" at bounding box center [178, 241] width 25 height 5
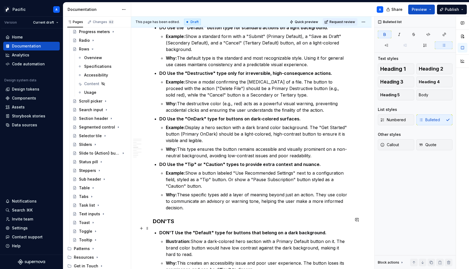
scroll to position [1433, 0]
click at [175, 238] on strong "Illustration:" at bounding box center [178, 240] width 25 height 5
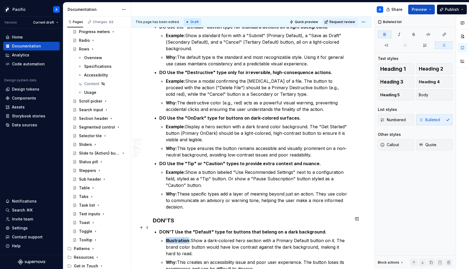
click at [175, 238] on strong "Illustration:" at bounding box center [178, 240] width 25 height 5
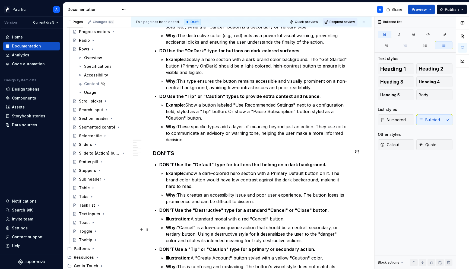
scroll to position [1501, 0]
click at [178, 149] on h3 "DON'TS" at bounding box center [251, 153] width 197 height 8
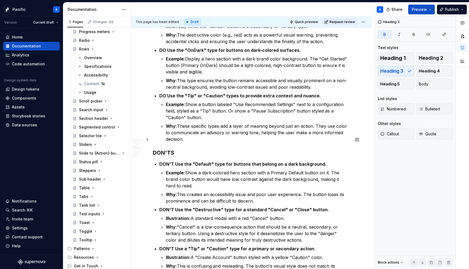
click at [178, 149] on h3 "DON'TS" at bounding box center [251, 153] width 197 height 8
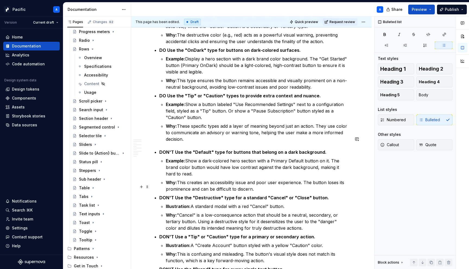
click at [173, 204] on strong "Illustration:" at bounding box center [178, 206] width 25 height 5
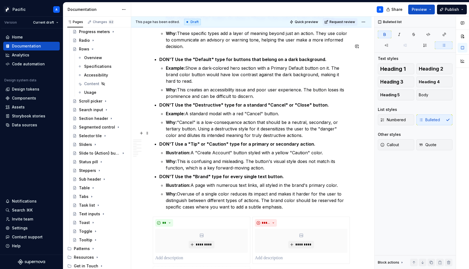
scroll to position [1600, 0]
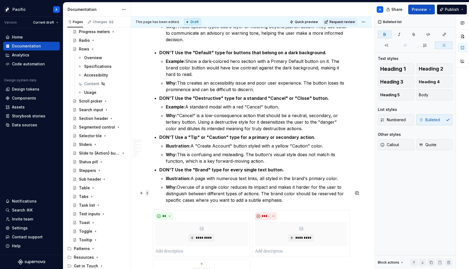
click at [146, 192] on span at bounding box center [147, 193] width 4 height 8
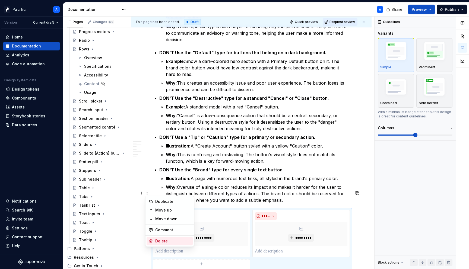
click at [179, 239] on div "Delete" at bounding box center [172, 241] width 35 height 5
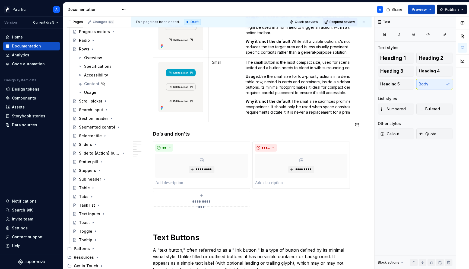
scroll to position [1944, 0]
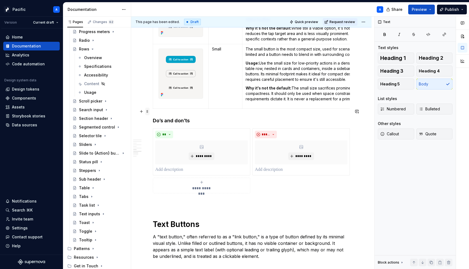
click at [148, 113] on span at bounding box center [147, 112] width 4 height 8
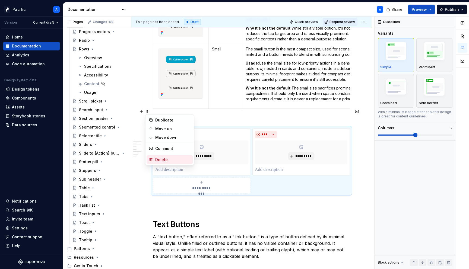
click at [179, 156] on div "Delete" at bounding box center [170, 160] width 46 height 9
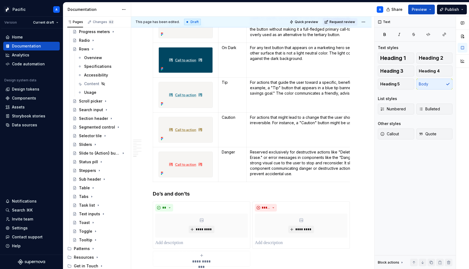
scroll to position [2440, 0]
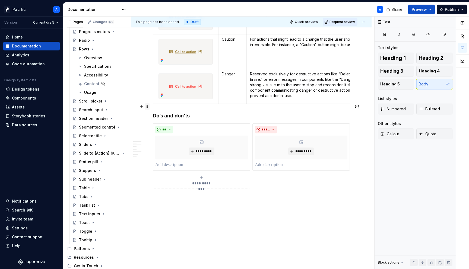
click at [148, 108] on span at bounding box center [147, 107] width 4 height 8
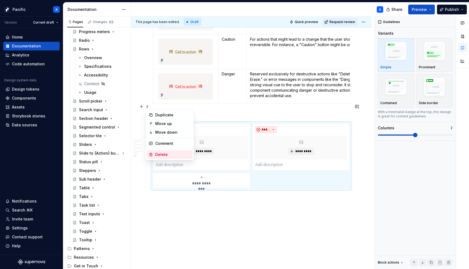
click at [184, 153] on div "Delete" at bounding box center [172, 154] width 35 height 5
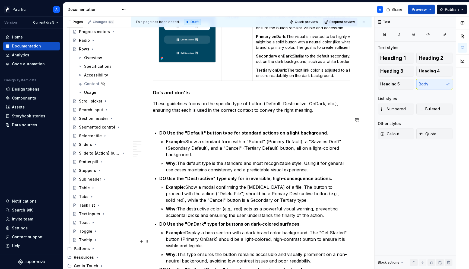
scroll to position [1286, 0]
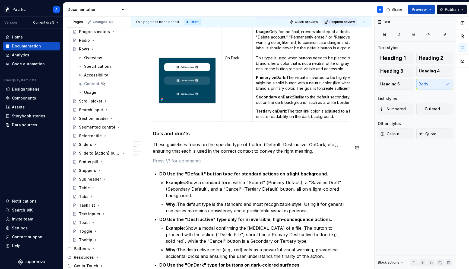
click at [174, 144] on div "**********" at bounding box center [251, 52] width 197 height 2463
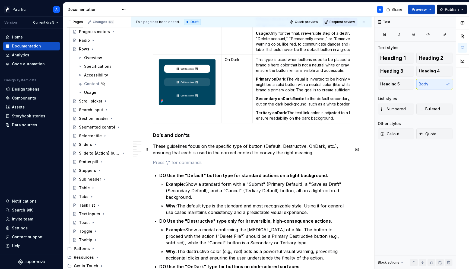
scroll to position [1285, 0]
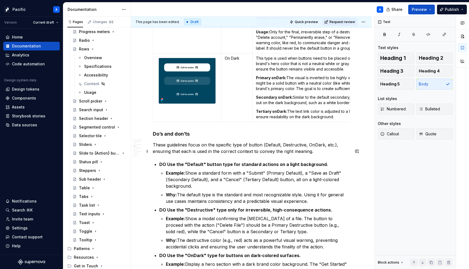
click at [168, 162] on strong "DO Use the "Default" button type for standard actions on a light background." at bounding box center [243, 164] width 169 height 5
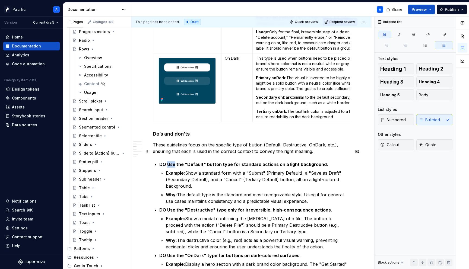
click at [168, 162] on strong "DO Use the "Default" button type for standard actions on a light background." at bounding box center [243, 164] width 169 height 5
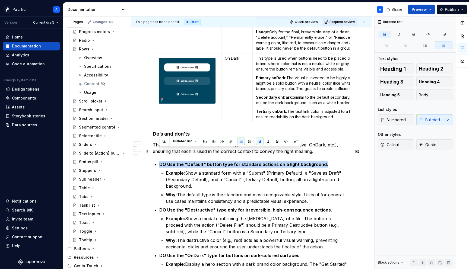
click at [168, 162] on strong "DO Use the "Default" button type for standard actions on a light background." at bounding box center [243, 164] width 169 height 5
click at [405, 148] on button "Callout" at bounding box center [396, 145] width 36 height 11
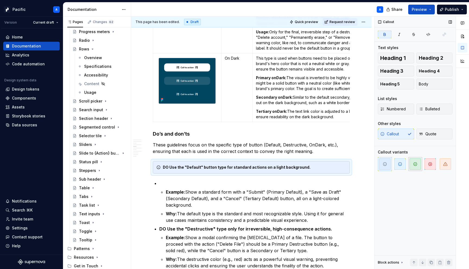
click at [416, 165] on icon "button" at bounding box center [415, 164] width 4 height 4
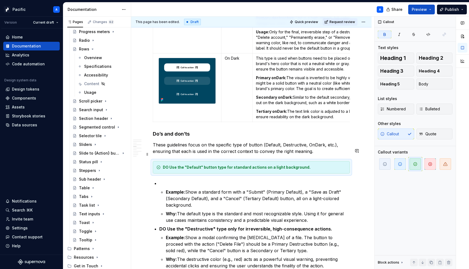
click at [172, 165] on strong "DO Use the "Default" button type for standard actions on a light background." at bounding box center [237, 167] width 148 height 5
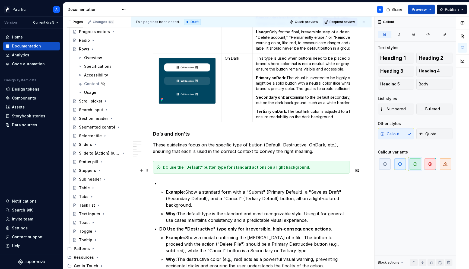
click at [265, 180] on p at bounding box center [254, 183] width 191 height 7
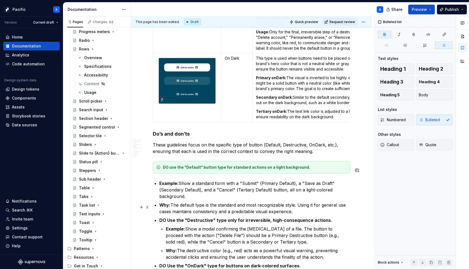
click at [161, 218] on strong "DO Use the "Destructive" type only for irreversible, high-consequence actions." at bounding box center [245, 220] width 173 height 5
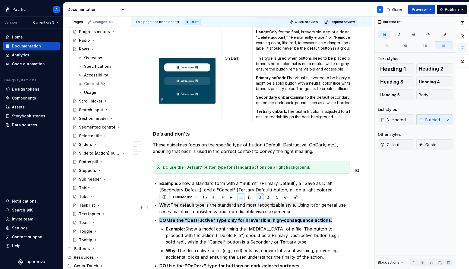
click at [161, 218] on strong "DO Use the "Destructive" type only for irreversible, high-consequence actions." at bounding box center [245, 220] width 173 height 5
click at [395, 147] on span "Callout" at bounding box center [389, 144] width 19 height 5
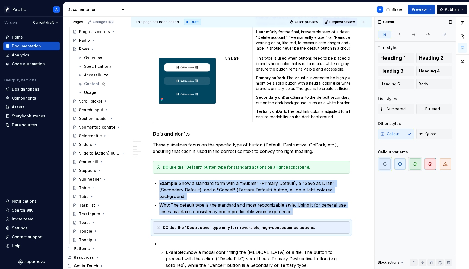
click at [418, 162] on span "button" at bounding box center [415, 164] width 11 height 11
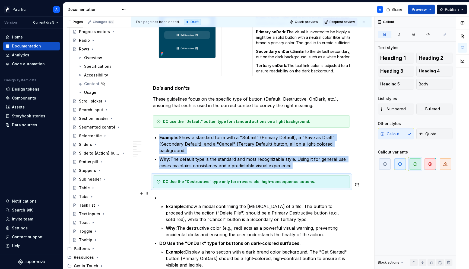
scroll to position [1335, 0]
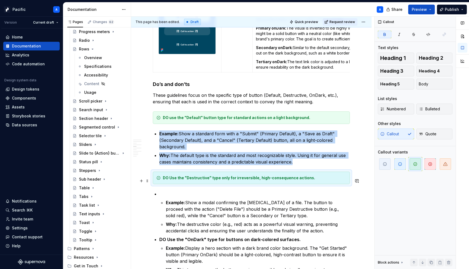
click at [198, 191] on p at bounding box center [254, 194] width 191 height 7
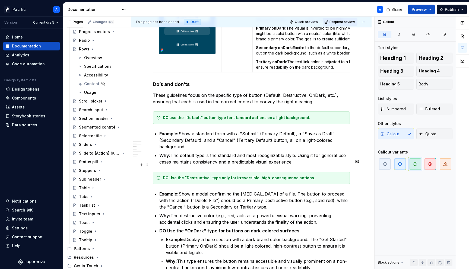
click at [173, 176] on strong "DO Use the "Destructive" type only for irreversible, high-consequence actions." at bounding box center [239, 178] width 152 height 5
click at [307, 176] on strong "DO use the "Destructive" type only for irreversible, high-consequence actions." at bounding box center [239, 178] width 152 height 5
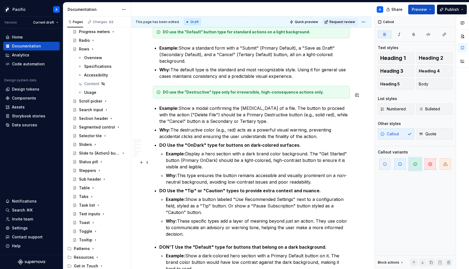
scroll to position [1422, 0]
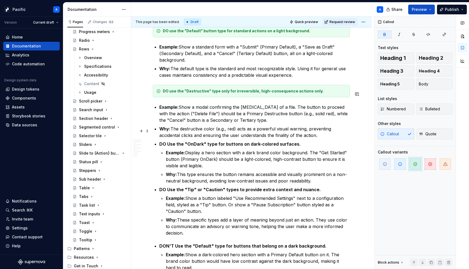
click at [164, 141] on strong "DO Use the "OnDark" type for buttons on dark-colored surfaces." at bounding box center [229, 143] width 141 height 5
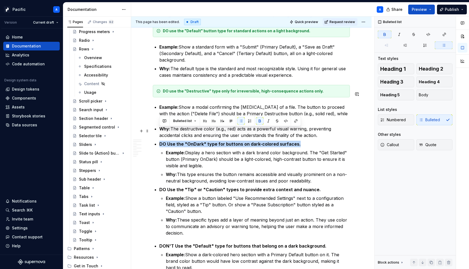
click at [164, 141] on strong "DO Use the "OnDark" type for buttons on dark-colored surfaces." at bounding box center [229, 143] width 141 height 5
click at [405, 141] on button "Callout" at bounding box center [396, 145] width 36 height 11
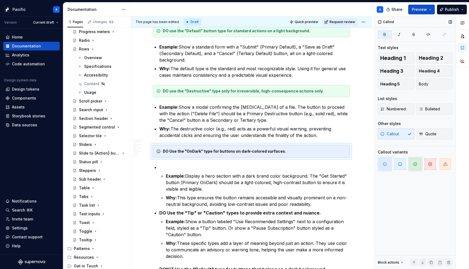
click at [416, 161] on span "button" at bounding box center [415, 164] width 11 height 11
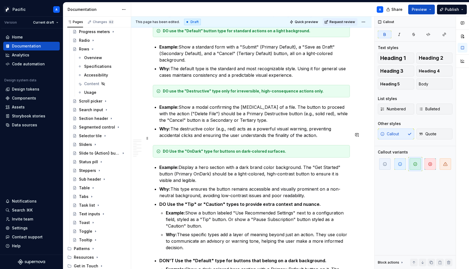
click at [171, 149] on strong "DO Use the "OnDark" type for buttons on dark-colored surfaces." at bounding box center [224, 151] width 123 height 5
click at [189, 149] on strong "DO use the "OnDark" type for buttons on dark-colored surfaces." at bounding box center [224, 151] width 123 height 5
click at [264, 149] on strong "DO use the "onDark" type for buttons on dark-colored surfaces." at bounding box center [224, 151] width 122 height 5
click at [262, 149] on strong "DO use the "onDark" type for buttons on dark-colored branded marketing surfaces." at bounding box center [243, 151] width 160 height 5
click at [299, 149] on strong "DO use the "onDark" type for buttons on dark-colored, branded marketing surface…" at bounding box center [243, 151] width 161 height 5
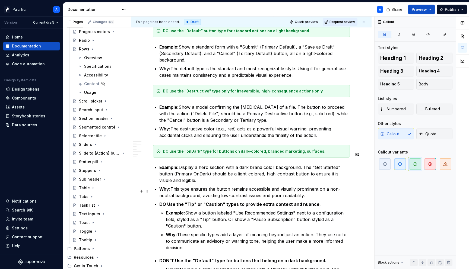
click at [191, 202] on strong "DO Use the "Tip" or "Caution" types to provide extra context and nuance." at bounding box center [240, 204] width 162 height 5
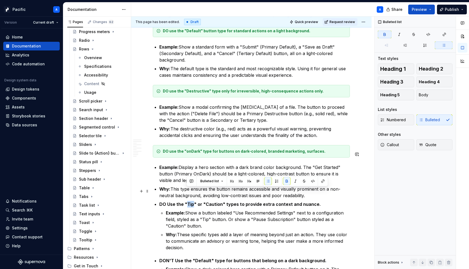
click at [191, 202] on strong "DO Use the "Tip" or "Caution" types to provide extra context and nuance." at bounding box center [240, 204] width 162 height 5
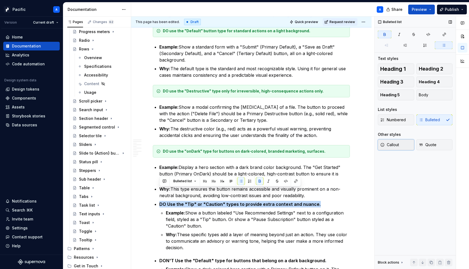
click at [387, 142] on span "Callout" at bounding box center [389, 144] width 19 height 5
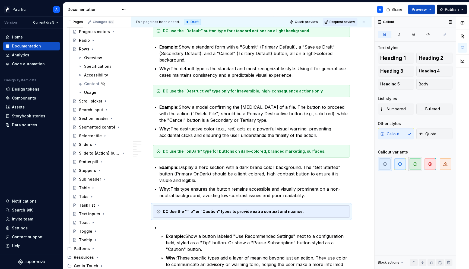
click at [411, 163] on span "button" at bounding box center [415, 164] width 11 height 11
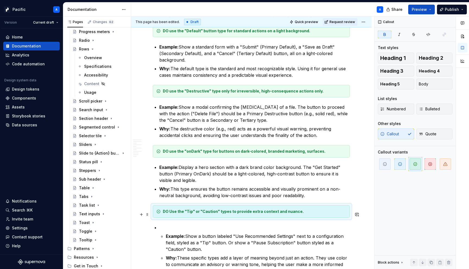
click at [183, 225] on p at bounding box center [254, 228] width 191 height 7
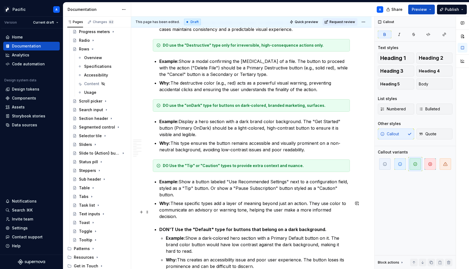
scroll to position [1473, 0]
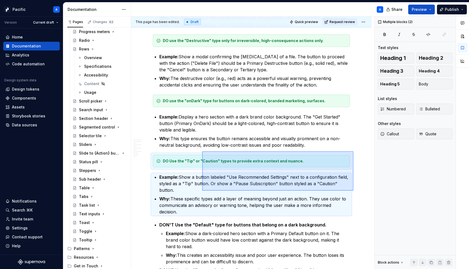
drag, startPoint x: 353, startPoint y: 191, endPoint x: 202, endPoint y: 151, distance: 156.3
click at [202, 151] on div "**********" at bounding box center [252, 143] width 243 height 253
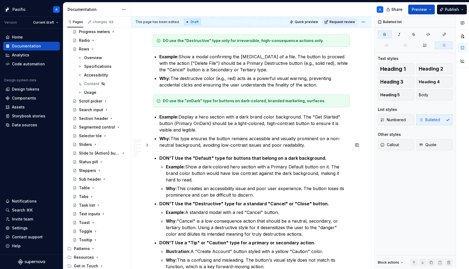
click at [162, 156] on strong "DON'T Use the "Default" type for buttons that belong on a dark background." at bounding box center [242, 158] width 167 height 5
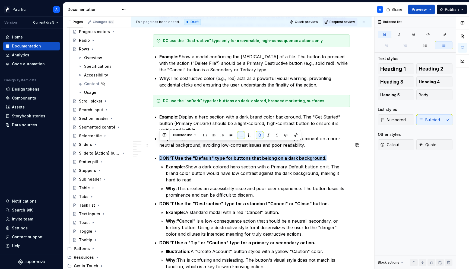
click at [162, 156] on strong "DON'T Use the "Default" type for buttons that belong on a dark background." at bounding box center [242, 158] width 167 height 5
click at [397, 142] on button "Callout" at bounding box center [396, 145] width 36 height 11
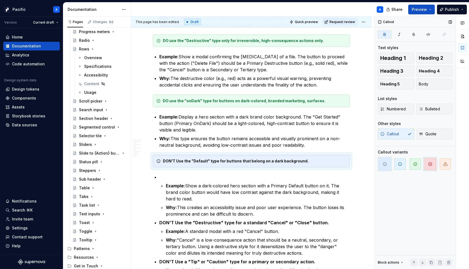
click at [427, 164] on span "button" at bounding box center [430, 164] width 11 height 11
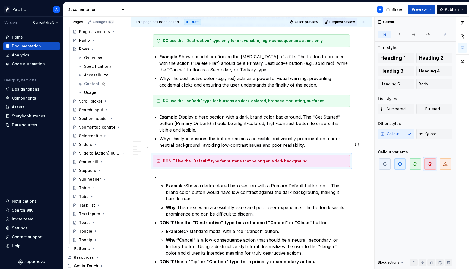
click at [179, 159] on strong "DON'T Use the "Default" type for buttons that belong on a dark background." at bounding box center [236, 161] width 146 height 5
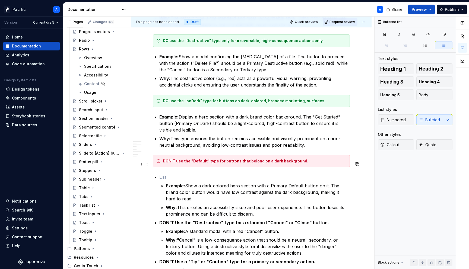
click at [256, 174] on p at bounding box center [254, 177] width 191 height 7
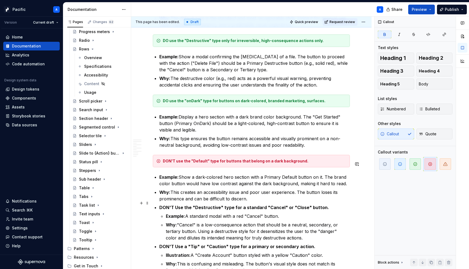
click at [251, 205] on strong "DON'T Use the "Destructive" type for a standard "Cancel" or "Close" button." at bounding box center [244, 207] width 170 height 5
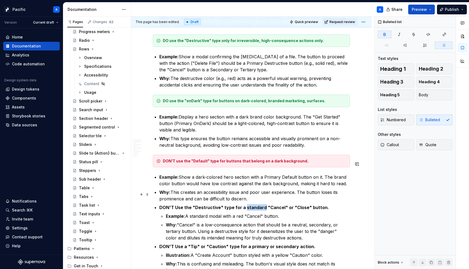
click at [251, 205] on strong "DON'T Use the "Destructive" type for a standard "Cancel" or "Close" button." at bounding box center [244, 207] width 170 height 5
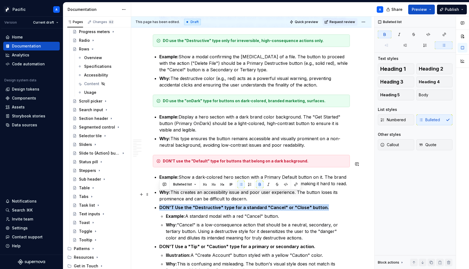
click at [251, 205] on strong "DON'T Use the "Destructive" type for a standard "Cancel" or "Close" button." at bounding box center [244, 207] width 170 height 5
click at [398, 147] on span "Callout" at bounding box center [389, 144] width 19 height 5
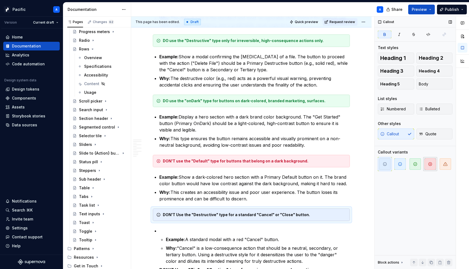
click at [429, 163] on icon "button" at bounding box center [430, 164] width 3 height 3
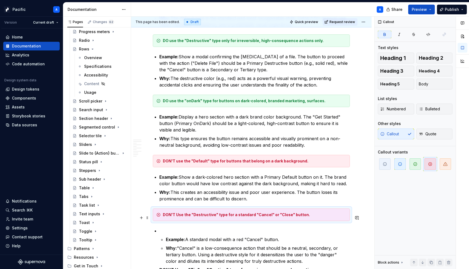
click at [263, 228] on p at bounding box center [254, 231] width 191 height 7
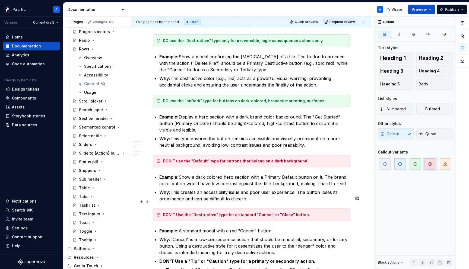
click at [179, 213] on strong "DON'T Use the "Destructive" type for a standard "Cancel" or "Close" button." at bounding box center [236, 215] width 147 height 5
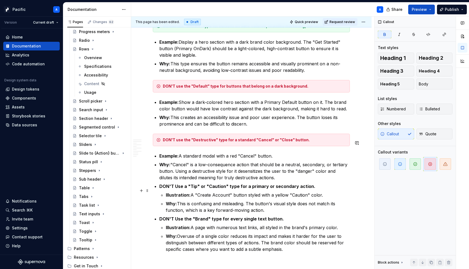
scroll to position [1554, 0]
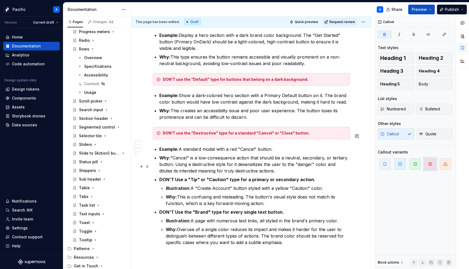
click at [168, 177] on strong "DON'T Use a "Tip" or "Caution" type for a primary or secondary action." at bounding box center [237, 179] width 156 height 5
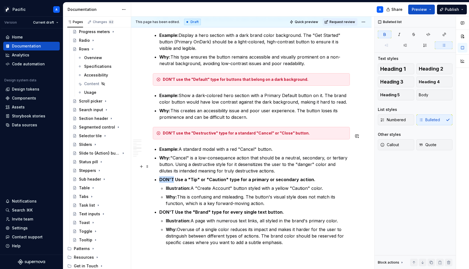
click at [168, 177] on strong "DON'T Use a "Tip" or "Caution" type for a primary or secondary action." at bounding box center [237, 179] width 156 height 5
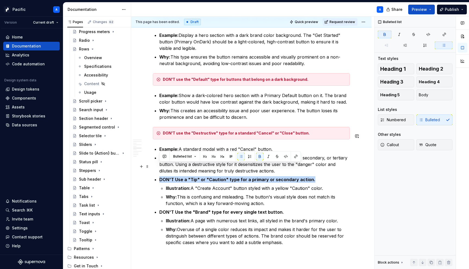
click at [168, 177] on strong "DON'T Use a "Tip" or "Caution" type for a primary or secondary action." at bounding box center [237, 179] width 156 height 5
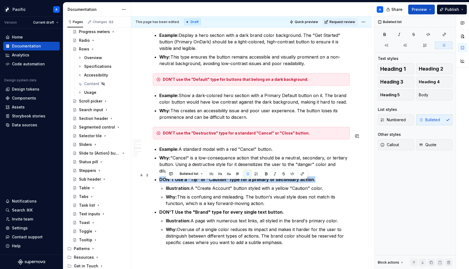
drag, startPoint x: 303, startPoint y: 231, endPoint x: 220, endPoint y: 179, distance: 97.9
click at [220, 179] on ul "Example: A standard modal with a red "Cancel" button. Why: "Cancel" is a low-co…" at bounding box center [254, 196] width 191 height 100
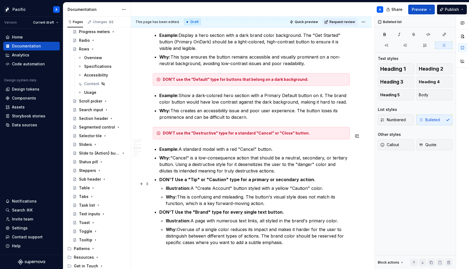
click at [223, 194] on p "Why: This is confusing and misleading. The button's visual style does not match…" at bounding box center [258, 200] width 184 height 13
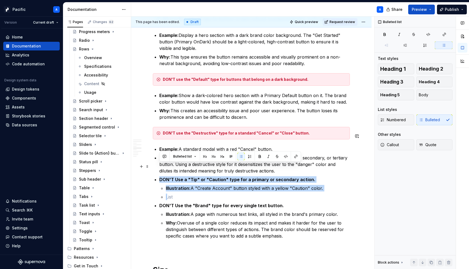
drag, startPoint x: 281, startPoint y: 186, endPoint x: 154, endPoint y: 166, distance: 129.1
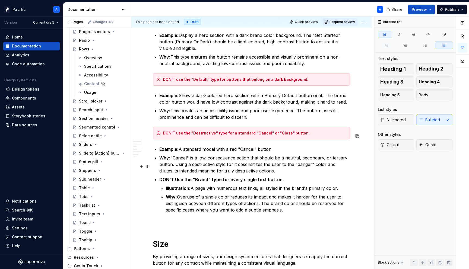
click at [172, 177] on strong "DON'T Use the "Brand" type for every single text button." at bounding box center [221, 179] width 125 height 5
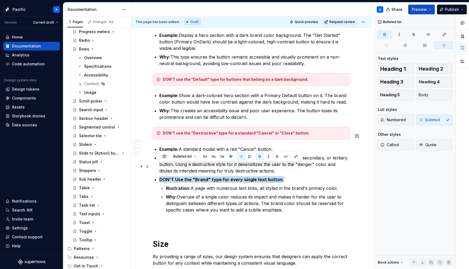
click at [172, 177] on strong "DON'T Use the "Brand" type for every single text button." at bounding box center [221, 179] width 125 height 5
click at [409, 146] on button "Callout" at bounding box center [396, 145] width 36 height 11
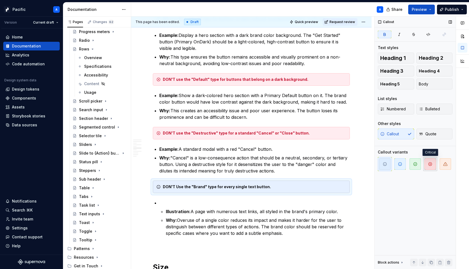
click at [427, 163] on span "button" at bounding box center [430, 164] width 11 height 11
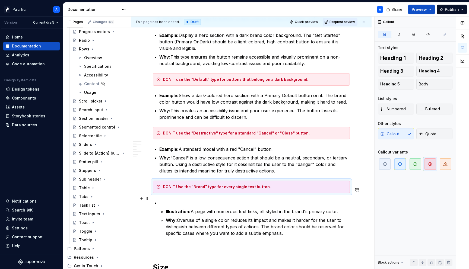
click at [169, 200] on li "Illustration: A page with numerous text links, all styled in the brand's primar…" at bounding box center [254, 218] width 191 height 37
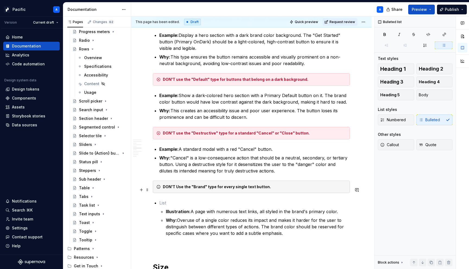
click at [172, 200] on li "Illustration: A page with numerous text links, all styled in the brand's primar…" at bounding box center [254, 218] width 191 height 37
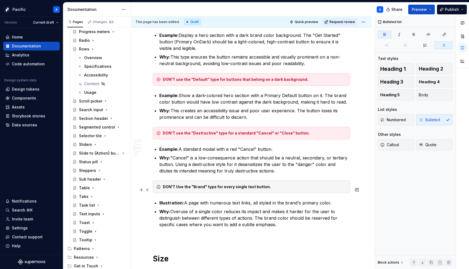
click at [171, 200] on strong "Illustration:" at bounding box center [171, 202] width 25 height 5
click at [176, 185] on strong "DON'T Use the "Brand" type for every single text button." at bounding box center [217, 187] width 108 height 5
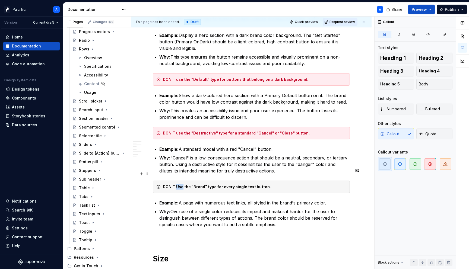
click at [176, 185] on strong "DON'T Use the "Brand" type for every single text button." at bounding box center [217, 187] width 108 height 5
click at [293, 181] on div "DON'T Use the "Brand" type for every single text button." at bounding box center [251, 187] width 197 height 12
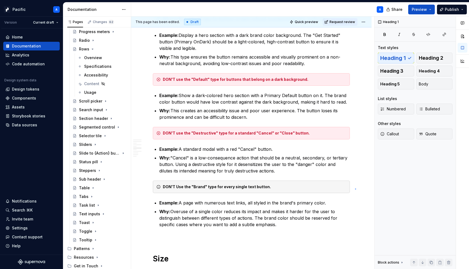
click at [355, 189] on div "**********" at bounding box center [252, 143] width 243 height 253
click at [319, 181] on div "DON'T Use the "Brand" type for every single text button." at bounding box center [251, 187] width 197 height 12
click at [148, 175] on span at bounding box center [147, 174] width 4 height 8
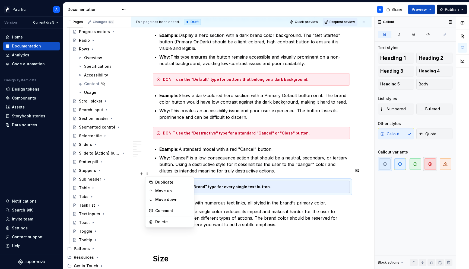
click at [429, 167] on span "button" at bounding box center [430, 164] width 11 height 11
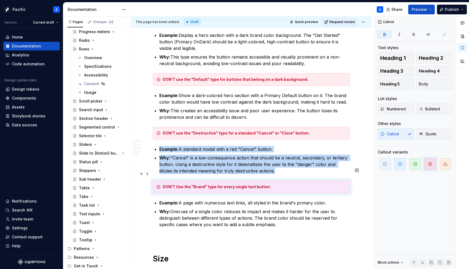
click at [178, 185] on strong "DON'T Use the "Brand" type for every single text button." at bounding box center [217, 187] width 108 height 5
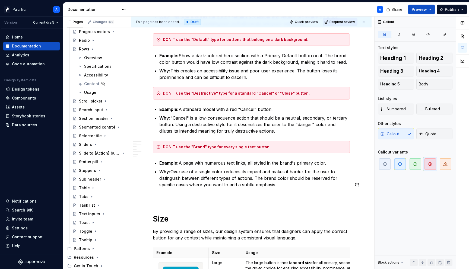
scroll to position [1596, 0]
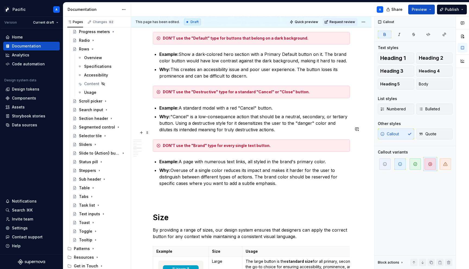
click at [176, 143] on strong "DON'T use the "Brand" type for every single text button." at bounding box center [217, 145] width 108 height 5
click at [259, 143] on strong "DON'T over use the "Brand" type for every single text button." at bounding box center [221, 145] width 117 height 5
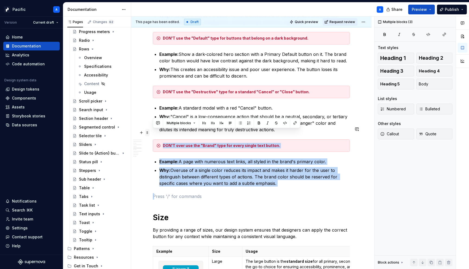
drag, startPoint x: 316, startPoint y: 175, endPoint x: 147, endPoint y: 129, distance: 174.5
copy div "DON'T over use the "Brand" type for every single text button. Example: A page w…"
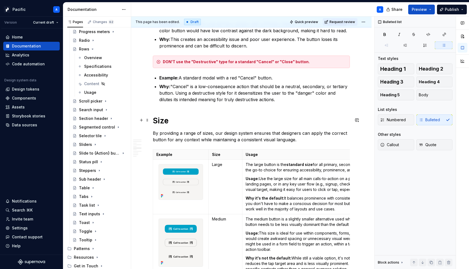
scroll to position [1627, 0]
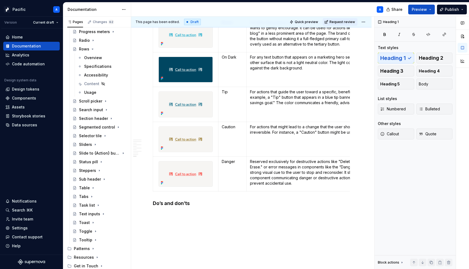
scroll to position [2299, 0]
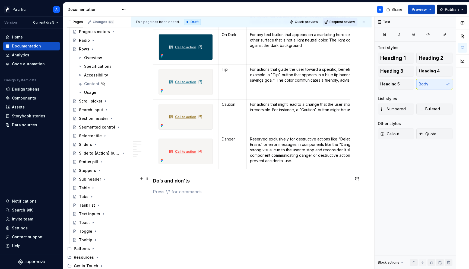
click at [166, 189] on p at bounding box center [251, 192] width 197 height 7
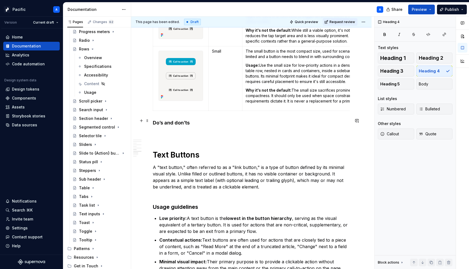
scroll to position [1867, 0]
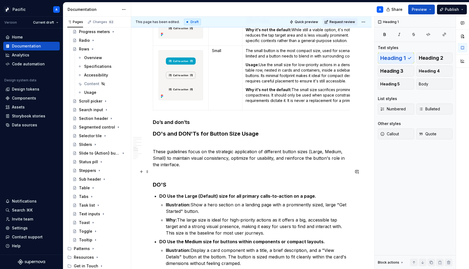
scroll to position [1874, 0]
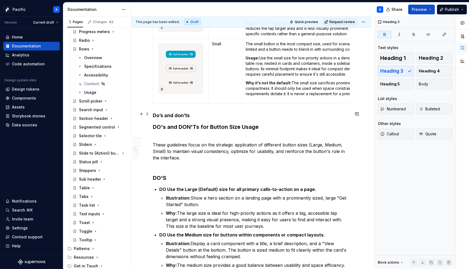
click at [233, 124] on strong "DO's and DON'Ts for Button Size Usage" at bounding box center [206, 127] width 106 height 7
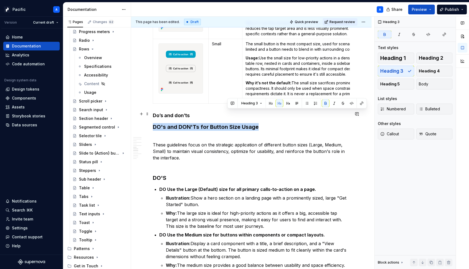
click at [233, 124] on strong "DO's and DON'Ts for Button Size Usage" at bounding box center [206, 127] width 106 height 7
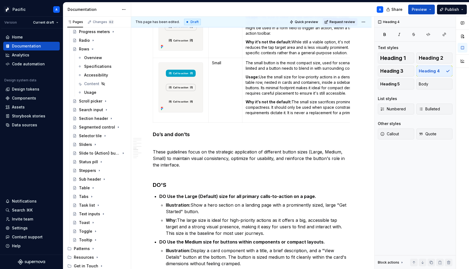
scroll to position [1853, 0]
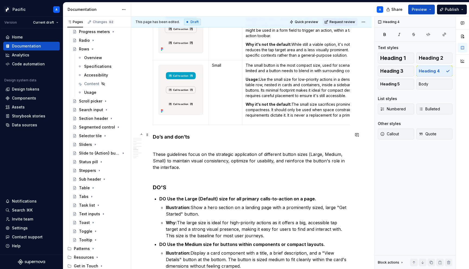
click at [176, 145] on p "These guidelines focus on the strategic application of different button sizes (…" at bounding box center [251, 161] width 197 height 33
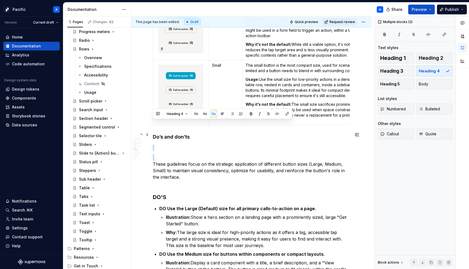
drag, startPoint x: 194, startPoint y: 125, endPoint x: 198, endPoint y: 139, distance: 14.5
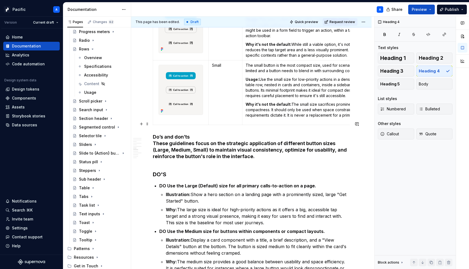
click at [198, 141] on h4 "Do’s and don’ts These guidelines focus on the strategic application of differen…" at bounding box center [251, 150] width 197 height 33
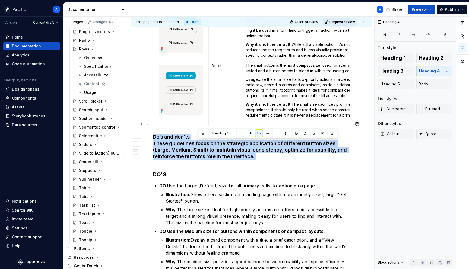
click at [198, 141] on h4 "Do’s and don’ts These guidelines focus on the strategic application of differen…" at bounding box center [251, 150] width 197 height 33
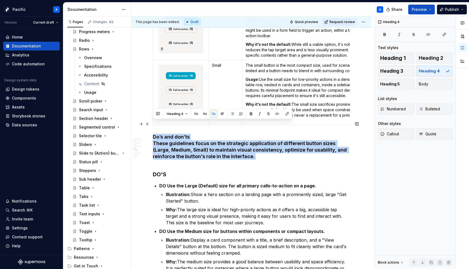
click at [197, 141] on h4 "Do’s and don’ts These guidelines focus on the strategic application of differen…" at bounding box center [251, 150] width 197 height 33
drag, startPoint x: 244, startPoint y: 144, endPoint x: 151, endPoint y: 133, distance: 93.8
copy h4 "These guidelines focus on the strategic application of different button sizes (…"
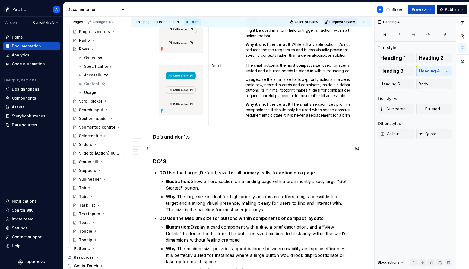
click at [156, 158] on strong "DO'S" at bounding box center [160, 161] width 14 height 7
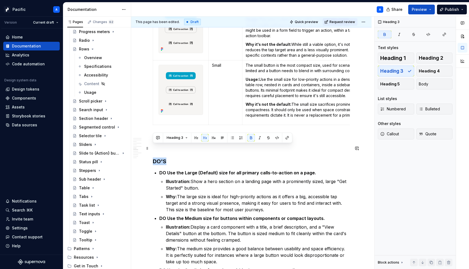
click at [156, 158] on strong "DO'S" at bounding box center [160, 161] width 14 height 7
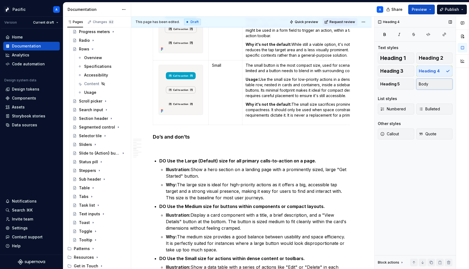
click at [438, 84] on button "Body" at bounding box center [434, 84] width 36 height 11
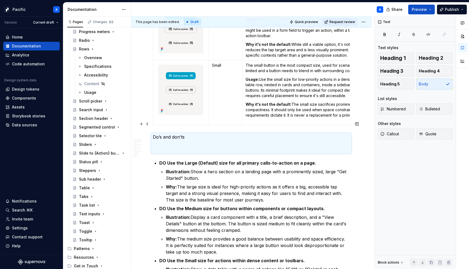
click at [211, 134] on p "Do’s and don’ts" at bounding box center [251, 144] width 197 height 20
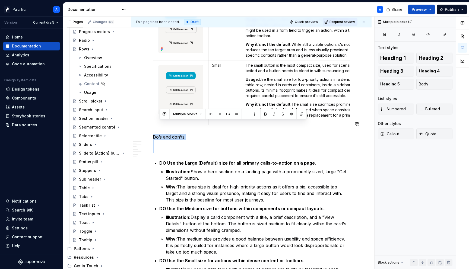
drag, startPoint x: 185, startPoint y: 125, endPoint x: 203, endPoint y: 146, distance: 27.7
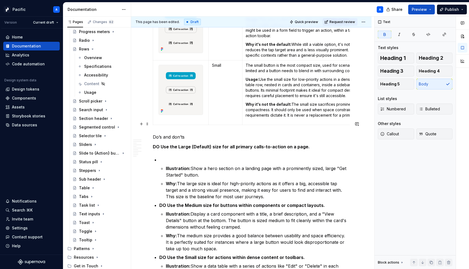
click at [196, 134] on p "Do’s and don’ts" at bounding box center [251, 137] width 197 height 7
click at [440, 72] on button "Heading 4" at bounding box center [434, 71] width 36 height 11
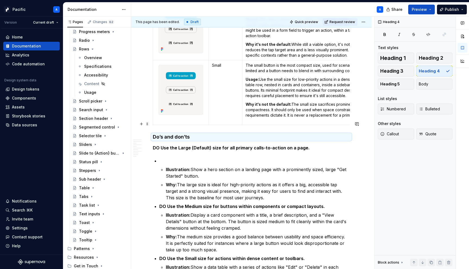
click at [206, 134] on h4 "Do’s and don’ts" at bounding box center [251, 137] width 197 height 7
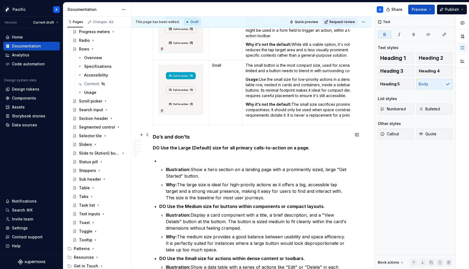
click at [153, 145] on strong "DO Use the Large (Default) size for all primary calls-to-action on a page." at bounding box center [231, 147] width 157 height 5
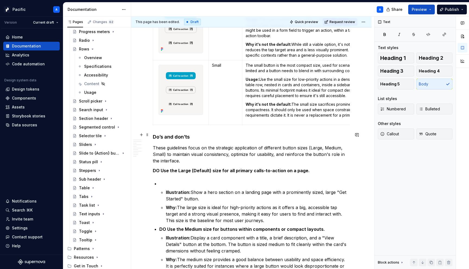
click at [172, 145] on p "These guidelines focus on the strategic application of different button sizes (…" at bounding box center [251, 155] width 197 height 20
click at [182, 145] on p "These guidelines focus on the strategic application of different button sizes (…" at bounding box center [251, 155] width 197 height 20
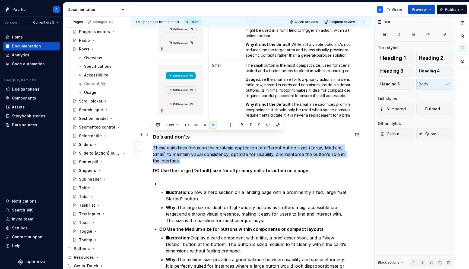
click at [182, 145] on p "These guidelines focus on the strategic application of different button sizes (…" at bounding box center [251, 155] width 197 height 20
click at [200, 150] on p "These guidelines focus on the strategic application of different button sizes (…" at bounding box center [251, 155] width 197 height 20
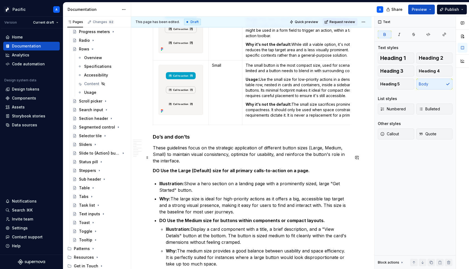
click at [165, 168] on strong "DO Use the Large (Default) size for all primary calls-to-action on a page." at bounding box center [231, 170] width 157 height 5
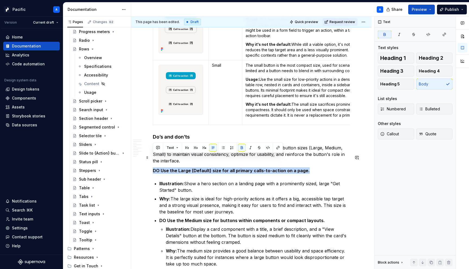
click at [165, 168] on strong "DO Use the Large (Default) size for all primary calls-to-action on a page." at bounding box center [231, 170] width 157 height 5
click at [387, 132] on span "Callout" at bounding box center [389, 133] width 19 height 5
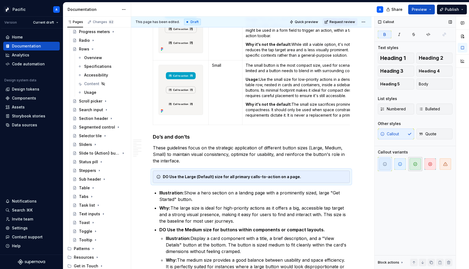
click at [414, 163] on icon "button" at bounding box center [415, 164] width 3 height 3
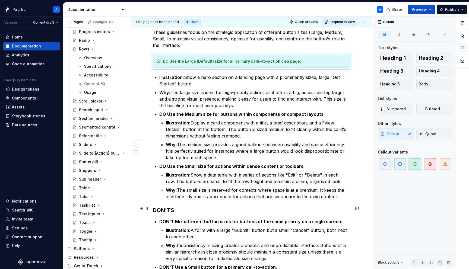
scroll to position [1989, 0]
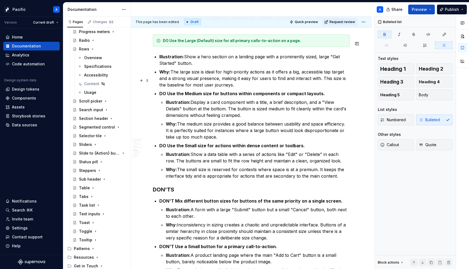
click at [169, 91] on strong "DO Use the Medium size for buttons within components or compact layouts." at bounding box center [242, 93] width 166 height 5
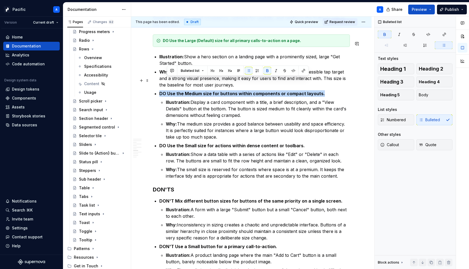
click at [169, 91] on strong "DO Use the Medium size for buttons within components or compact layouts." at bounding box center [242, 93] width 166 height 5
click at [395, 145] on span "Callout" at bounding box center [389, 144] width 19 height 5
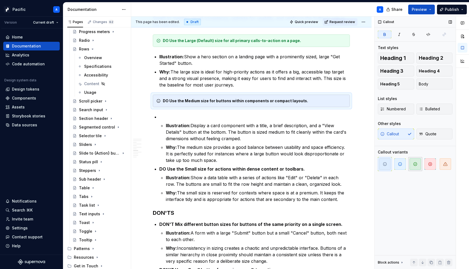
click at [415, 163] on icon "button" at bounding box center [415, 164] width 4 height 4
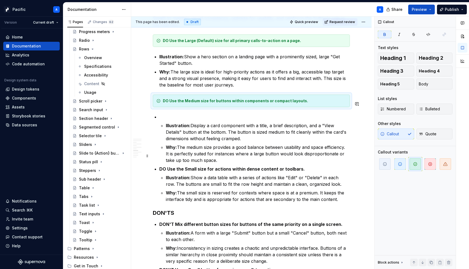
click at [174, 166] on strong "DO Use the Small size for actions within dense content or toolbars." at bounding box center [232, 168] width 146 height 5
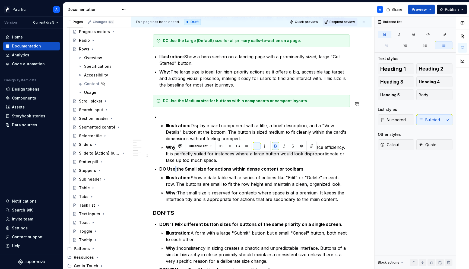
click at [174, 166] on strong "DO Use the Small size for actions within dense content or toolbars." at bounding box center [232, 168] width 146 height 5
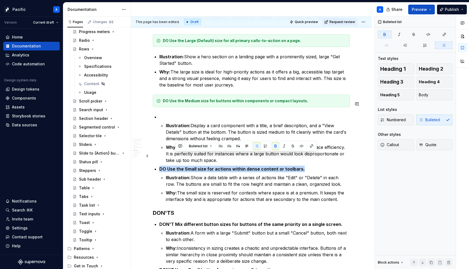
click at [174, 166] on strong "DO Use the Small size for actions within dense content or toolbars." at bounding box center [232, 168] width 146 height 5
click at [400, 144] on button "Callout" at bounding box center [396, 145] width 36 height 11
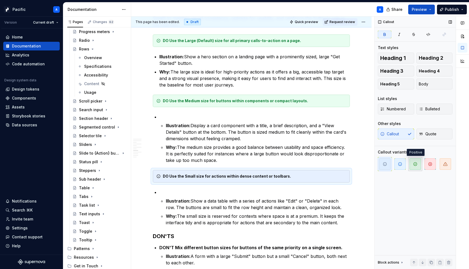
click at [417, 164] on icon "button" at bounding box center [415, 164] width 3 height 3
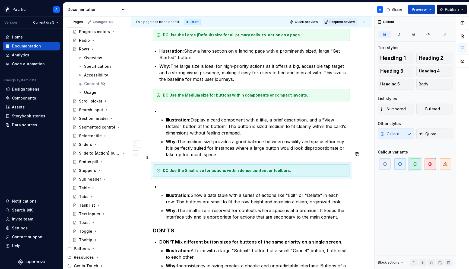
scroll to position [1995, 0]
click at [191, 183] on p at bounding box center [254, 186] width 191 height 7
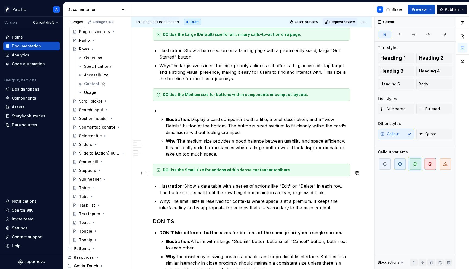
click at [175, 184] on strong "Illustration:" at bounding box center [171, 186] width 25 height 5
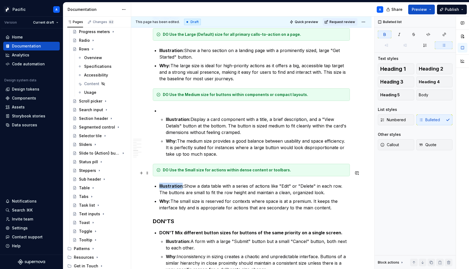
click at [175, 184] on strong "Illustration:" at bounding box center [171, 186] width 25 height 5
click at [169, 117] on strong "Illustration:" at bounding box center [178, 119] width 25 height 5
click at [165, 108] on p at bounding box center [254, 111] width 191 height 7
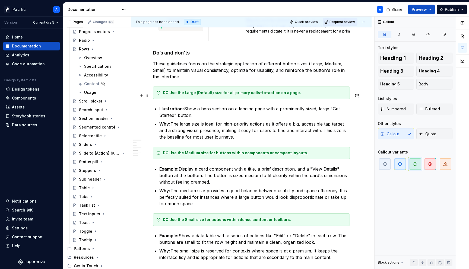
scroll to position [1937, 0]
click at [166, 106] on strong "Illustration:" at bounding box center [171, 108] width 25 height 5
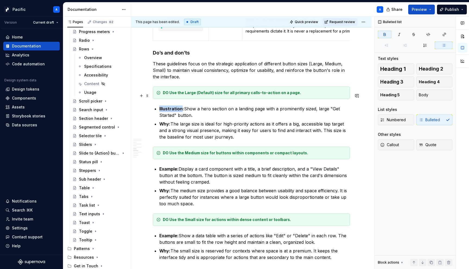
click at [166, 106] on strong "Illustration:" at bounding box center [171, 108] width 25 height 5
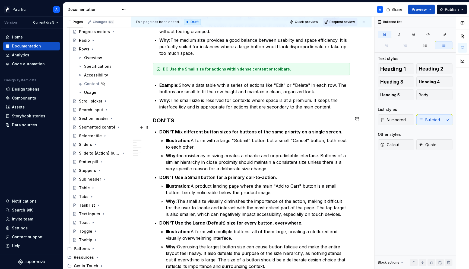
scroll to position [2088, 0]
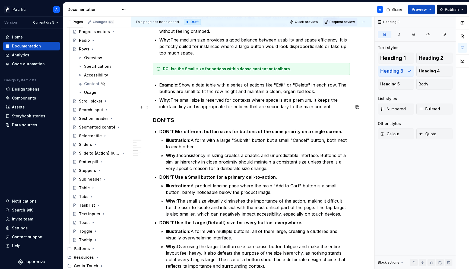
click at [179, 116] on h3 "DON'TS" at bounding box center [251, 120] width 197 height 8
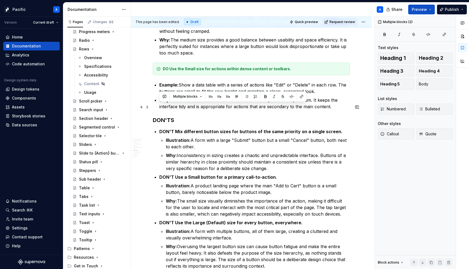
click at [179, 116] on h3 "DON'TS" at bounding box center [251, 120] width 197 height 8
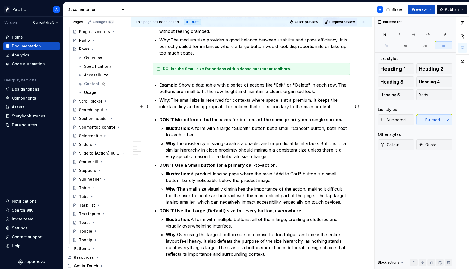
click at [170, 117] on strong "DON'T Mix different button sizes for buttons of the same priority on a single s…" at bounding box center [250, 119] width 183 height 5
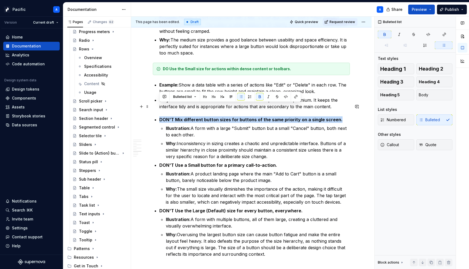
click at [170, 117] on strong "DON'T Mix different button sizes for buttons of the same priority on a single s…" at bounding box center [250, 119] width 183 height 5
click at [401, 141] on button "Callout" at bounding box center [396, 145] width 36 height 11
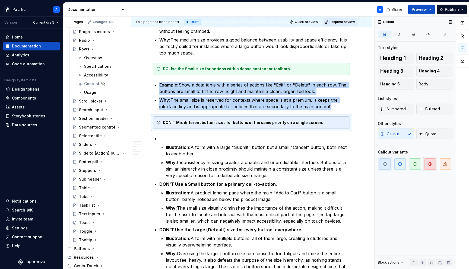
click at [433, 162] on span "button" at bounding box center [430, 164] width 11 height 11
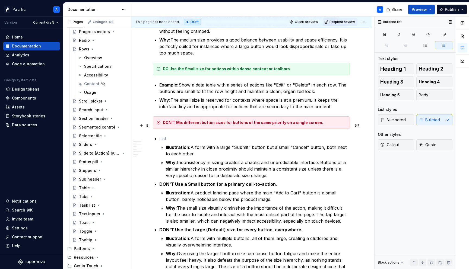
click at [193, 135] on p at bounding box center [254, 138] width 191 height 7
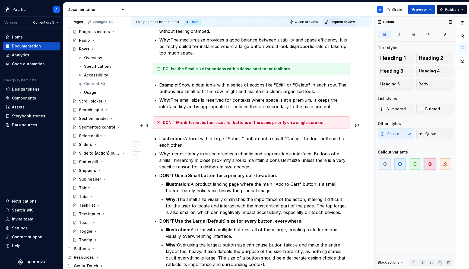
click at [170, 136] on strong "Illustration:" at bounding box center [171, 138] width 25 height 5
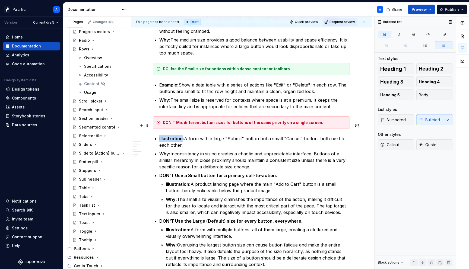
click at [170, 136] on strong "Illustration:" at bounding box center [171, 138] width 25 height 5
click at [171, 173] on strong "DON'T Use a Small button for a primary call-to-action." at bounding box center [218, 175] width 118 height 5
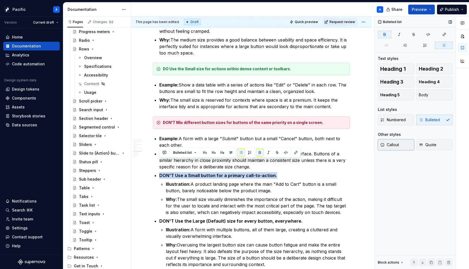
click at [403, 146] on button "Callout" at bounding box center [396, 145] width 36 height 11
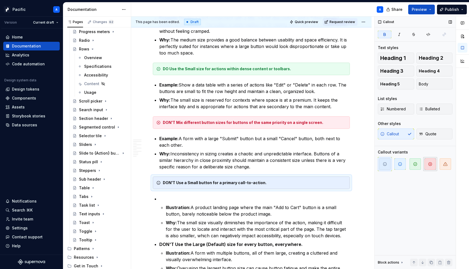
click at [429, 163] on icon "button" at bounding box center [430, 164] width 4 height 4
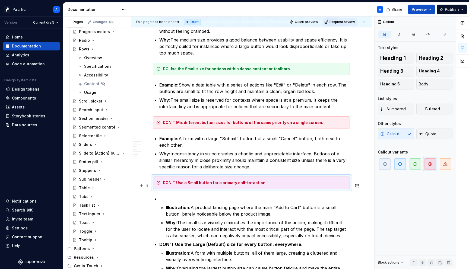
click at [180, 196] on p at bounding box center [254, 199] width 191 height 7
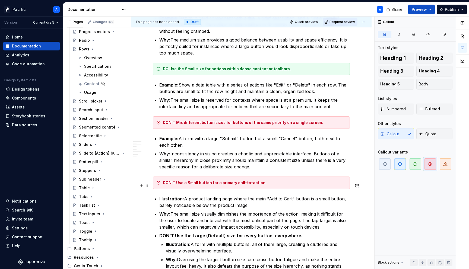
click at [164, 196] on strong "Illustration:" at bounding box center [171, 198] width 25 height 5
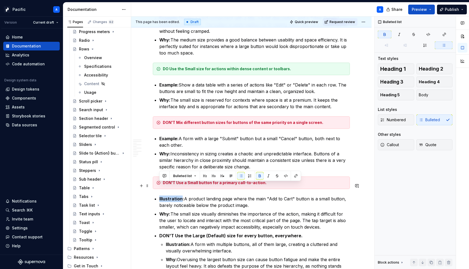
click at [164, 196] on strong "Illustration:" at bounding box center [171, 198] width 25 height 5
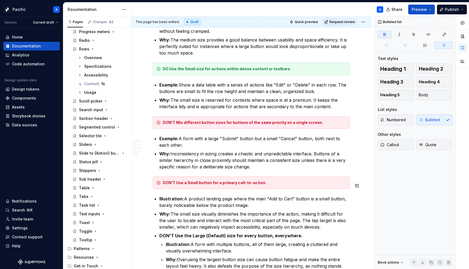
click at [164, 196] on strong "Illustration:" at bounding box center [171, 198] width 25 height 5
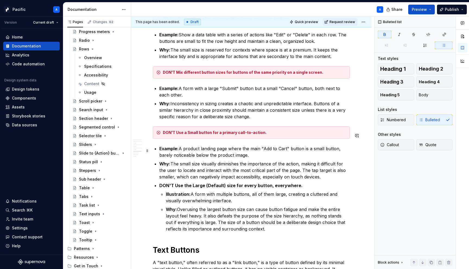
scroll to position [2141, 0]
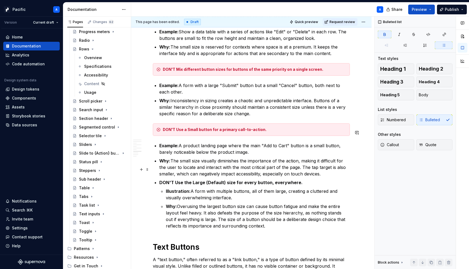
click at [198, 179] on p "DON'T Use the Large (Default) size for every button, everywhere." at bounding box center [254, 182] width 191 height 7
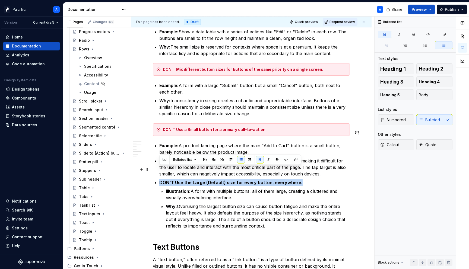
click at [198, 179] on p "DON'T Use the Large (Default) size for every button, everywhere." at bounding box center [254, 182] width 191 height 7
click at [399, 148] on button "Callout" at bounding box center [396, 145] width 36 height 11
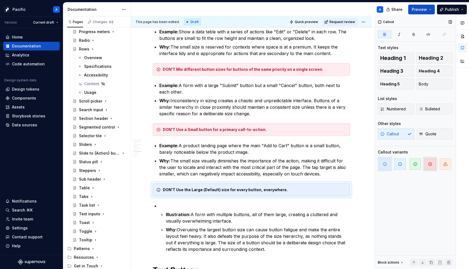
click at [428, 168] on span "button" at bounding box center [430, 164] width 11 height 11
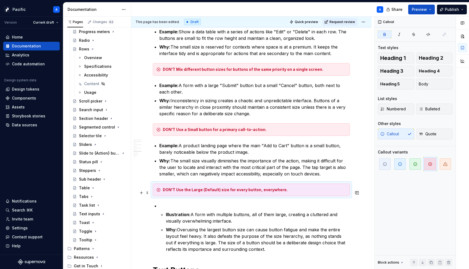
click at [202, 203] on p at bounding box center [254, 206] width 191 height 7
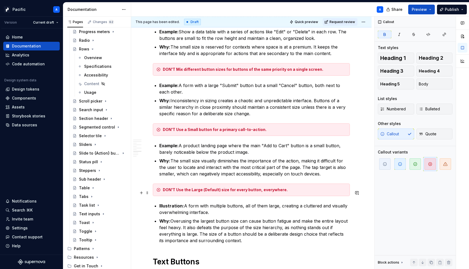
click at [166, 203] on strong "Illustration:" at bounding box center [171, 205] width 25 height 5
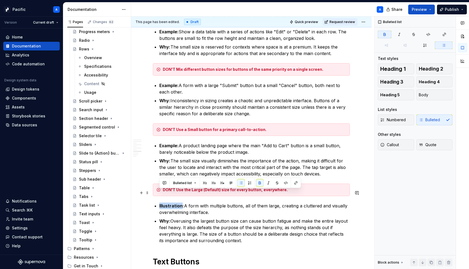
click at [166, 203] on strong "Illustration:" at bounding box center [171, 205] width 25 height 5
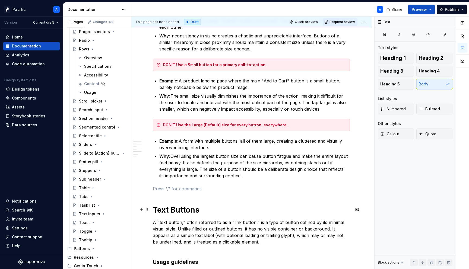
scroll to position [2208, 0]
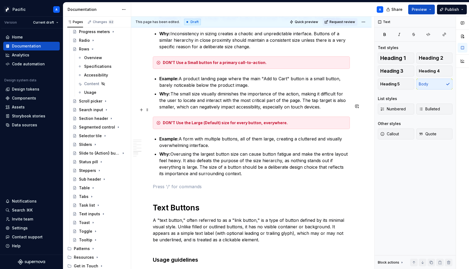
click at [178, 121] on strong "DON'T Use the Large (Default) size for every button, everywhere." at bounding box center [225, 123] width 125 height 5
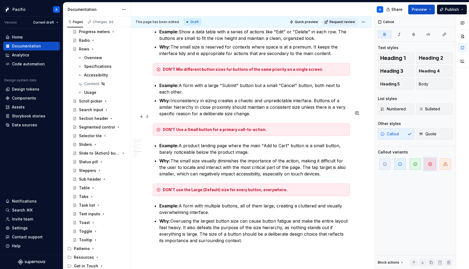
scroll to position [2140, 0]
click at [179, 128] on div "DON'T Use a Small button for a primary call-to-action." at bounding box center [255, 130] width 184 height 5
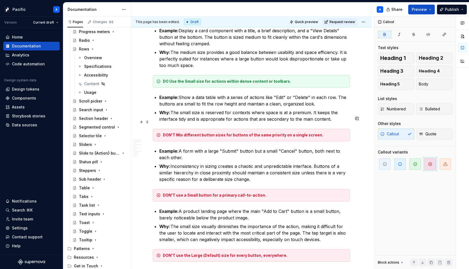
scroll to position [2068, 0]
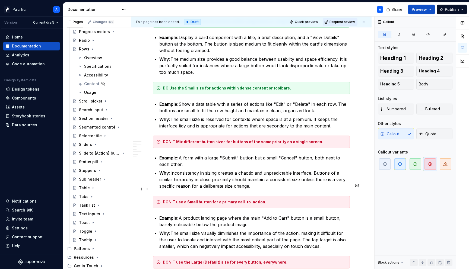
click at [259, 200] on strong "DON'T use a Small button for a primary call-to-action." at bounding box center [214, 202] width 103 height 5
click at [179, 140] on strong "DON'T Mix different button sizes for buttons of the same priority on a single s…" at bounding box center [243, 142] width 160 height 5
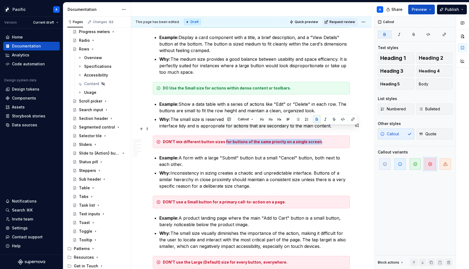
drag, startPoint x: 224, startPoint y: 129, endPoint x: 315, endPoint y: 129, distance: 91.2
click at [315, 140] on strong "DON'T mix different button sizes for buttons of the same priority on a single s…" at bounding box center [243, 142] width 160 height 5
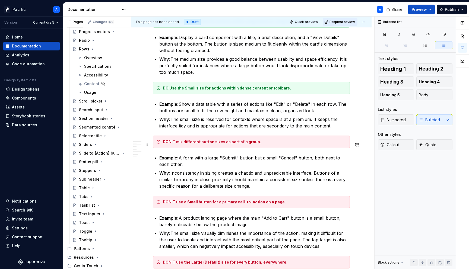
click at [295, 155] on p "Example: A form with a large "Submit" button but a small "Cancel" button, both …" at bounding box center [254, 161] width 191 height 13
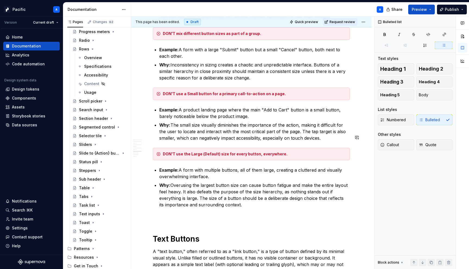
scroll to position [2179, 0]
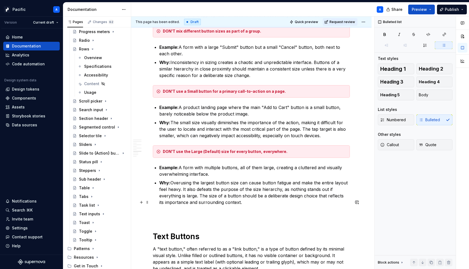
click at [218, 212] on p at bounding box center [251, 215] width 197 height 7
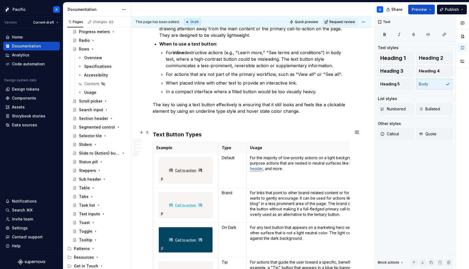
scroll to position [2734, 0]
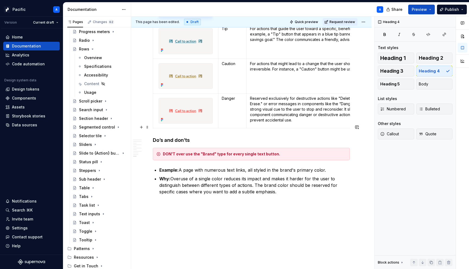
click at [194, 137] on h4 "Do’s and don’ts" at bounding box center [251, 140] width 197 height 7
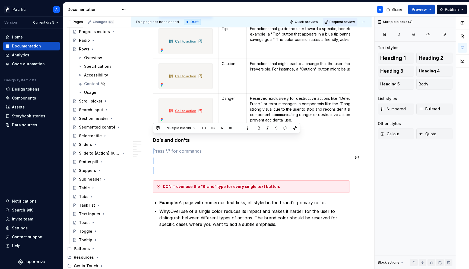
drag, startPoint x: 160, startPoint y: 132, endPoint x: 169, endPoint y: 163, distance: 31.7
click at [230, 129] on button "button" at bounding box center [230, 128] width 8 height 8
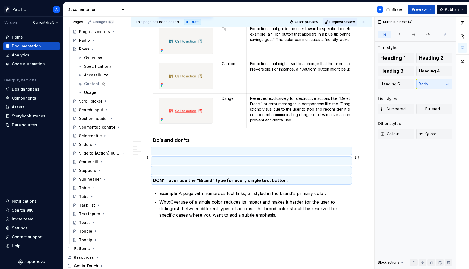
click at [198, 168] on p at bounding box center [251, 171] width 197 height 7
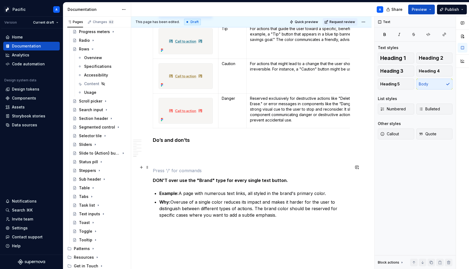
click at [179, 178] on strong "DON'T over use the "Brand" type for every single text button." at bounding box center [220, 180] width 135 height 5
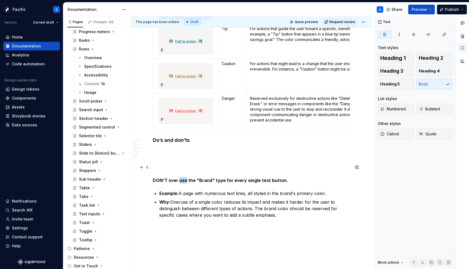
click at [179, 178] on strong "DON'T over use the "Brand" type for every single text button." at bounding box center [220, 180] width 135 height 5
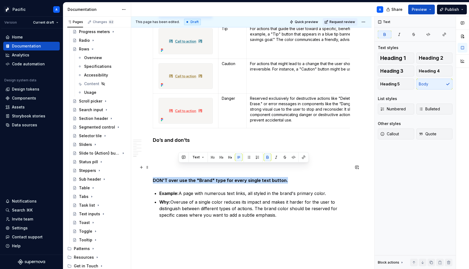
click at [179, 178] on strong "DON'T over use the "Brand" type for every single text button." at bounding box center [220, 180] width 135 height 5
click at [402, 135] on button "Callout" at bounding box center [396, 134] width 36 height 11
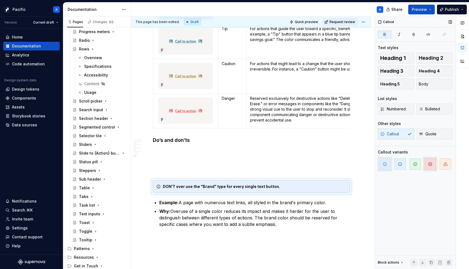
click at [430, 165] on icon "button" at bounding box center [430, 164] width 4 height 4
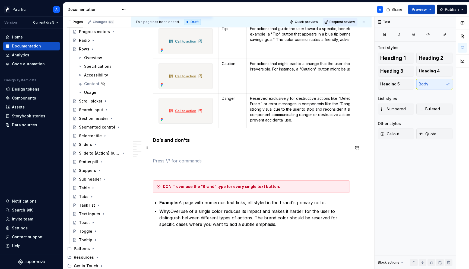
click at [184, 148] on p at bounding box center [251, 151] width 197 height 7
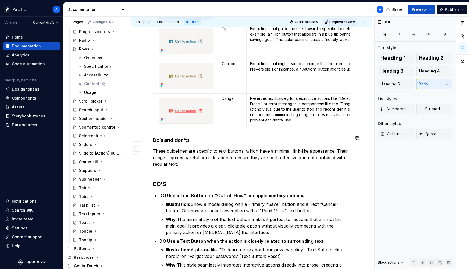
click at [228, 148] on p "These guidelines are specific to text buttons, which have a minimal, link-like …" at bounding box center [251, 161] width 197 height 26
click at [221, 148] on p "These guidelines are specific to text buttons, which have a minimal, link-like …" at bounding box center [251, 161] width 197 height 26
drag, startPoint x: 220, startPoint y: 138, endPoint x: 243, endPoint y: 136, distance: 23.7
click at [243, 148] on p "These guidelines are specific to text buttons, which have a minimal, link-like …" at bounding box center [251, 161] width 197 height 26
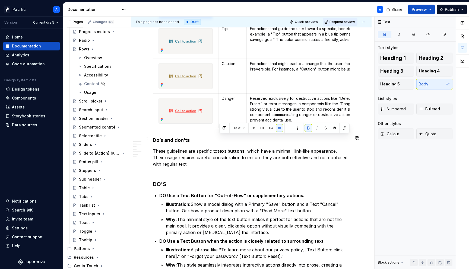
click at [254, 149] on p "These guidelines are specific to text buttons , which have a minimal, link-like…" at bounding box center [251, 161] width 197 height 26
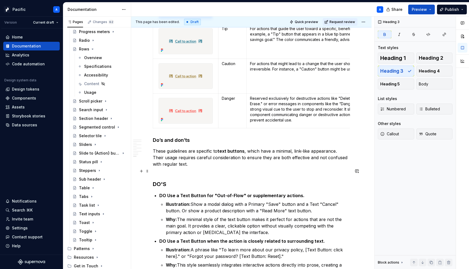
click at [177, 181] on h3 "DO'S" at bounding box center [251, 185] width 197 height 8
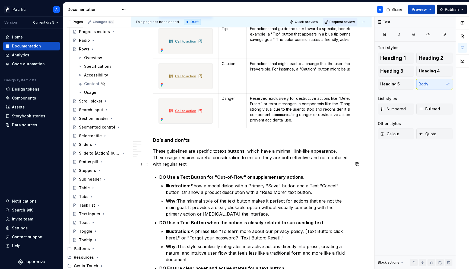
click at [201, 175] on strong "DO Use a Text Button for "Out-of-Flow" or supplementary actions." at bounding box center [231, 177] width 145 height 5
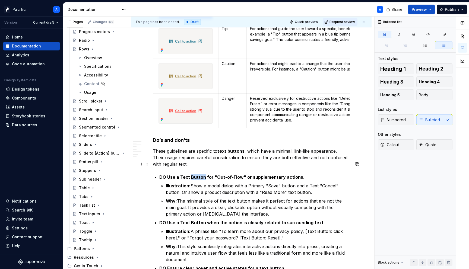
click at [201, 175] on strong "DO Use a Text Button for "Out-of-Flow" or supplementary actions." at bounding box center [231, 177] width 145 height 5
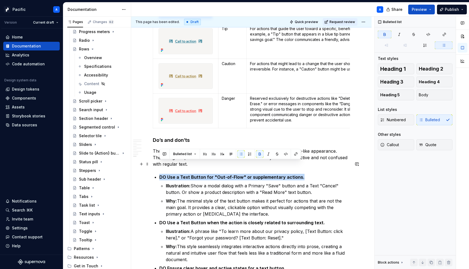
click at [201, 175] on strong "DO Use a Text Button for "Out-of-Flow" or supplementary actions." at bounding box center [231, 177] width 145 height 5
click at [399, 146] on span "Callout" at bounding box center [389, 144] width 19 height 5
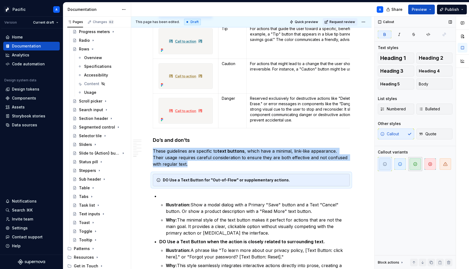
click at [413, 162] on icon "button" at bounding box center [415, 164] width 4 height 4
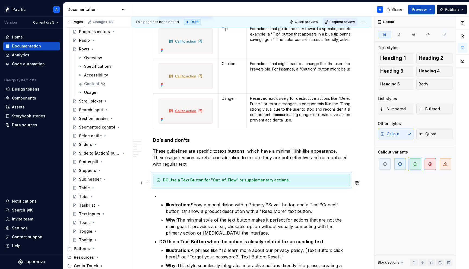
click at [172, 193] on p at bounding box center [254, 196] width 191 height 7
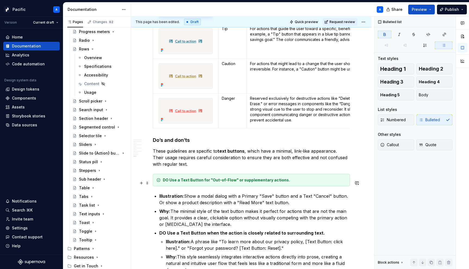
click at [171, 194] on strong "Illustration:" at bounding box center [171, 196] width 25 height 5
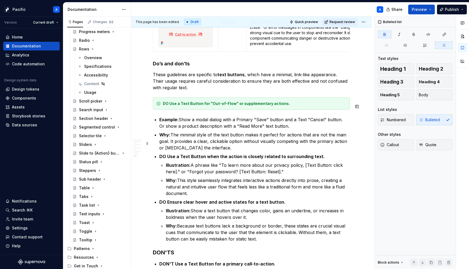
click at [160, 154] on strong "DO Use a Text Button when the action is closely related to surrounding text." at bounding box center [242, 156] width 166 height 5
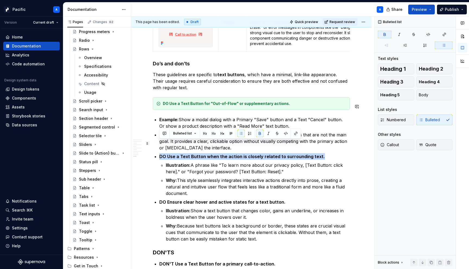
click at [160, 154] on strong "DO Use a Text Button when the action is closely related to surrounding text." at bounding box center [242, 156] width 166 height 5
click at [404, 147] on button "Callout" at bounding box center [396, 145] width 36 height 11
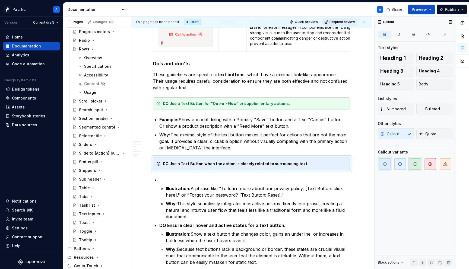
click at [415, 165] on icon "button" at bounding box center [415, 164] width 4 height 4
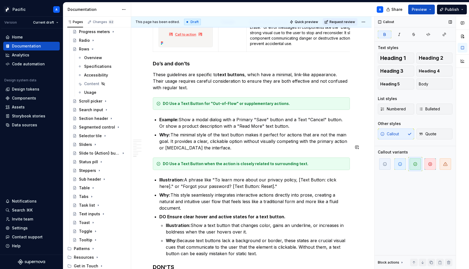
click at [169, 177] on strong "Illustration:" at bounding box center [171, 179] width 25 height 5
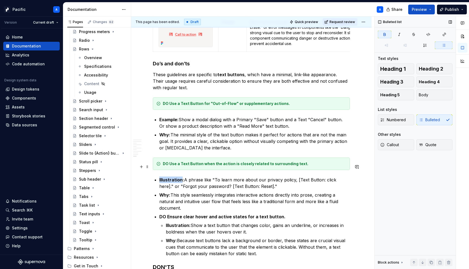
click at [169, 177] on strong "Illustration:" at bounding box center [171, 179] width 25 height 5
click at [164, 214] on strong "DO Ensure clear hover and active states for a text button." at bounding box center [222, 216] width 126 height 5
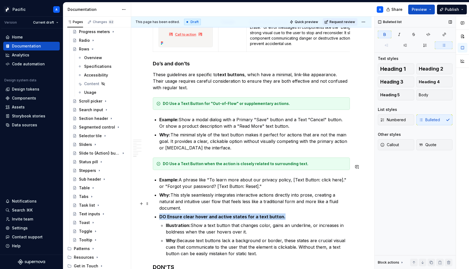
click at [164, 214] on strong "DO Ensure clear hover and active states for a text button." at bounding box center [222, 216] width 126 height 5
click at [396, 144] on span "Callout" at bounding box center [389, 144] width 19 height 5
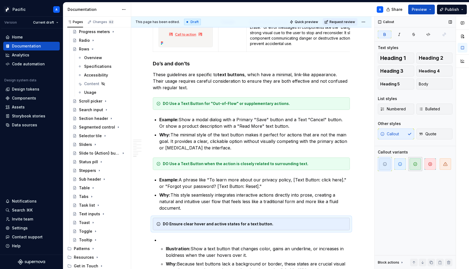
click at [412, 168] on span "button" at bounding box center [415, 164] width 11 height 11
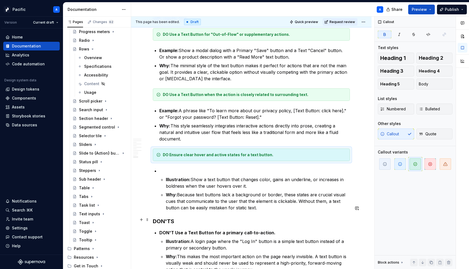
scroll to position [2882, 0]
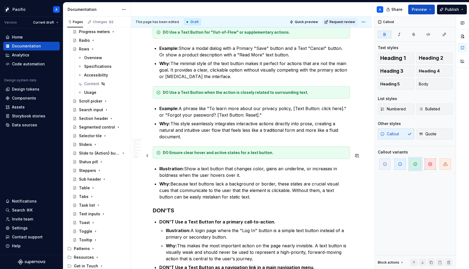
click at [166, 166] on strong "Illustration:" at bounding box center [171, 168] width 25 height 5
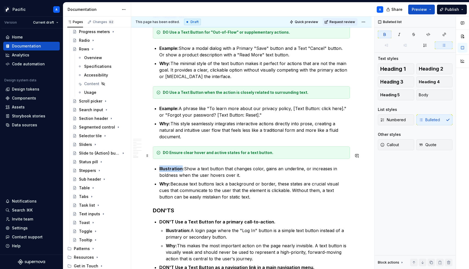
click at [166, 166] on strong "Illustration:" at bounding box center [171, 168] width 25 height 5
click at [166, 207] on strong "DON'TS" at bounding box center [163, 210] width 21 height 7
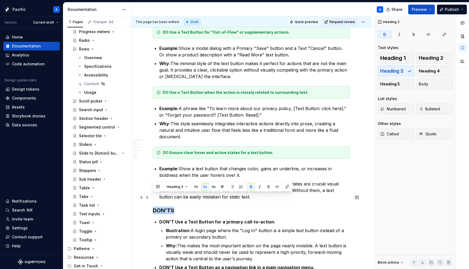
click at [166, 207] on strong "DON'TS" at bounding box center [163, 210] width 21 height 7
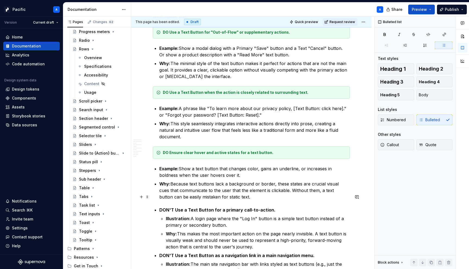
click at [180, 207] on strong "DON'T Use a Text Button for a primary call-to-action." at bounding box center [217, 209] width 116 height 5
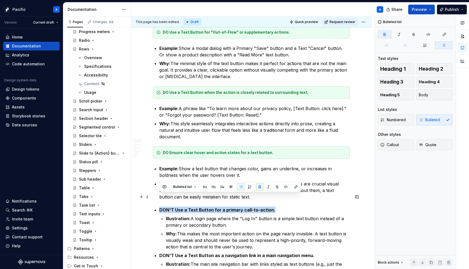
click at [180, 207] on strong "DON'T Use a Text Button for a primary call-to-action." at bounding box center [217, 209] width 116 height 5
click at [411, 146] on button "Callout" at bounding box center [396, 145] width 36 height 11
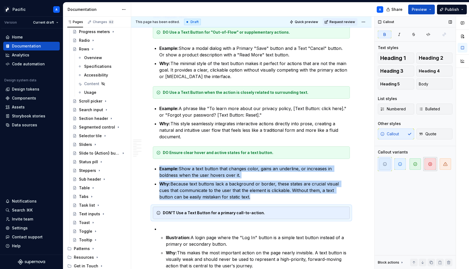
click at [430, 168] on span "button" at bounding box center [430, 164] width 11 height 11
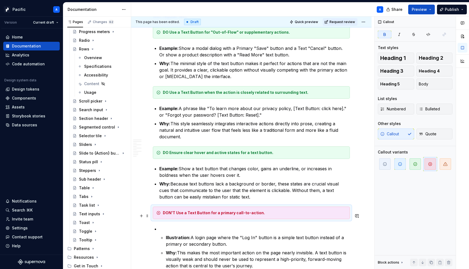
click at [223, 226] on p at bounding box center [254, 229] width 191 height 7
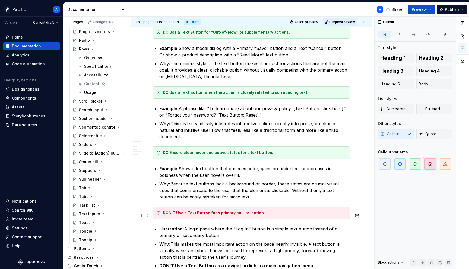
click at [171, 226] on strong "Illustration:" at bounding box center [171, 228] width 25 height 5
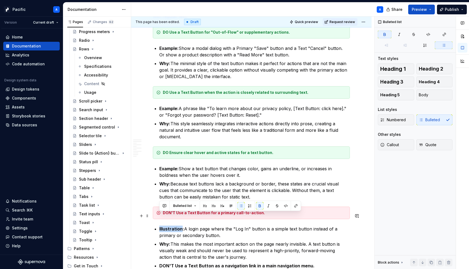
click at [171, 226] on strong "Illustration:" at bounding box center [171, 228] width 25 height 5
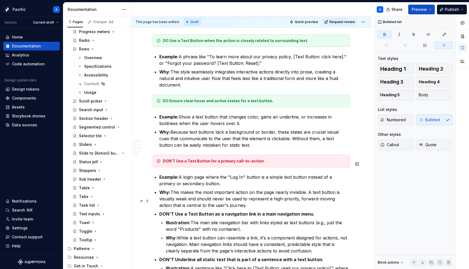
scroll to position [2942, 0]
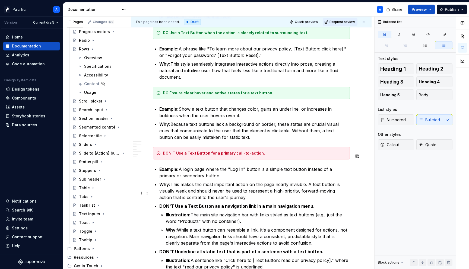
click at [173, 204] on strong "DON'T Use a Text Button as a navigation link in a main navigation menu." at bounding box center [236, 206] width 155 height 5
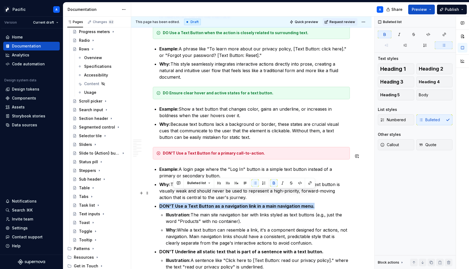
click at [173, 204] on strong "DON'T Use a Text Button as a navigation link in a main navigation menu." at bounding box center [236, 206] width 155 height 5
click at [407, 146] on button "Callout" at bounding box center [396, 145] width 36 height 11
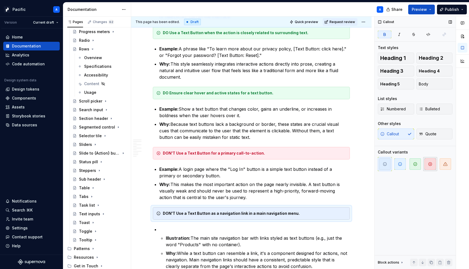
click at [434, 165] on span "button" at bounding box center [430, 164] width 11 height 11
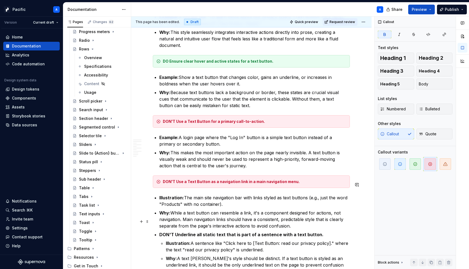
scroll to position [2980, 0]
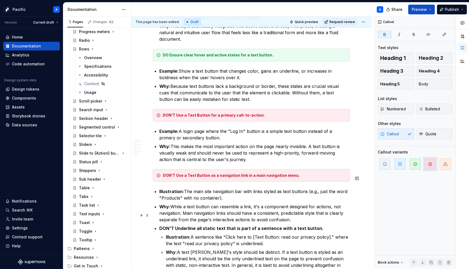
click at [162, 226] on strong "DON'T Underline all static text that is part of a sentence with a text button." at bounding box center [241, 228] width 164 height 5
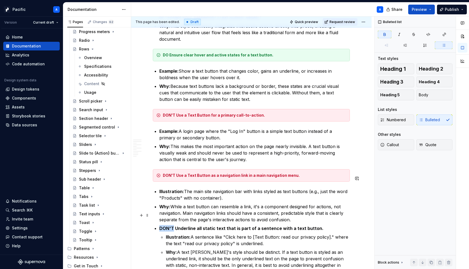
click at [162, 226] on strong "DON'T Underline all static text that is part of a sentence with a text button." at bounding box center [241, 228] width 164 height 5
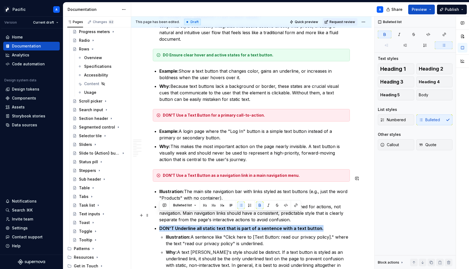
click at [162, 226] on strong "DON'T Underline all static text that is part of a sentence with a text button." at bounding box center [241, 228] width 164 height 5
click at [388, 147] on span "Callout" at bounding box center [389, 144] width 19 height 5
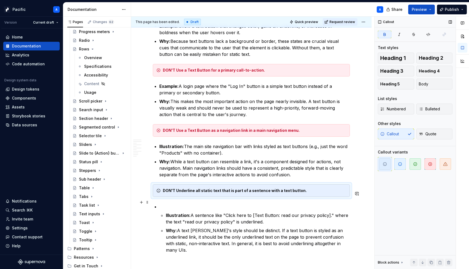
scroll to position [3025, 0]
click at [432, 165] on span "button" at bounding box center [430, 164] width 11 height 11
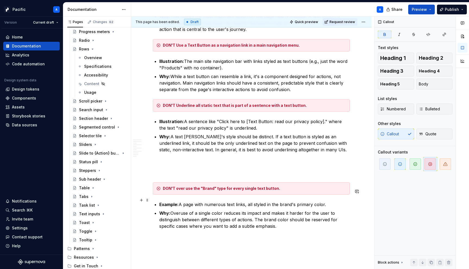
scroll to position [3111, 0]
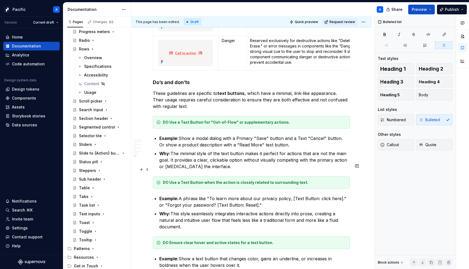
scroll to position [2786, 0]
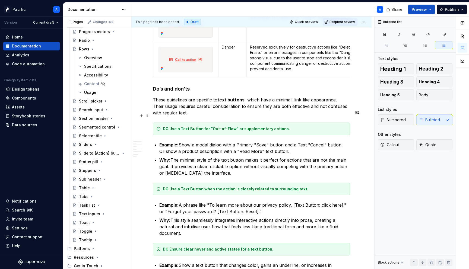
click at [184, 127] on strong "DO Use a Text Button for "Out-of-Flow" or supplementary actions." at bounding box center [226, 129] width 127 height 5
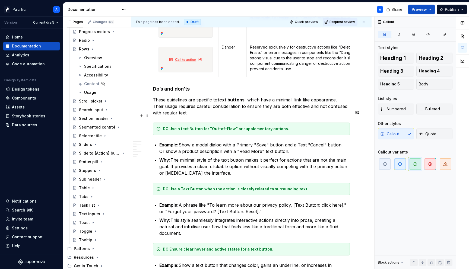
click at [192, 127] on strong "DO Use a text Button for "Out-of-Flow" or supplementary actions." at bounding box center [226, 129] width 126 height 5
click at [171, 187] on strong "DO Use a Text Button when the action is closely related to surrounding text." at bounding box center [236, 189] width 146 height 5
click at [172, 127] on strong "DO Use a text button for "Out-of-Flow" or supplementary actions." at bounding box center [226, 129] width 126 height 5
click at [171, 187] on strong "DO Use a Text Button when the action is closely related to surrounding text." at bounding box center [236, 189] width 146 height 5
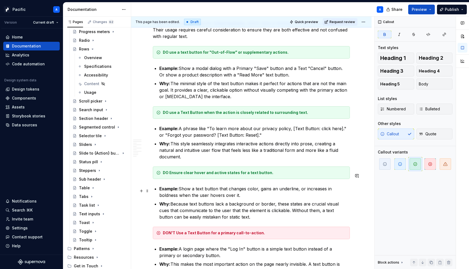
scroll to position [2863, 0]
click at [172, 170] on strong "DO Ensure clear hover and active states for a text button." at bounding box center [218, 172] width 110 height 5
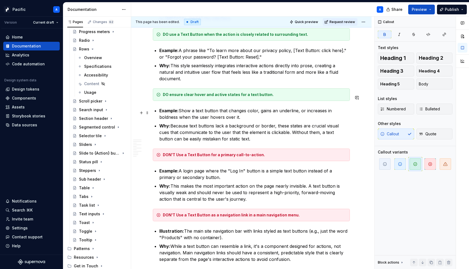
scroll to position [2943, 0]
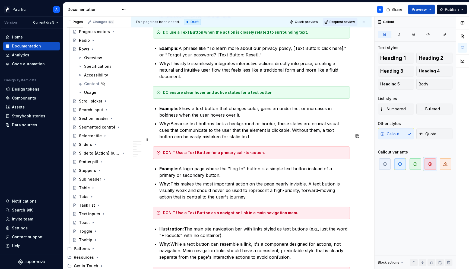
click at [178, 150] on strong "DON'T Use a Text Button for a primary call-to-action." at bounding box center [214, 152] width 102 height 5
click at [179, 211] on strong "DON'T Use a Text Button as a navigation link in a main navigation menu." at bounding box center [231, 213] width 137 height 5
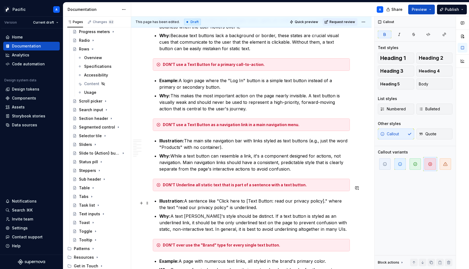
scroll to position [3032, 0]
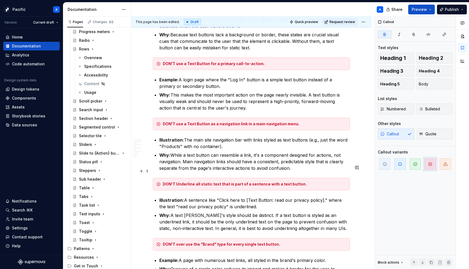
click at [177, 182] on strong "DON'T Underline all static text that is part of a sentence with a text button." at bounding box center [235, 184] width 144 height 5
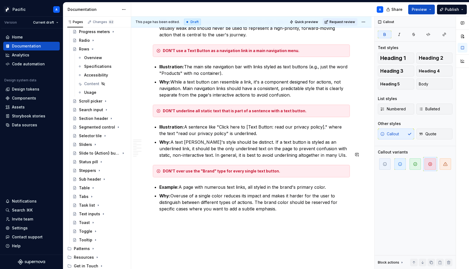
scroll to position [3107, 0]
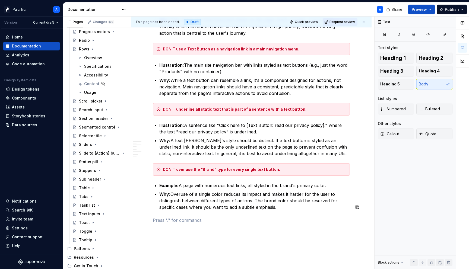
drag, startPoint x: 179, startPoint y: 205, endPoint x: 191, endPoint y: 246, distance: 42.8
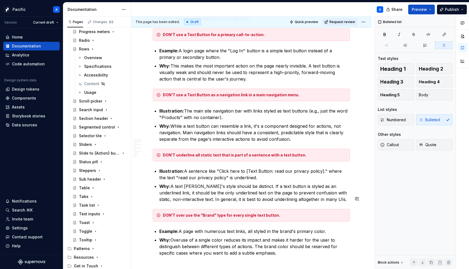
scroll to position [3027, 0]
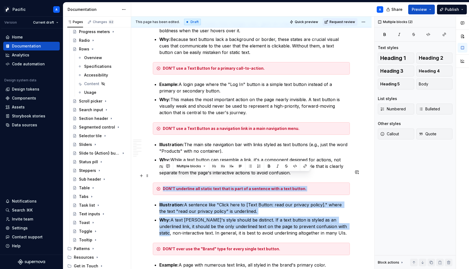
drag, startPoint x: 346, startPoint y: 217, endPoint x: 334, endPoint y: 169, distance: 49.3
click at [339, 217] on p "Why: A text [PERSON_NAME]'s style should be distinct. If a text button is style…" at bounding box center [254, 227] width 191 height 20
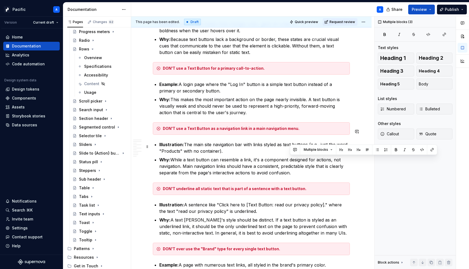
drag, startPoint x: 336, startPoint y: 220, endPoint x: 325, endPoint y: 163, distance: 58.5
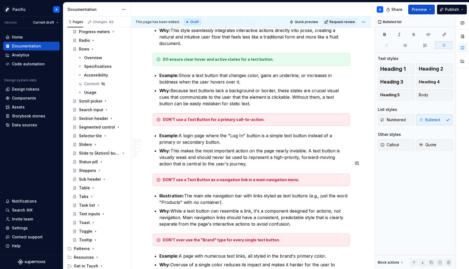
scroll to position [2968, 0]
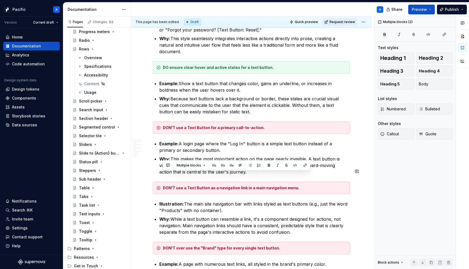
drag, startPoint x: 309, startPoint y: 217, endPoint x: 296, endPoint y: 163, distance: 56.4
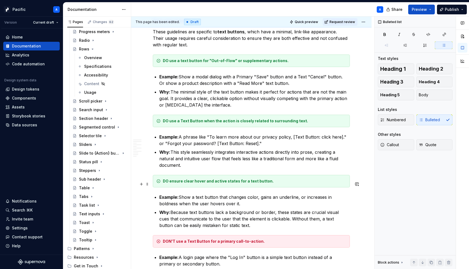
scroll to position [2853, 0]
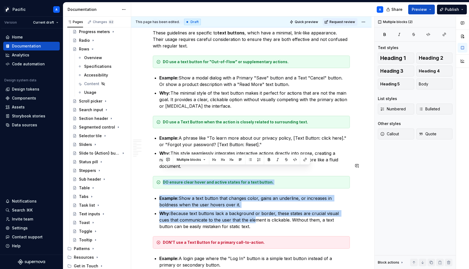
drag, startPoint x: 241, startPoint y: 209, endPoint x: 226, endPoint y: 157, distance: 54.4
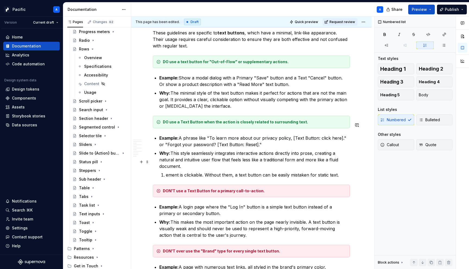
click at [168, 172] on p "ement is clickable. Without them, a text button can be easily mistaken for stat…" at bounding box center [258, 175] width 184 height 7
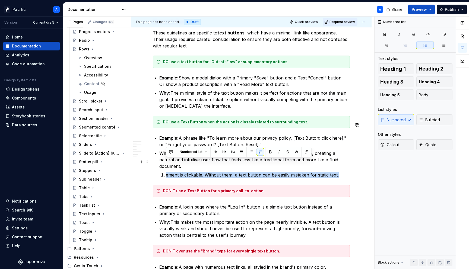
click at [168, 172] on p "ement is clickable. Without them, a text button can be easily mistaken for stat…" at bounding box center [258, 175] width 184 height 7
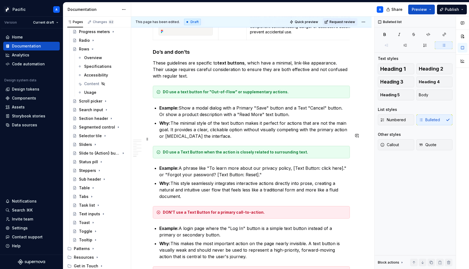
scroll to position [2824, 0]
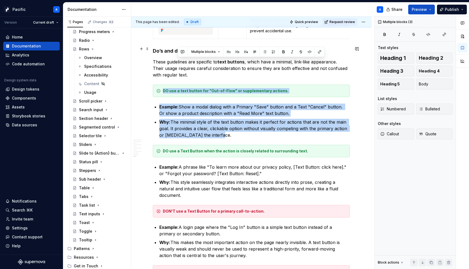
drag, startPoint x: 229, startPoint y: 122, endPoint x: 192, endPoint y: 64, distance: 69.4
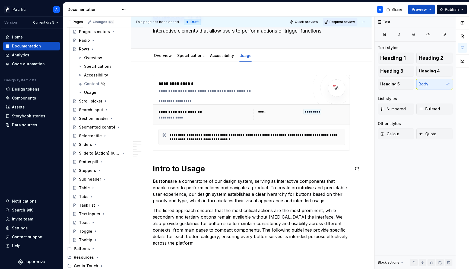
scroll to position [0, 0]
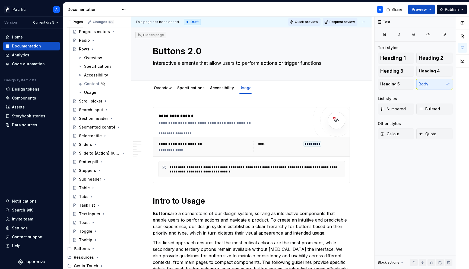
click at [308, 24] on span "Quick preview" at bounding box center [306, 22] width 23 height 4
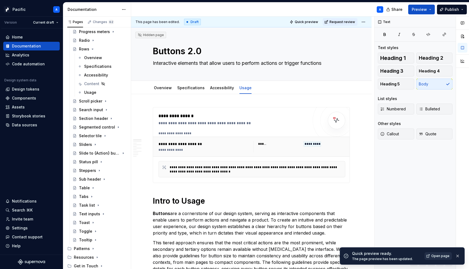
click at [435, 254] on span "Open page" at bounding box center [440, 256] width 18 height 4
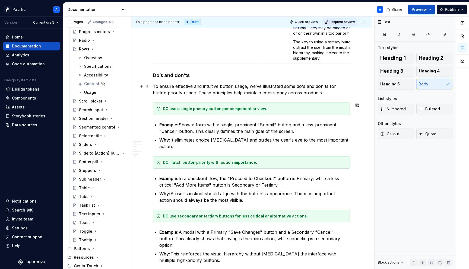
scroll to position [609, 0]
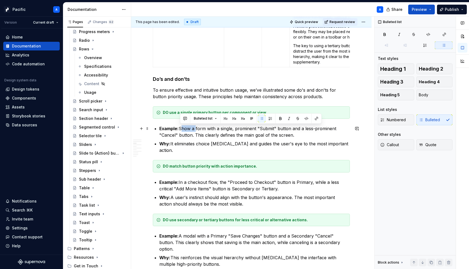
drag, startPoint x: 195, startPoint y: 129, endPoint x: 181, endPoint y: 127, distance: 14.2
click at [181, 127] on p "Example: Show a form with a single, prominent "Submit" button and a less-promin…" at bounding box center [254, 131] width 191 height 13
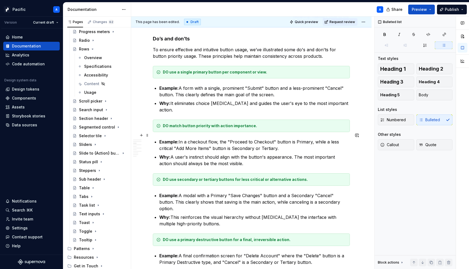
scroll to position [653, 0]
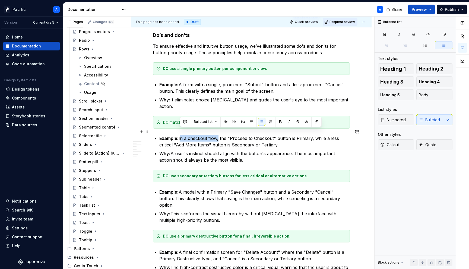
drag, startPoint x: 216, startPoint y: 132, endPoint x: 179, endPoint y: 132, distance: 36.7
click at [179, 135] on p "Example: In a checkout flow, the "Proceed to Checkout" button is Primary, while…" at bounding box center [254, 141] width 191 height 13
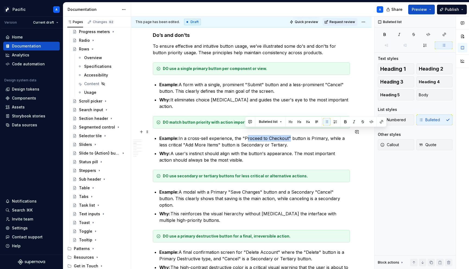
drag, startPoint x: 288, startPoint y: 132, endPoint x: 245, endPoint y: 131, distance: 43.4
click at [245, 135] on p "Example: In a cross-sell experience, the "Proceed to Checkout" button is Primar…" at bounding box center [254, 141] width 191 height 13
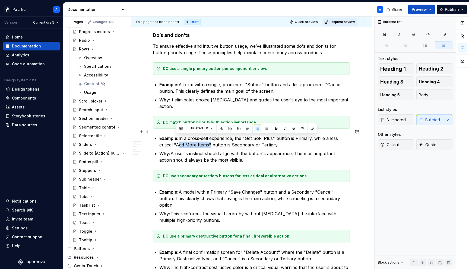
drag, startPoint x: 208, startPoint y: 139, endPoint x: 177, endPoint y: 138, distance: 31.5
click at [177, 138] on p "Example: In a cross-sell experience, the "Get SoFi Plus" button is Primary, whi…" at bounding box center [254, 141] width 191 height 13
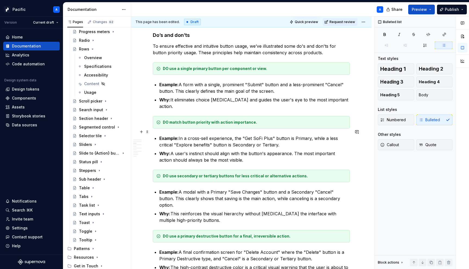
click at [256, 138] on p "Example: In a cross-sell experience, the "Get SoFi Plus" button is Primary, whi…" at bounding box center [254, 141] width 191 height 13
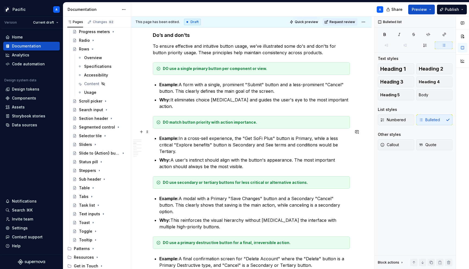
click at [265, 138] on p "Example: In a cross-sell experience, the "Get SoFi Plus" button is Primary, whi…" at bounding box center [254, 145] width 191 height 20
click at [317, 138] on p "Example: In a cross-sell experience, the "Get SoFi Plus" button is Primary, whi…" at bounding box center [254, 145] width 191 height 20
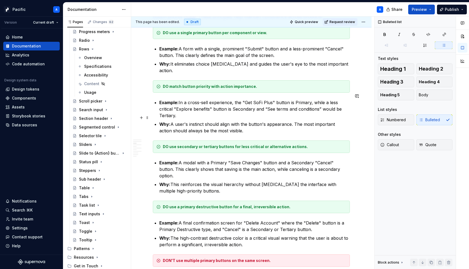
scroll to position [695, 0]
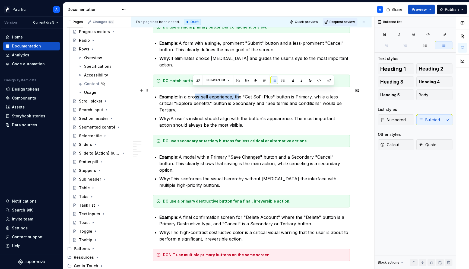
drag, startPoint x: 237, startPoint y: 90, endPoint x: 192, endPoint y: 90, distance: 44.5
click at [192, 94] on p "Example: In a cross-sell experience, the "Get SoFi Plus" button is Primary, whi…" at bounding box center [254, 104] width 191 height 20
drag, startPoint x: 189, startPoint y: 90, endPoint x: 232, endPoint y: 89, distance: 43.2
click at [232, 94] on p "Example: In a cross-sell experience, the "Get SoFi Plus" button is Primary, whi…" at bounding box center [254, 104] width 191 height 20
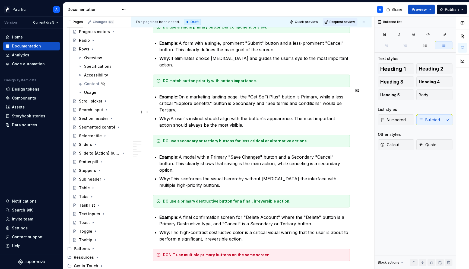
click at [228, 120] on p "Why: A user's instinct should align with the button's appearance. The most impo…" at bounding box center [254, 121] width 191 height 13
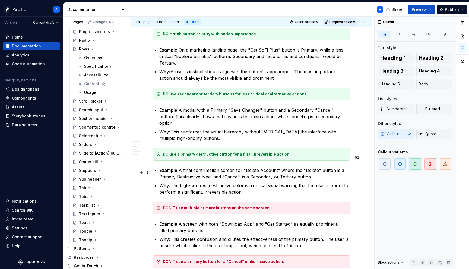
scroll to position [746, 0]
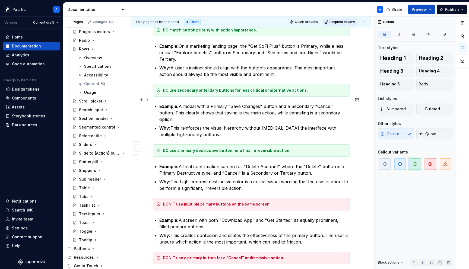
click at [213, 103] on p "Example: A modal with a Primary "Save Changes" button and a Secondary "Cancel" …" at bounding box center [254, 113] width 191 height 20
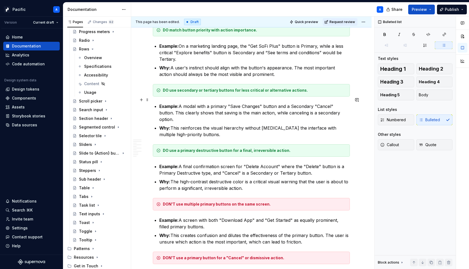
click at [245, 103] on p "Example: A modal with a primary "Save Changes" button and a Secondary "Cancel" …" at bounding box center [254, 113] width 191 height 20
click at [318, 103] on p "Example: A modal with a primary "Save changes" button and a Secondary "Cancel" …" at bounding box center [254, 113] width 191 height 20
click at [296, 103] on p "Example: A modal with a primary "Save changes" button and a Secondary "Cancel" …" at bounding box center [254, 113] width 191 height 20
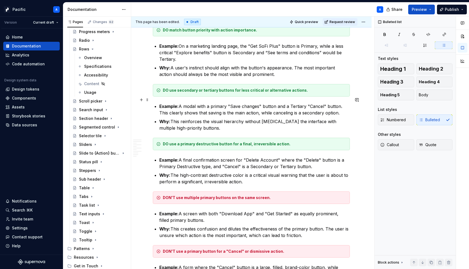
click at [297, 106] on p "Example: A modal with a primary "Save changes" button and a Tertiary "Cancel" b…" at bounding box center [254, 109] width 191 height 13
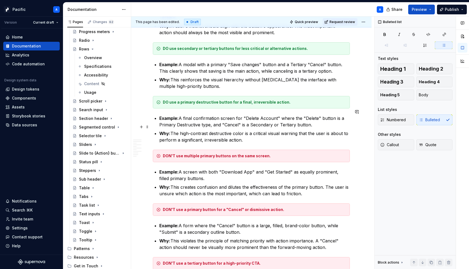
scroll to position [795, 0]
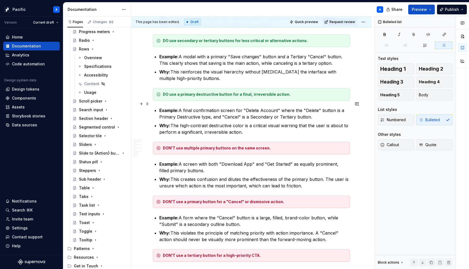
click at [262, 107] on p "Example: A final confirmation screen for "Delete Account" where the "Delete" bu…" at bounding box center [254, 113] width 191 height 13
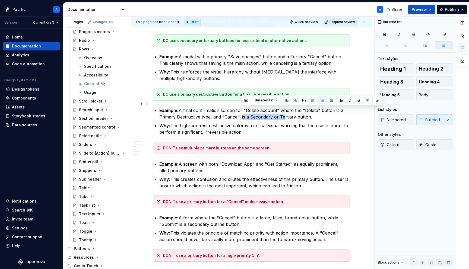
drag, startPoint x: 280, startPoint y: 111, endPoint x: 241, endPoint y: 110, distance: 39.4
click at [241, 110] on p "Example: A final confirmation screen for "Delete account" where the "Delete" bu…" at bounding box center [254, 113] width 191 height 13
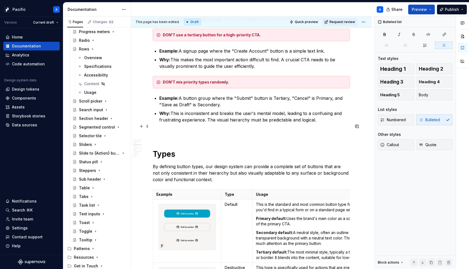
scroll to position [1032, 0]
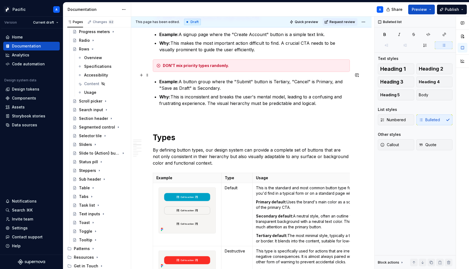
click at [182, 81] on p "Example: A button group where the "Submit" button is Tertiary, "Cancel" is Prim…" at bounding box center [254, 84] width 191 height 13
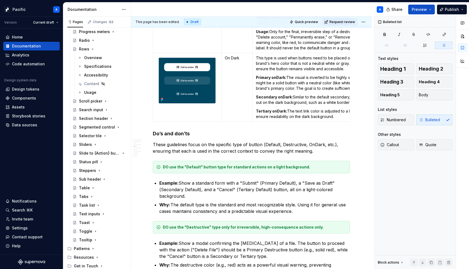
scroll to position [1353, 0]
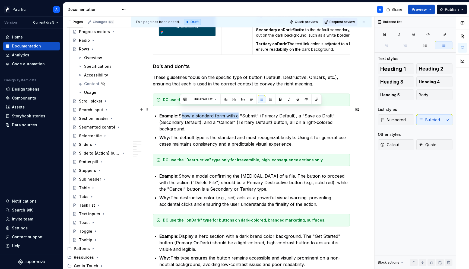
drag, startPoint x: 237, startPoint y: 110, endPoint x: 180, endPoint y: 109, distance: 56.5
click at [180, 113] on p "Example: Show a standard form with a "Submit" (Primary Default), a "Save as Dra…" at bounding box center [254, 123] width 191 height 20
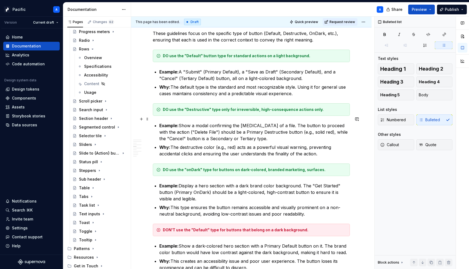
scroll to position [1398, 0]
drag, startPoint x: 194, startPoint y: 118, endPoint x: 180, endPoint y: 117, distance: 13.6
click at [180, 122] on p "Example: Show a modal confirming the [MEDICAL_DATA] of a file. The button to pr…" at bounding box center [254, 132] width 191 height 20
click at [178, 124] on p "Example: A modal confirming the [MEDICAL_DATA] of a file. The button to proceed…" at bounding box center [254, 132] width 191 height 20
click at [181, 125] on p "Example: A modal confirming the [MEDICAL_DATA] of a file. The button to proceed…" at bounding box center [254, 132] width 191 height 20
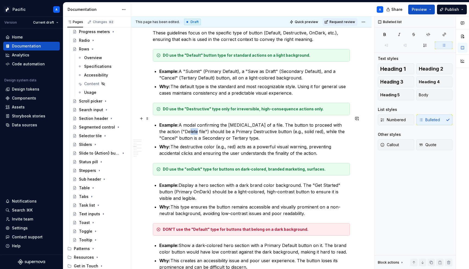
click at [181, 125] on p "Example: A modal confirming the [MEDICAL_DATA] of a file. The button to proceed…" at bounding box center [254, 132] width 191 height 20
drag, startPoint x: 179, startPoint y: 132, endPoint x: 210, endPoint y: 132, distance: 31.0
click at [210, 132] on p "Example: A modal confirming the [MEDICAL_DATA] of a file. The button to proceed…" at bounding box center [254, 132] width 191 height 20
click at [200, 132] on p "Example: A modal confirming the [MEDICAL_DATA] of a file. The button to proceed…" at bounding box center [254, 132] width 191 height 20
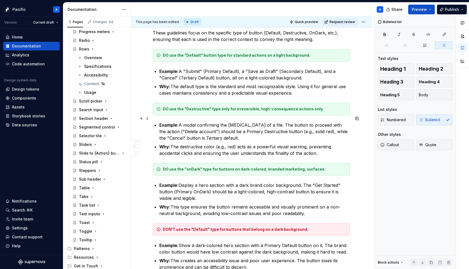
click at [198, 133] on p "Example: A modal confirming the [MEDICAL_DATA] of a file. The button to proceed…" at bounding box center [254, 132] width 191 height 20
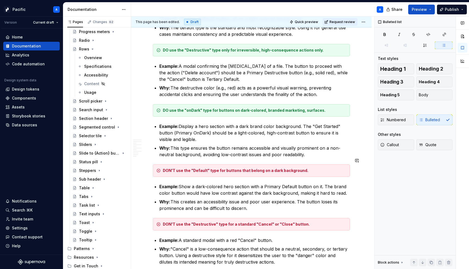
scroll to position [1458, 0]
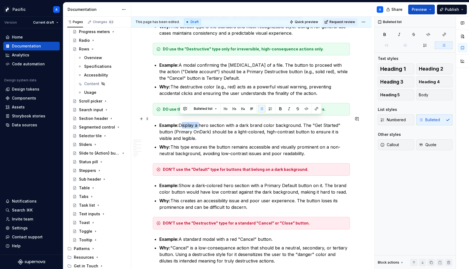
drag, startPoint x: 198, startPoint y: 119, endPoint x: 181, endPoint y: 121, distance: 17.7
click at [181, 122] on p "Example: Display a hero section with a dark brand color background. The "Get St…" at bounding box center [254, 132] width 191 height 20
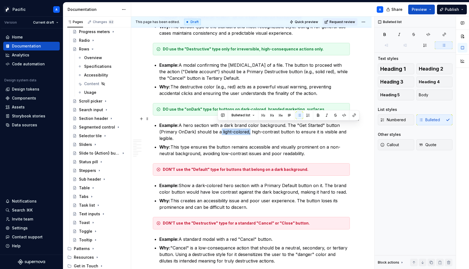
drag, startPoint x: 222, startPoint y: 125, endPoint x: 248, endPoint y: 126, distance: 26.1
click at [248, 126] on p "Example: A hero section with a dark brand color background. The "Get Started" b…" at bounding box center [254, 132] width 191 height 20
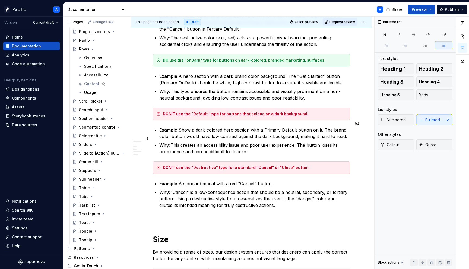
scroll to position [1510, 0]
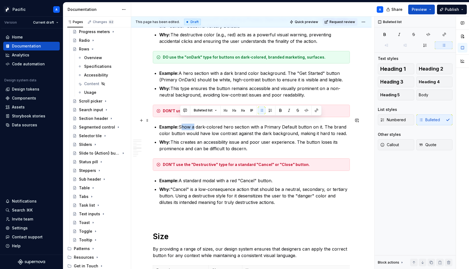
drag, startPoint x: 194, startPoint y: 121, endPoint x: 180, endPoint y: 120, distance: 13.8
click at [180, 124] on p "Example: Show a dark-colored hero section with a Primary Default button on it. …" at bounding box center [254, 130] width 191 height 13
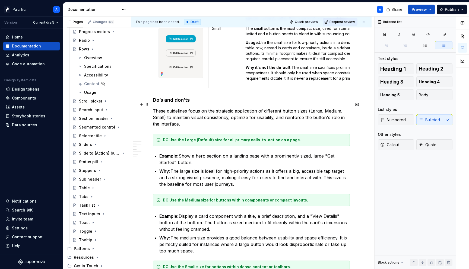
scroll to position [1878, 0]
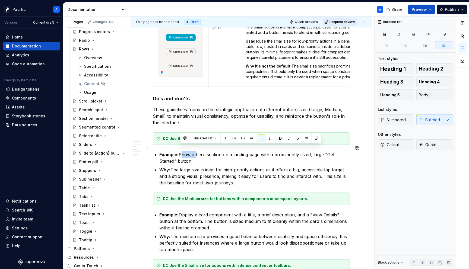
drag, startPoint x: 195, startPoint y: 149, endPoint x: 179, endPoint y: 146, distance: 16.0
click at [179, 151] on p "Example: Show a hero section on a landing page with a prominently sized, large …" at bounding box center [254, 157] width 191 height 13
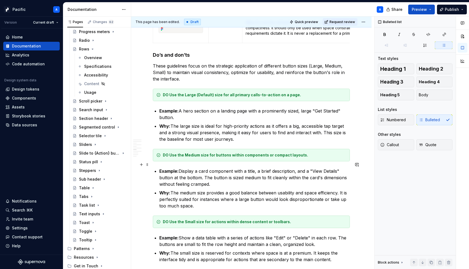
scroll to position [1922, 0]
drag, startPoint x: 198, startPoint y: 165, endPoint x: 180, endPoint y: 163, distance: 18.8
click at [180, 168] on p "Example: Display a card component with a title, a brief description, and a "Vie…" at bounding box center [254, 178] width 191 height 20
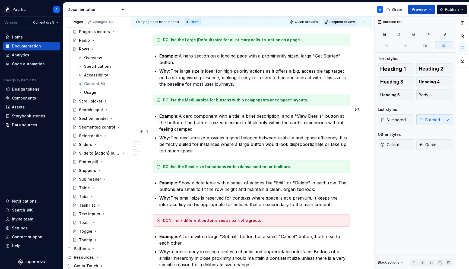
scroll to position [1977, 0]
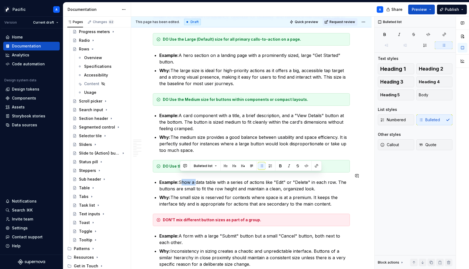
drag, startPoint x: 194, startPoint y: 176, endPoint x: 180, endPoint y: 176, distance: 14.1
click at [180, 179] on p "Example: Show a data table with a series of actions like "Edit" or "Delete" in …" at bounding box center [254, 185] width 191 height 13
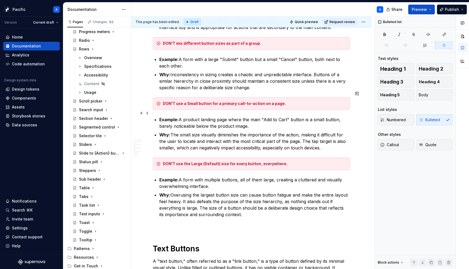
scroll to position [2157, 0]
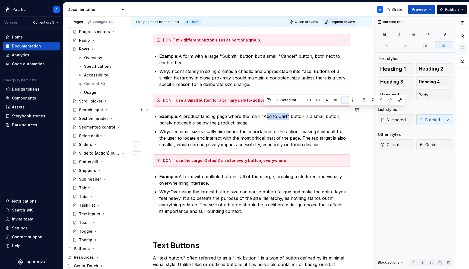
drag, startPoint x: 264, startPoint y: 110, endPoint x: 288, endPoint y: 110, distance: 23.3
click at [288, 113] on p "Example: A product landing page where the main "Add to Cart" button is a small …" at bounding box center [254, 119] width 191 height 13
drag, startPoint x: 279, startPoint y: 109, endPoint x: 307, endPoint y: 108, distance: 28.0
click at [307, 113] on p "Example: A product landing page where the main "Create Robo Account" button is …" at bounding box center [254, 119] width 191 height 13
click at [270, 113] on p "Example: A product landing page where the main "Create Crypto" button is a smal…" at bounding box center [254, 119] width 191 height 13
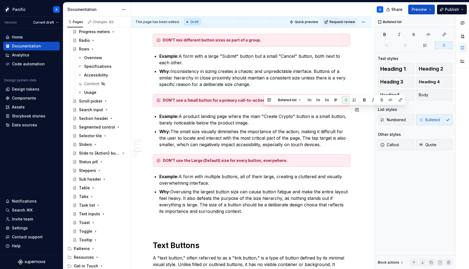
click at [270, 113] on p "Example: A product landing page where the main "Create Crypto" button is a smal…" at bounding box center [254, 119] width 191 height 13
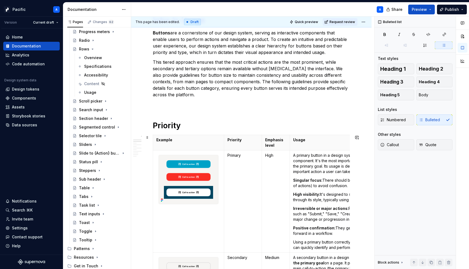
scroll to position [185, 0]
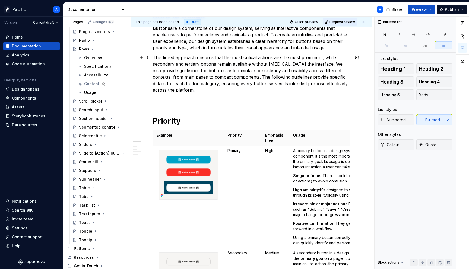
click at [153, 57] on p "This tiered approach ensures that the most critical actions are the most promin…" at bounding box center [251, 73] width 197 height 39
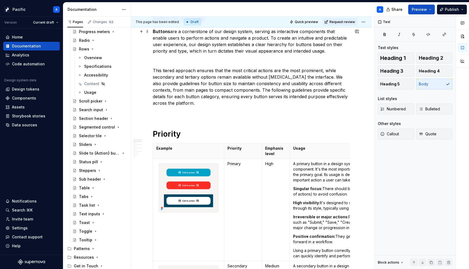
scroll to position [0, 0]
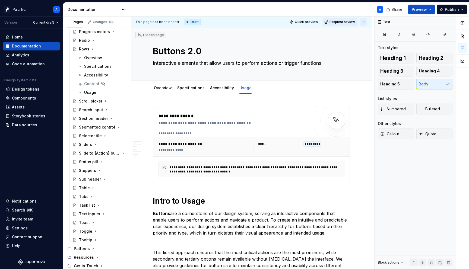
click at [366, 21] on html "Pacific A Version Current draft Home Documentation Analytics Code automation De…" at bounding box center [234, 134] width 469 height 269
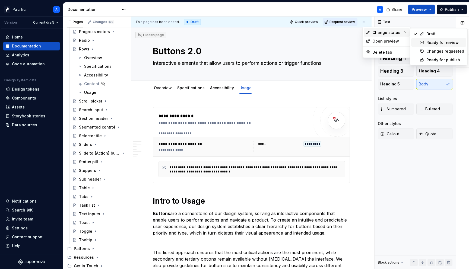
click at [422, 43] on icon at bounding box center [422, 42] width 4 height 4
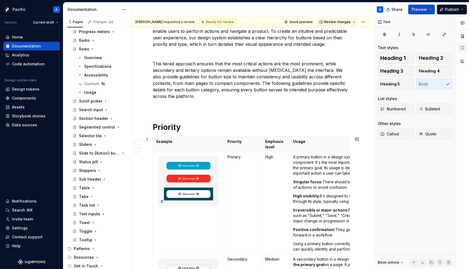
scroll to position [170, 0]
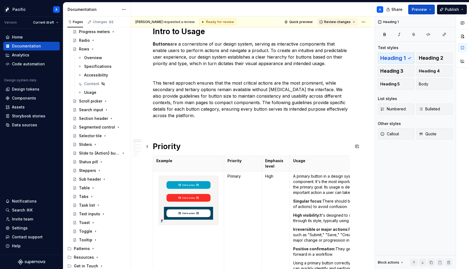
click at [198, 148] on h1 "Priority" at bounding box center [251, 147] width 197 height 10
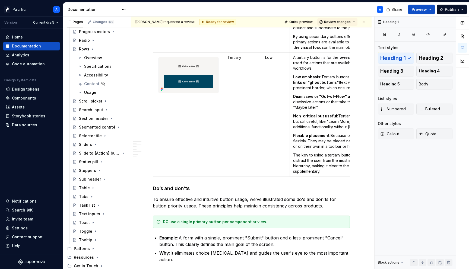
scroll to position [519, 0]
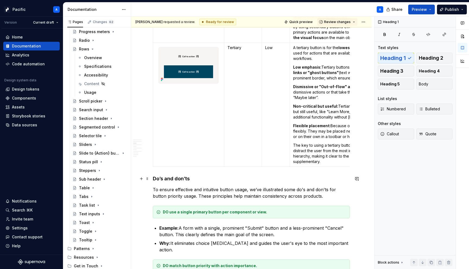
click at [154, 179] on h4 "Do’s and don’ts" at bounding box center [251, 179] width 197 height 7
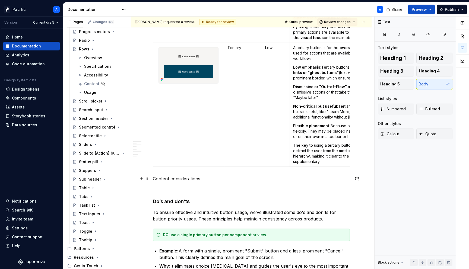
click at [162, 178] on p "Content considerations" at bounding box center [251, 179] width 197 height 7
click at [203, 172] on button "button" at bounding box center [205, 169] width 8 height 8
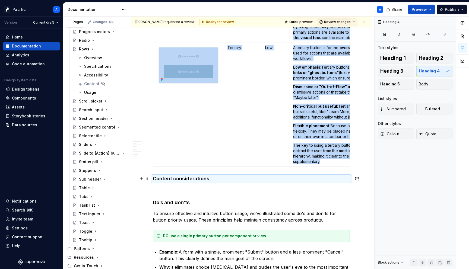
click at [213, 179] on h4 "Content considerations" at bounding box center [251, 179] width 197 height 7
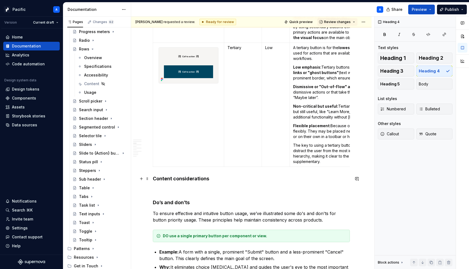
click at [210, 181] on h4 "Content considerations" at bounding box center [251, 179] width 197 height 7
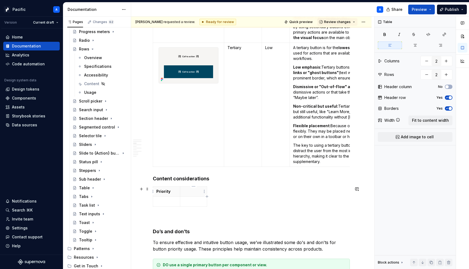
click at [192, 194] on p at bounding box center [194, 191] width 20 height 5
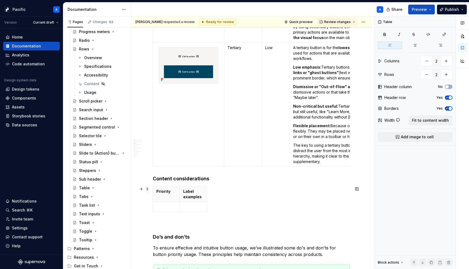
click at [148, 191] on span at bounding box center [147, 189] width 4 height 8
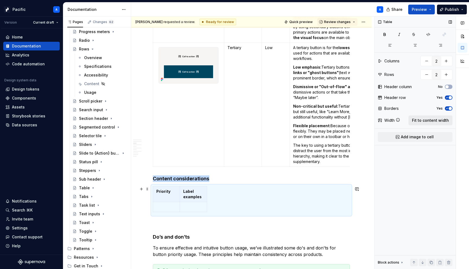
click at [445, 118] on span "Fit to content width" at bounding box center [430, 120] width 37 height 5
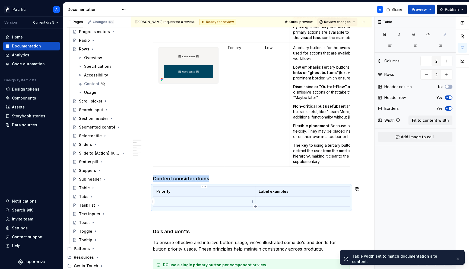
click at [204, 198] on td at bounding box center [204, 202] width 102 height 10
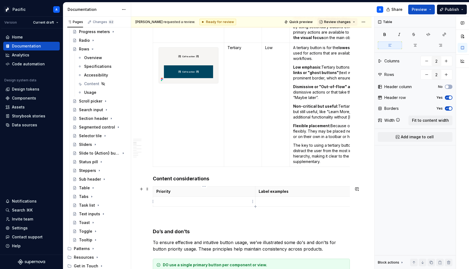
type textarea "*"
click at [263, 191] on p "Label examples" at bounding box center [307, 191] width 96 height 5
click at [255, 207] on icon "button" at bounding box center [255, 207] width 2 height 2
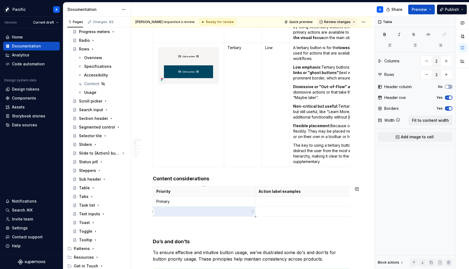
click at [238, 211] on p at bounding box center [204, 211] width 96 height 5
click at [255, 216] on icon "button" at bounding box center [255, 217] width 4 height 4
type input "4"
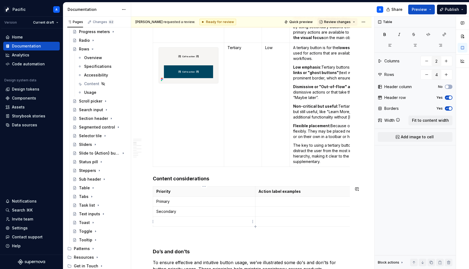
click at [200, 220] on p at bounding box center [204, 221] width 96 height 5
drag, startPoint x: 255, startPoint y: 191, endPoint x: 190, endPoint y: 194, distance: 65.5
click at [202, 194] on th "Action label examples" at bounding box center [253, 192] width 102 height 10
drag, startPoint x: 292, startPoint y: 190, endPoint x: 361, endPoint y: 190, distance: 69.0
click at [241, 202] on p at bounding box center [276, 201] width 165 height 5
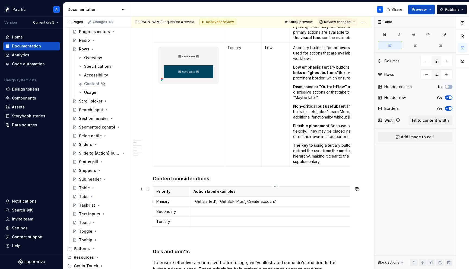
click at [246, 200] on p "“Get started”, “Get SoFi Plus”, Create account”" at bounding box center [276, 201] width 165 height 5
click at [247, 200] on p "“Get started”, “Get SoFi Plus”, Create account”" at bounding box center [276, 201] width 165 height 5
click at [293, 202] on p "“Get started”, “Get SoFi Plus”, “Create account”" at bounding box center [276, 201] width 165 height 5
click at [324, 200] on p "“Get started”, “Get SoFi Plus”, “Create account”, “Save”, “Save changes”, Link …" at bounding box center [276, 201] width 165 height 5
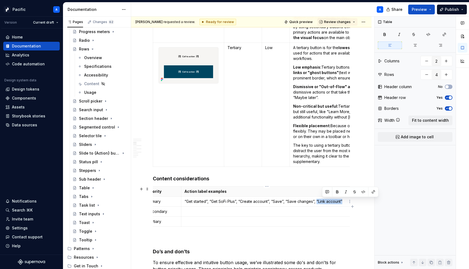
drag, startPoint x: 325, startPoint y: 201, endPoint x: 352, endPoint y: 202, distance: 27.2
click at [352, 202] on td "“Get started”, “Get SoFi Plus”, “Create account”, “Save”, “Save changes”, “Link…" at bounding box center [266, 202] width 171 height 10
copy p "“Link account”"
click at [306, 208] on td at bounding box center [266, 212] width 171 height 10
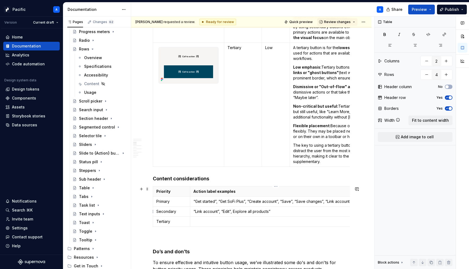
click at [233, 210] on p "“Link account”, “Edit”, Explore all products”" at bounding box center [276, 211] width 165 height 5
click at [274, 213] on p "“Link account”, “Edit”, “Explore all products”" at bounding box center [276, 211] width 165 height 5
click at [309, 210] on p "“Link account”, “Edit”, “Explore all products”, “Manage account”, Manage”" at bounding box center [276, 211] width 165 height 5
click at [337, 211] on p "“Link account”, “Edit”, “Explore all products”, “Manage account”, “Manage”" at bounding box center [276, 211] width 165 height 5
click at [342, 201] on p "“Get started”, “Get SoFi Plus”, “Create account”, “Save”, “Save changes”, “Link…" at bounding box center [276, 201] width 165 height 5
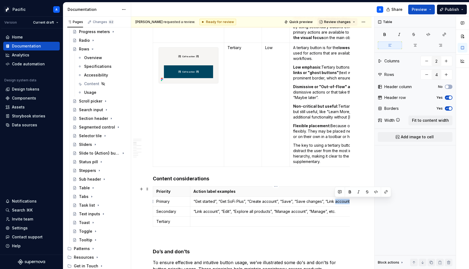
click at [342, 201] on p "“Get started”, “Get SoFi Plus”, “Create account”, “Save”, “Save changes”, “Link…" at bounding box center [276, 201] width 165 height 5
click at [331, 201] on p "“Get started”, “Get SoFi Plus”, “Create account”, “Save”, “Save changes”, “Link…" at bounding box center [276, 201] width 165 height 5
drag, startPoint x: 327, startPoint y: 202, endPoint x: 333, endPoint y: 201, distance: 6.8
click at [333, 201] on p "“Get started”, “Get SoFi Plus”, “Create account”, “Save”, “Save changes”, “Link…" at bounding box center [276, 201] width 165 height 5
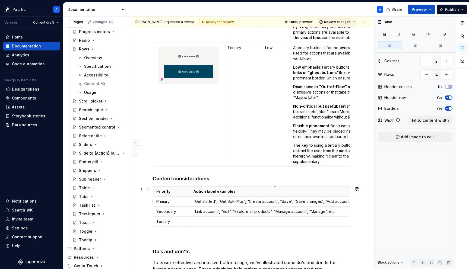
click at [351, 204] on p "“Get started”, “Get SoFi Plus”, “Create account”, “Save”, “Save changes”, “Add …" at bounding box center [276, 201] width 165 height 5
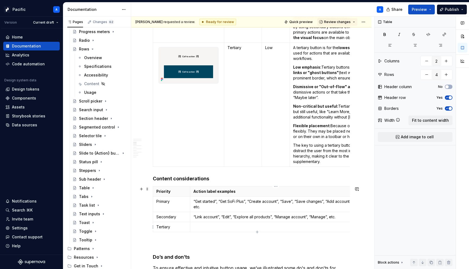
click at [244, 226] on p at bounding box center [276, 227] width 165 height 5
click at [213, 226] on p "“View all”, Dismiss”" at bounding box center [276, 227] width 165 height 5
click at [236, 225] on p "“View all”, “Dismiss”" at bounding box center [276, 227] width 165 height 5
click at [330, 218] on p "“Link account”, “Edit”, “Explore all products”, “Manage account”, “Manage”, etc." at bounding box center [276, 216] width 165 height 5
click at [194, 207] on p "“Get started”, “Get SoFi Plus”, “Create account”, “Save”, “Save changes”, “Add …" at bounding box center [276, 204] width 165 height 11
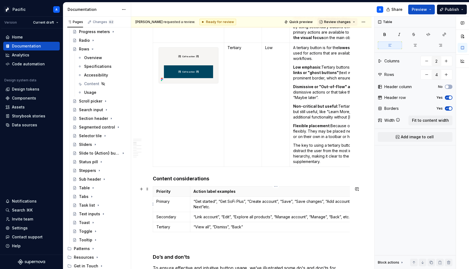
click at [193, 209] on td "“Get started”, “Get SoFi Plus”, “Create account”, “Save”, “Save changes”, “Add …" at bounding box center [275, 204] width 171 height 15
click at [205, 207] on p "“Get started”, “Get SoFi Plus”, “Create account”, “Save”, “Save changes”, “Add …" at bounding box center [276, 204] width 165 height 11
click at [247, 228] on p "“View all”, “Dismiss”, “Back”" at bounding box center [276, 227] width 165 height 5
click at [318, 227] on p "“View all”, “Dismiss”, “Back”, “Nevermind”, “Maybe later”, “Not now”, Cancel" at bounding box center [276, 227] width 165 height 5
click at [348, 228] on p "“View all”, “Dismiss”, “Back”, “Nevermind”, “Maybe later”, “Not now”, “Cancel" at bounding box center [276, 227] width 165 height 5
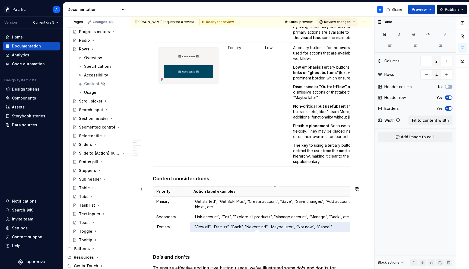
click at [257, 227] on p "“View all”, “Dismiss”, “Back”, “Nevermind”, “Maybe later”, “Not now”, “Cancel”" at bounding box center [276, 227] width 165 height 5
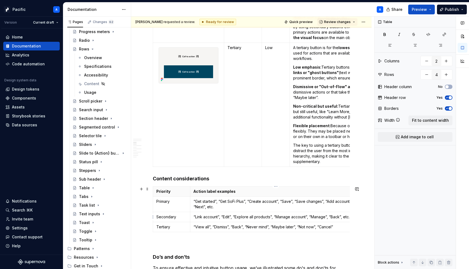
click at [301, 219] on p "“Link account”, “Edit”, “Explore all products”, “Manage account”, “Manage”, “Ba…" at bounding box center [276, 216] width 165 height 5
click at [258, 227] on p "“View all”, “Dismiss”, “Back”, “Never mind”, “Maybe later”, “Not now”, “Cancel”" at bounding box center [276, 227] width 165 height 5
click at [316, 226] on p "“View all”, “Dismiss”, “Back”, “Nevermind”, “Maybe later”, “Not now”, “Cancel”" at bounding box center [276, 227] width 165 height 5
click at [341, 225] on p "“View all”, “Dismiss”, “Back”, “Nevermind”, “Maybe later”, “Not now”, “Cancel”" at bounding box center [276, 227] width 165 height 5
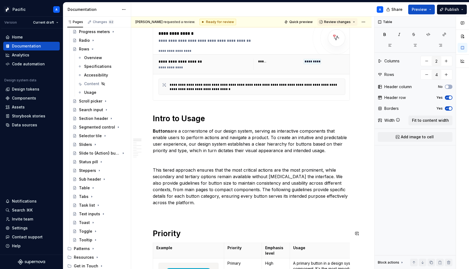
scroll to position [75, 0]
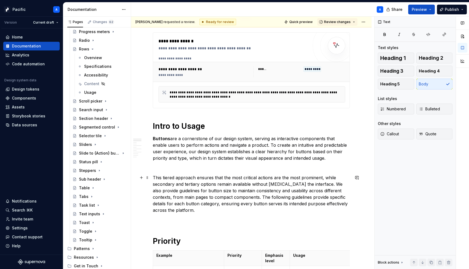
click at [256, 212] on p "This tiered approach ensures that the most critical actions are the most promin…" at bounding box center [251, 194] width 197 height 39
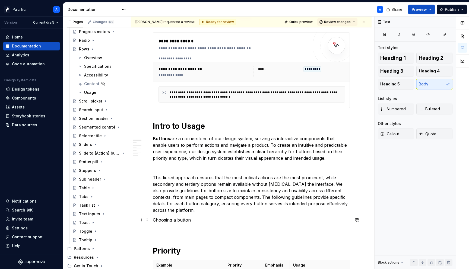
click at [179, 218] on p "Choosing a button" at bounding box center [251, 220] width 197 height 7
click at [158, 219] on p "Find" at bounding box center [251, 220] width 197 height 7
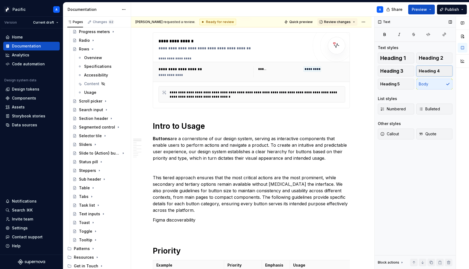
click at [440, 75] on button "Heading 4" at bounding box center [434, 71] width 36 height 11
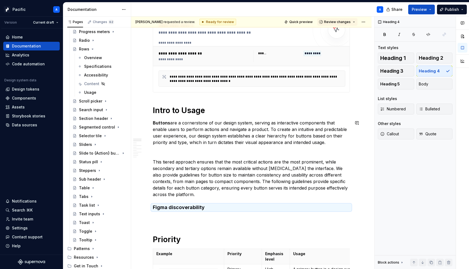
scroll to position [99, 0]
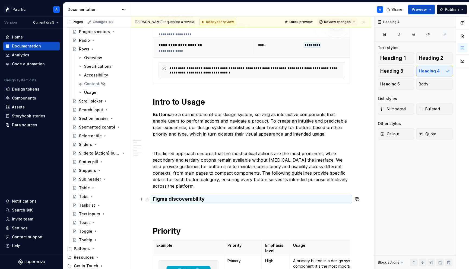
click at [225, 201] on h4 "Figma discoverability" at bounding box center [251, 199] width 197 height 7
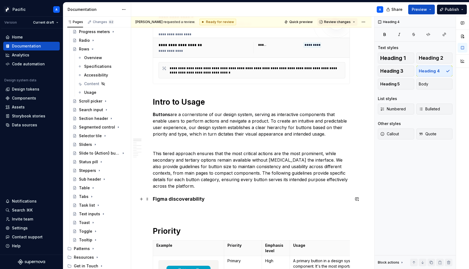
click at [225, 200] on h4 "Figma discoverability" at bounding box center [251, 199] width 197 height 7
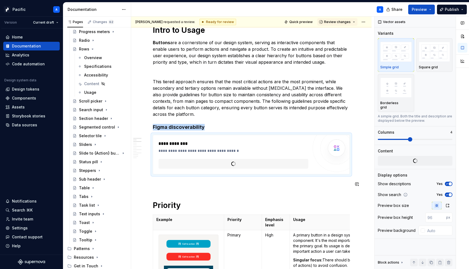
scroll to position [176, 0]
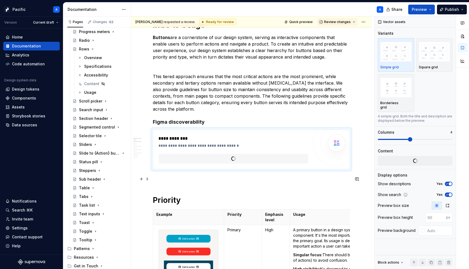
click at [175, 178] on p at bounding box center [251, 179] width 197 height 7
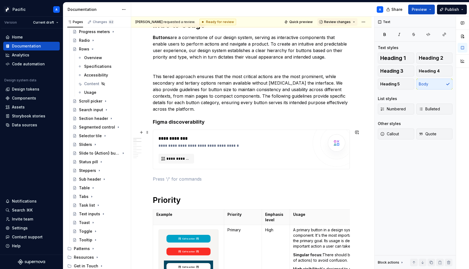
click at [207, 149] on div "**********" at bounding box center [234, 149] width 150 height 28
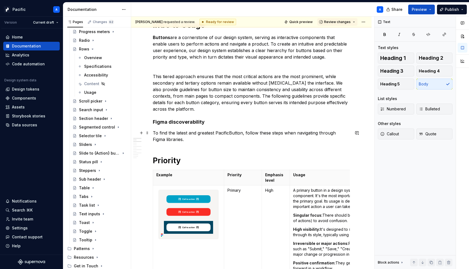
click at [224, 132] on p "To find the latest and greatest PacificButton, follow these steps when navigati…" at bounding box center [251, 136] width 197 height 13
click at [331, 121] on button "button" at bounding box center [331, 123] width 8 height 8
click at [208, 139] on p "To find the latest and greatest PacificButton , follow these steps when navigat…" at bounding box center [251, 136] width 197 height 13
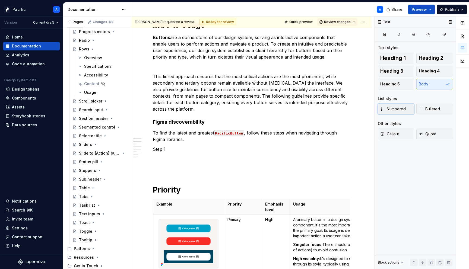
click at [391, 106] on button "Numbered" at bounding box center [396, 109] width 36 height 11
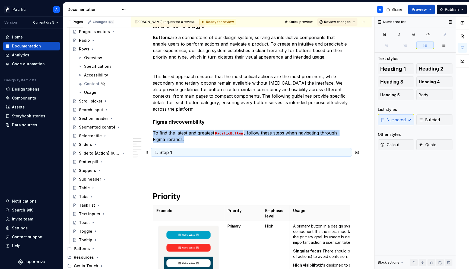
click at [182, 154] on p "Step 1" at bounding box center [254, 152] width 191 height 7
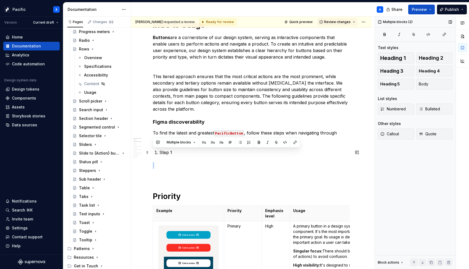
click at [182, 154] on p "Step 1" at bounding box center [254, 152] width 191 height 7
click at [164, 153] on p "Step 1" at bounding box center [254, 152] width 191 height 7
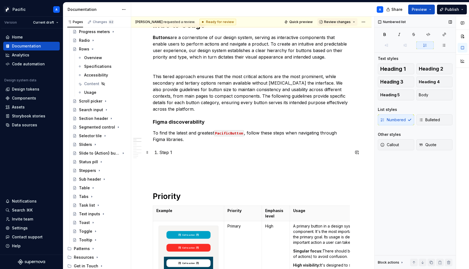
click at [178, 153] on p "Step 1" at bounding box center [254, 152] width 191 height 7
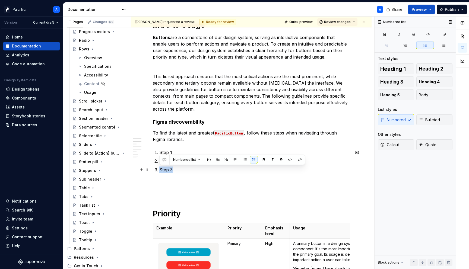
drag, startPoint x: 179, startPoint y: 169, endPoint x: 160, endPoint y: 168, distance: 19.6
click at [160, 168] on p "Step 3" at bounding box center [254, 170] width 191 height 7
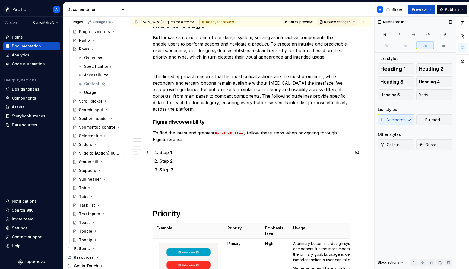
click at [166, 152] on p "Step 1" at bounding box center [254, 152] width 191 height 7
drag, startPoint x: 177, startPoint y: 153, endPoint x: 159, endPoint y: 153, distance: 17.6
click at [159, 153] on p "Step 1" at bounding box center [254, 152] width 191 height 7
drag, startPoint x: 178, startPoint y: 164, endPoint x: 160, endPoint y: 161, distance: 18.4
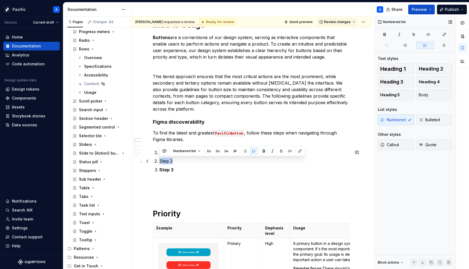
click at [160, 161] on p "Step 2" at bounding box center [254, 161] width 191 height 7
click at [186, 167] on p "Step 3" at bounding box center [254, 170] width 191 height 7
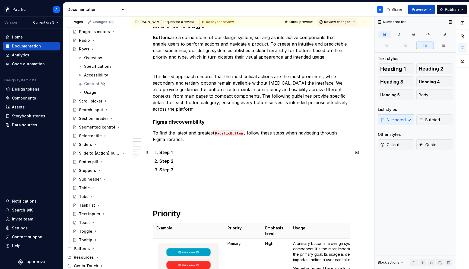
click at [181, 150] on p "Step 1" at bounding box center [254, 152] width 191 height 7
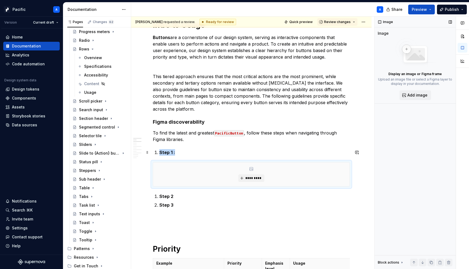
type textarea "*"
click at [260, 176] on span "*********" at bounding box center [253, 178] width 17 height 4
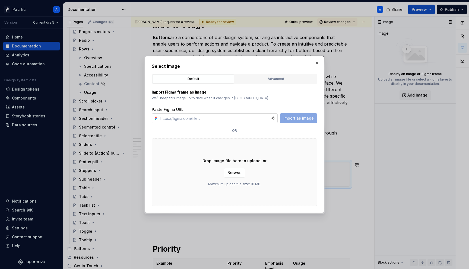
click at [223, 118] on input "text" at bounding box center [214, 118] width 113 height 10
type input "[URL][DOMAIN_NAME]"
click at [301, 120] on span "Import as image" at bounding box center [298, 118] width 30 height 5
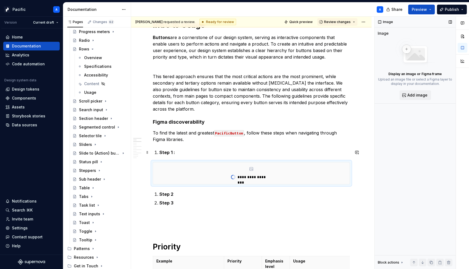
click at [174, 150] on strong "Step 1 :" at bounding box center [167, 152] width 16 height 5
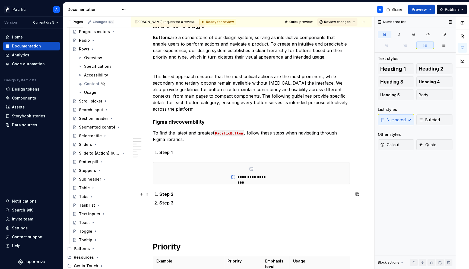
click at [174, 193] on p "Step 2" at bounding box center [254, 194] width 191 height 7
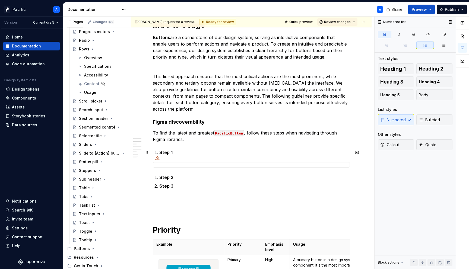
click at [160, 151] on strong "Step 1" at bounding box center [165, 152] width 13 height 5
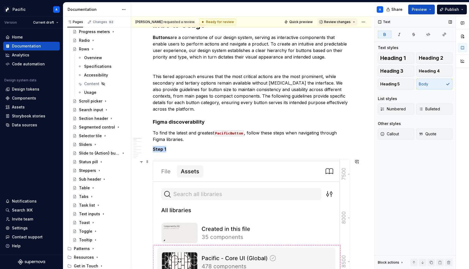
click at [185, 184] on img at bounding box center [251, 267] width 197 height 216
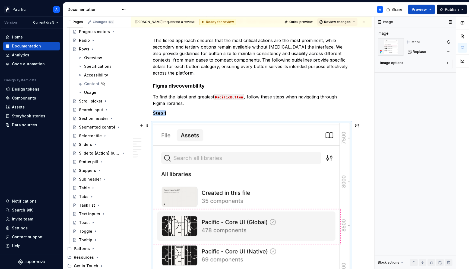
scroll to position [204, 0]
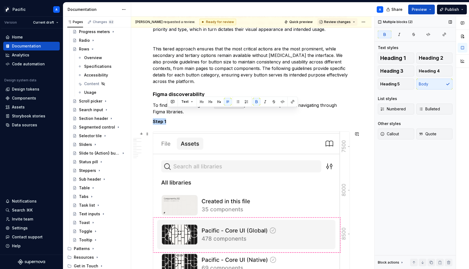
drag, startPoint x: 183, startPoint y: 113, endPoint x: 207, endPoint y: 203, distance: 93.6
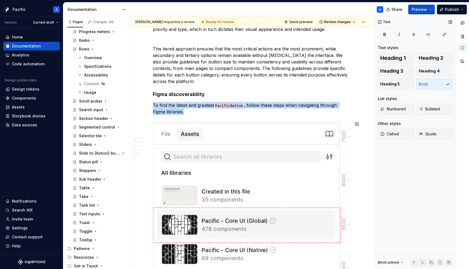
click at [207, 203] on img at bounding box center [251, 230] width 197 height 216
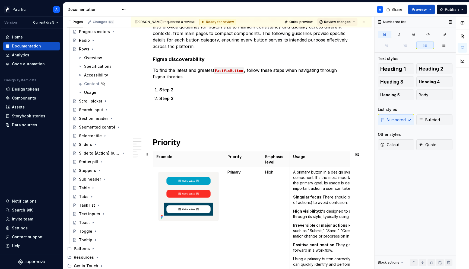
scroll to position [238, 0]
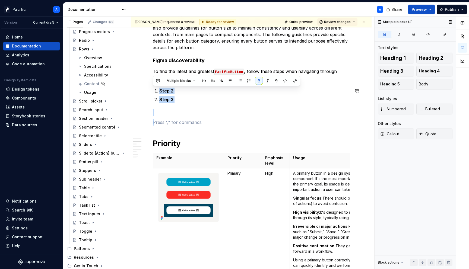
drag, startPoint x: 192, startPoint y: 116, endPoint x: 191, endPoint y: 85, distance: 31.3
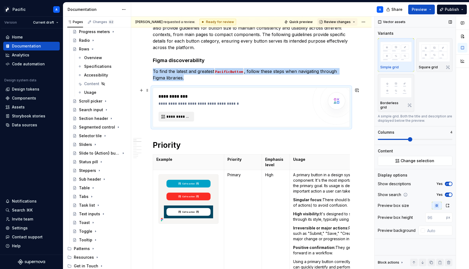
click at [184, 118] on span "**********" at bounding box center [178, 116] width 24 height 5
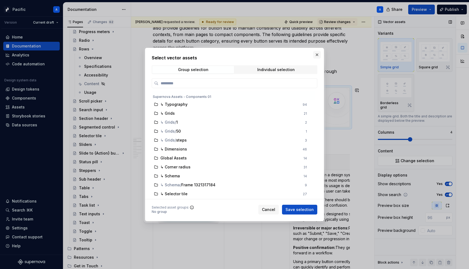
click at [316, 56] on button "button" at bounding box center [317, 55] width 8 height 8
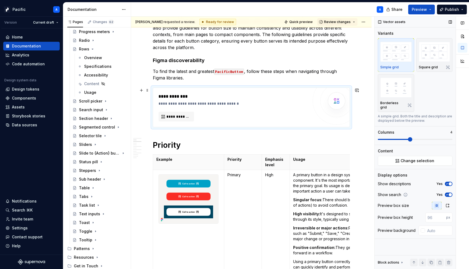
click at [208, 110] on div "**********" at bounding box center [234, 107] width 150 height 28
click at [169, 141] on h1 "Priority" at bounding box center [251, 145] width 197 height 10
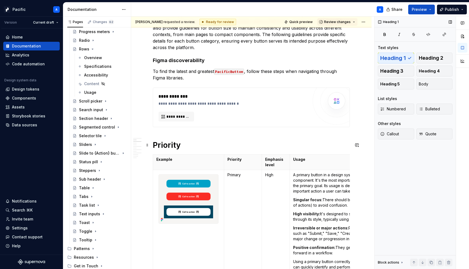
click at [153, 143] on h1 "Priority" at bounding box center [251, 145] width 197 height 10
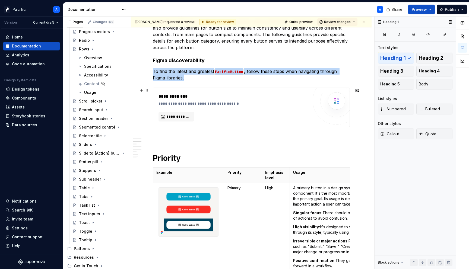
click at [158, 127] on div "**********" at bounding box center [251, 107] width 197 height 39
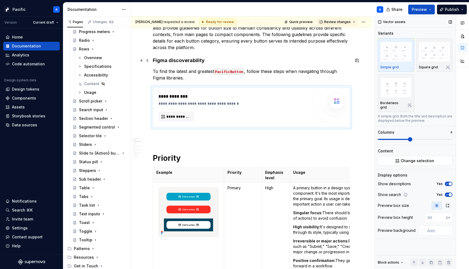
click at [170, 61] on h4 "Figma discoverability" at bounding box center [251, 60] width 197 height 7
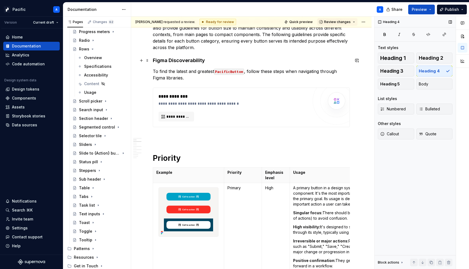
click at [165, 59] on h4 "Figma Discoverability" at bounding box center [251, 60] width 197 height 7
drag, startPoint x: 170, startPoint y: 62, endPoint x: 148, endPoint y: 58, distance: 22.0
click at [246, 101] on div "**********" at bounding box center [235, 103] width 153 height 5
click at [182, 61] on h4 "Component discoverability" at bounding box center [251, 60] width 197 height 7
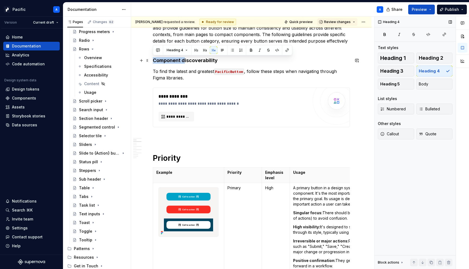
drag, startPoint x: 179, startPoint y: 62, endPoint x: 150, endPoint y: 61, distance: 29.6
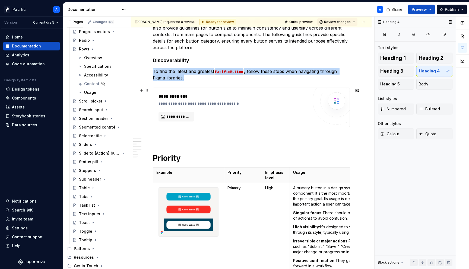
click at [242, 107] on div "**********" at bounding box center [234, 107] width 150 height 28
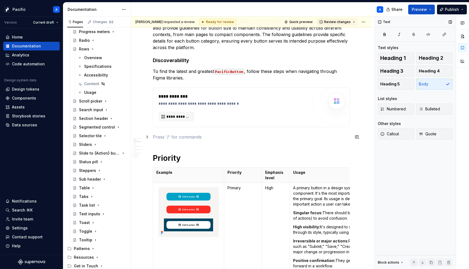
click at [197, 135] on p at bounding box center [251, 137] width 197 height 7
click at [14, 125] on div "Data sources" at bounding box center [24, 124] width 25 height 5
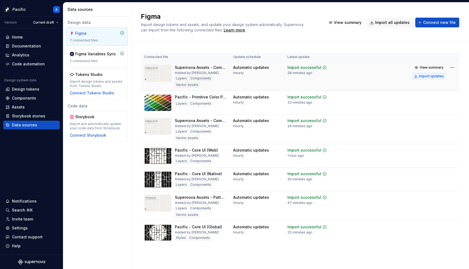
click at [437, 75] on div "Import updates" at bounding box center [431, 76] width 25 height 4
click at [40, 46] on div "Documentation" at bounding box center [31, 45] width 52 height 5
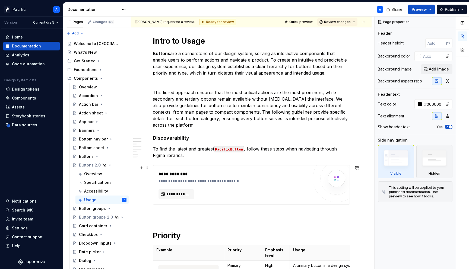
scroll to position [167, 0]
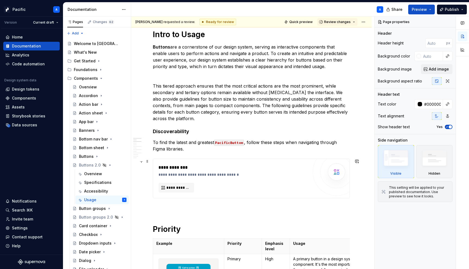
click at [270, 171] on div "**********" at bounding box center [234, 171] width 150 height 13
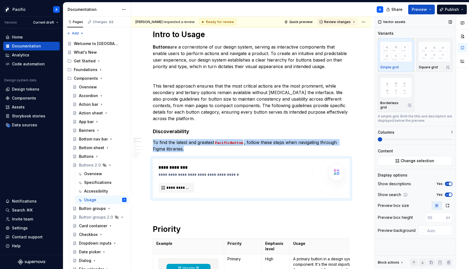
click at [378, 141] on span at bounding box center [380, 139] width 4 height 4
click at [449, 193] on button "Yes" at bounding box center [449, 195] width 8 height 4
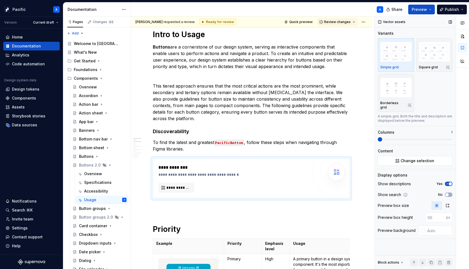
click at [449, 180] on div "Show descriptions Yes" at bounding box center [415, 184] width 75 height 8
click at [449, 182] on span "button" at bounding box center [450, 183] width 3 height 3
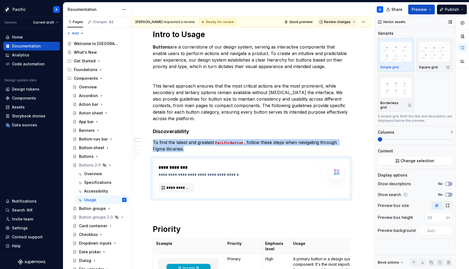
click at [447, 204] on button "button" at bounding box center [448, 206] width 10 height 8
click at [232, 182] on div "**********" at bounding box center [234, 179] width 150 height 28
click at [179, 189] on span "**********" at bounding box center [178, 187] width 24 height 5
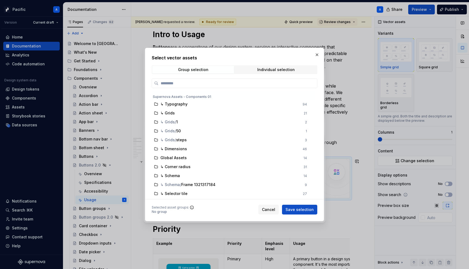
type textarea "*"
click at [280, 68] on div "Individual selection" at bounding box center [275, 70] width 37 height 4
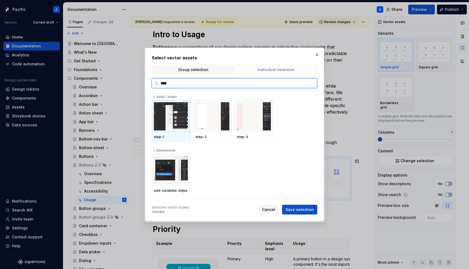
type input "*****"
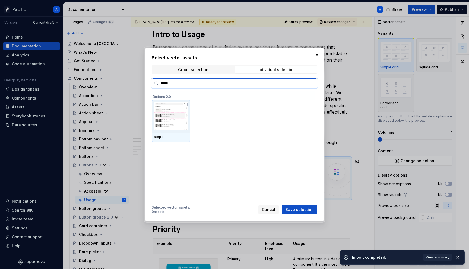
click at [178, 116] on img at bounding box center [171, 116] width 34 height 28
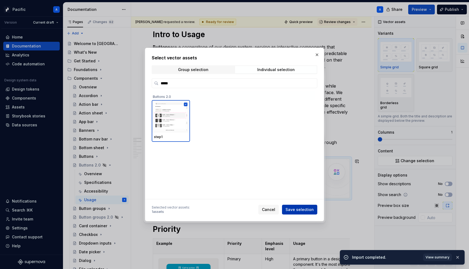
click at [302, 208] on span "Save selection" at bounding box center [300, 209] width 28 height 5
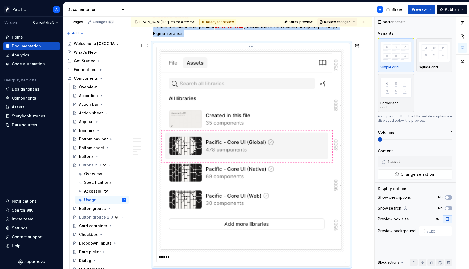
scroll to position [289, 0]
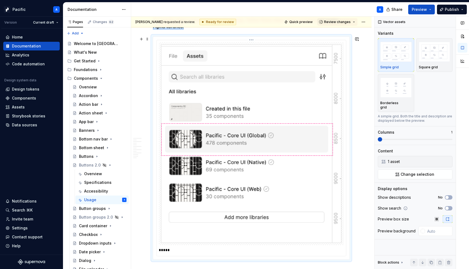
type textarea "*"
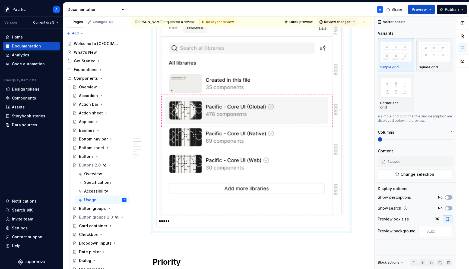
scroll to position [315, 0]
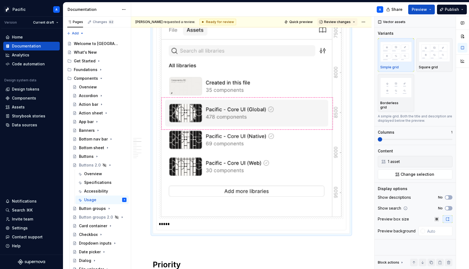
click at [199, 227] on p "*****" at bounding box center [253, 224] width 188 height 5
click at [247, 226] on p "**********" at bounding box center [253, 224] width 188 height 5
click at [323, 225] on p "**********" at bounding box center [253, 224] width 188 height 5
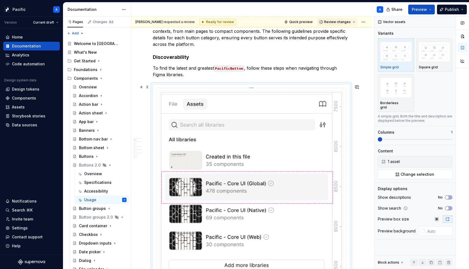
scroll to position [241, 0]
click at [412, 172] on span "Change selection" at bounding box center [418, 174] width 34 height 5
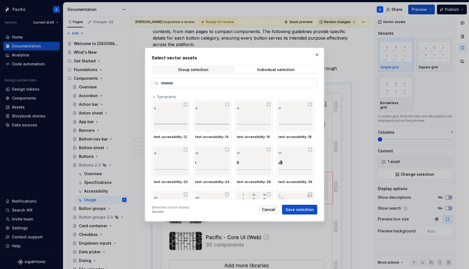
click at [267, 87] on label at bounding box center [235, 83] width 166 height 10
click at [267, 86] on input "search" at bounding box center [238, 83] width 159 height 5
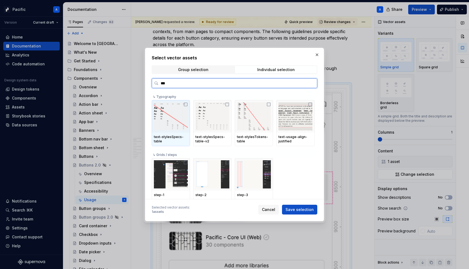
type input "****"
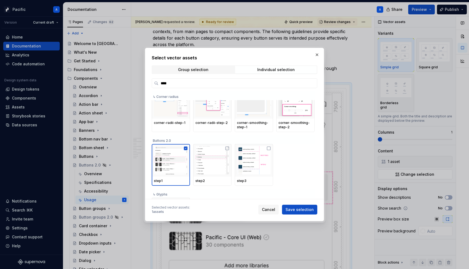
scroll to position [113, 0]
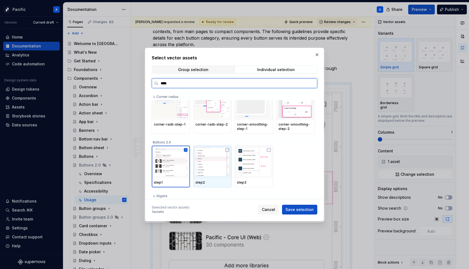
click at [215, 165] on img at bounding box center [212, 162] width 34 height 28
click at [249, 165] on img at bounding box center [254, 162] width 34 height 28
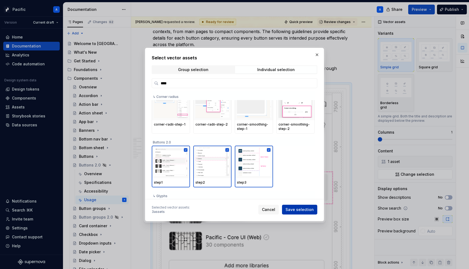
click at [307, 211] on span "Save selection" at bounding box center [300, 209] width 28 height 5
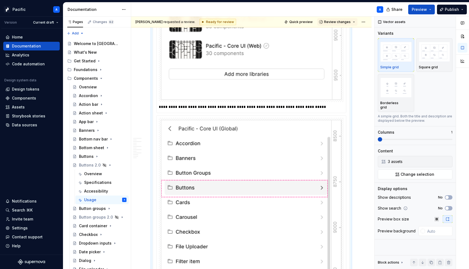
scroll to position [435, 0]
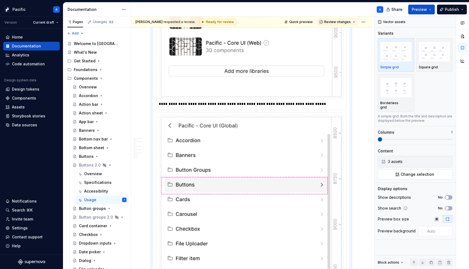
click at [305, 208] on img at bounding box center [251, 202] width 181 height 170
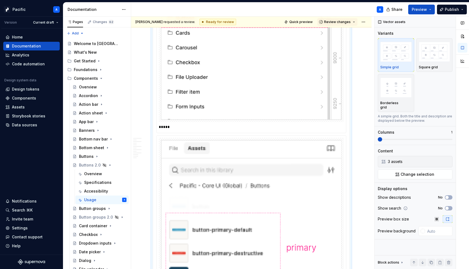
scroll to position [606, 0]
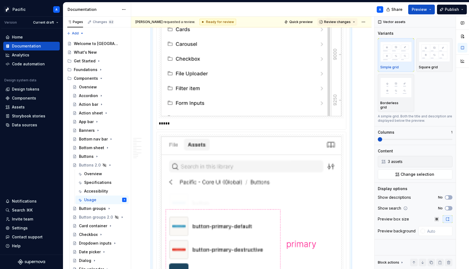
click at [185, 126] on p "*****" at bounding box center [253, 123] width 188 height 5
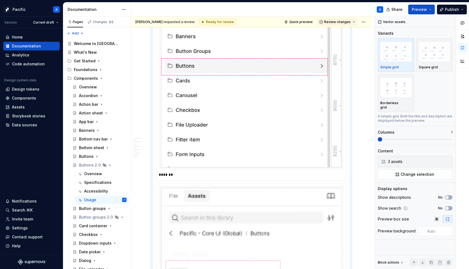
scroll to position [554, 0]
drag, startPoint x: 262, startPoint y: 180, endPoint x: 295, endPoint y: 182, distance: 33.2
click at [295, 178] on p "**********" at bounding box center [253, 175] width 188 height 5
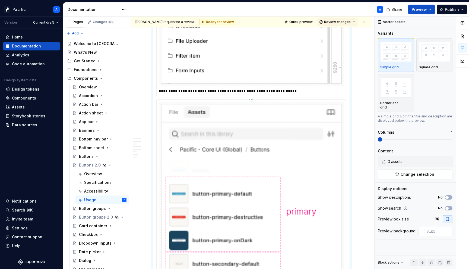
scroll to position [664, 0]
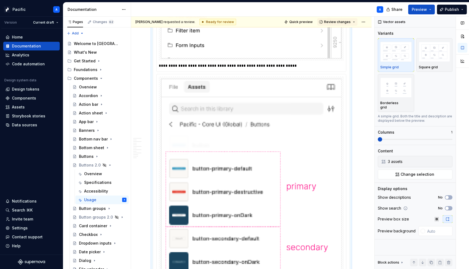
click at [204, 68] on p "**********" at bounding box center [253, 65] width 188 height 5
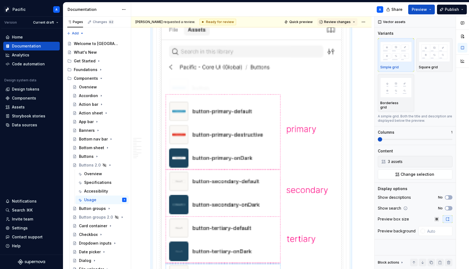
scroll to position [725, 0]
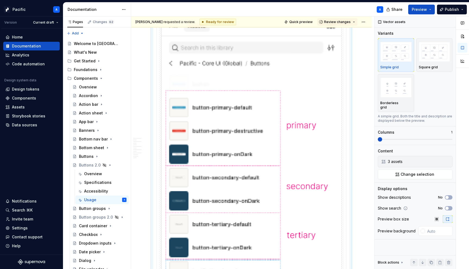
click at [252, 173] on img at bounding box center [251, 213] width 181 height 391
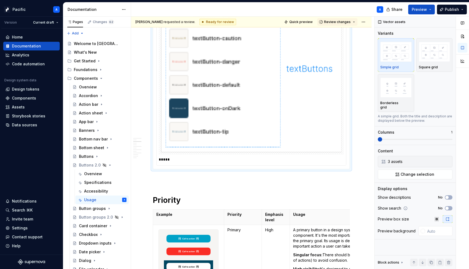
scroll to position [985, 0]
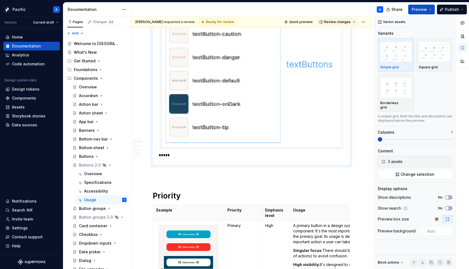
click at [259, 158] on p "*****" at bounding box center [253, 155] width 188 height 5
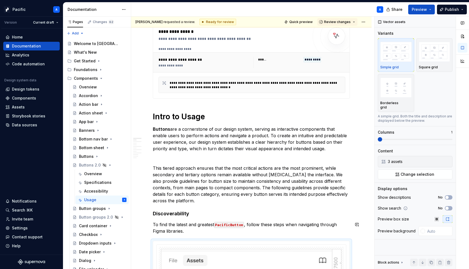
scroll to position [0, 0]
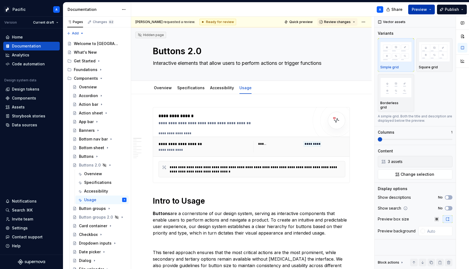
click at [420, 11] on span "Preview" at bounding box center [419, 9] width 15 height 5
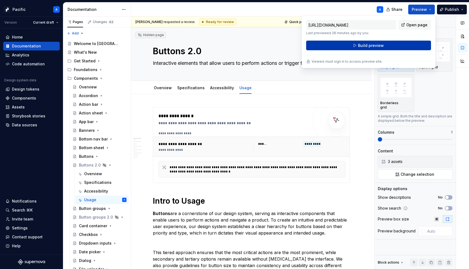
click at [398, 43] on button "Build preview" at bounding box center [368, 46] width 125 height 10
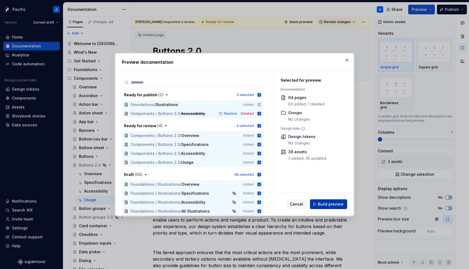
click at [339, 202] on span "Build preview" at bounding box center [331, 204] width 26 height 5
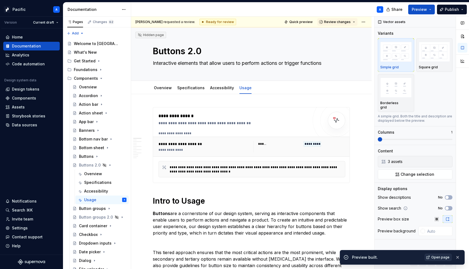
click at [448, 258] on span "Open page" at bounding box center [440, 257] width 18 height 4
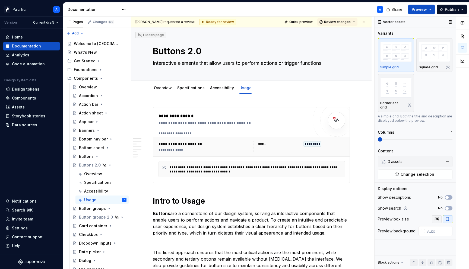
click at [438, 217] on icon "button" at bounding box center [437, 219] width 4 height 4
type textarea "*"
click at [433, 231] on input "number" at bounding box center [435, 231] width 21 height 10
type input "120"
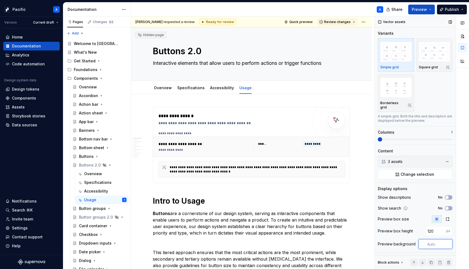
click at [429, 239] on input "text" at bounding box center [438, 244] width 27 height 10
click at [87, 156] on div "Buttons" at bounding box center [86, 156] width 15 height 5
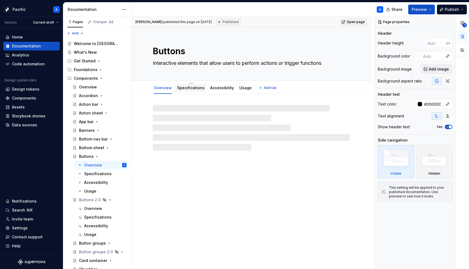
click at [189, 89] on link "Specifications" at bounding box center [190, 88] width 27 height 5
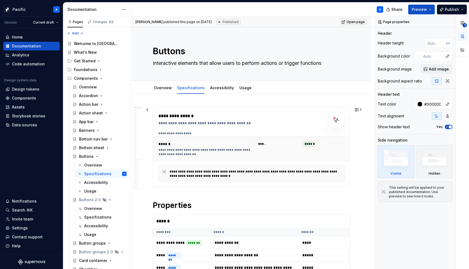
click at [216, 176] on div "**********" at bounding box center [257, 174] width 175 height 9
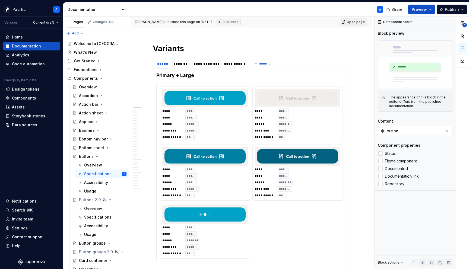
scroll to position [477, 0]
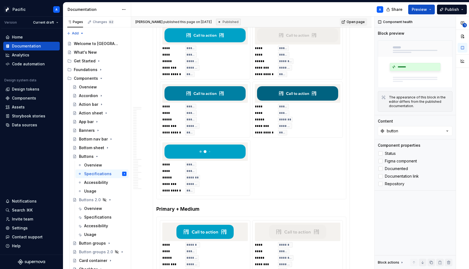
click at [323, 49] on div "**********" at bounding box center [298, 61] width 86 height 31
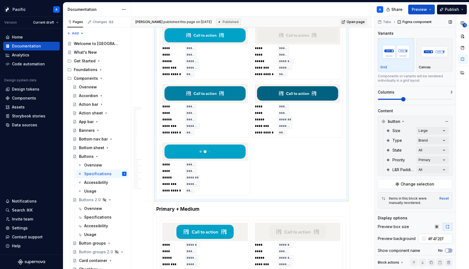
click at [437, 237] on input "#F4F2EF" at bounding box center [439, 239] width 26 height 10
click at [92, 235] on div "Usage" at bounding box center [90, 234] width 12 height 5
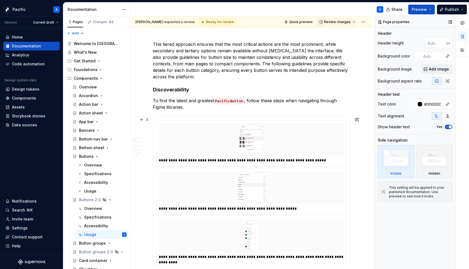
scroll to position [270, 0]
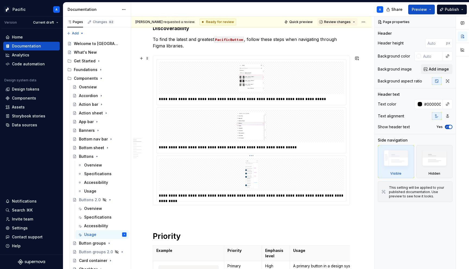
type textarea "*"
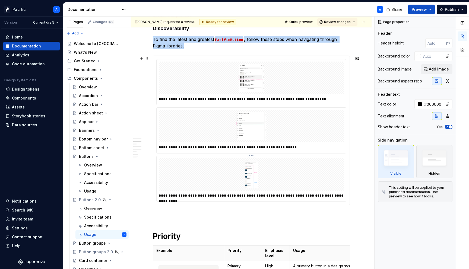
click at [319, 178] on img at bounding box center [251, 174] width 181 height 28
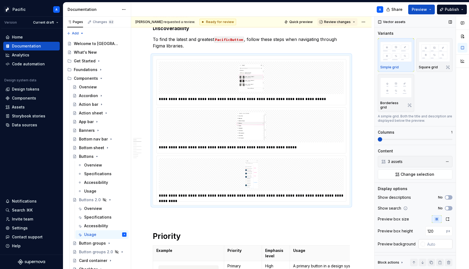
click at [434, 241] on input "text" at bounding box center [438, 244] width 27 height 10
paste input "#F4F2EF"
type input "#F4F2EF"
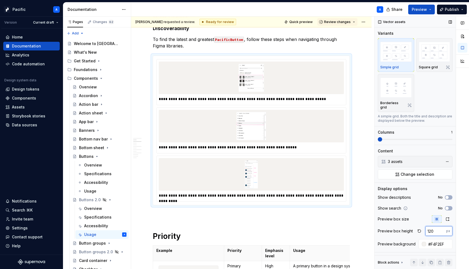
click at [436, 230] on input "120" at bounding box center [435, 231] width 21 height 10
type input "1"
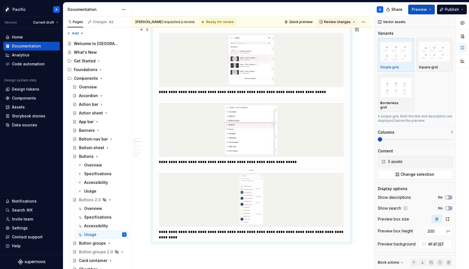
scroll to position [299, 0]
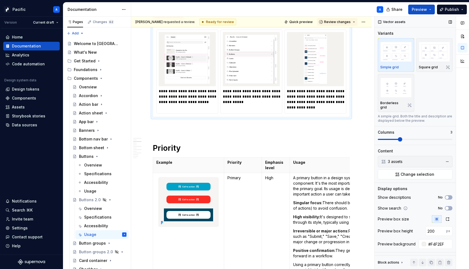
click at [398, 137] on span at bounding box center [400, 139] width 4 height 4
click at [438, 227] on input "200" at bounding box center [435, 231] width 21 height 10
type input "400"
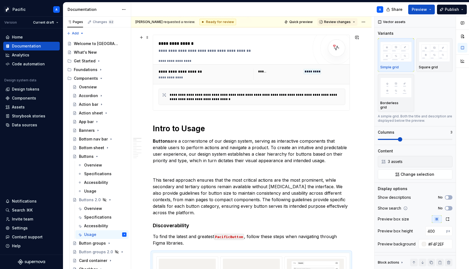
scroll to position [0, 0]
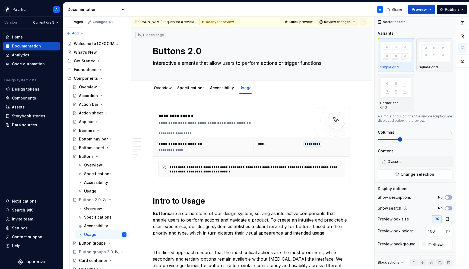
click at [367, 23] on html "Pacific A Version Current draft Home Documentation Analytics Code automation De…" at bounding box center [234, 134] width 469 height 269
click at [309, 21] on html "Pacific A Version Current draft Home Documentation Analytics Code automation De…" at bounding box center [234, 134] width 469 height 269
click at [309, 21] on span "Quick preview" at bounding box center [300, 22] width 23 height 4
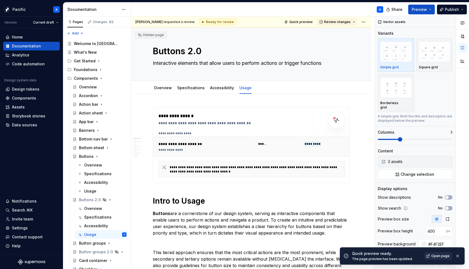
click at [436, 254] on span "Open page" at bounding box center [440, 256] width 18 height 4
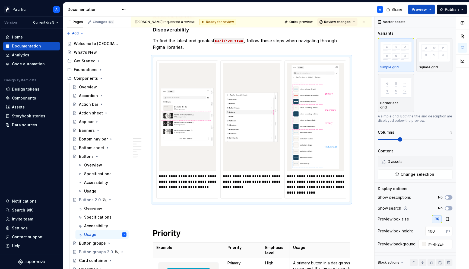
scroll to position [343, 0]
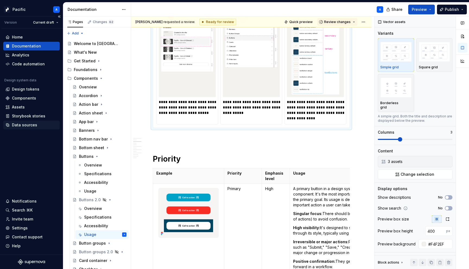
click at [35, 125] on div "Data sources" at bounding box center [24, 124] width 25 height 5
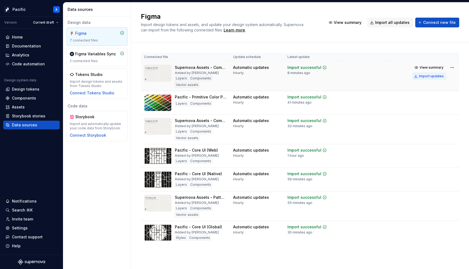
click at [434, 75] on div "Import updates" at bounding box center [431, 76] width 25 height 4
click at [47, 47] on div "Documentation" at bounding box center [31, 45] width 52 height 5
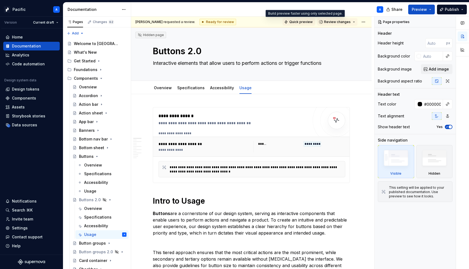
click at [298, 21] on span "Quick preview" at bounding box center [300, 22] width 23 height 4
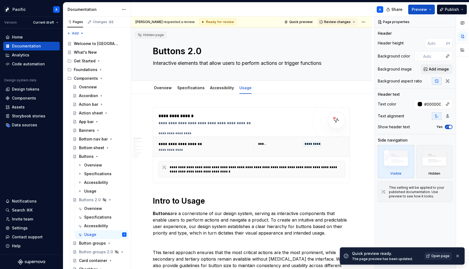
click at [441, 256] on span "Open page" at bounding box center [440, 256] width 18 height 4
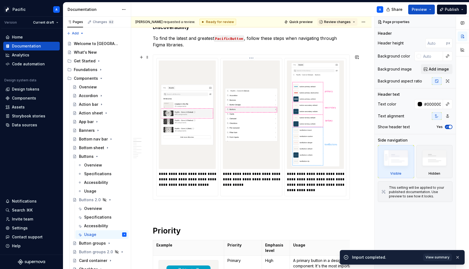
scroll to position [285, 0]
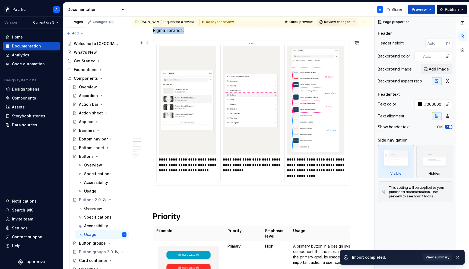
click at [275, 132] on img at bounding box center [251, 100] width 53 height 104
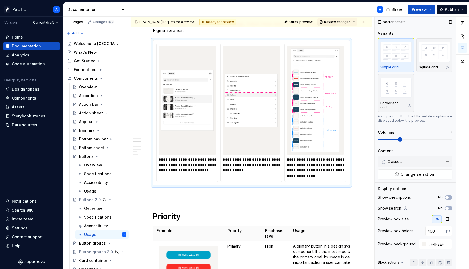
type textarea "*"
drag, startPoint x: 399, startPoint y: 132, endPoint x: 388, endPoint y: 132, distance: 10.9
click at [388, 132] on div "Columns 3" at bounding box center [415, 136] width 75 height 12
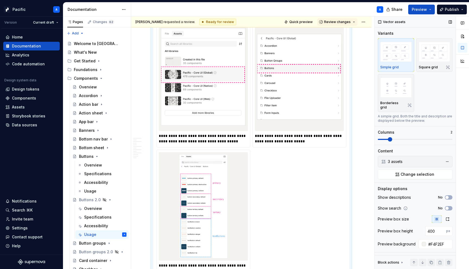
click at [391, 137] on span at bounding box center [390, 139] width 4 height 4
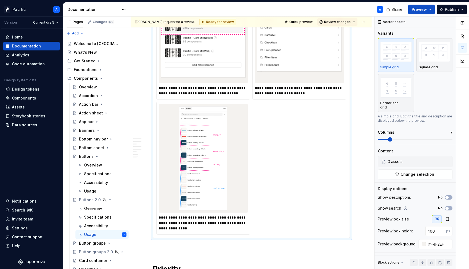
scroll to position [358, 0]
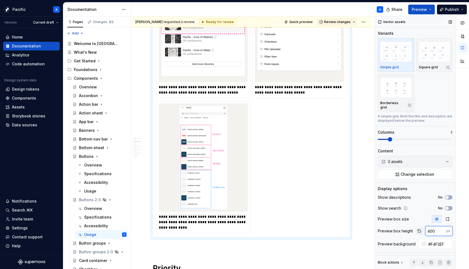
drag, startPoint x: 435, startPoint y: 228, endPoint x: 416, endPoint y: 227, distance: 18.8
click at [416, 227] on div "400 px" at bounding box center [434, 231] width 37 height 10
type input "600"
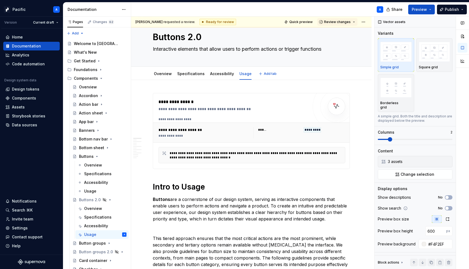
scroll to position [0, 0]
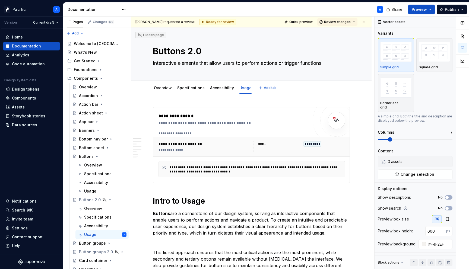
type textarea "*"
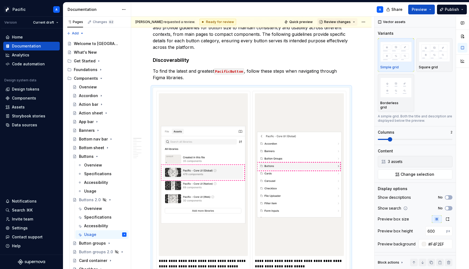
scroll to position [276, 0]
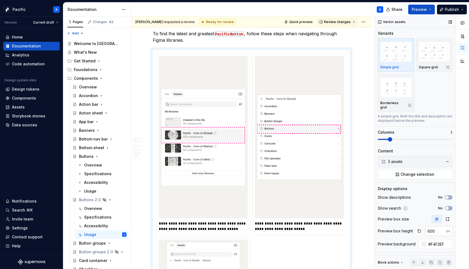
click at [435, 227] on input "600" at bounding box center [435, 231] width 21 height 10
click at [448, 217] on icon "button" at bounding box center [448, 219] width 4 height 4
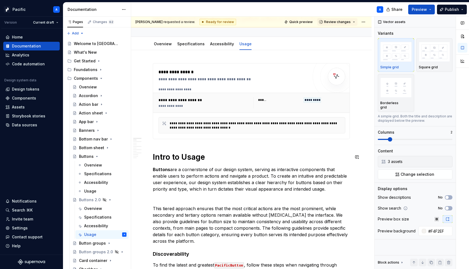
scroll to position [40, 0]
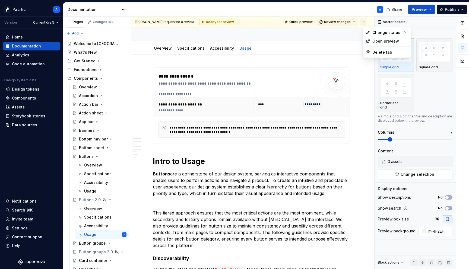
click at [365, 22] on html "Pacific A Version Current draft Home Documentation Analytics Code automation De…" at bounding box center [234, 134] width 469 height 269
click at [333, 238] on html "Pacific A Version Current draft Home Documentation Analytics Code automation De…" at bounding box center [234, 134] width 469 height 269
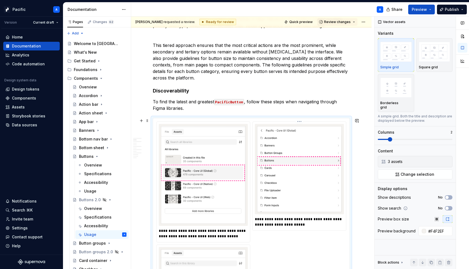
scroll to position [211, 0]
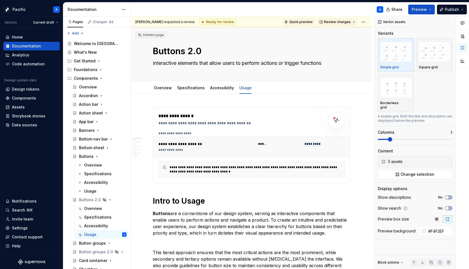
click at [309, 23] on span "Quick preview" at bounding box center [300, 22] width 23 height 4
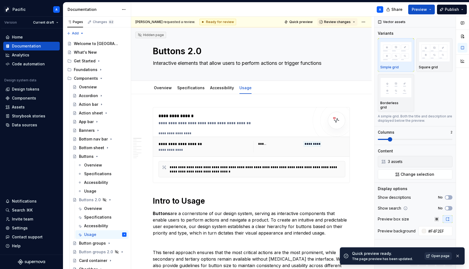
click at [440, 255] on span "Open page" at bounding box center [440, 256] width 18 height 4
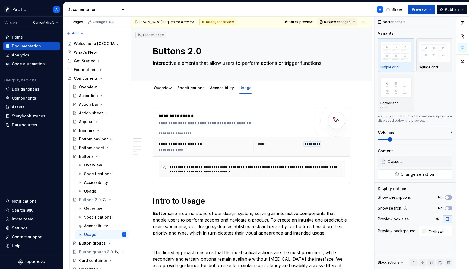
type textarea "*"
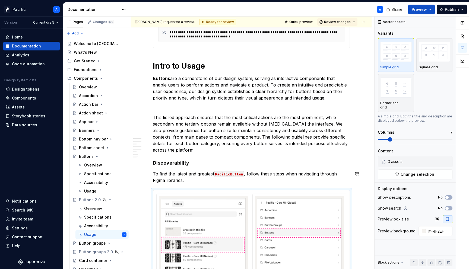
scroll to position [237, 0]
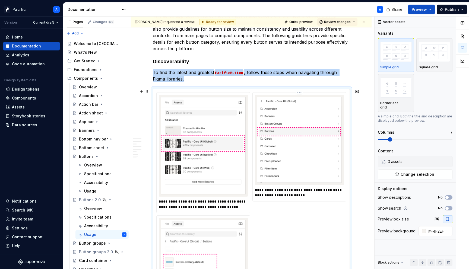
click at [305, 148] on img at bounding box center [299, 140] width 85 height 86
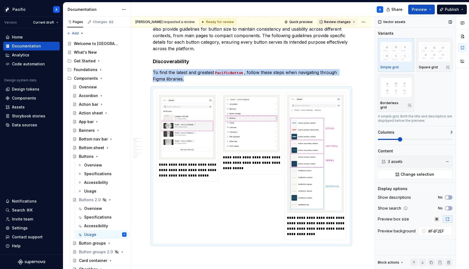
click at [398, 137] on span at bounding box center [400, 139] width 4 height 4
click at [435, 217] on icon "button" at bounding box center [437, 219] width 4 height 4
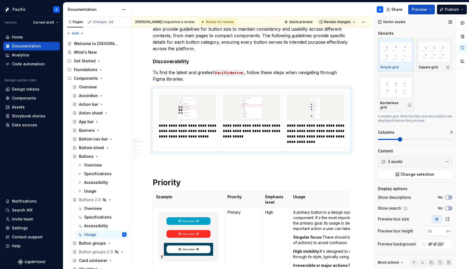
click at [431, 226] on input "number" at bounding box center [435, 231] width 21 height 10
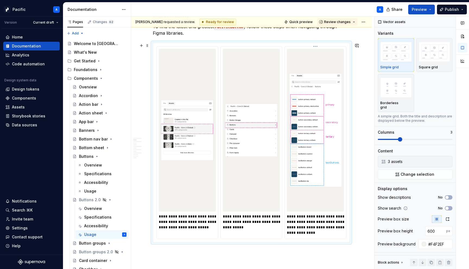
scroll to position [283, 0]
drag, startPoint x: 435, startPoint y: 227, endPoint x: 398, endPoint y: 224, distance: 37.1
click at [398, 226] on div "Preview box height 600 px" at bounding box center [415, 231] width 75 height 10
type input "400"
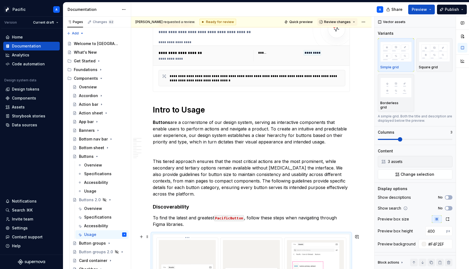
scroll to position [0, 0]
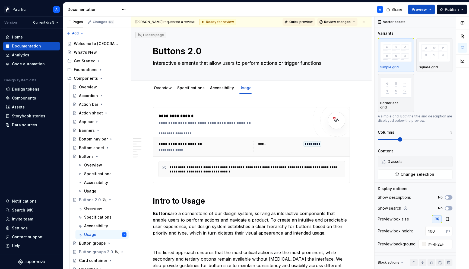
click at [295, 21] on span "Quick preview" at bounding box center [300, 22] width 23 height 4
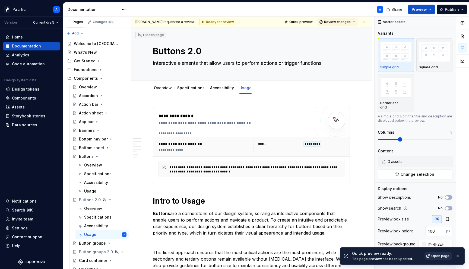
click at [434, 256] on span "Open page" at bounding box center [440, 256] width 18 height 4
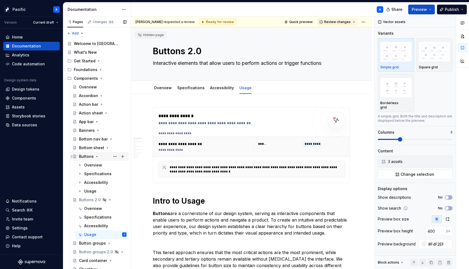
click at [97, 154] on icon "Page tree" at bounding box center [97, 156] width 4 height 4
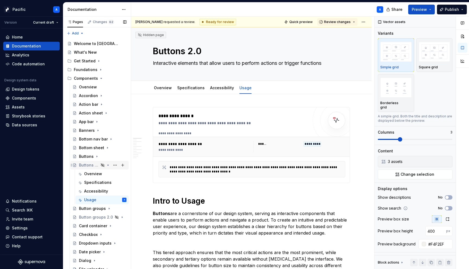
click at [108, 165] on icon "Page tree" at bounding box center [108, 165] width 1 height 1
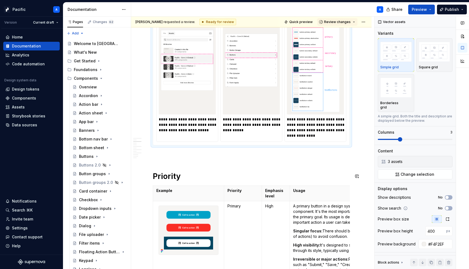
scroll to position [339, 0]
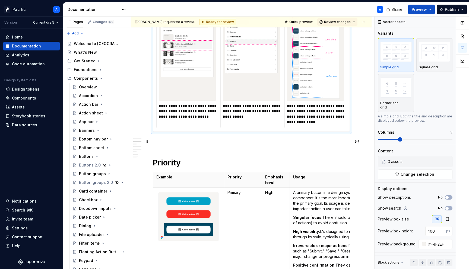
type textarea "*"
click at [192, 144] on p at bounding box center [251, 141] width 197 height 7
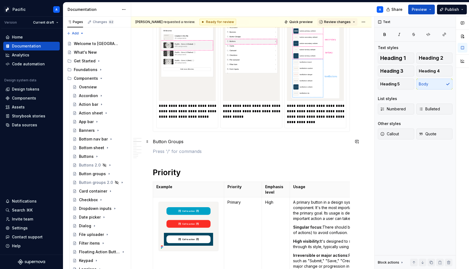
click at [167, 142] on p "Button Groups" at bounding box center [251, 141] width 197 height 7
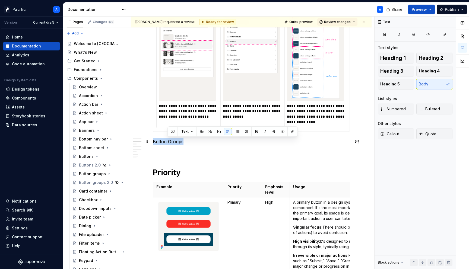
click at [167, 142] on p "Button Groups" at bounding box center [251, 141] width 197 height 7
click at [206, 132] on button "button" at bounding box center [205, 132] width 8 height 8
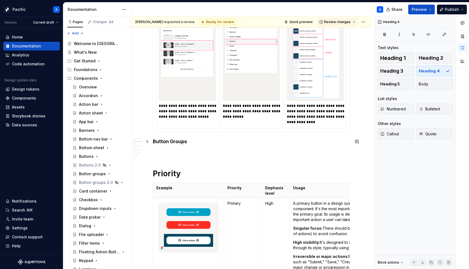
click at [201, 143] on h4 "Button Groups" at bounding box center [251, 141] width 197 height 7
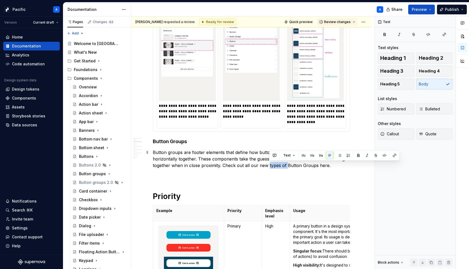
drag, startPoint x: 286, startPoint y: 165, endPoint x: 267, endPoint y: 165, distance: 18.5
click at [267, 165] on p "Button groups are footer elements that define how button types stack vertically…" at bounding box center [251, 159] width 197 height 20
click at [263, 165] on p "Button groups are footer elements that define how button types stack vertically…" at bounding box center [251, 159] width 197 height 20
click at [306, 164] on p "Button groups are footer elements that define how button types stack vertically…" at bounding box center [251, 159] width 197 height 20
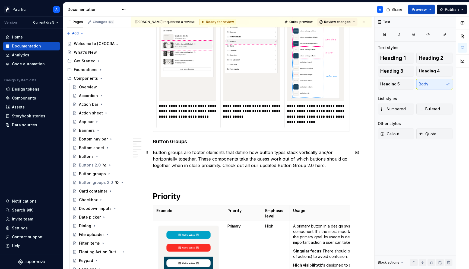
click at [304, 164] on p "Button groups are footer elements that define how button types stack vertically…" at bounding box center [251, 159] width 197 height 20
drag, startPoint x: 313, startPoint y: 165, endPoint x: 276, endPoint y: 164, distance: 36.7
click at [276, 164] on p "Button groups are footer elements that define how button types stack vertically…" at bounding box center [251, 159] width 197 height 20
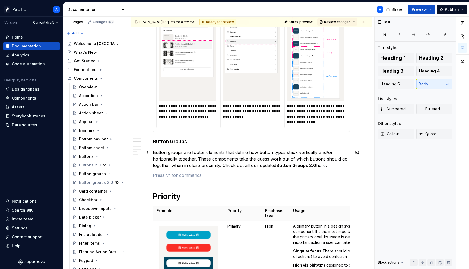
click at [321, 165] on p "Button groups are footer elements that define how button types stack vertically…" at bounding box center [251, 159] width 197 height 20
click at [329, 169] on p "Button groups are footer elements that define how button types stack vertically…" at bounding box center [251, 159] width 197 height 20
drag, startPoint x: 325, startPoint y: 166, endPoint x: 316, endPoint y: 164, distance: 9.1
click at [316, 164] on p "Button groups are footer elements that define how button types stack vertically…" at bounding box center [251, 159] width 197 height 20
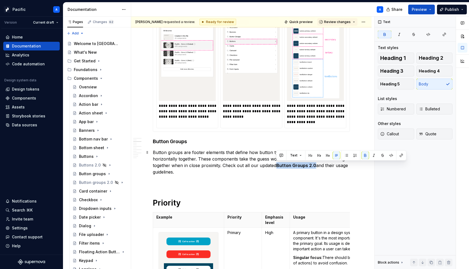
drag, startPoint x: 277, startPoint y: 165, endPoint x: 314, endPoint y: 163, distance: 36.7
click at [314, 163] on strong "Button Groups 2.0" at bounding box center [296, 165] width 40 height 5
click at [402, 156] on button "button" at bounding box center [402, 156] width 8 height 8
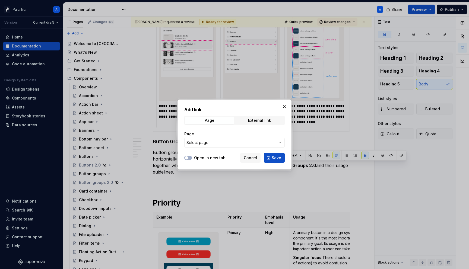
click at [208, 154] on div "Open in new tab Cancel Save" at bounding box center [234, 157] width 100 height 12
click at [206, 159] on label "Open in new tab" at bounding box center [209, 157] width 31 height 5
click at [192, 159] on button "Open in new tab" at bounding box center [188, 158] width 8 height 4
click at [207, 143] on span "Select page" at bounding box center [198, 142] width 22 height 5
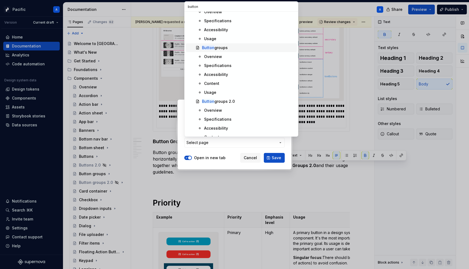
scroll to position [69, 0]
type input "button"
click at [231, 99] on div "Button groups 2.0" at bounding box center [218, 100] width 33 height 5
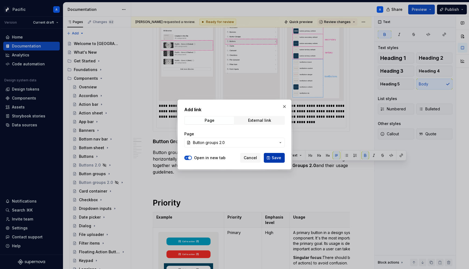
click at [277, 162] on button "Save" at bounding box center [274, 158] width 21 height 10
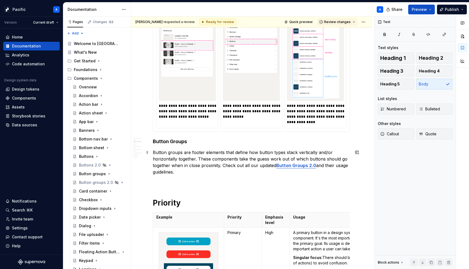
click at [203, 172] on p "Button groups are footer elements that define how button types stack vertically…" at bounding box center [251, 162] width 197 height 26
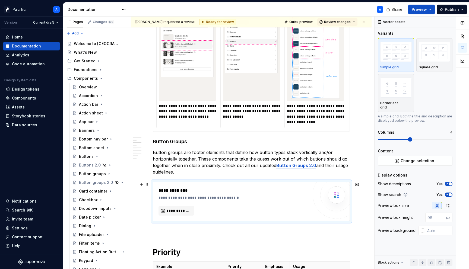
click at [213, 197] on div "**********" at bounding box center [235, 197] width 153 height 5
type textarea "*"
click at [31, 123] on div "Data sources" at bounding box center [24, 124] width 25 height 5
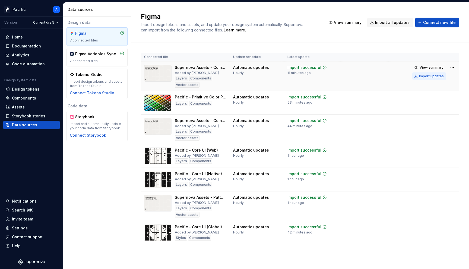
click at [429, 75] on div "Import updates" at bounding box center [431, 76] width 25 height 4
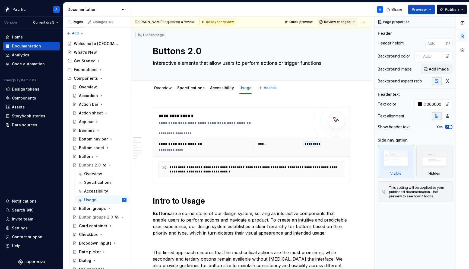
type textarea "*"
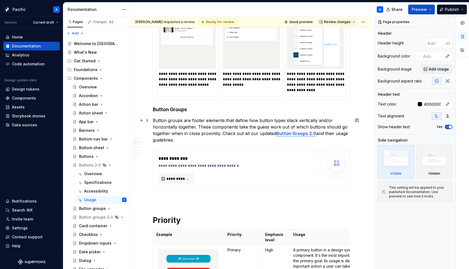
scroll to position [371, 0]
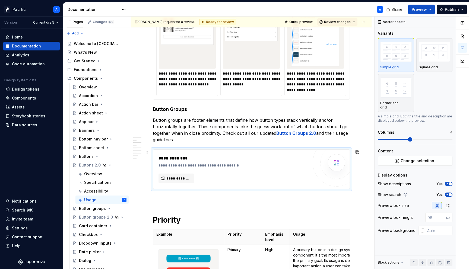
click at [261, 168] on div "**********" at bounding box center [235, 165] width 153 height 5
click at [181, 177] on span "**********" at bounding box center [178, 178] width 24 height 5
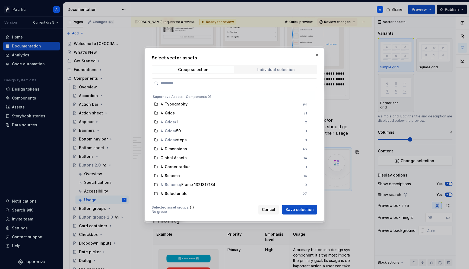
click at [274, 70] on div "Individual selection" at bounding box center [275, 70] width 37 height 4
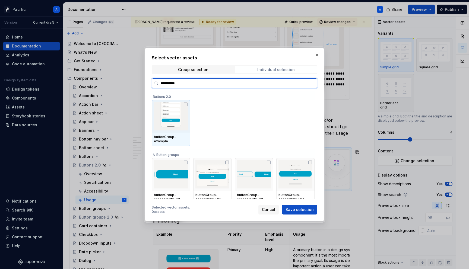
type input "**********"
click at [183, 121] on img at bounding box center [171, 116] width 34 height 28
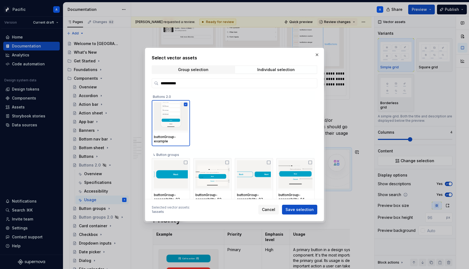
click at [312, 210] on span "Save selection" at bounding box center [300, 209] width 28 height 5
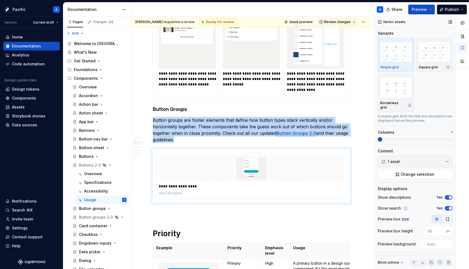
click at [448, 216] on button "button" at bounding box center [448, 220] width 10 height 8
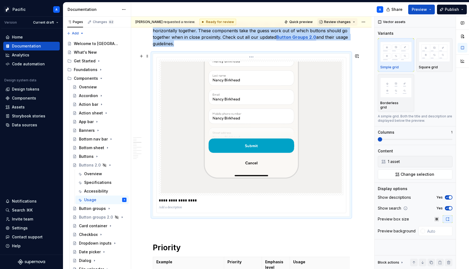
scroll to position [469, 0]
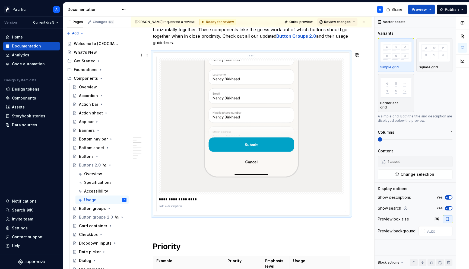
click at [257, 202] on p "**********" at bounding box center [253, 199] width 188 height 5
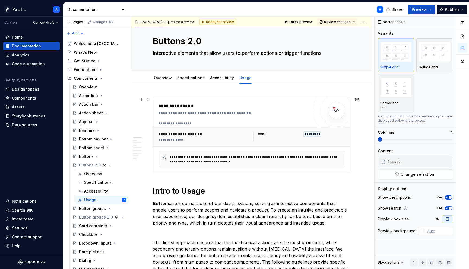
scroll to position [0, 0]
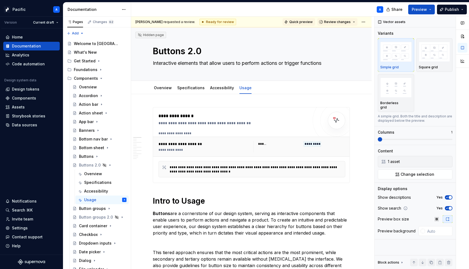
click at [313, 23] on span "Quick preview" at bounding box center [300, 22] width 23 height 4
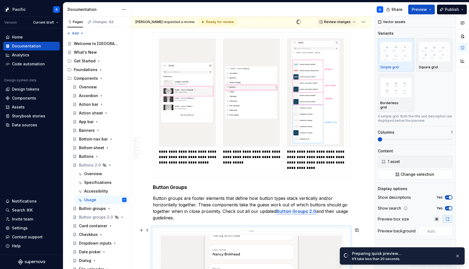
scroll to position [388, 0]
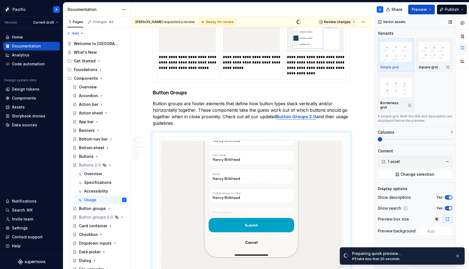
click at [448, 196] on icon "button" at bounding box center [447, 197] width 4 height 3
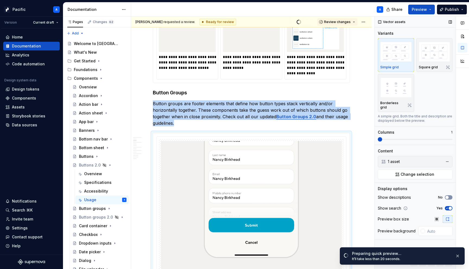
scroll to position [410, 0]
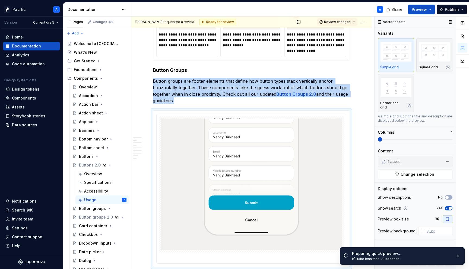
click at [449, 207] on icon "button" at bounding box center [447, 208] width 4 height 3
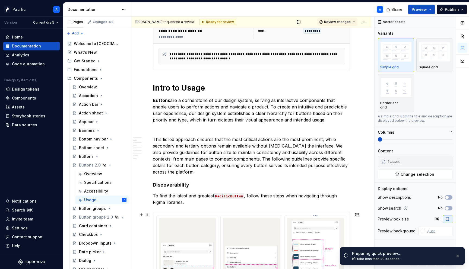
scroll to position [0, 0]
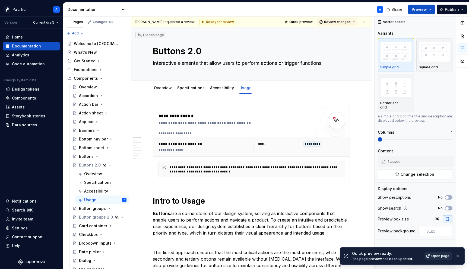
click at [434, 255] on span "Open page" at bounding box center [440, 256] width 18 height 4
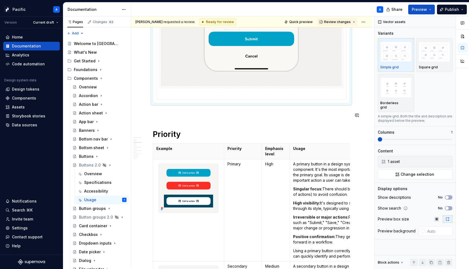
scroll to position [588, 0]
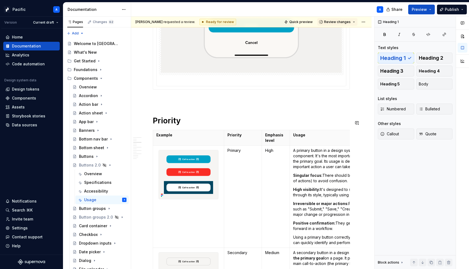
click at [197, 100] on p at bounding box center [251, 99] width 197 height 7
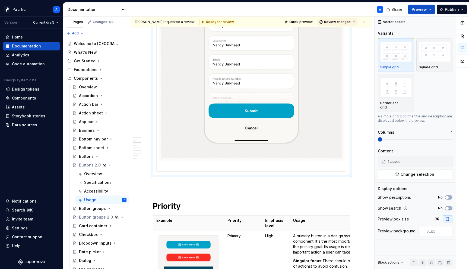
click at [198, 124] on img at bounding box center [251, 93] width 181 height 132
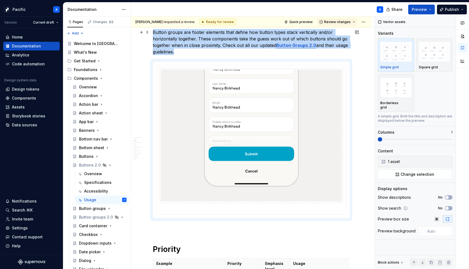
scroll to position [533, 0]
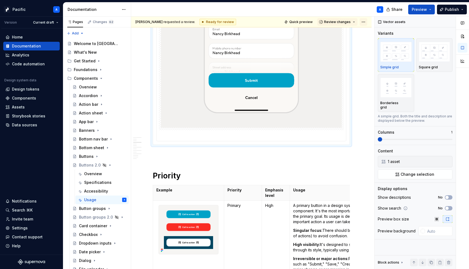
click at [367, 24] on html "Pacific A Version Current draft Home Documentation Analytics Code automation De…" at bounding box center [234, 134] width 469 height 269
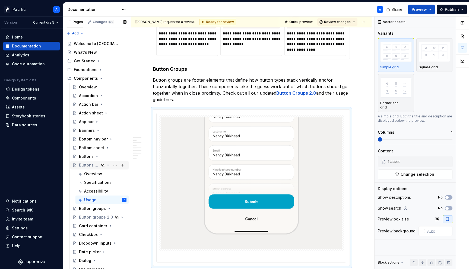
click at [109, 165] on icon "Page tree" at bounding box center [108, 165] width 4 height 4
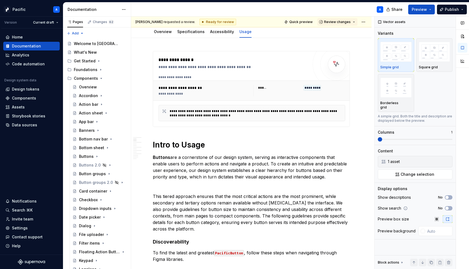
scroll to position [0, 0]
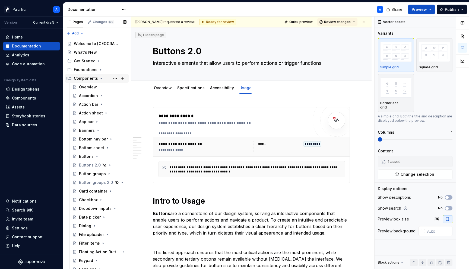
click at [102, 78] on icon "Page tree" at bounding box center [101, 78] width 4 height 4
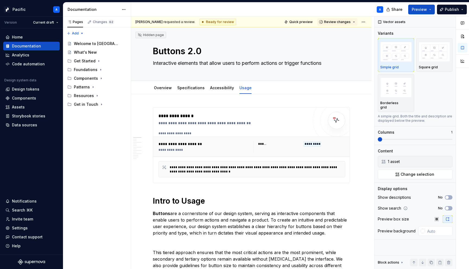
type textarea "*"
